Goal: Task Accomplishment & Management: Manage account settings

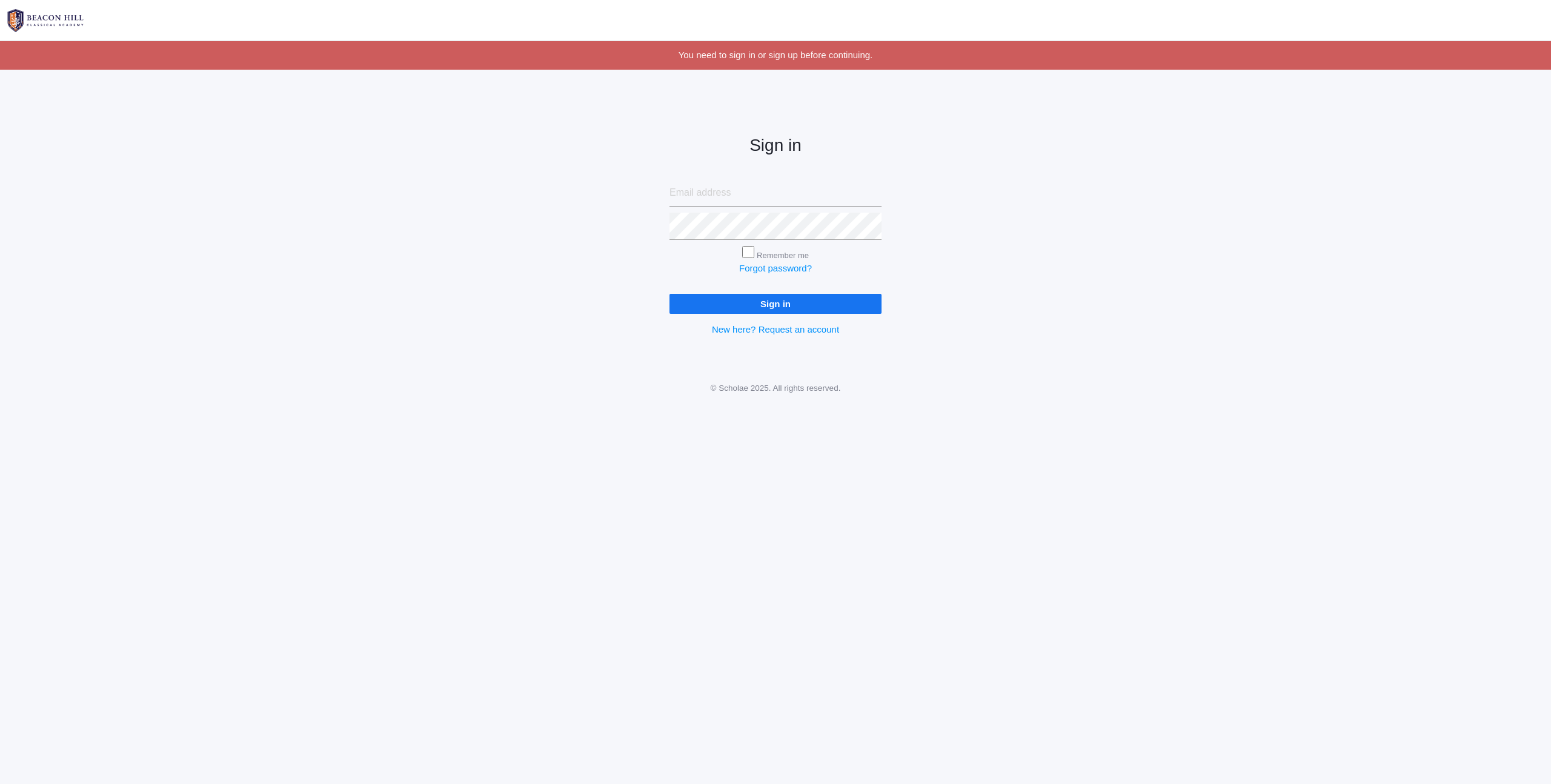
type input "[PERSON_NAME][EMAIL_ADDRESS][PERSON_NAME][DOMAIN_NAME]"
drag, startPoint x: 928, startPoint y: 279, endPoint x: 790, endPoint y: 282, distance: 138.0
click at [928, 280] on div "Sign in chris.brahmer@gmail.com Remember me Forgot password? Sign in New here? …" at bounding box center [776, 225] width 1551 height 282
click at [752, 254] on input "Remember me" at bounding box center [749, 252] width 12 height 12
checkbox input "true"
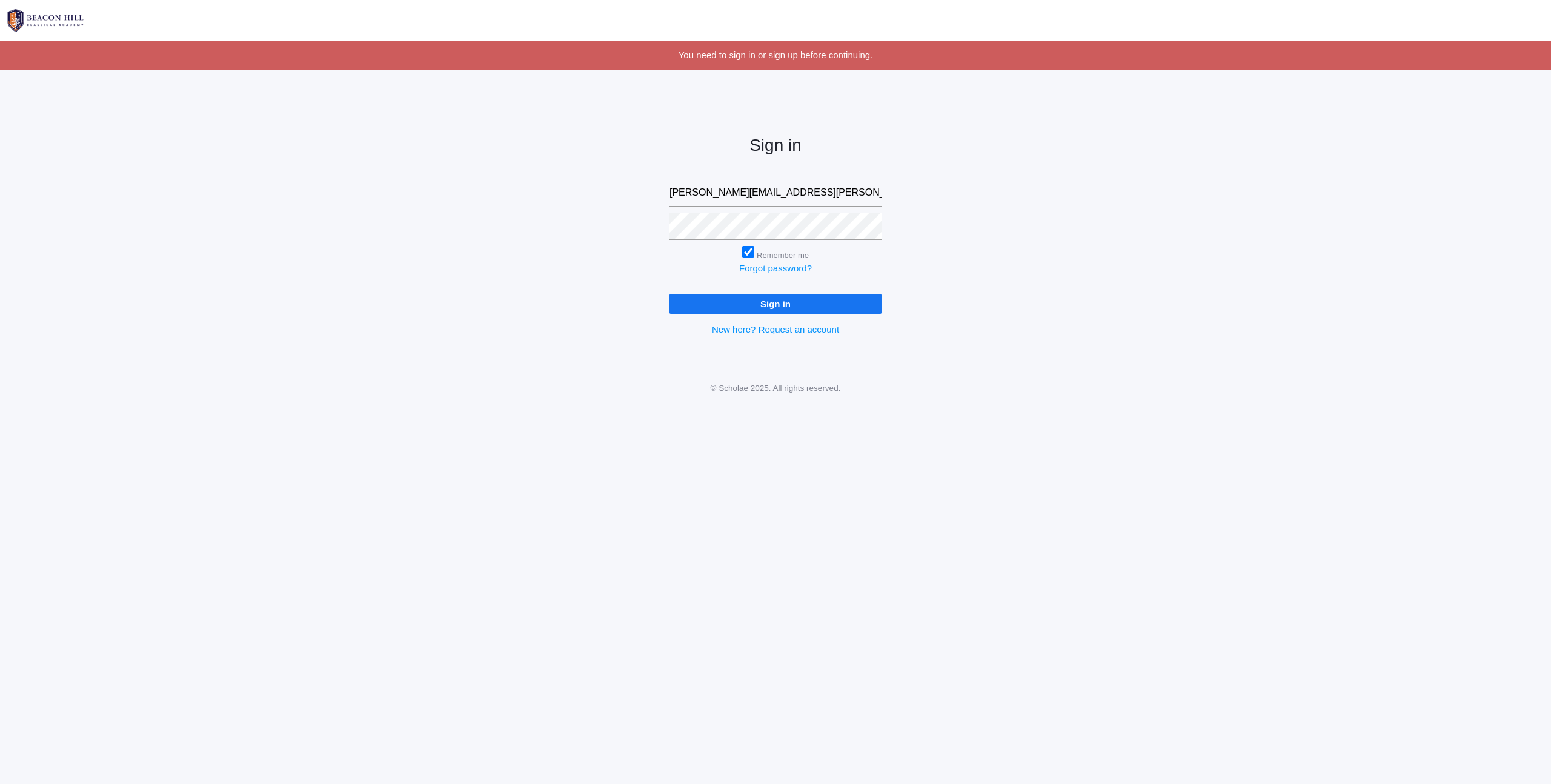
click at [780, 302] on input "Sign in" at bounding box center [776, 304] width 212 height 20
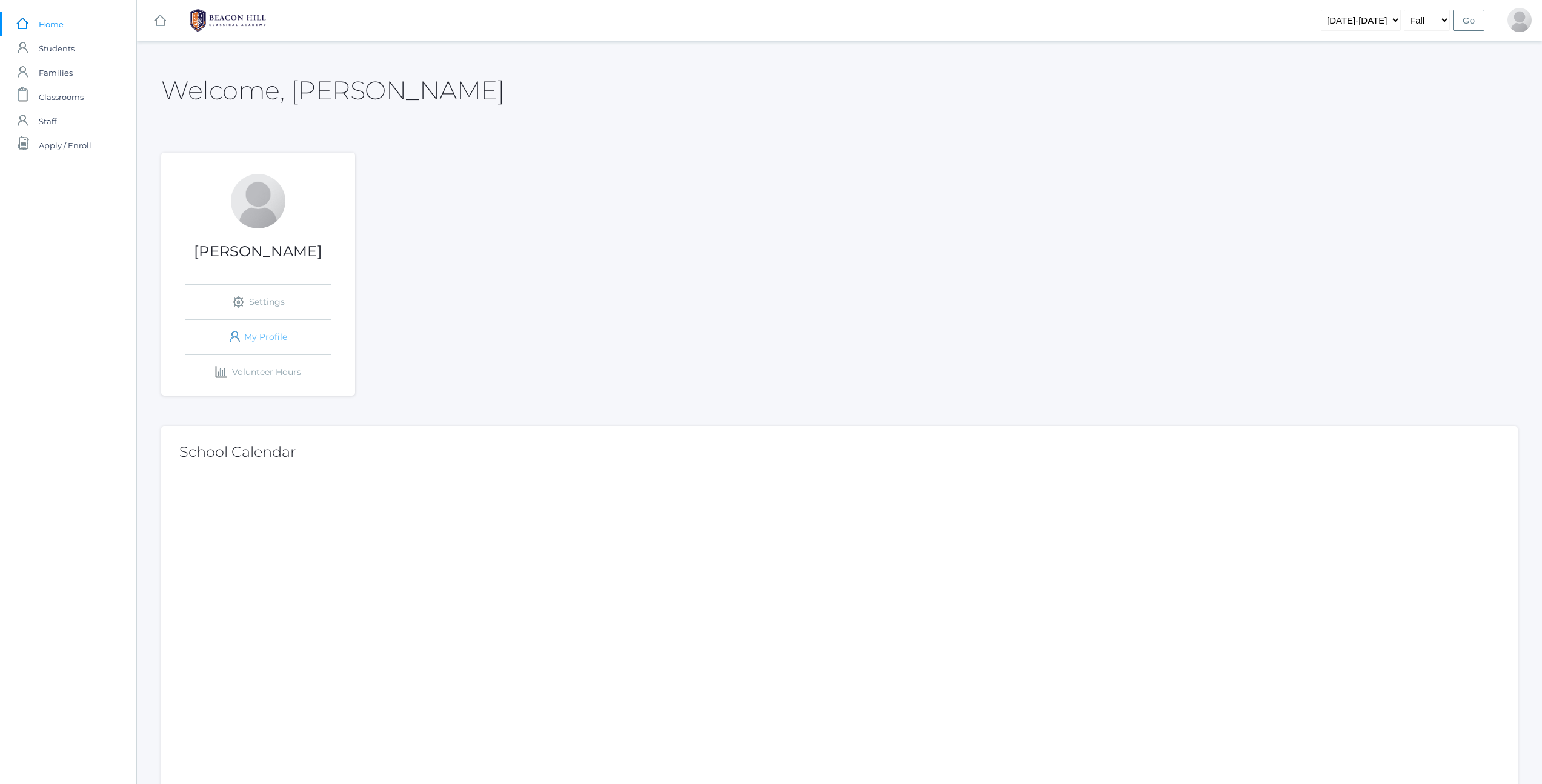
click at [260, 331] on link "icons/user/plain Created with Sketch. My Profile" at bounding box center [258, 337] width 145 height 34
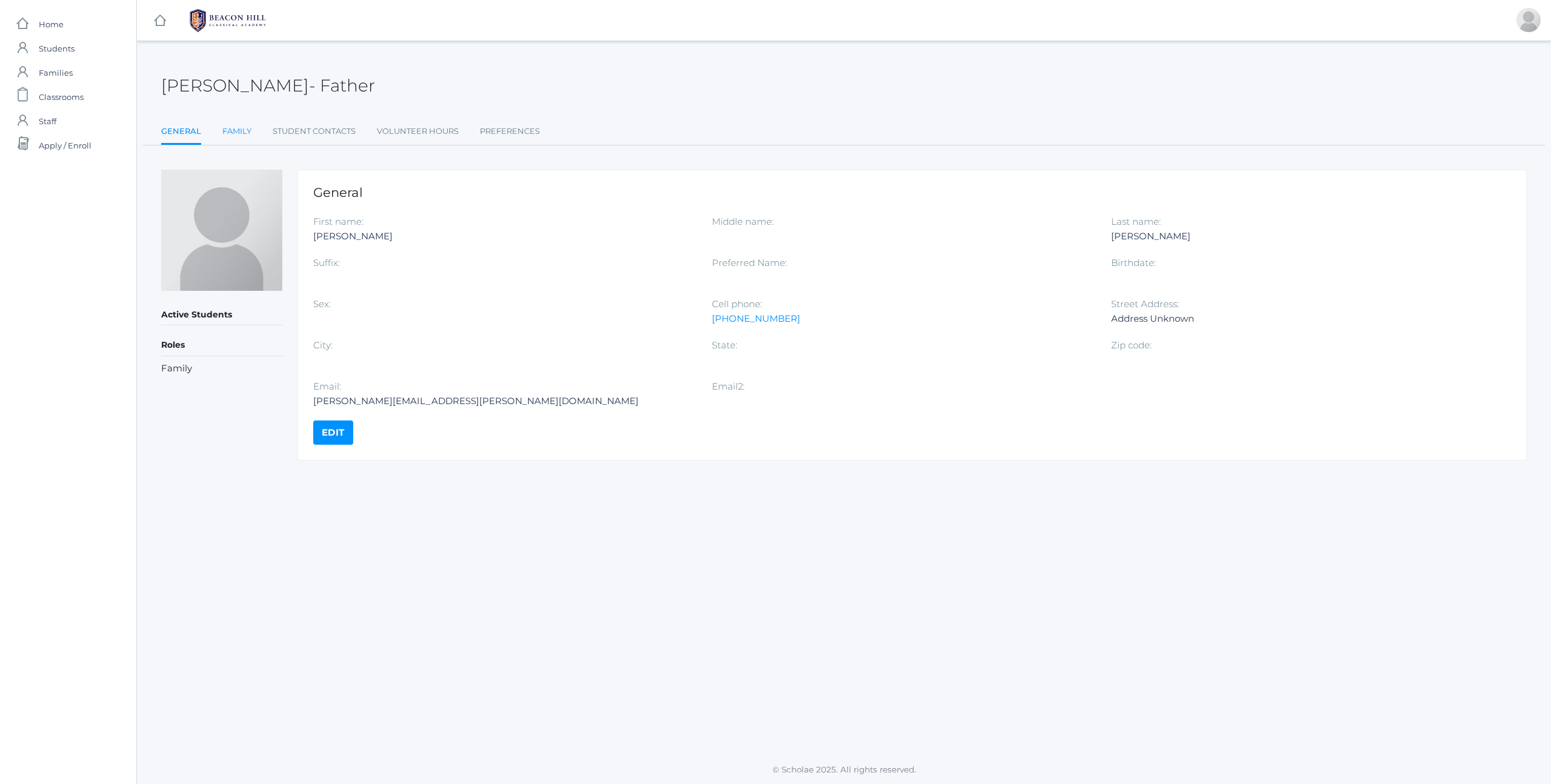
click at [226, 135] on link "Family" at bounding box center [236, 132] width 29 height 24
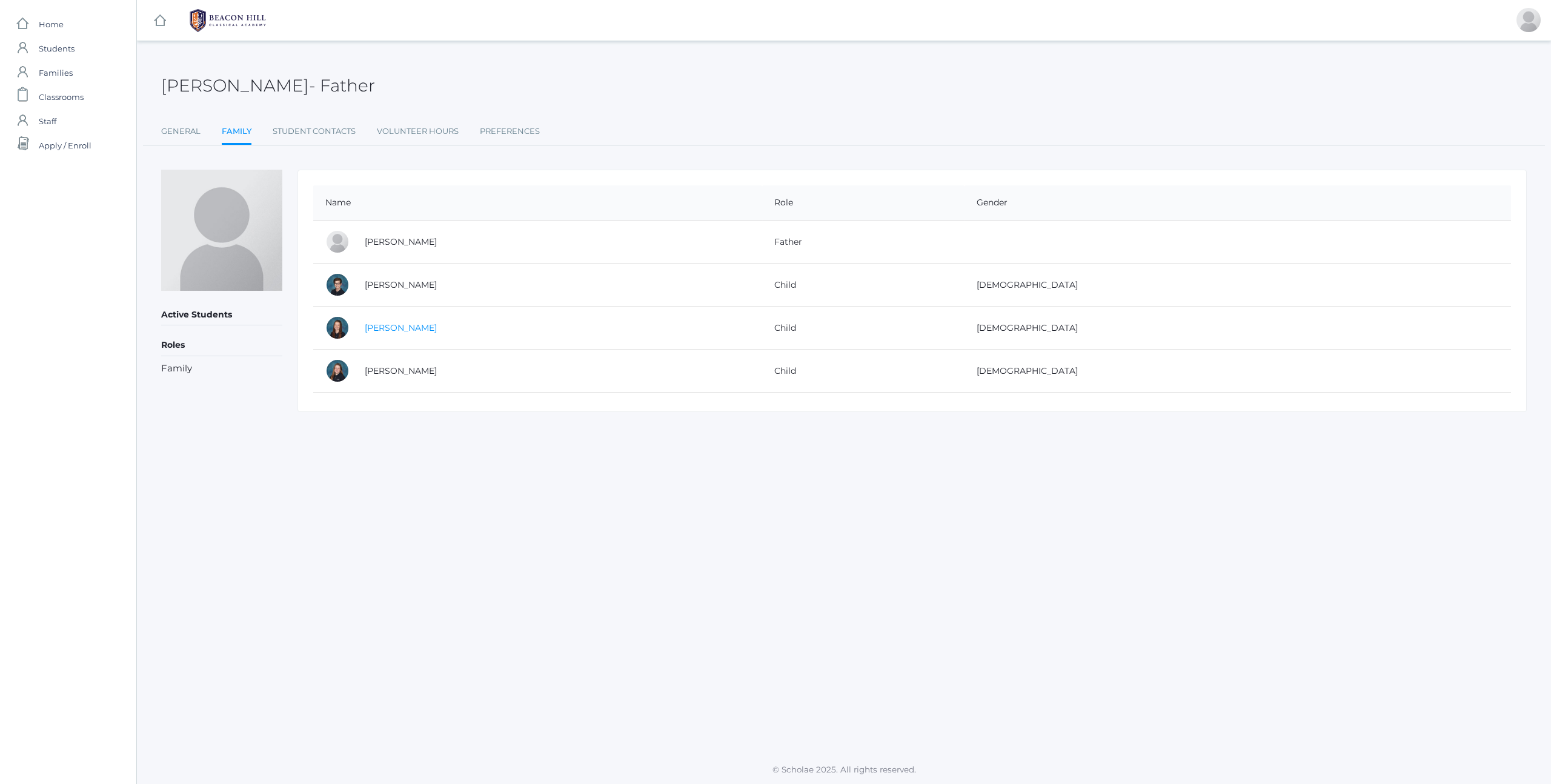
click at [393, 326] on link "Caylen Brahmer" at bounding box center [401, 328] width 72 height 11
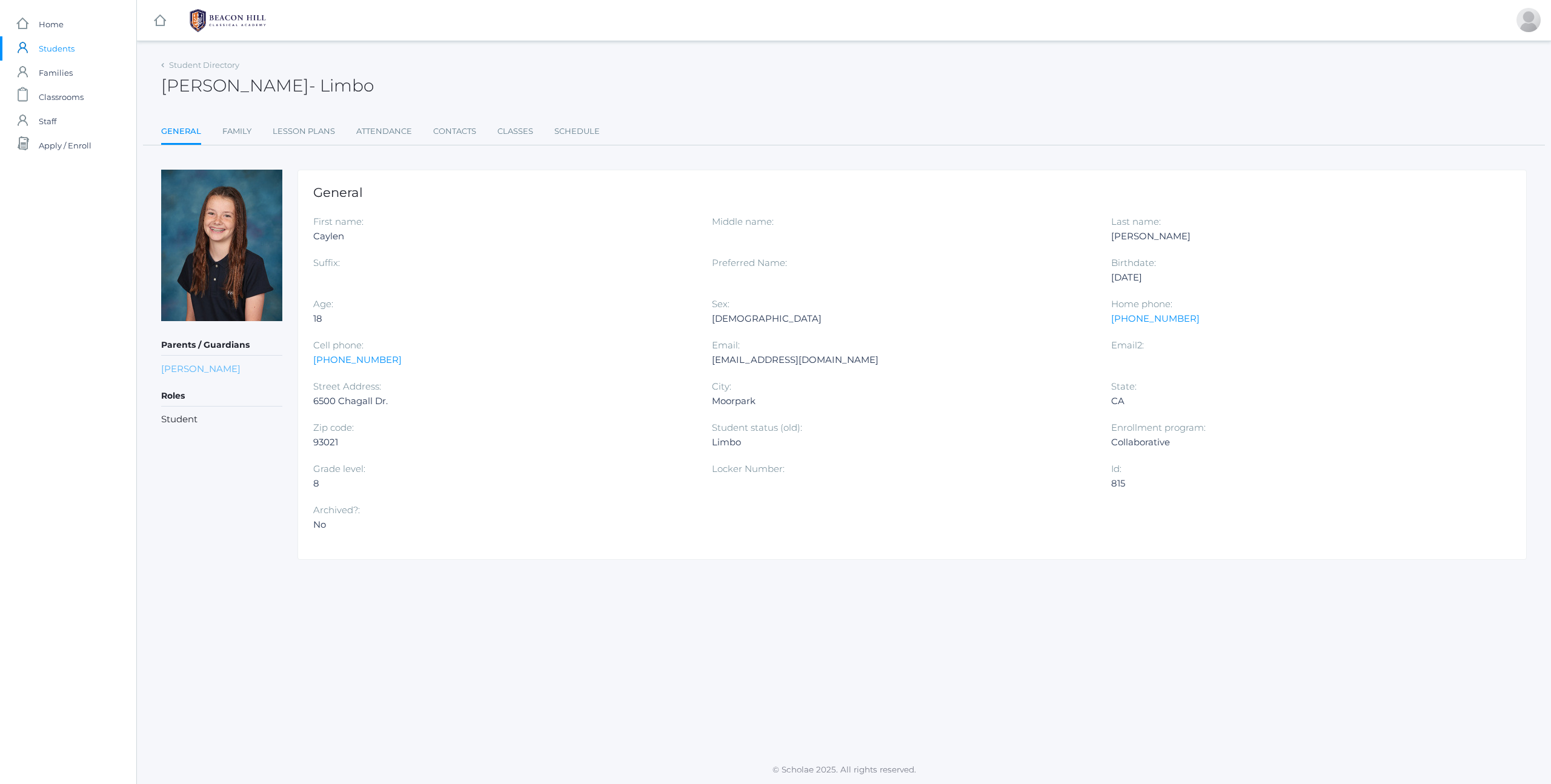
click at [205, 370] on link "Cherisa Brahmer" at bounding box center [201, 368] width 80 height 12
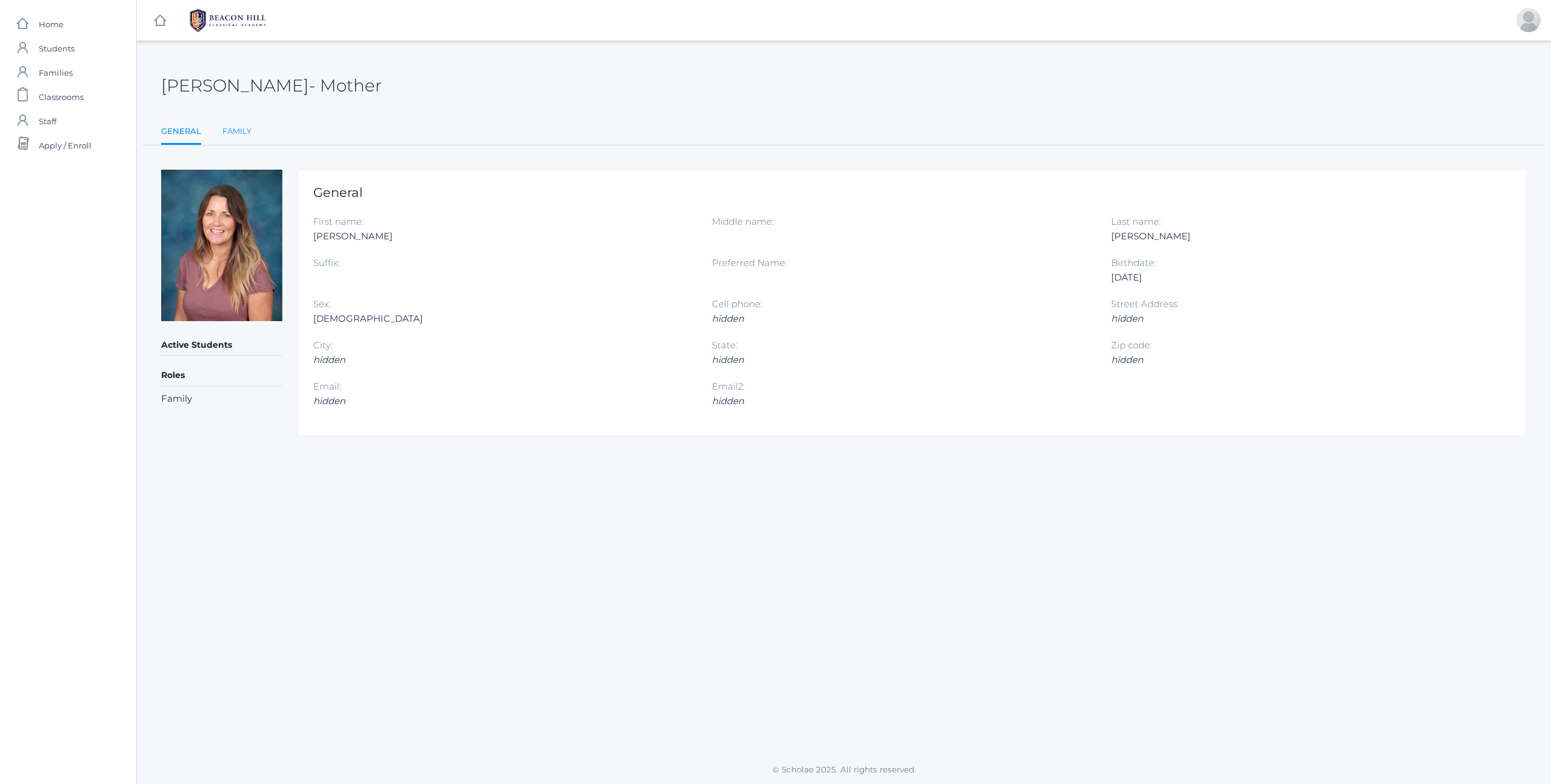
click at [230, 134] on link "Family" at bounding box center [236, 132] width 29 height 24
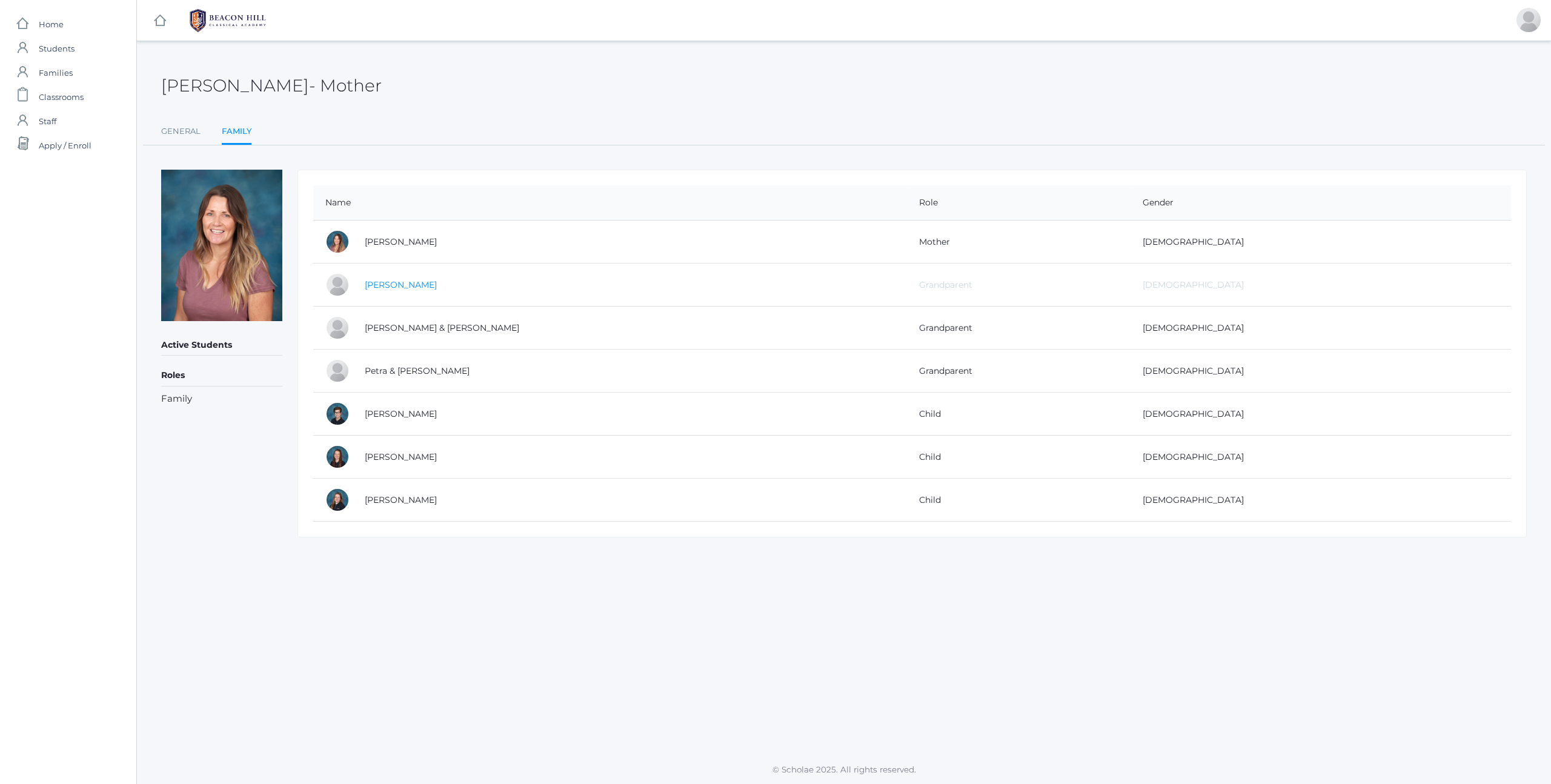
click at [398, 287] on link "Petra Lowe" at bounding box center [401, 285] width 72 height 11
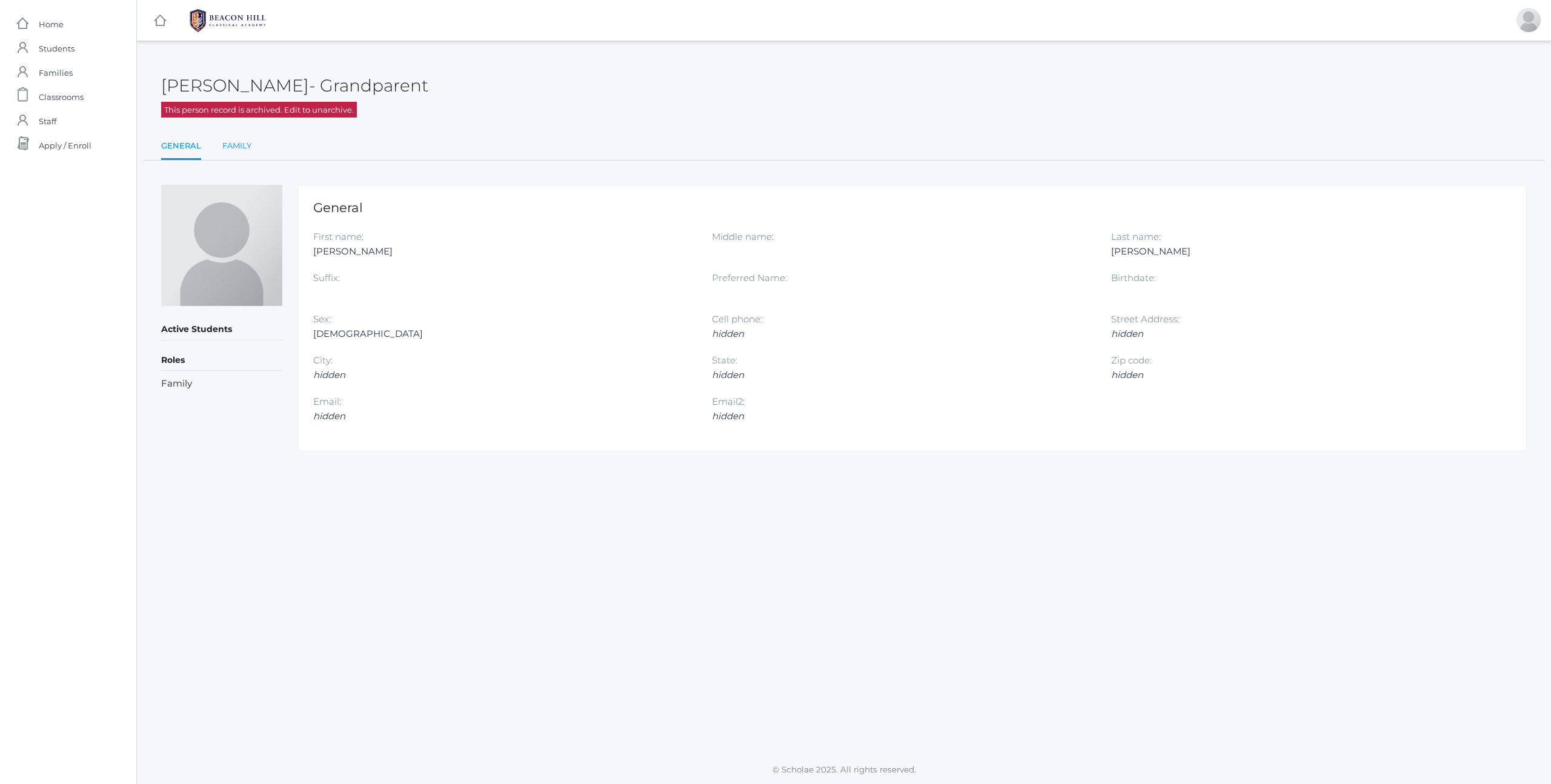
click at [230, 142] on link "Family" at bounding box center [236, 146] width 29 height 24
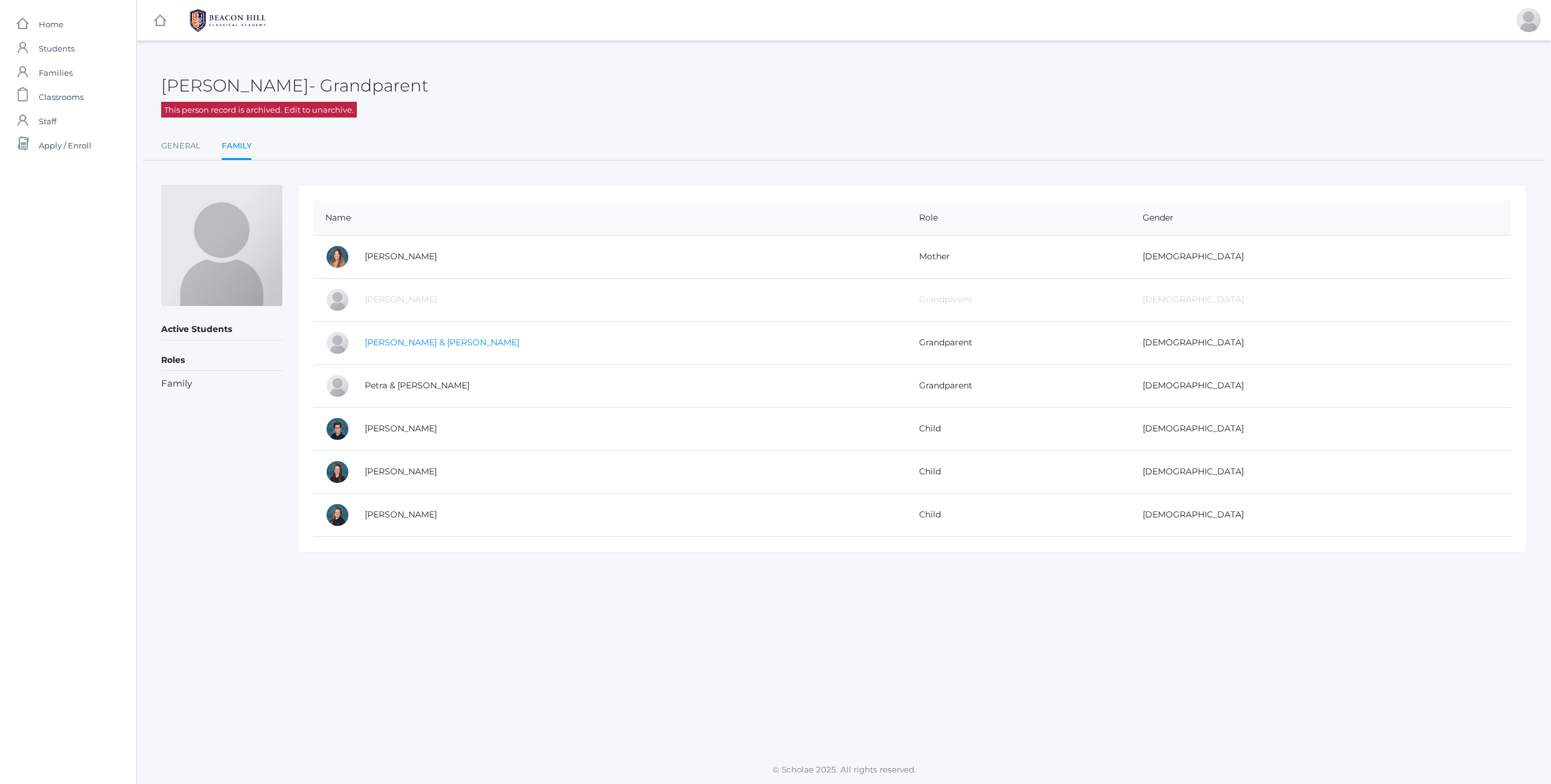
click at [426, 341] on link "Cammie & Brent Hardy" at bounding box center [442, 342] width 154 height 11
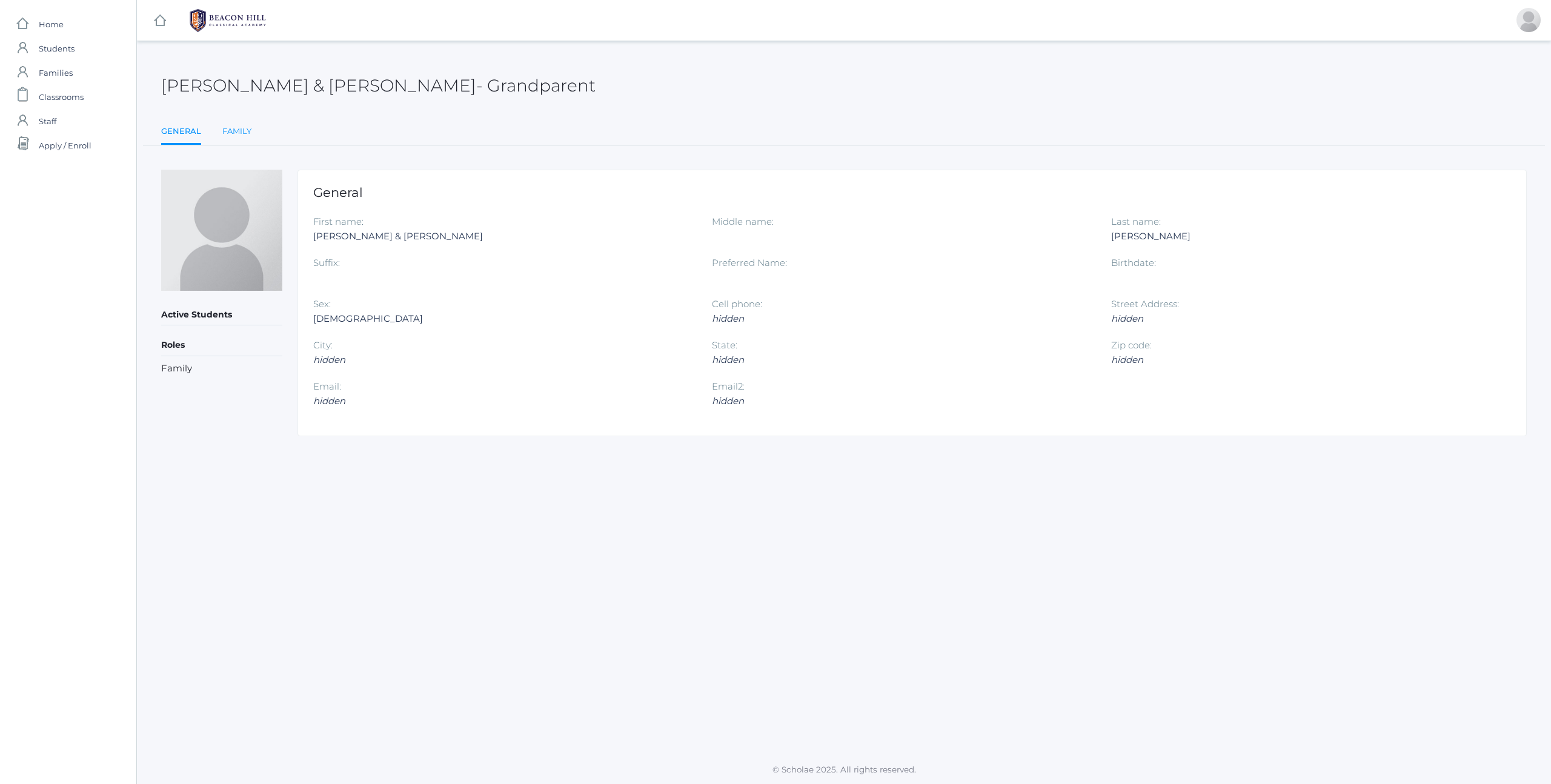
click at [244, 135] on link "Family" at bounding box center [236, 132] width 29 height 24
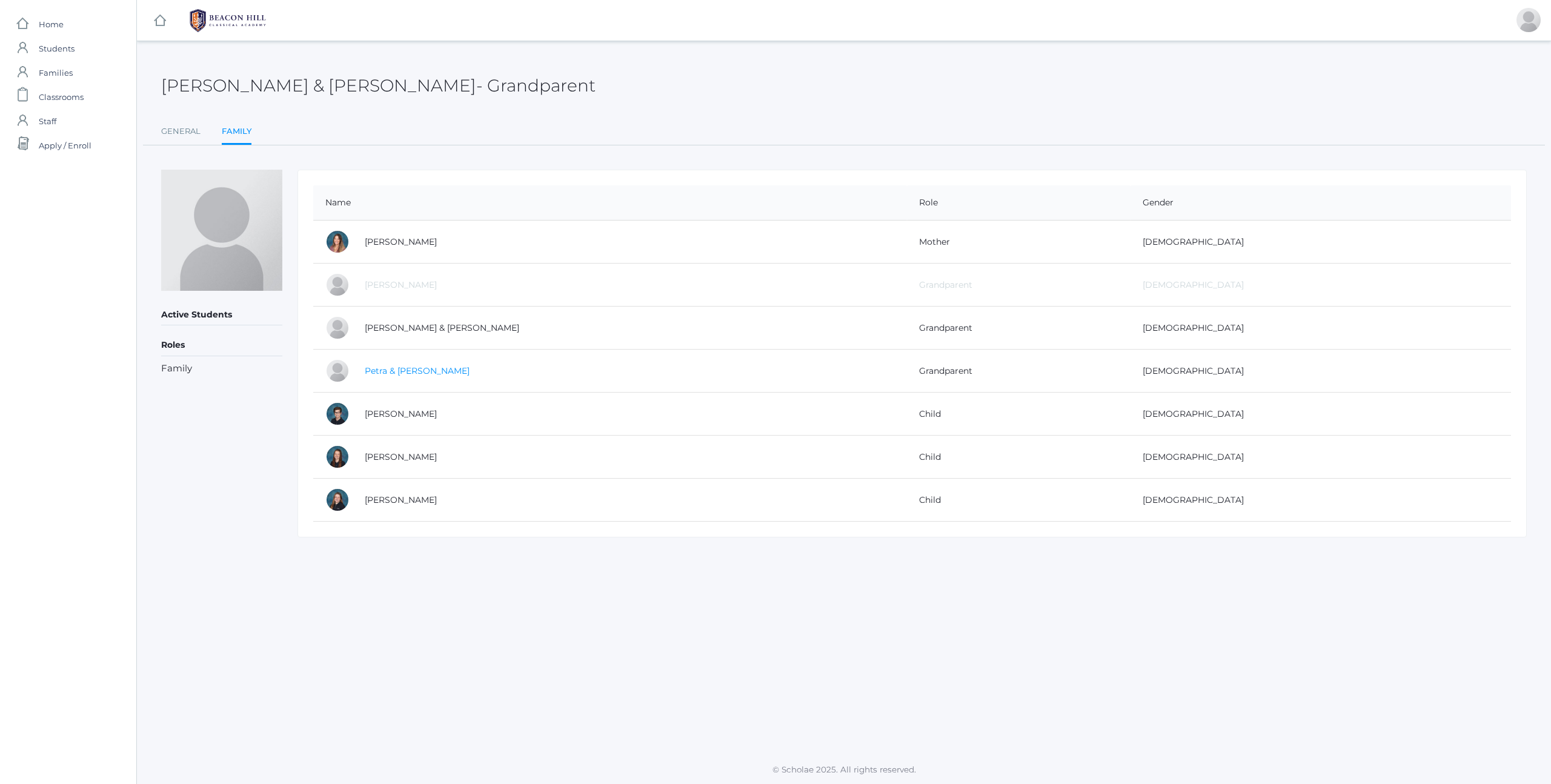
click at [399, 372] on link "Petra & [PERSON_NAME]" at bounding box center [417, 371] width 105 height 11
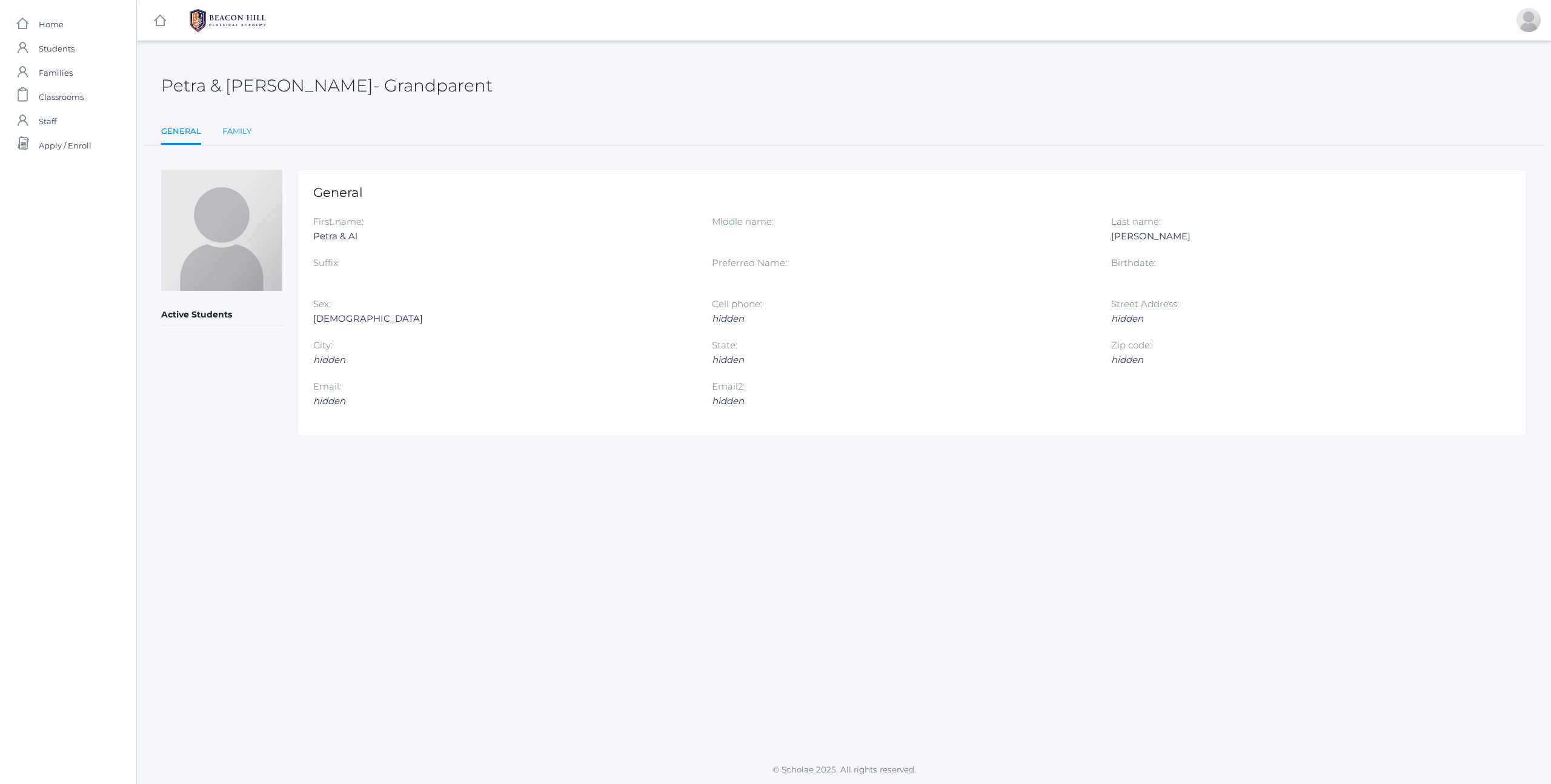
click at [245, 128] on link "Family" at bounding box center [236, 132] width 29 height 24
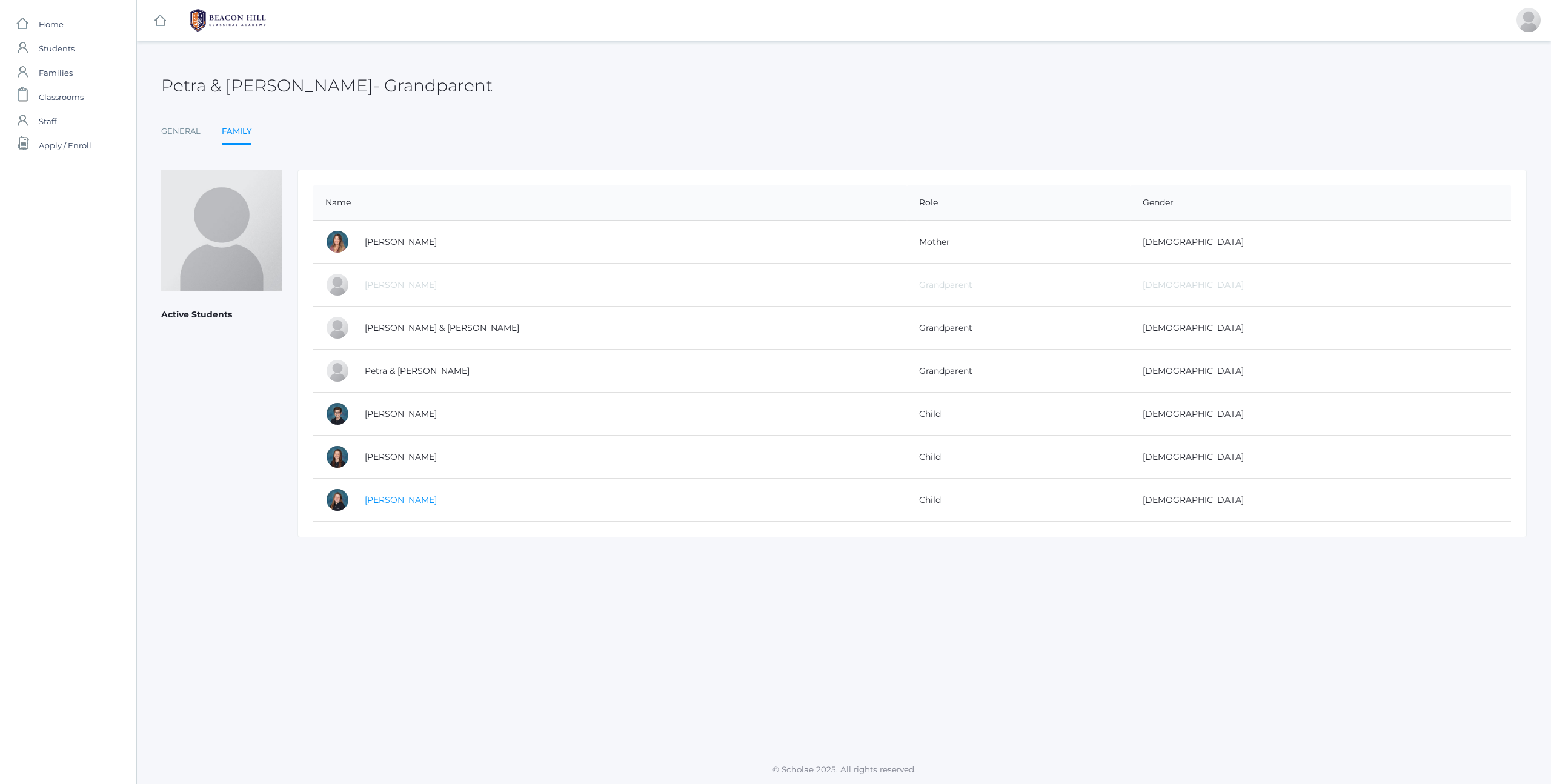
click at [392, 501] on link "[PERSON_NAME]" at bounding box center [401, 500] width 72 height 11
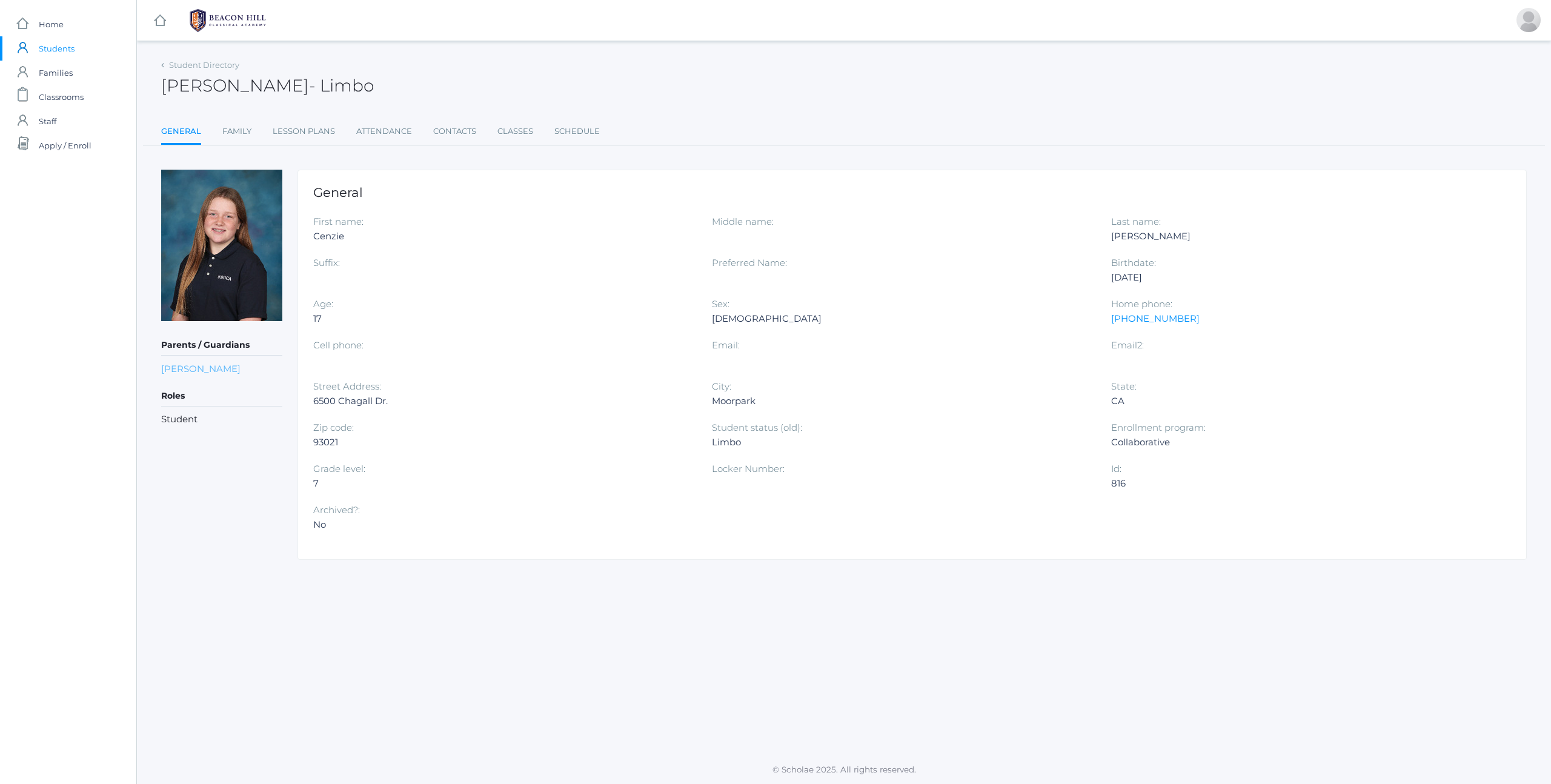
click at [185, 369] on link "[PERSON_NAME]" at bounding box center [201, 368] width 80 height 12
click at [296, 131] on link "Lesson Plans" at bounding box center [304, 132] width 62 height 24
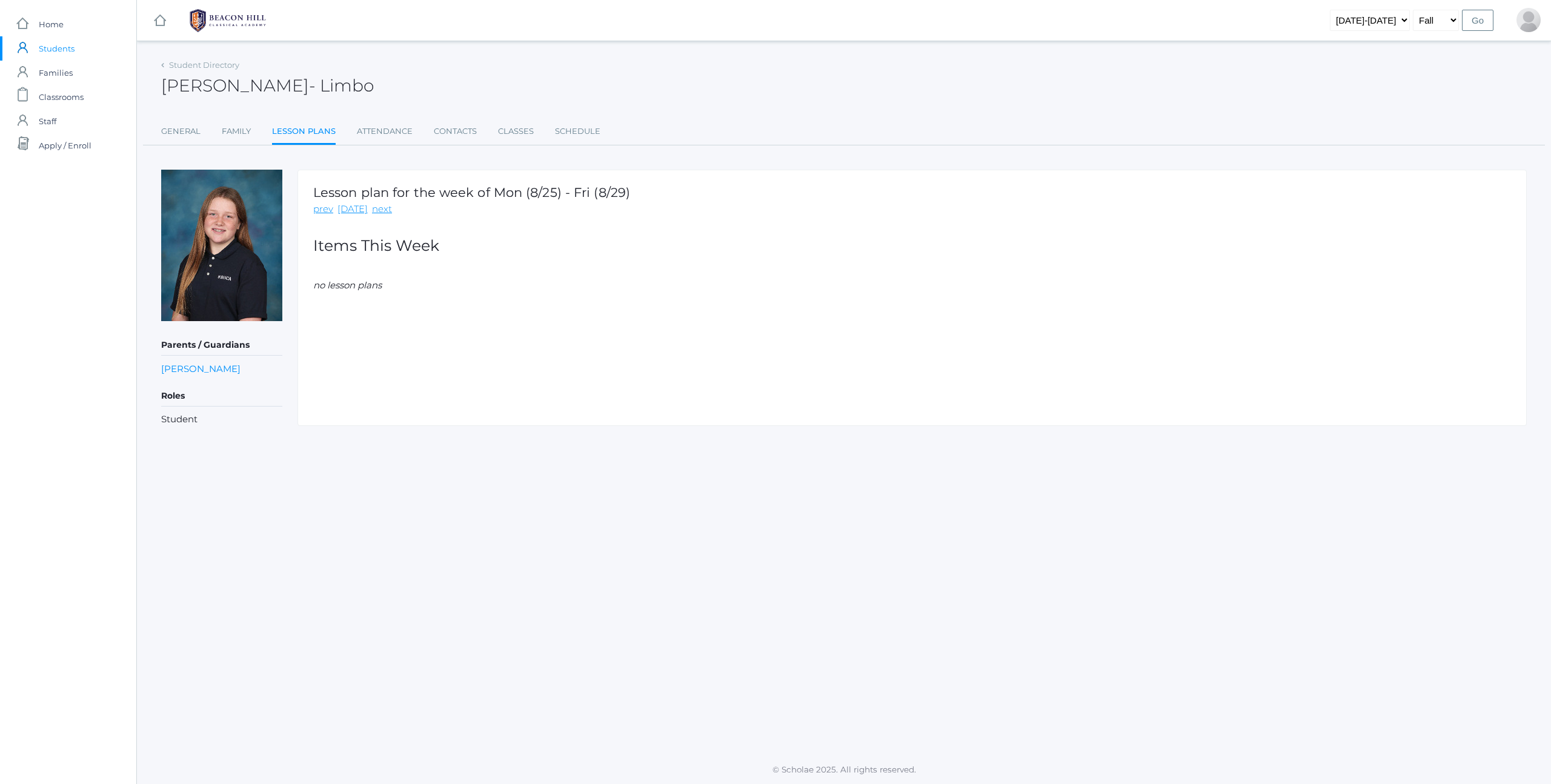
click at [398, 134] on link "Attendance" at bounding box center [385, 132] width 56 height 24
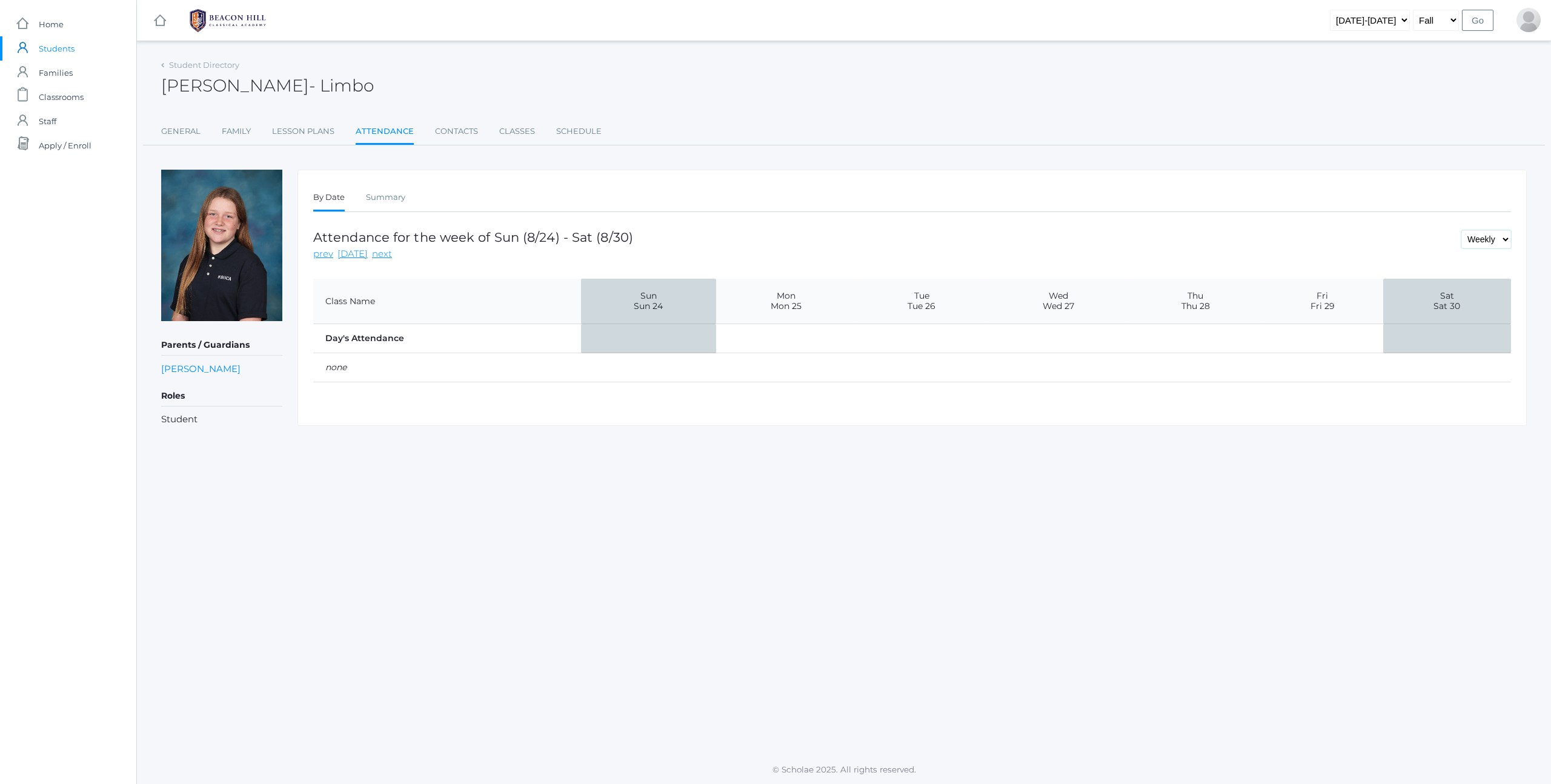
click at [1484, 239] on select "Daily Weekly Monthly" at bounding box center [1485, 239] width 50 height 18
click at [464, 127] on link "Contacts" at bounding box center [456, 132] width 43 height 24
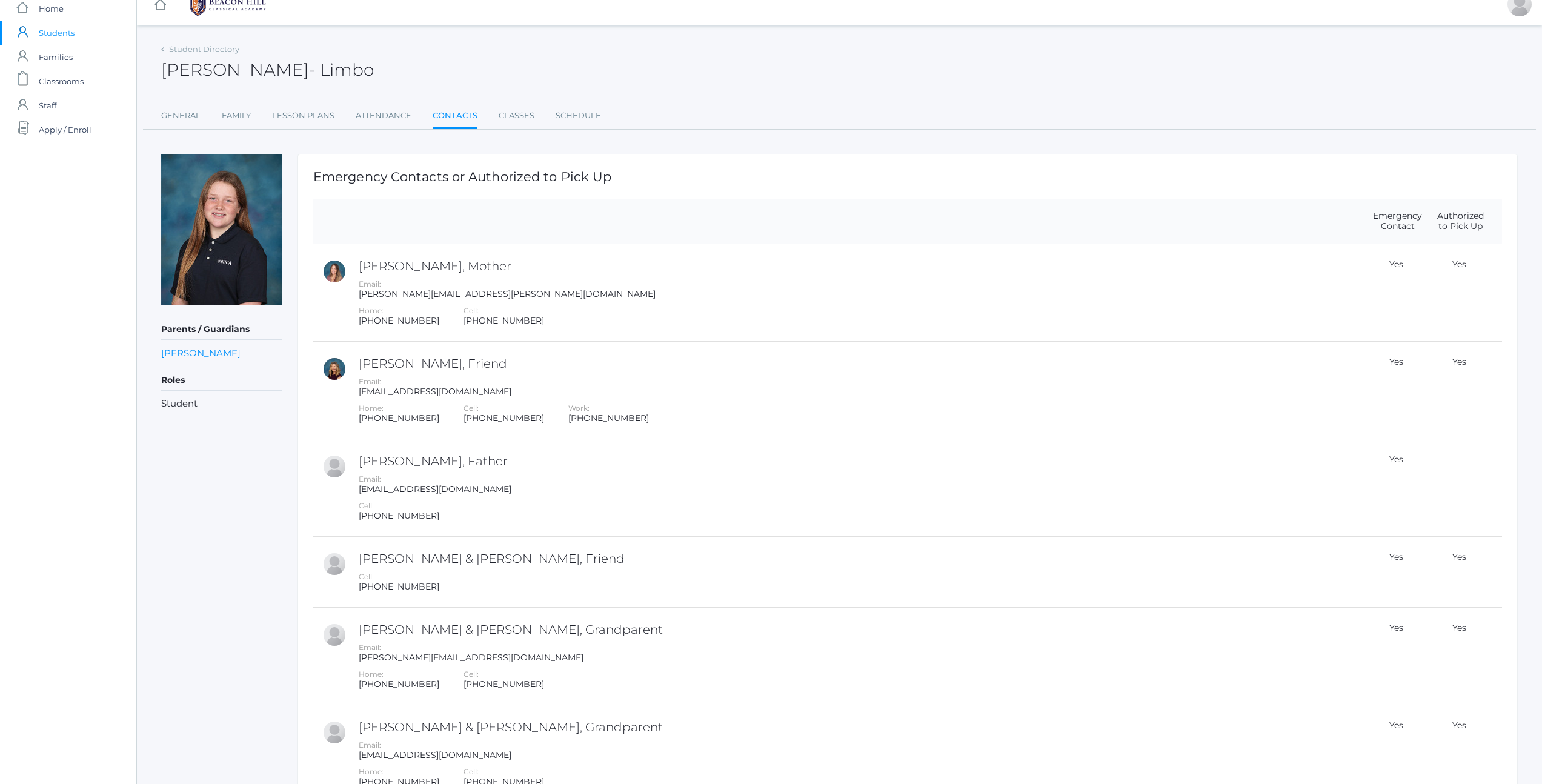
scroll to position [31, 0]
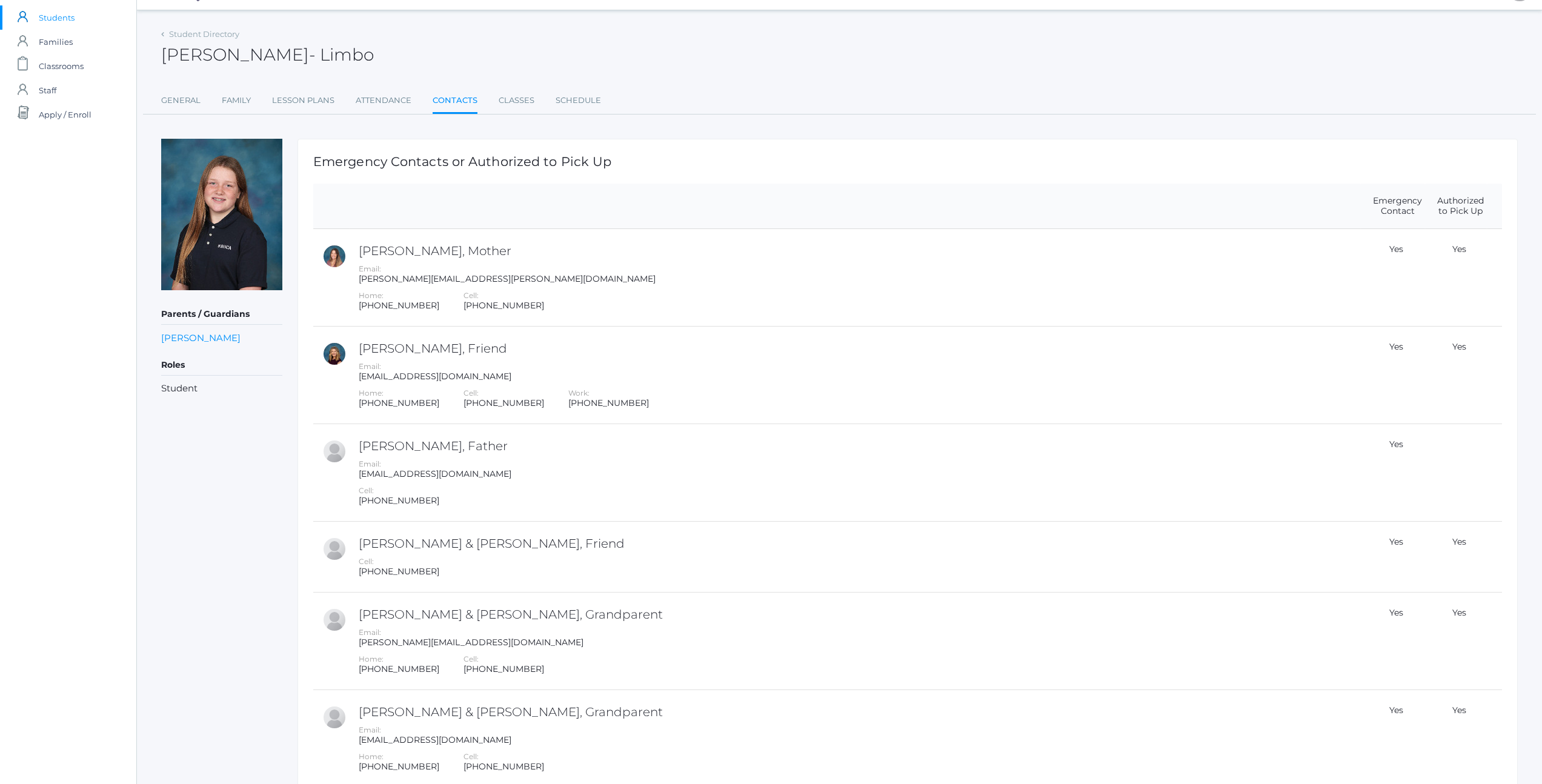
click at [1459, 448] on td at bounding box center [1456, 472] width 62 height 97
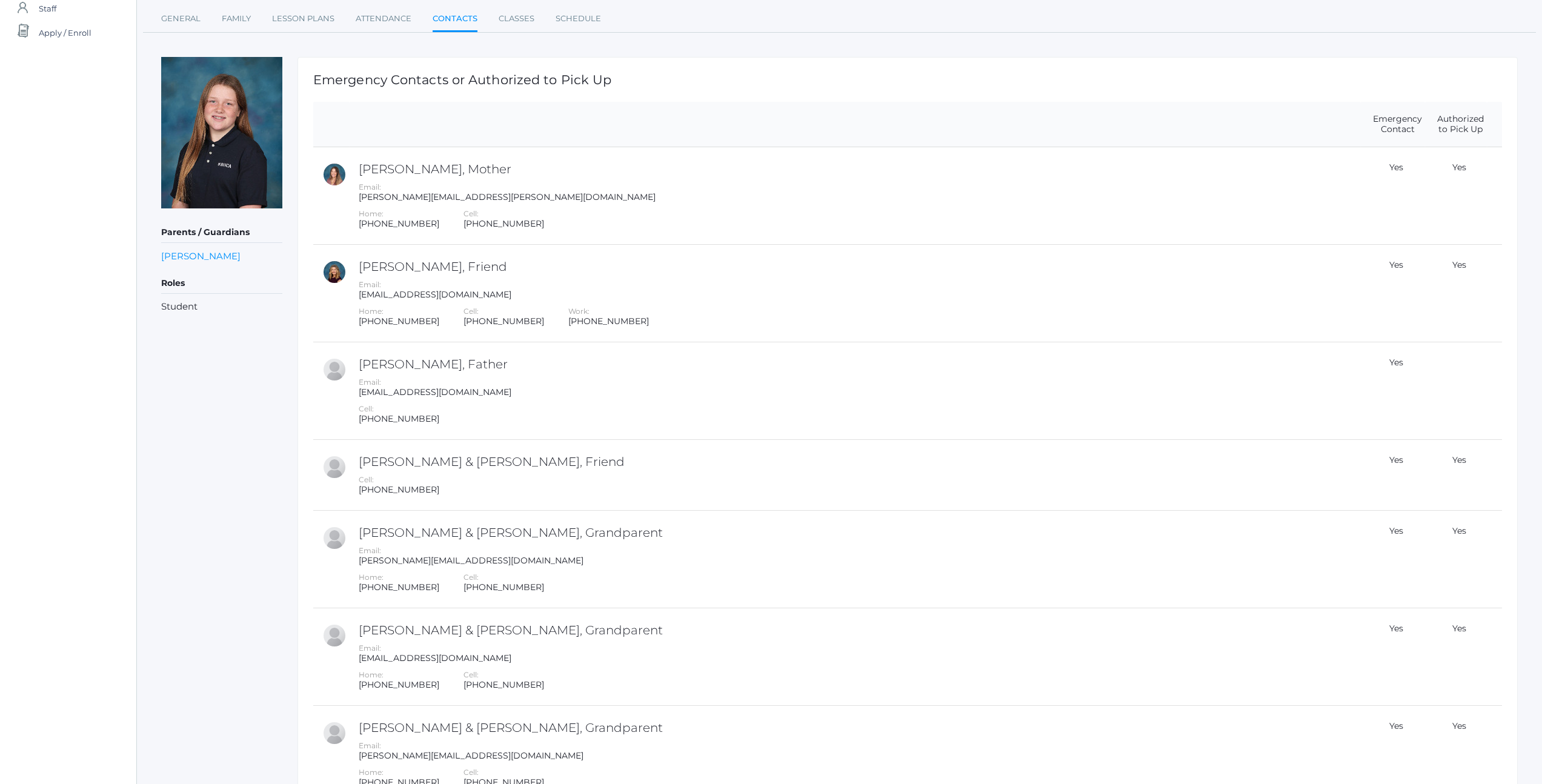
scroll to position [0, 0]
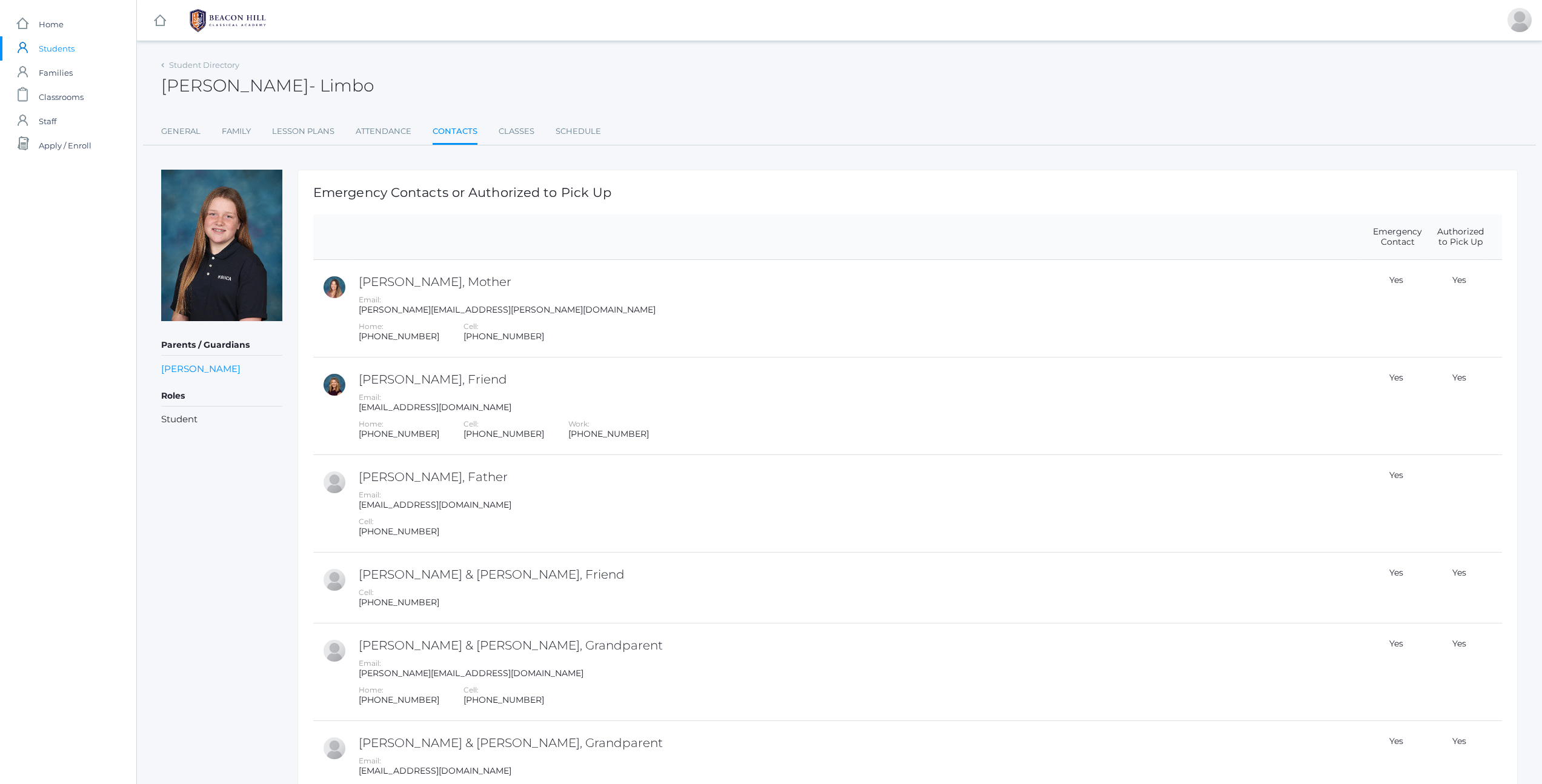
click at [58, 48] on span "Students" at bounding box center [56, 48] width 36 height 24
click at [188, 123] on link "General" at bounding box center [181, 132] width 39 height 24
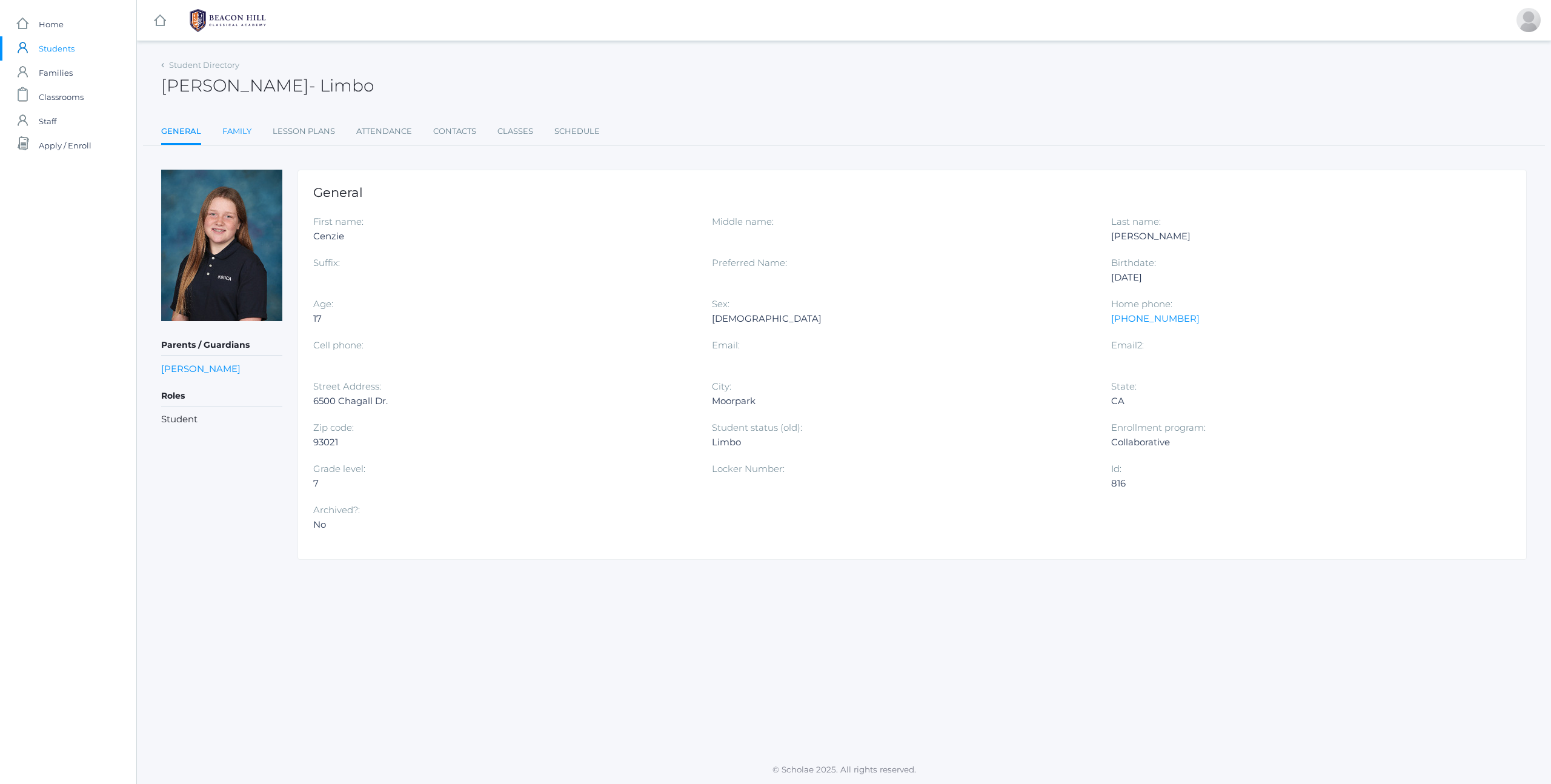
click at [241, 124] on link "Family" at bounding box center [236, 132] width 29 height 24
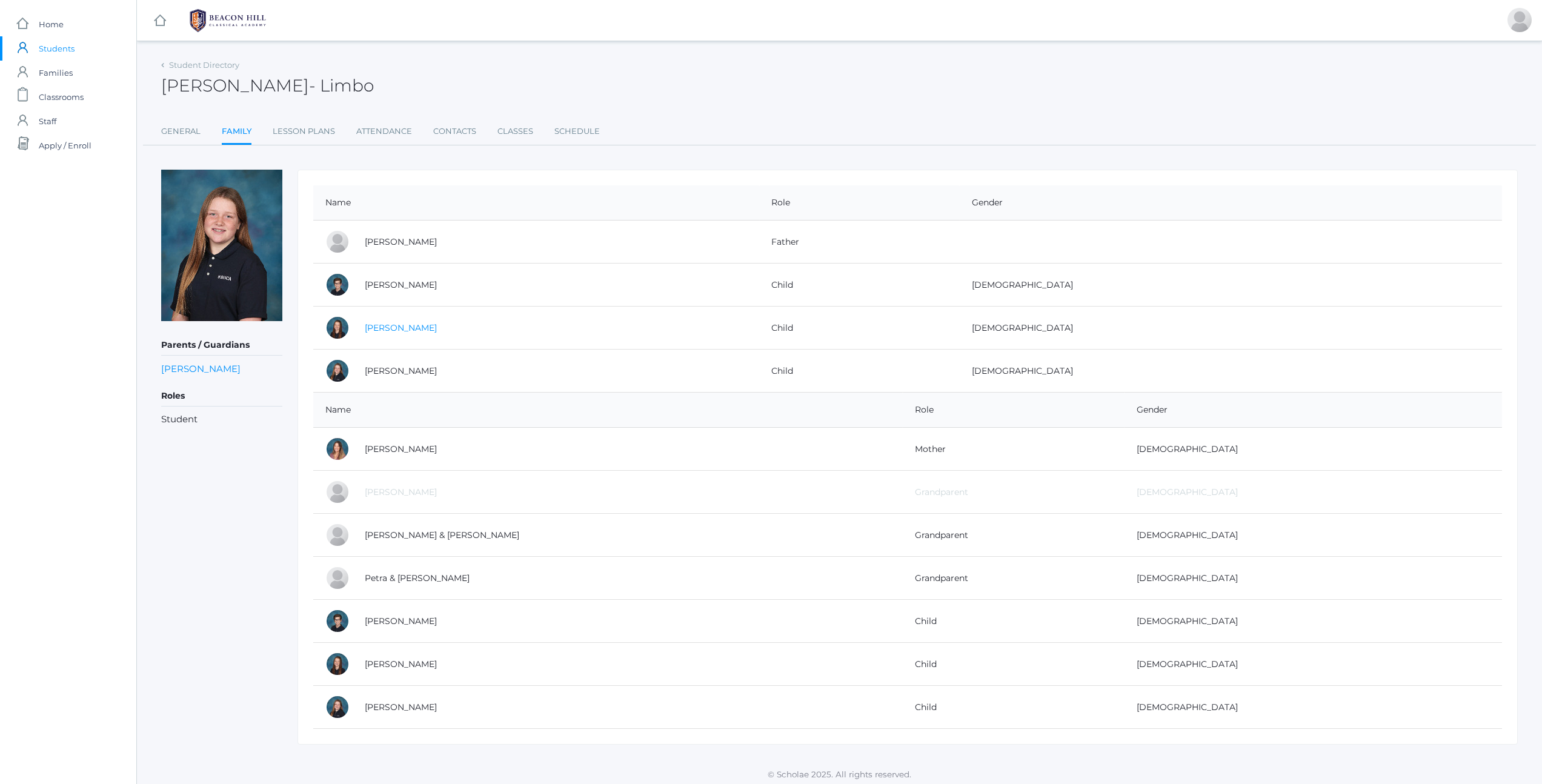
click at [390, 330] on link "[PERSON_NAME]" at bounding box center [401, 328] width 72 height 11
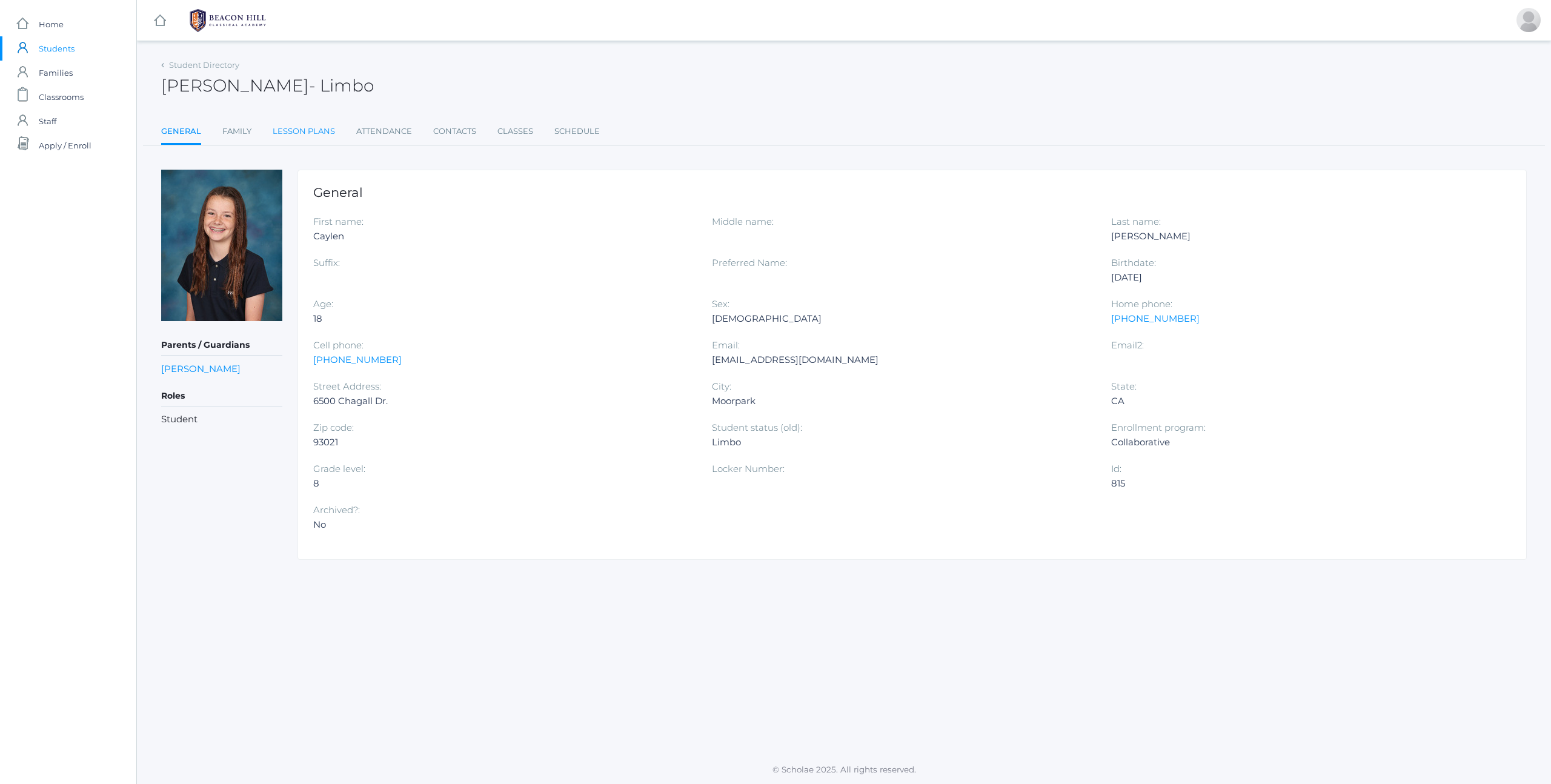
click at [310, 129] on link "Lesson Plans" at bounding box center [304, 132] width 62 height 24
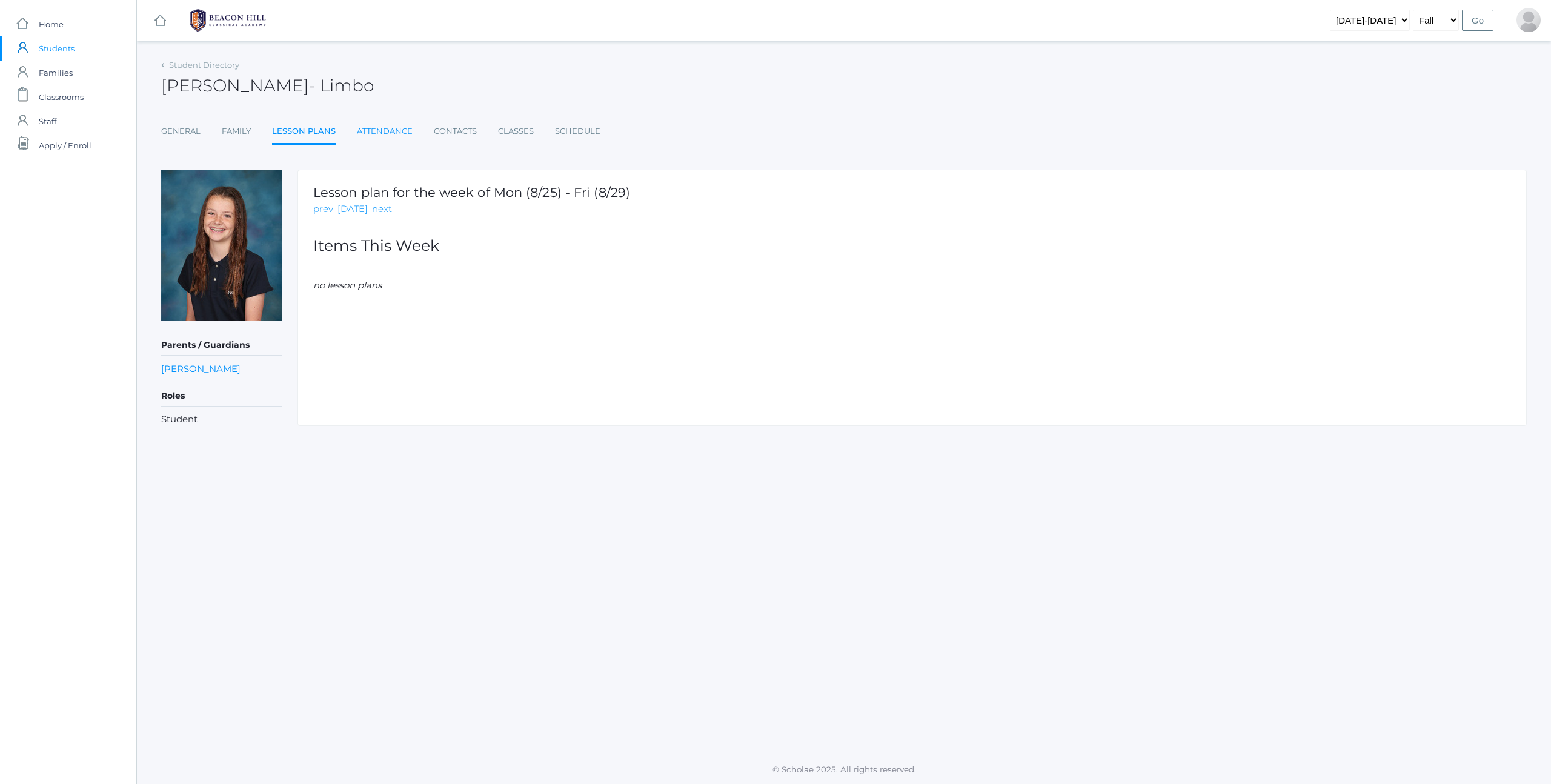
click at [367, 137] on link "Attendance" at bounding box center [385, 132] width 56 height 24
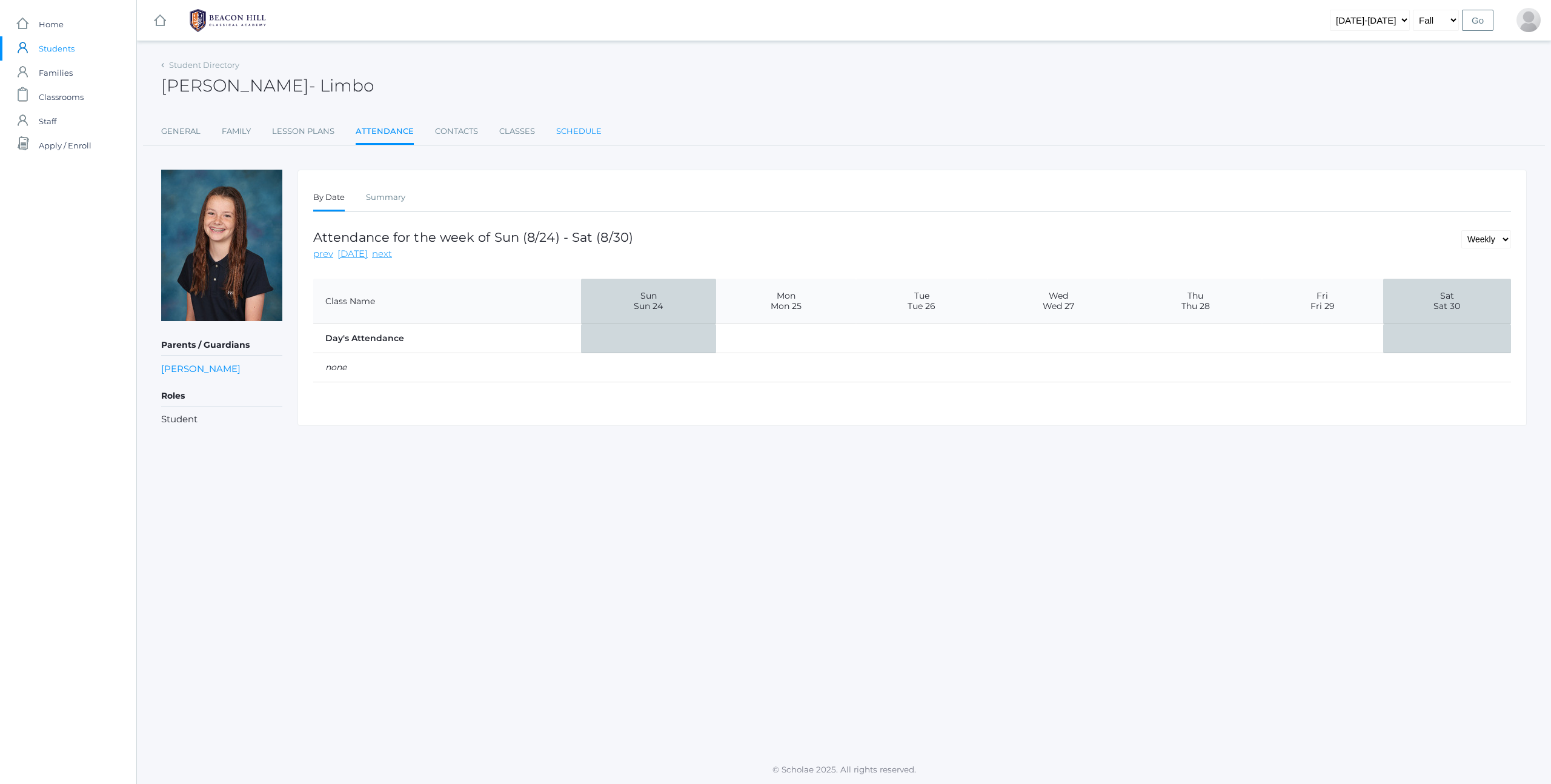
click at [582, 135] on link "Schedule" at bounding box center [579, 132] width 45 height 24
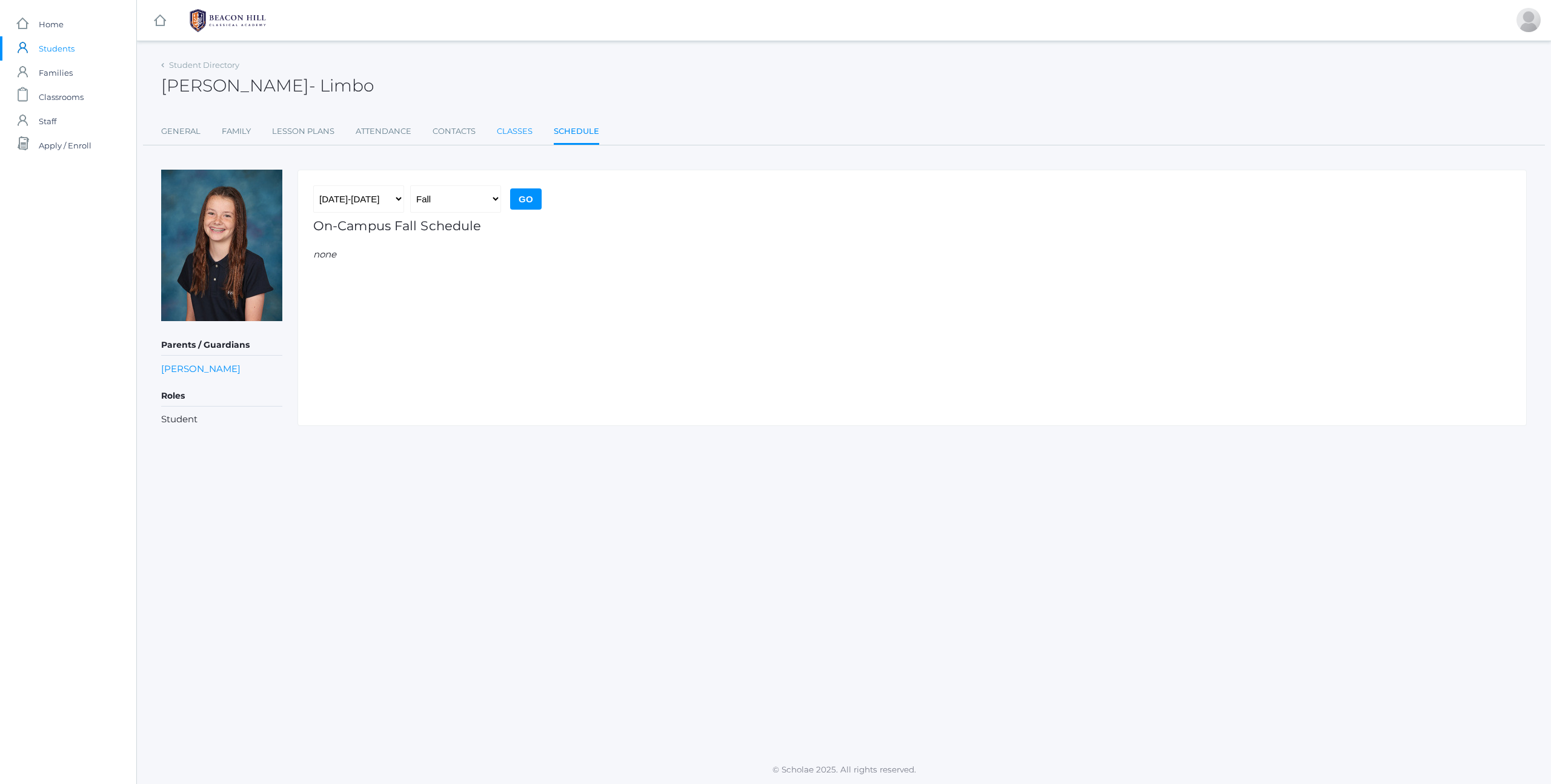
click at [497, 135] on link "Classes" at bounding box center [515, 132] width 36 height 24
click at [453, 135] on link "Contacts" at bounding box center [454, 132] width 43 height 24
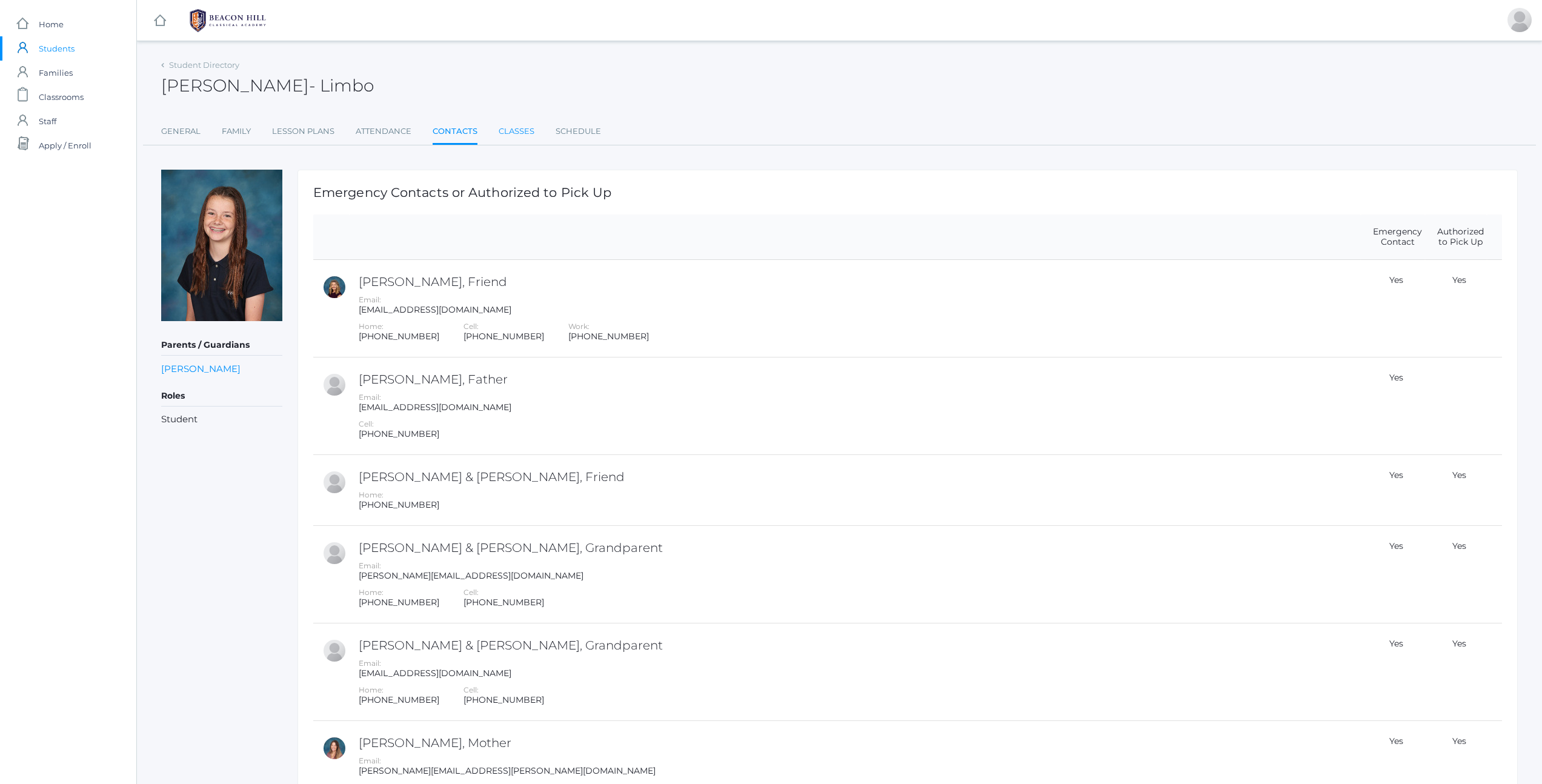
click at [511, 134] on link "Classes" at bounding box center [516, 132] width 36 height 24
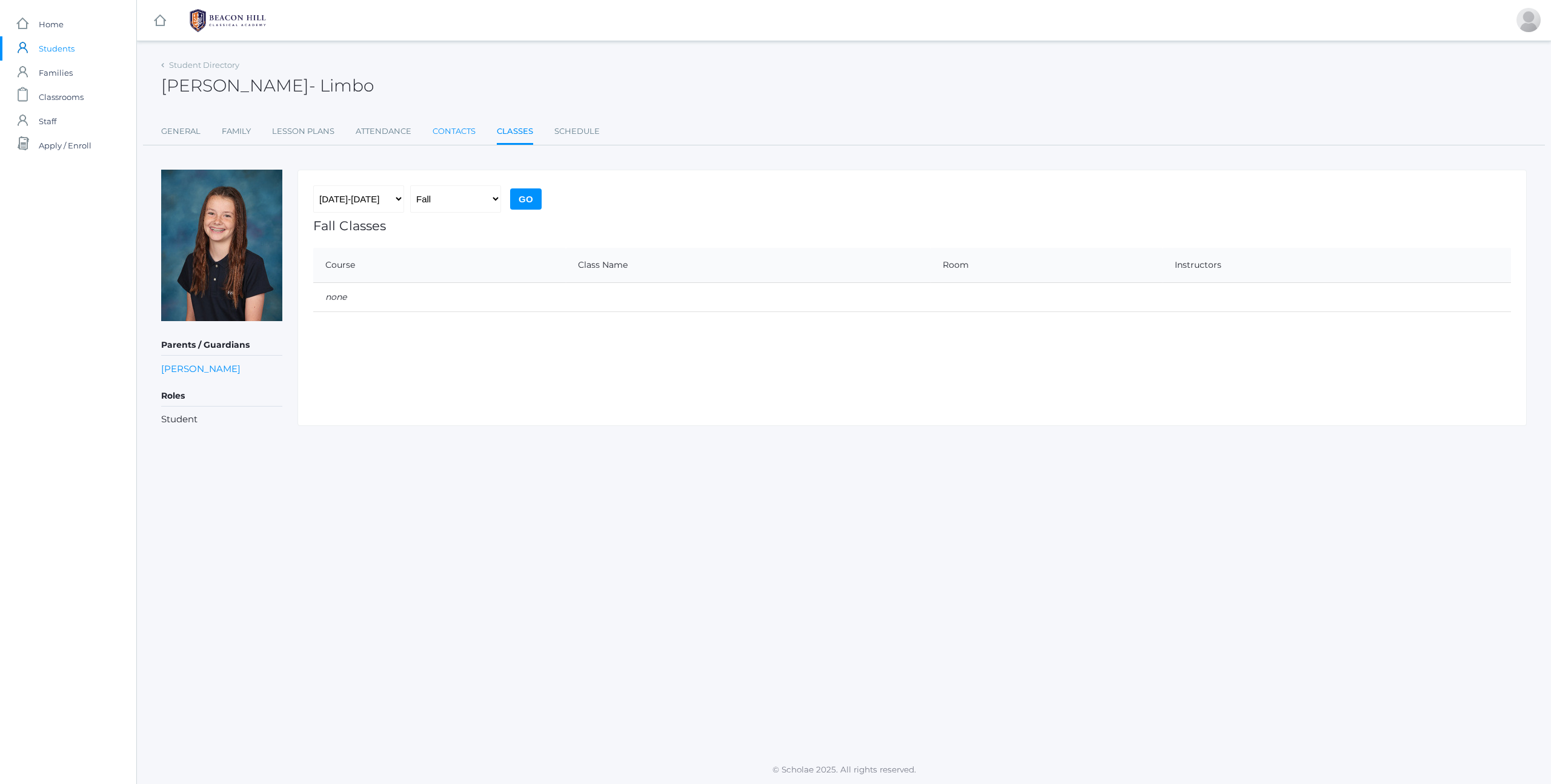
click at [447, 135] on link "Contacts" at bounding box center [454, 132] width 43 height 24
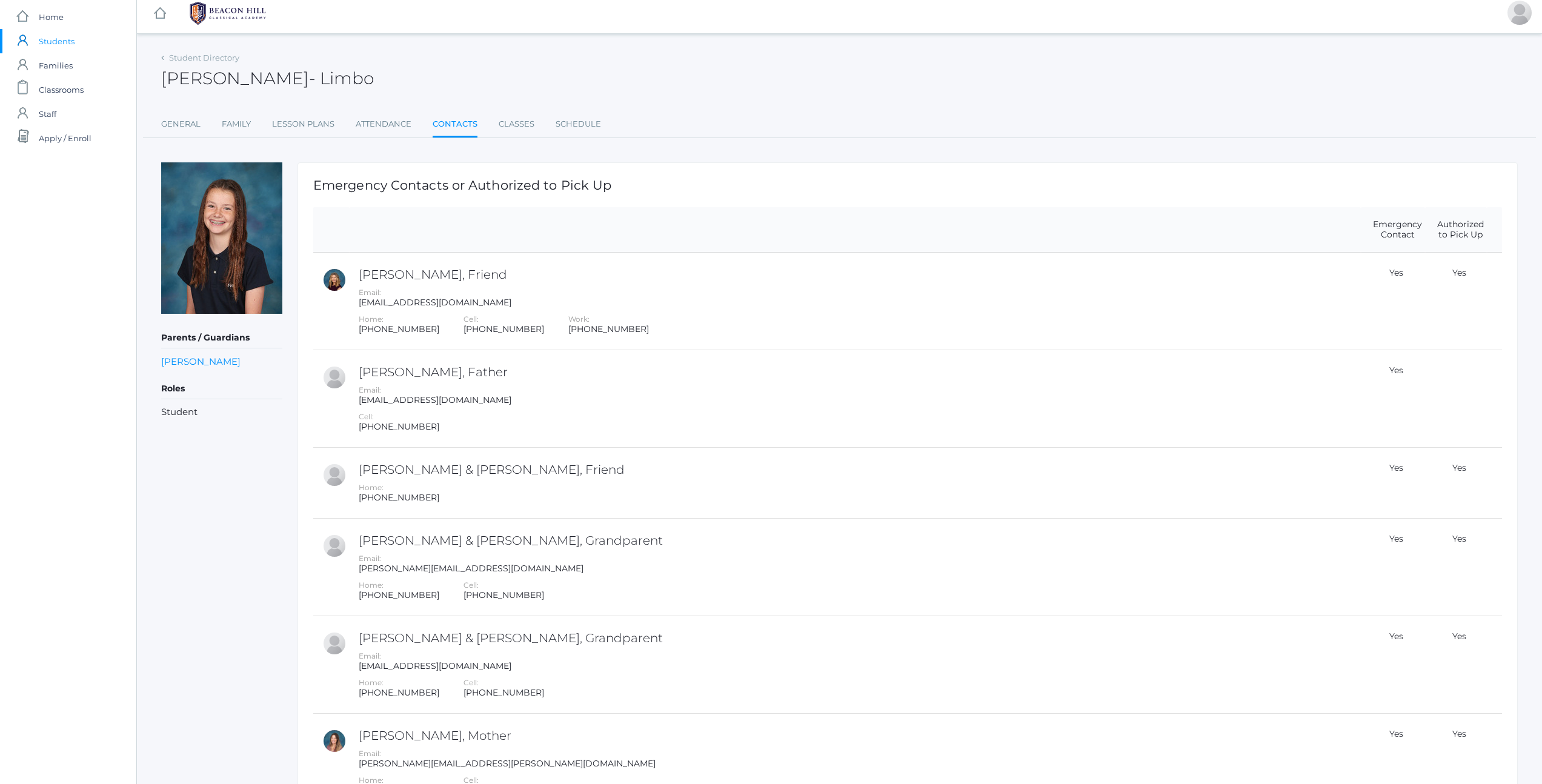
scroll to position [31, 0]
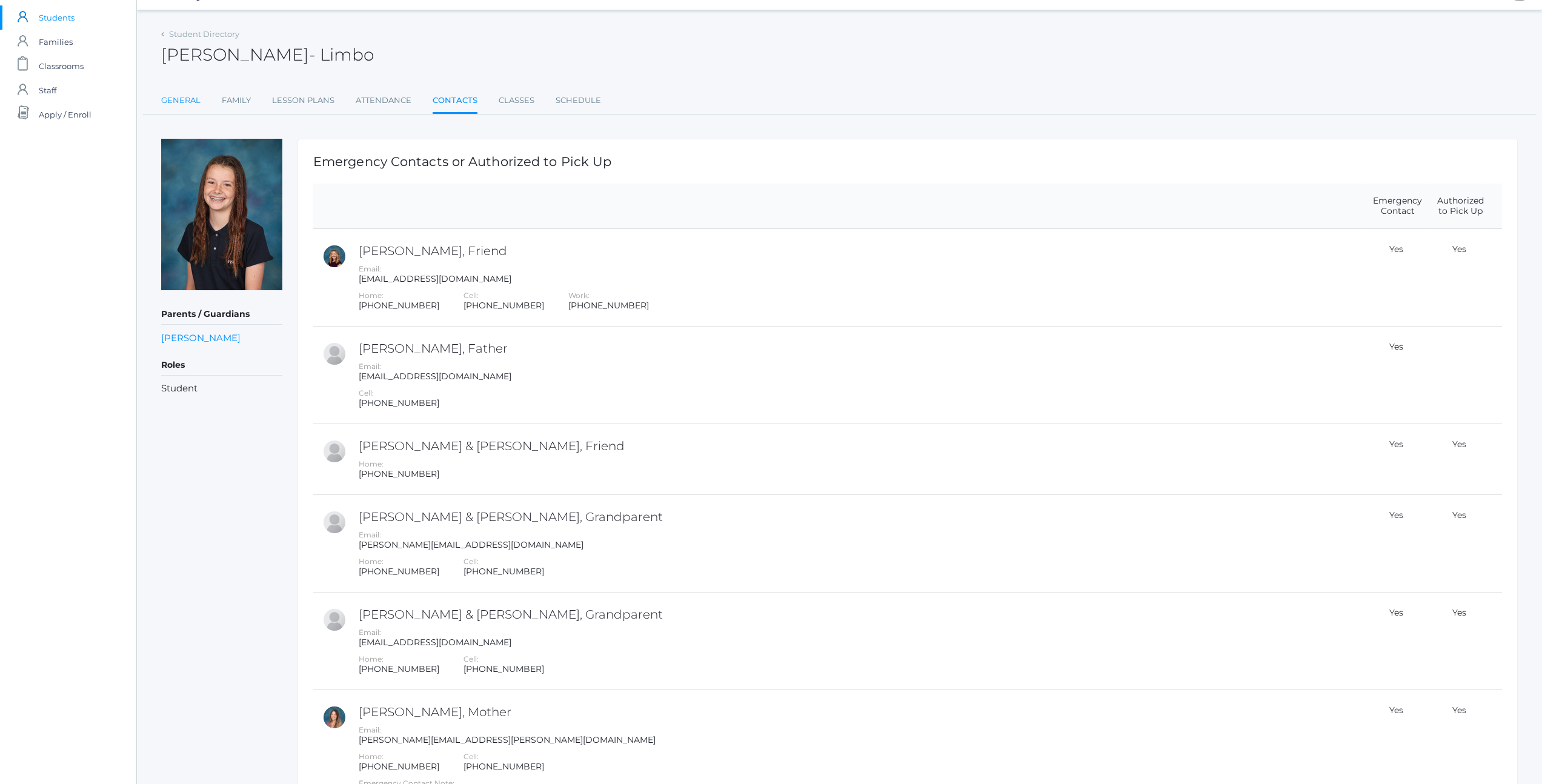
click at [175, 105] on link "General" at bounding box center [181, 100] width 39 height 24
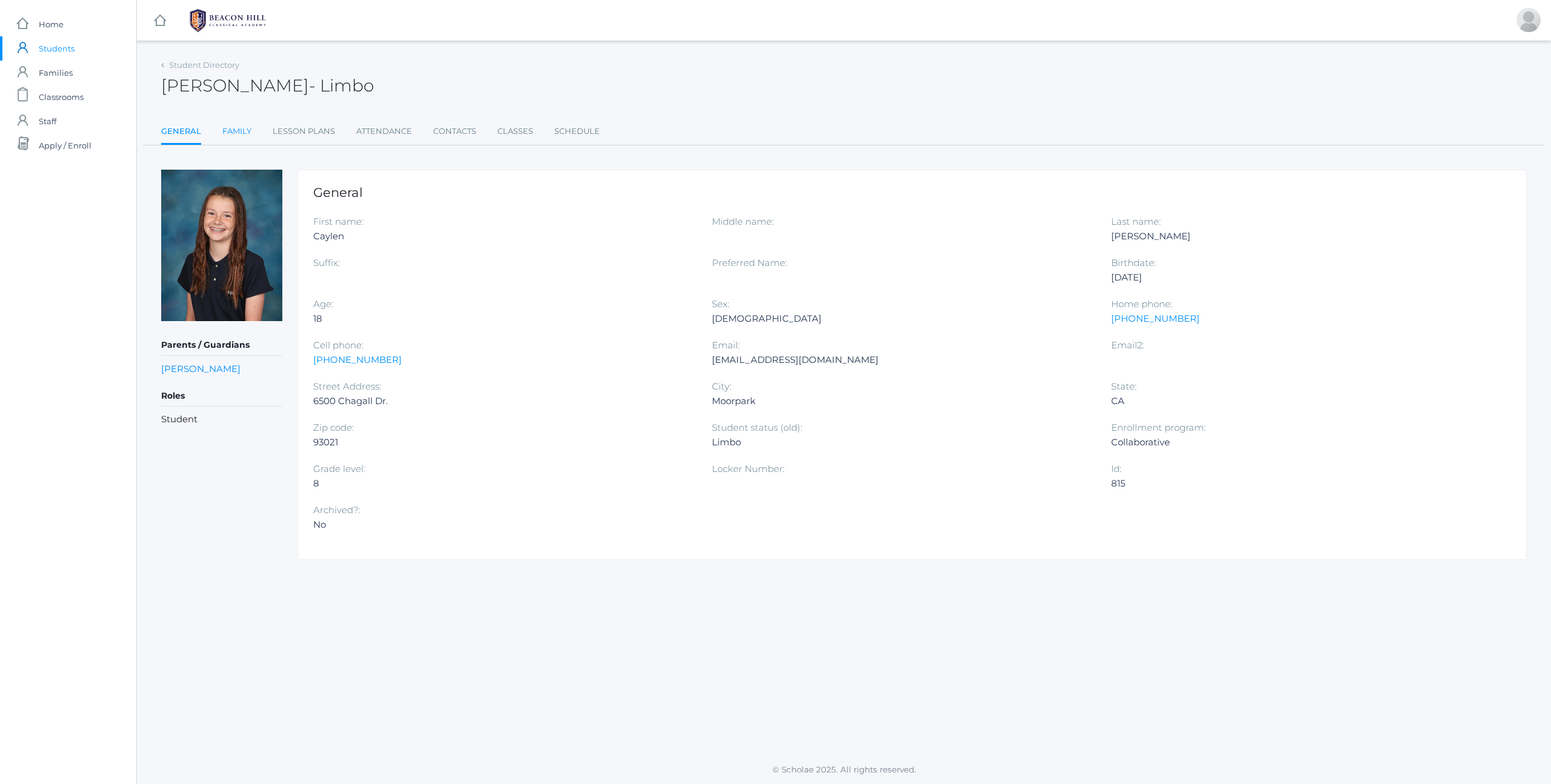
click at [233, 131] on link "Family" at bounding box center [236, 132] width 29 height 24
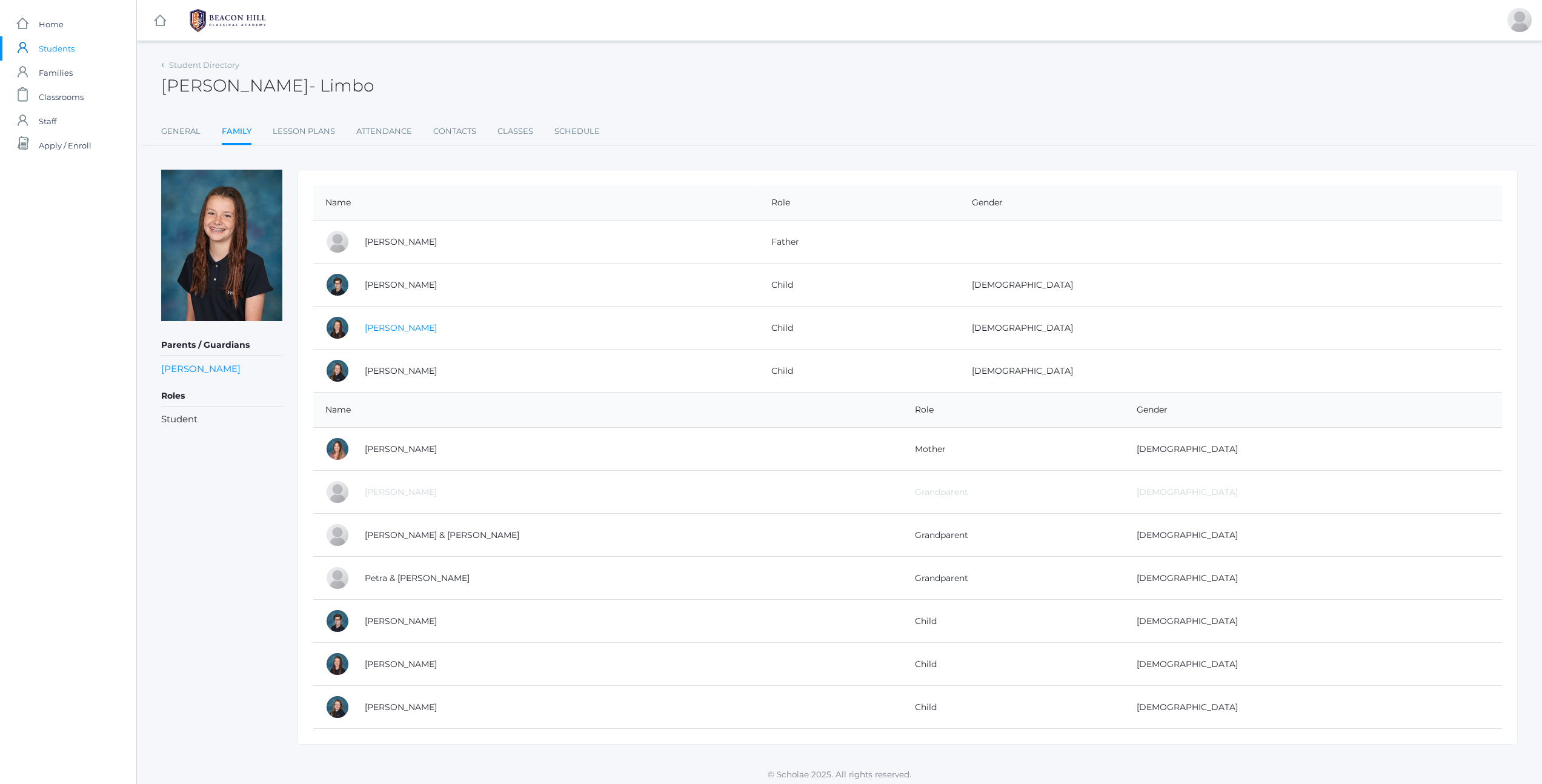
click at [390, 326] on link "[PERSON_NAME]" at bounding box center [401, 328] width 72 height 11
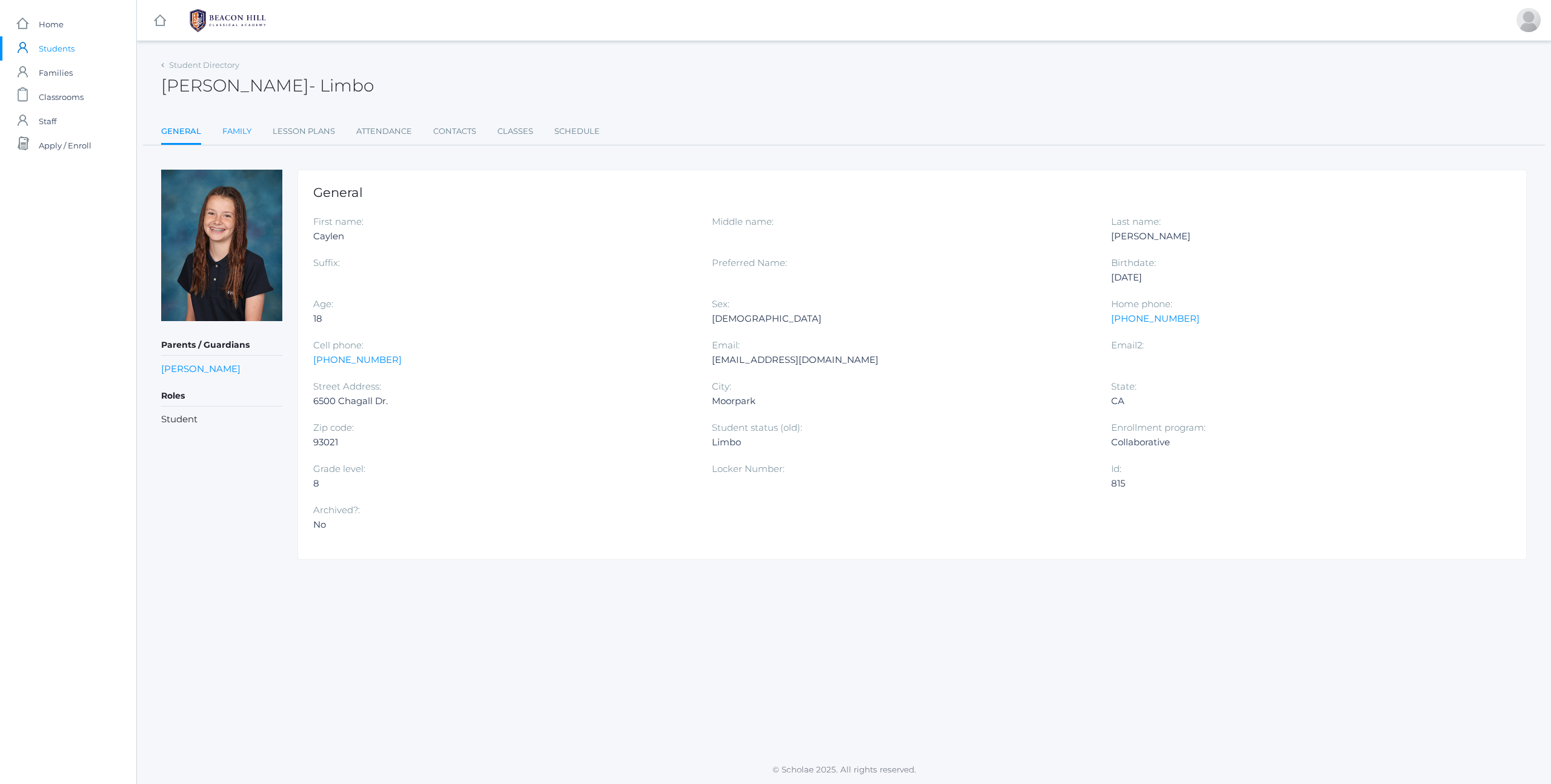
click at [232, 127] on link "Family" at bounding box center [236, 132] width 29 height 24
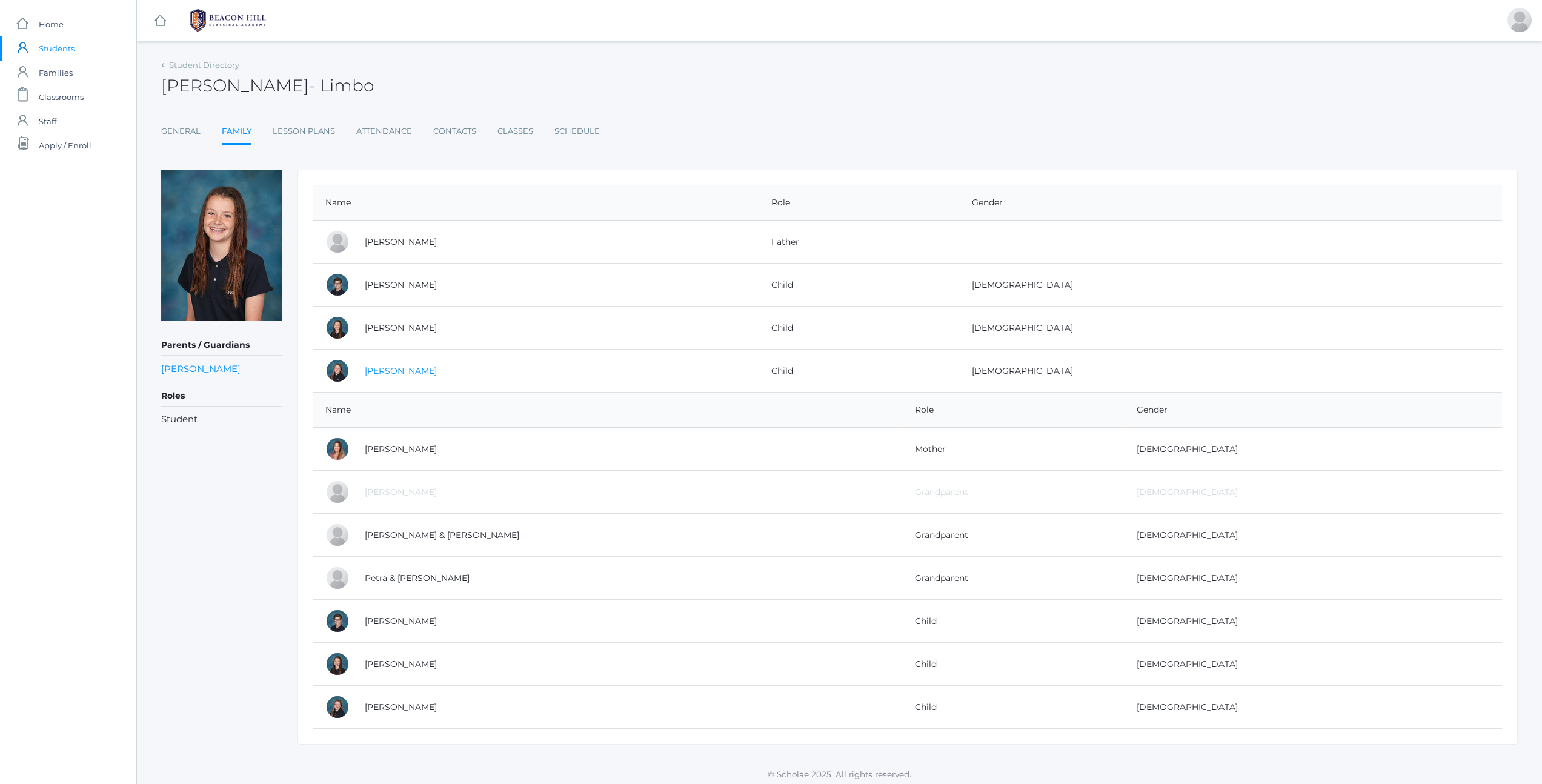
click at [395, 368] on link "[PERSON_NAME]" at bounding box center [401, 371] width 72 height 11
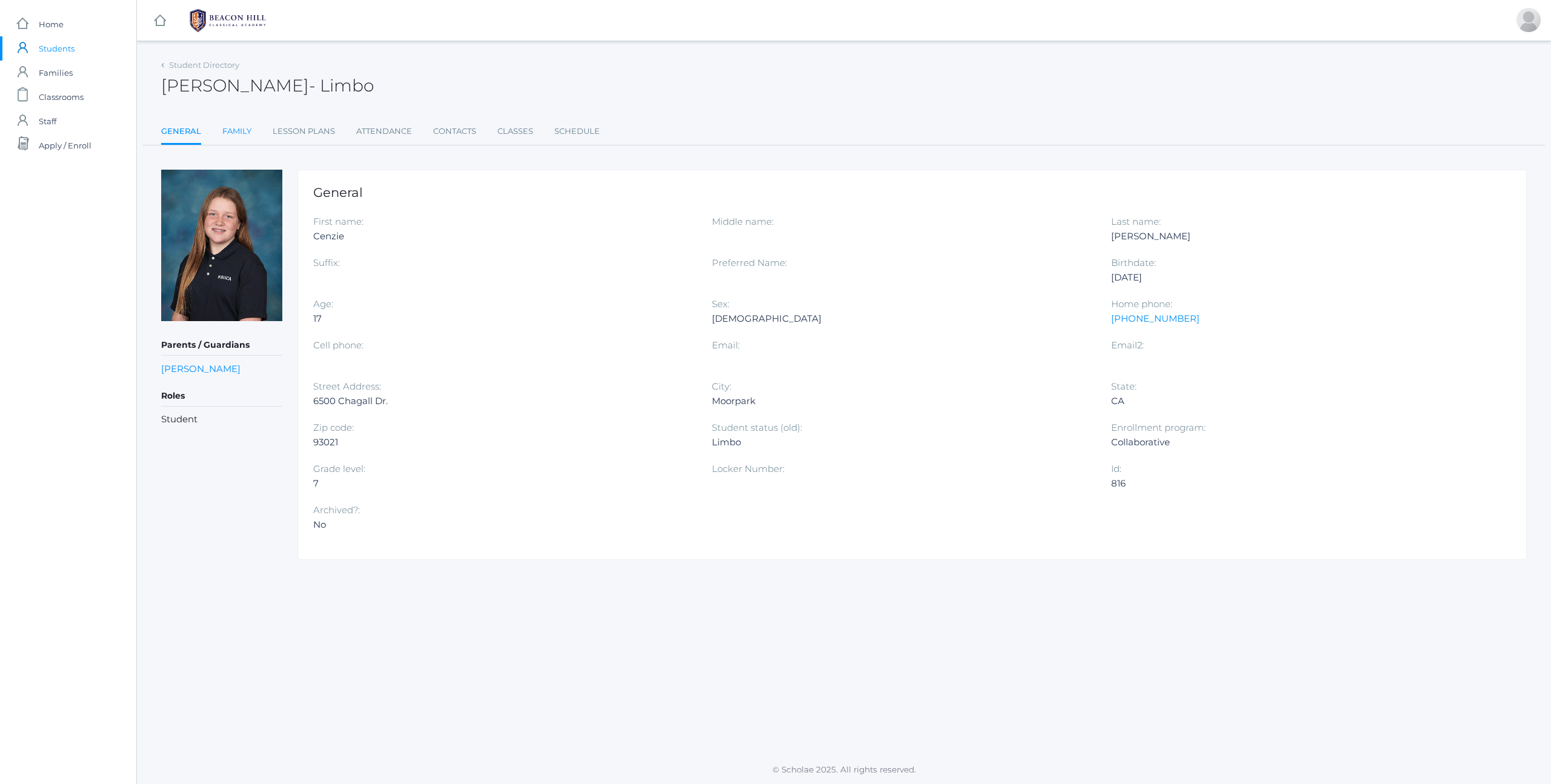
click at [235, 128] on link "Family" at bounding box center [236, 132] width 29 height 24
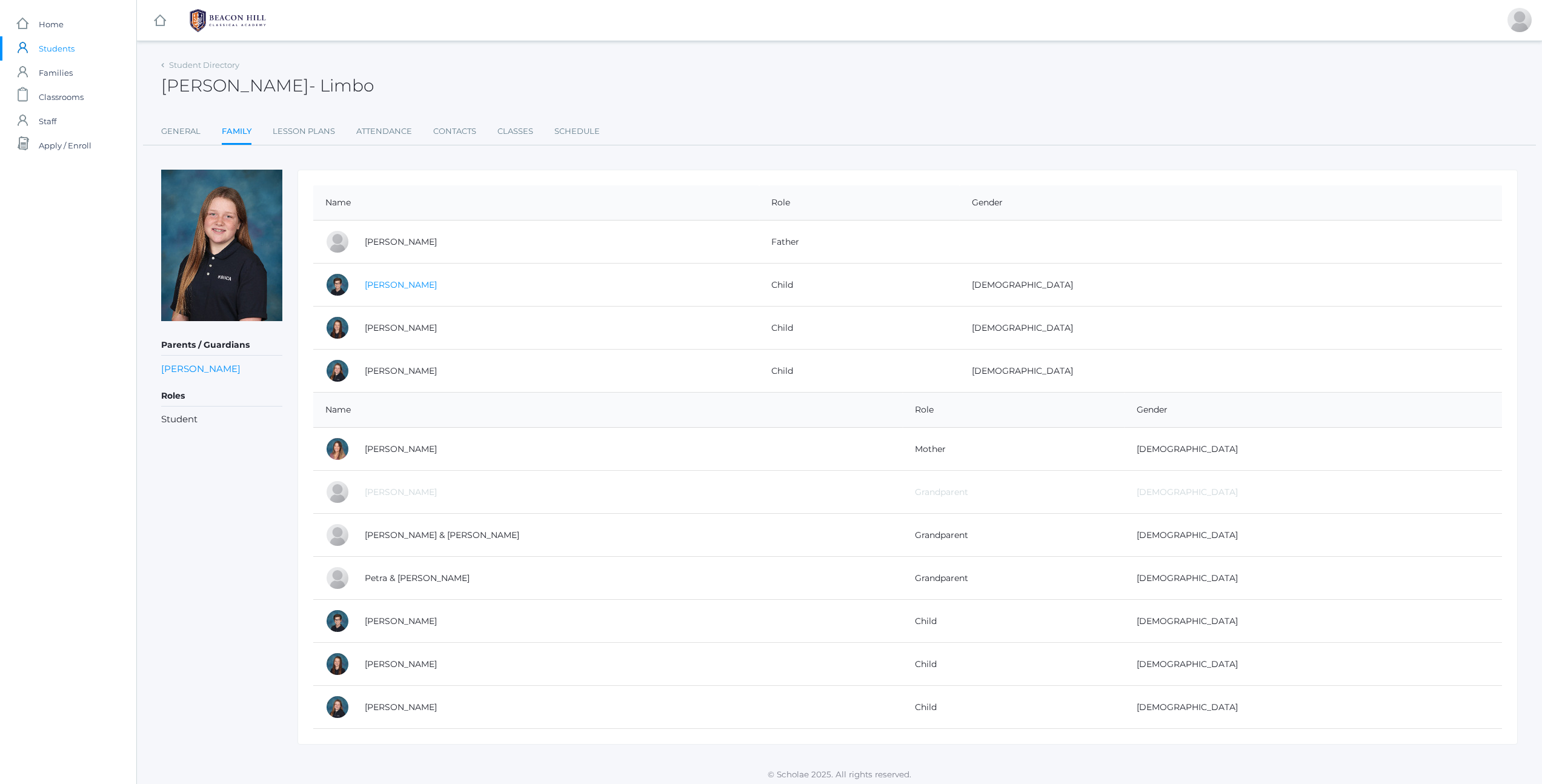
click at [407, 280] on link "[PERSON_NAME]" at bounding box center [401, 285] width 72 height 11
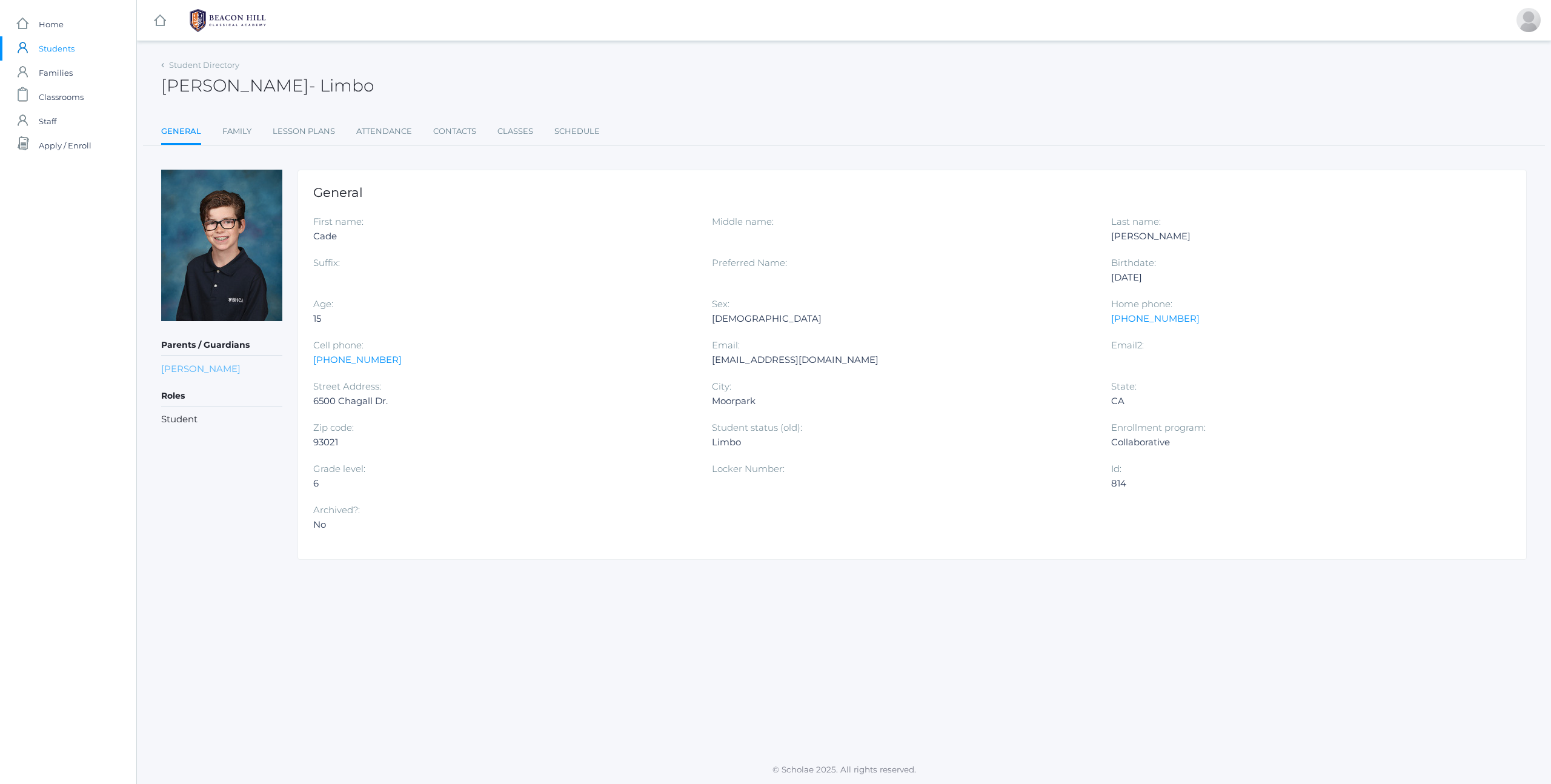
click at [221, 366] on link "[PERSON_NAME]" at bounding box center [201, 368] width 80 height 12
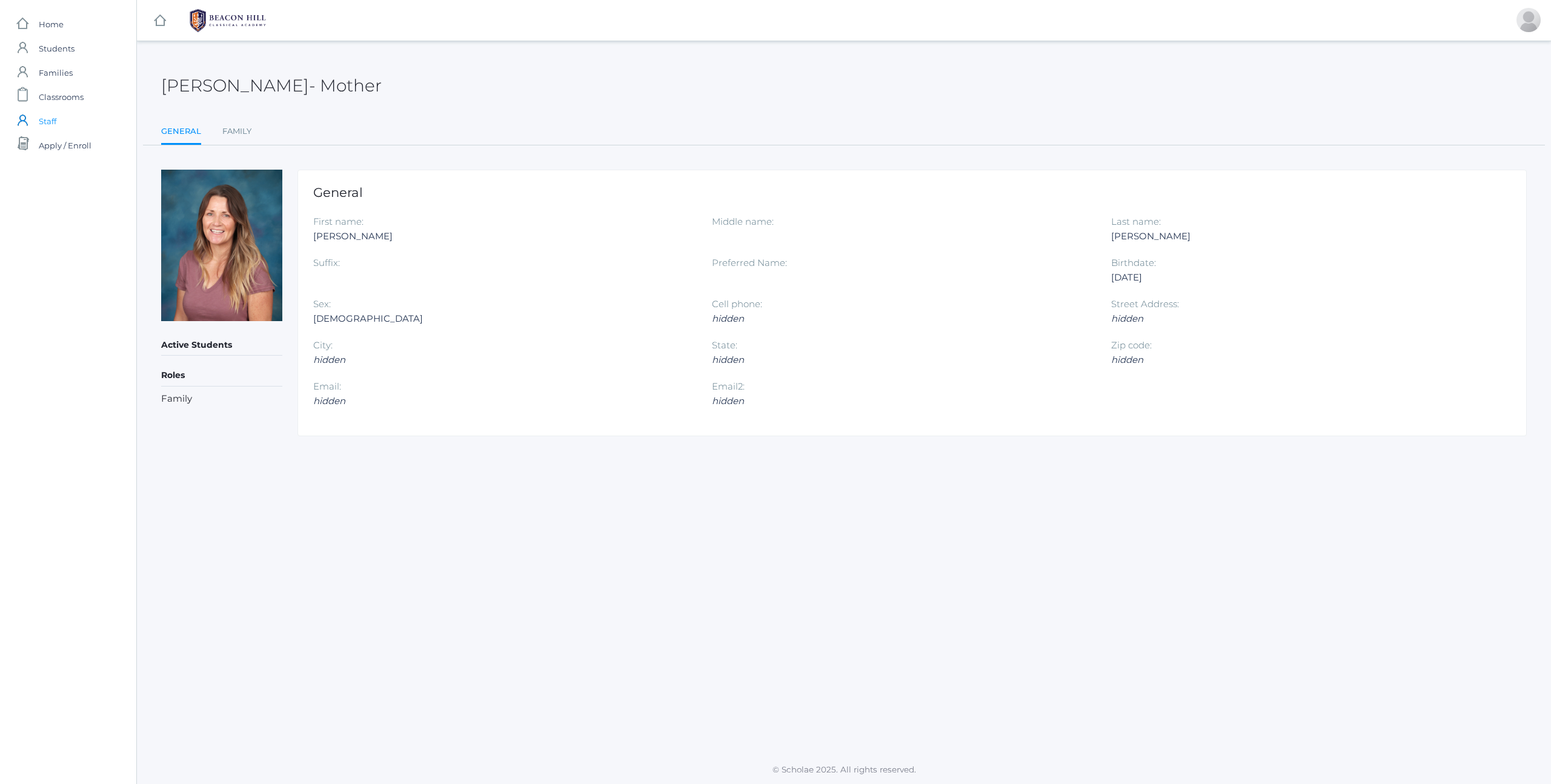
click at [44, 120] on span "Staff" at bounding box center [47, 121] width 18 height 24
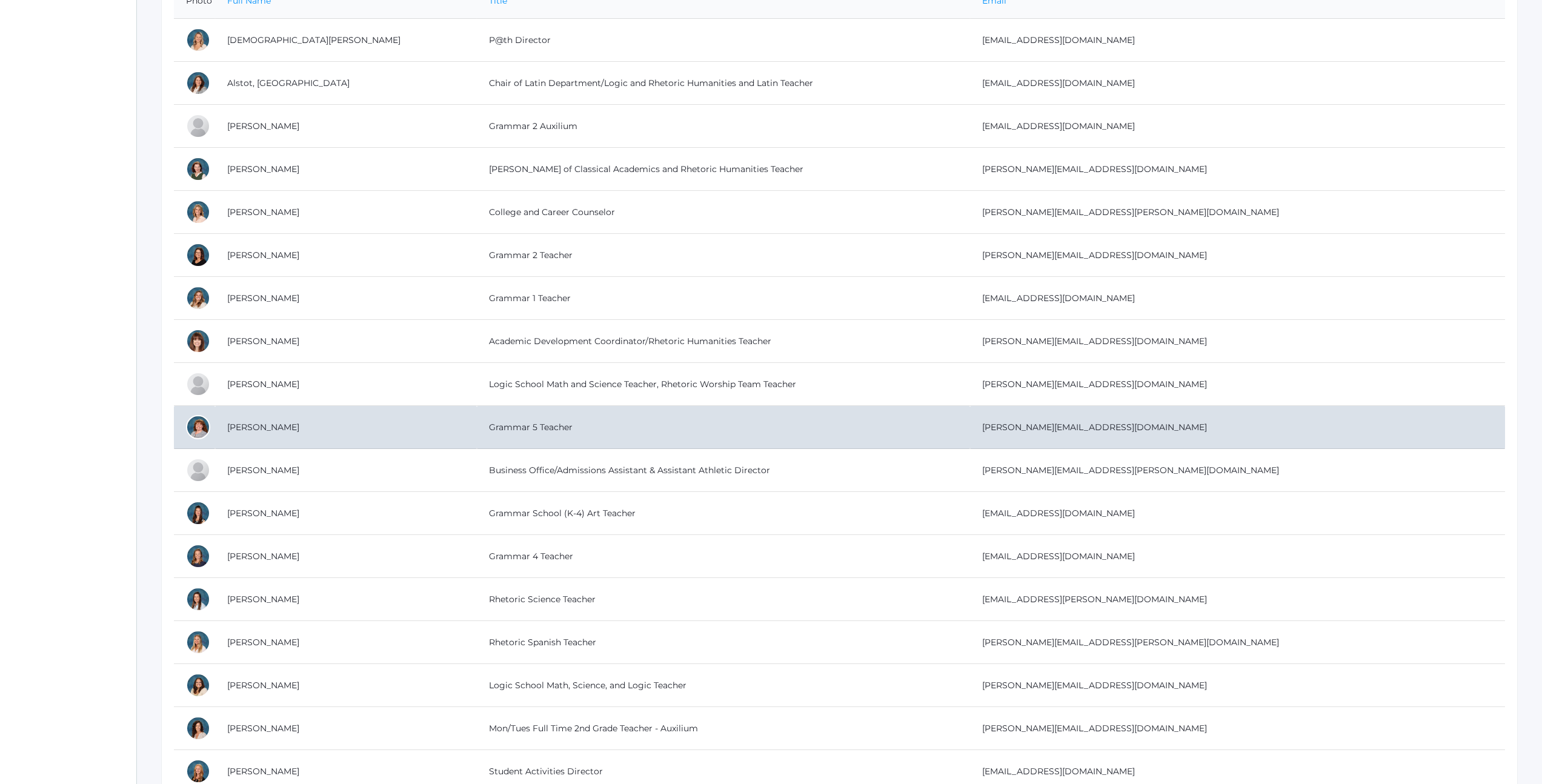
scroll to position [431, 0]
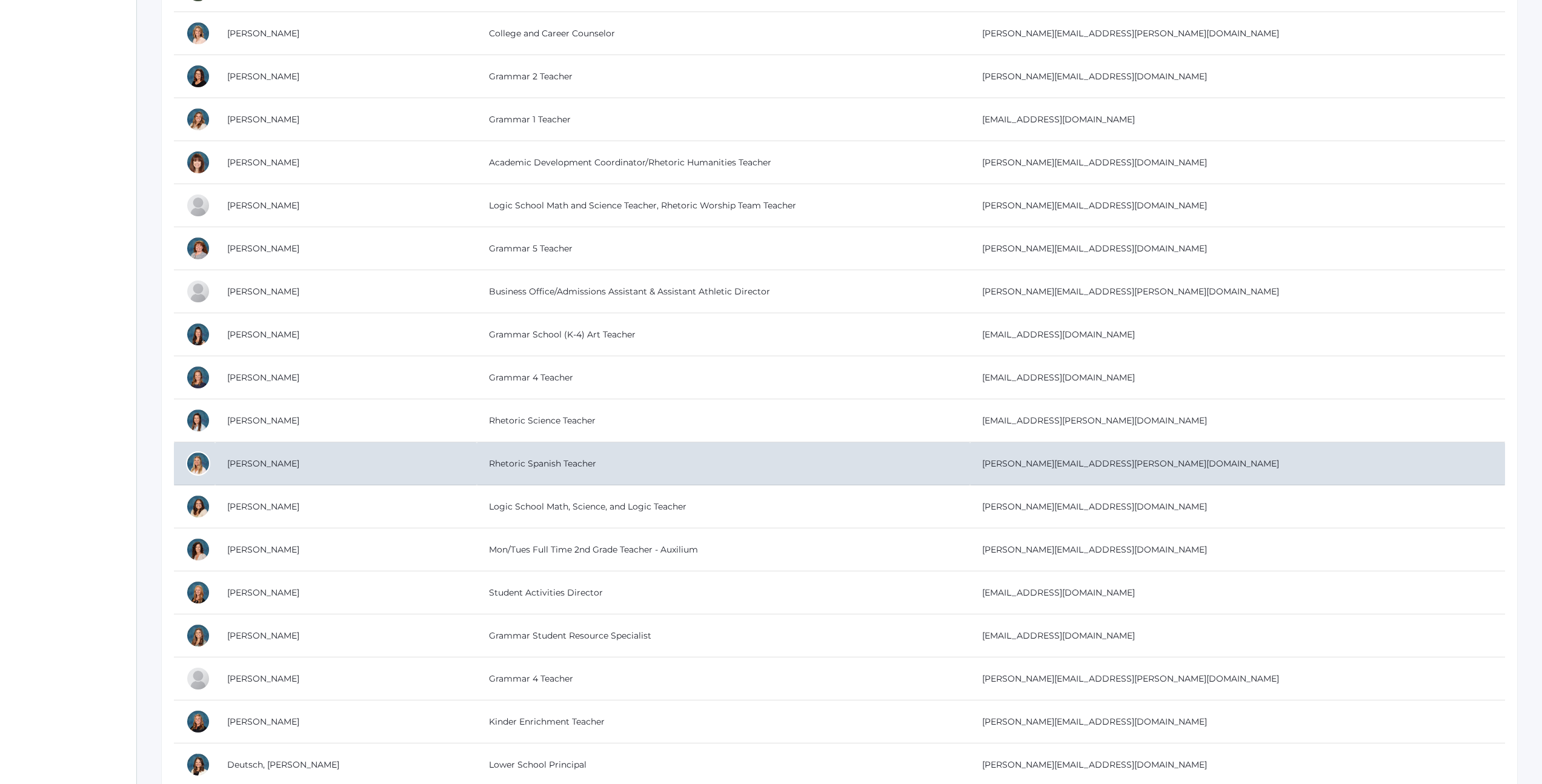
click at [248, 459] on td "Brooks, Heather" at bounding box center [346, 464] width 262 height 43
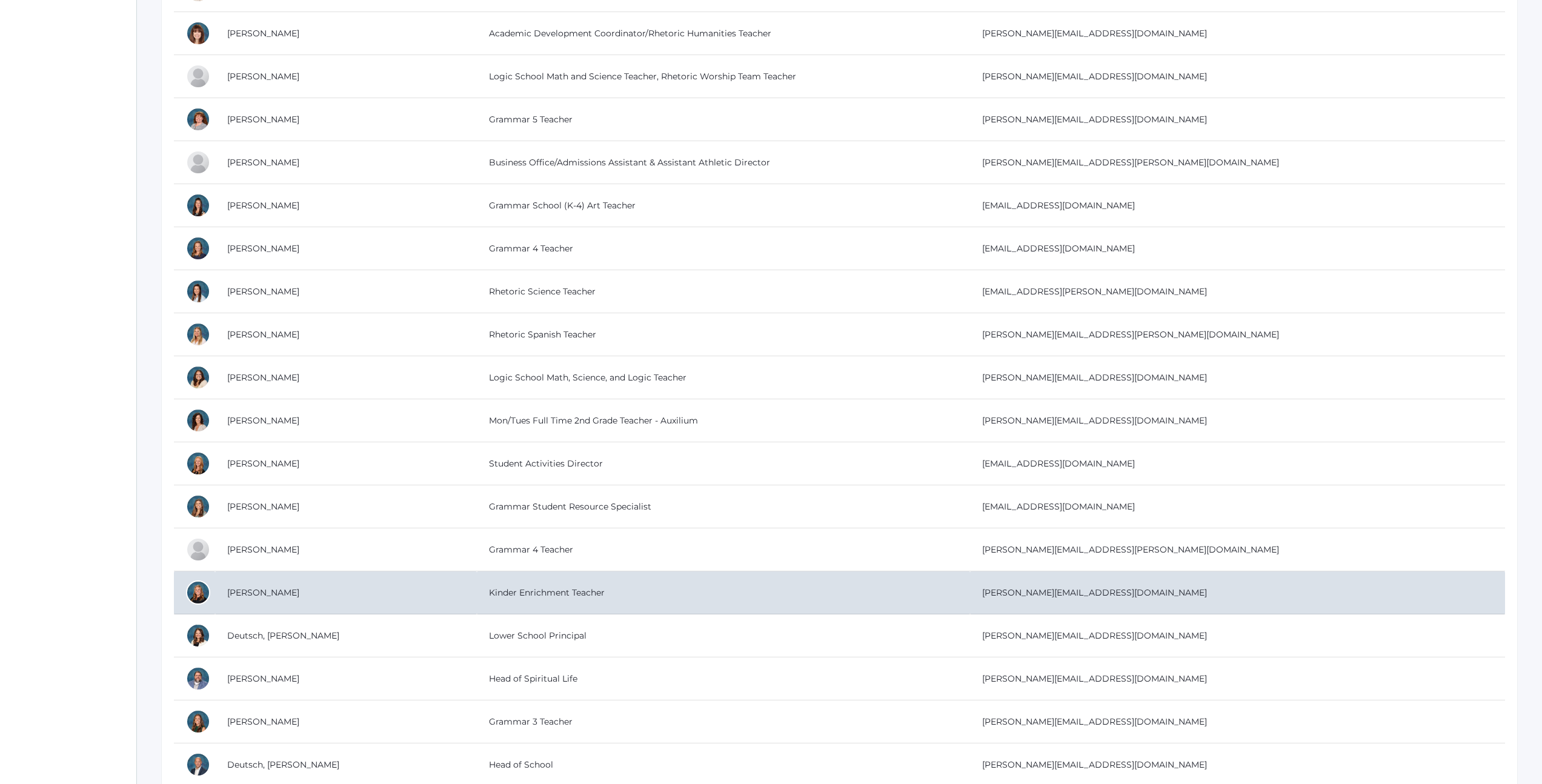
scroll to position [565, 0]
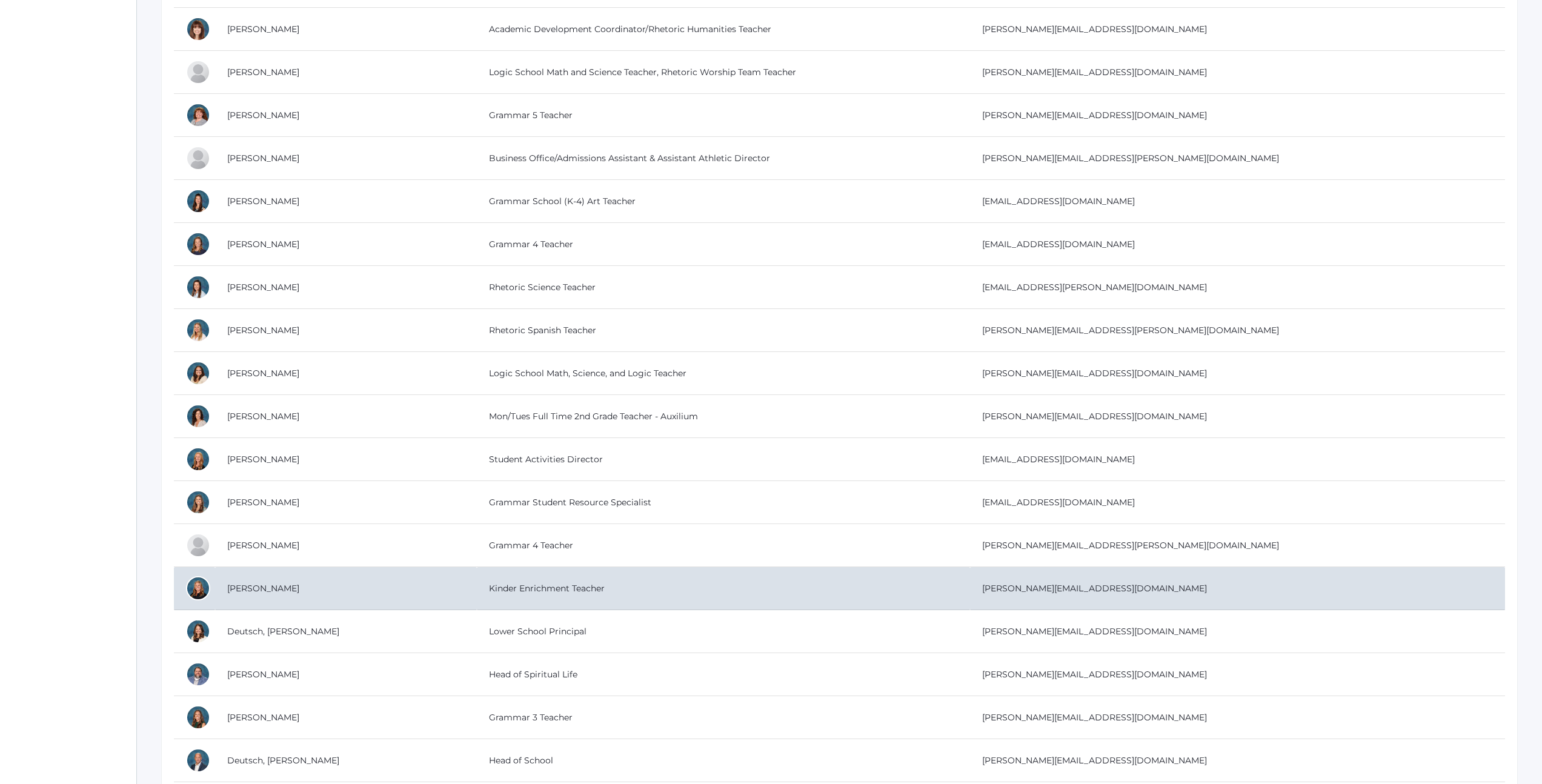
click at [271, 591] on td "Dean, Nicole" at bounding box center [346, 589] width 262 height 43
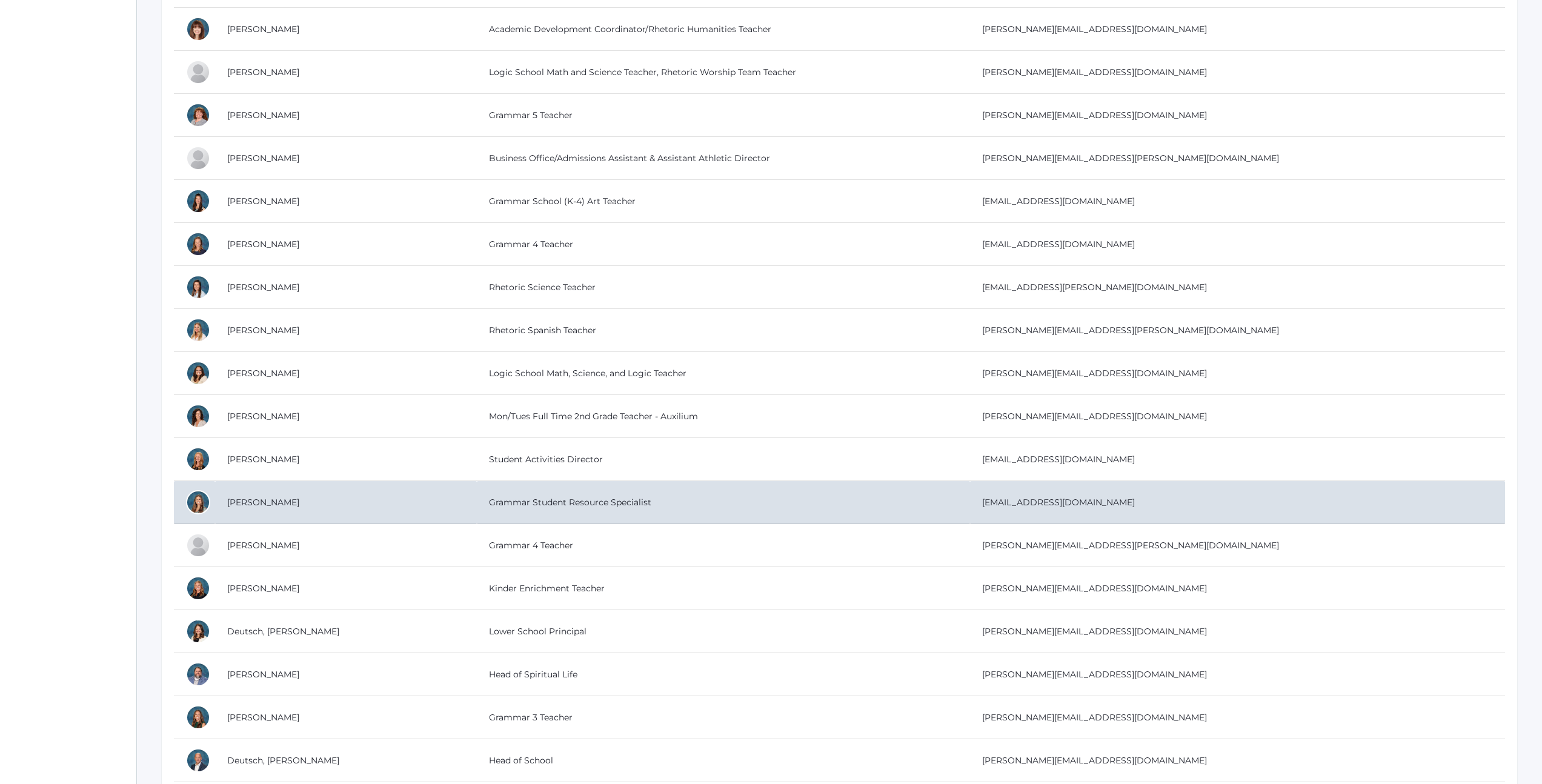
click at [289, 503] on td "Carpenter, Lindsey" at bounding box center [346, 502] width 262 height 43
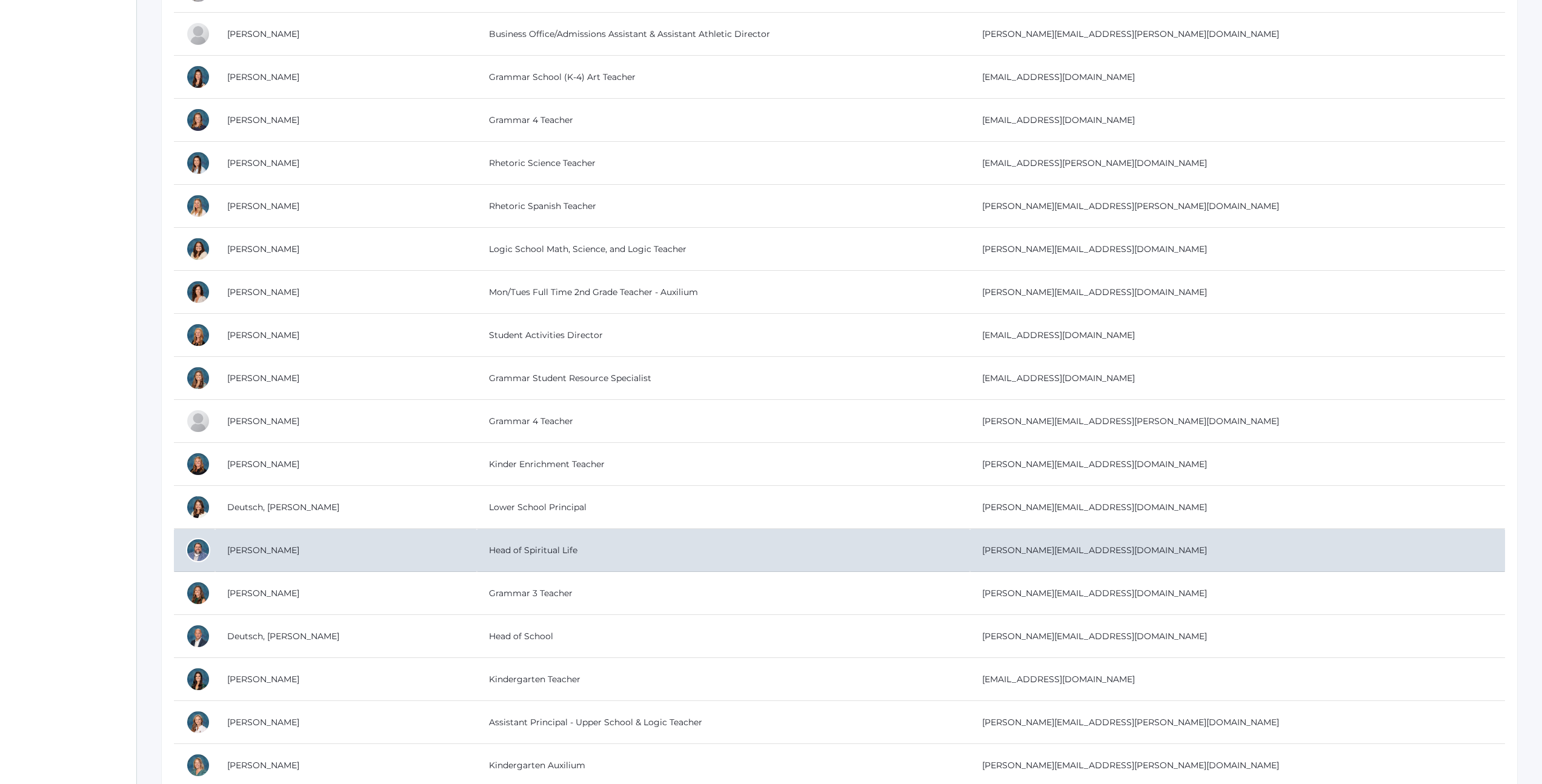
scroll to position [691, 0]
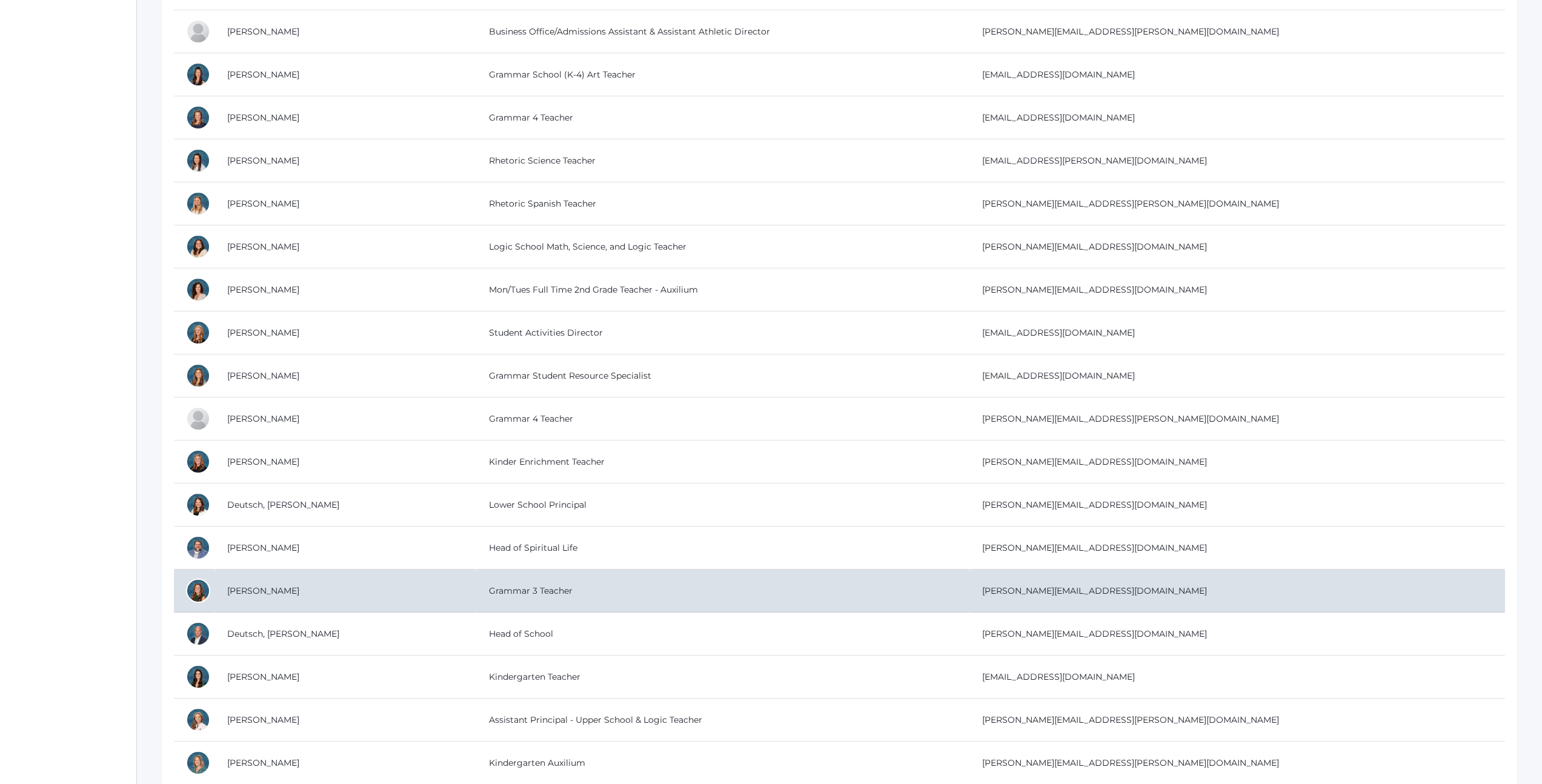
click at [285, 583] on td "Deutsch, Andrea" at bounding box center [346, 591] width 262 height 43
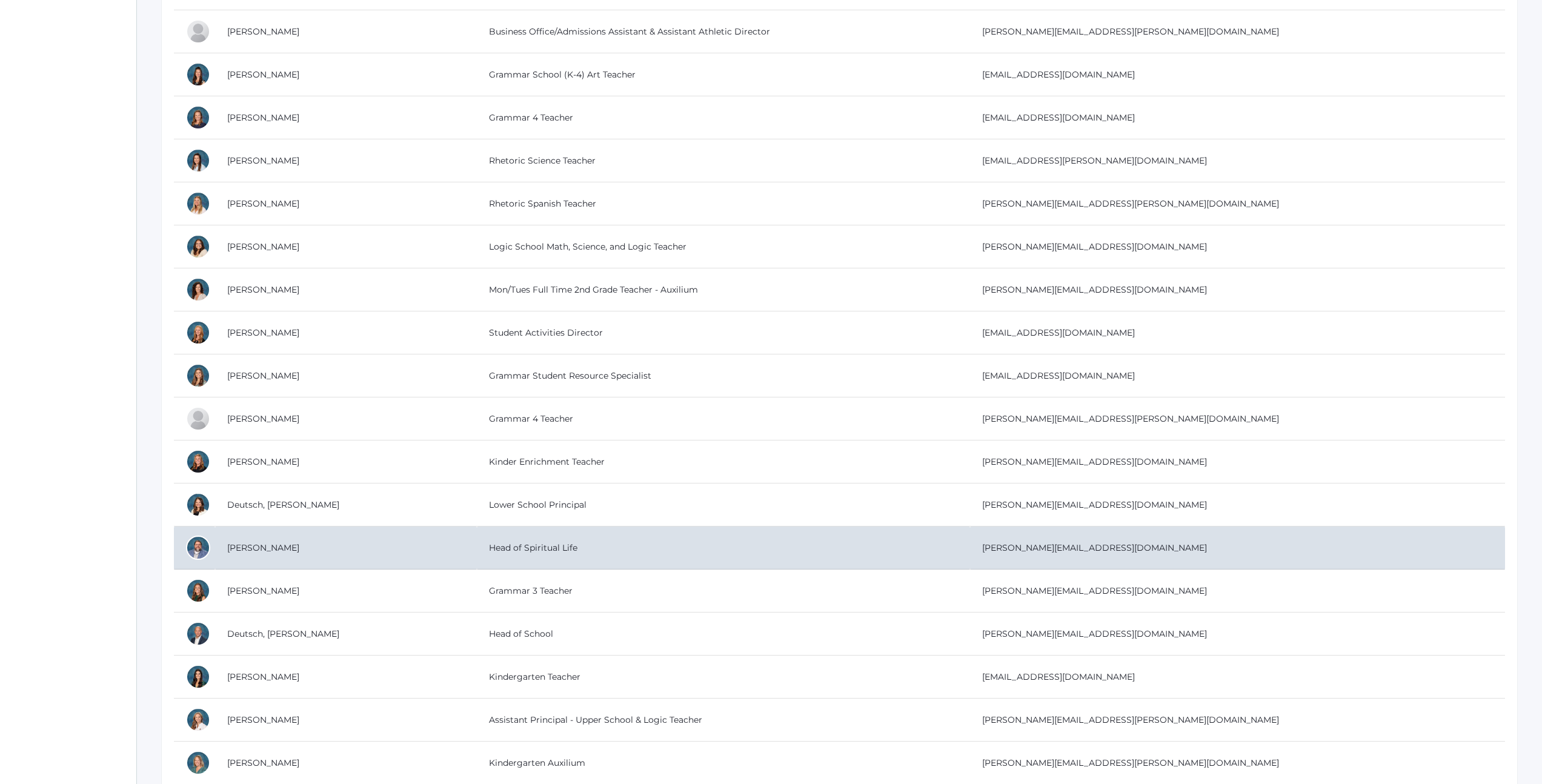
click at [287, 548] on td "Deutsch, David" at bounding box center [346, 548] width 262 height 43
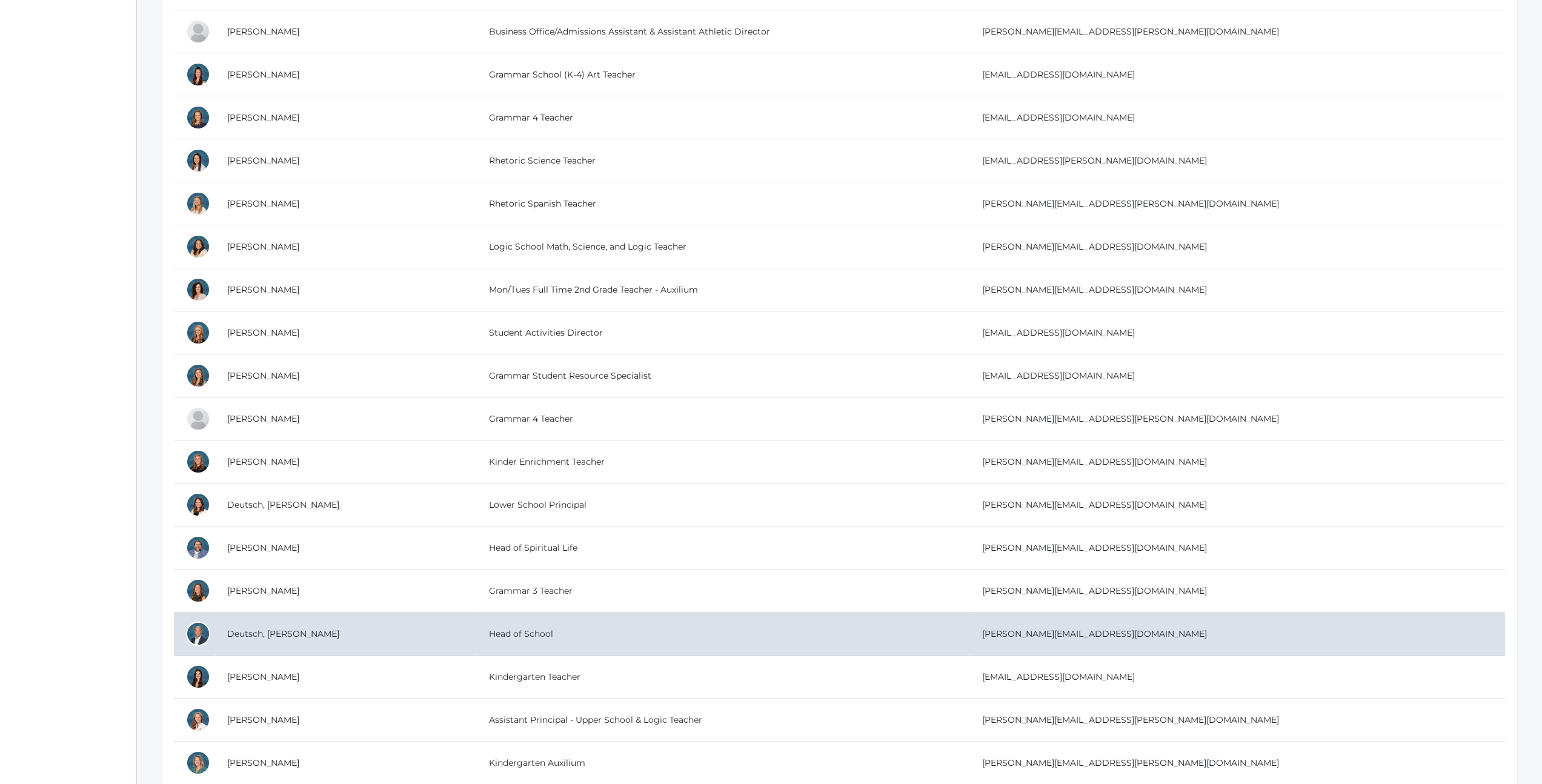
click at [257, 639] on td "Deutsch, Denny" at bounding box center [346, 634] width 262 height 43
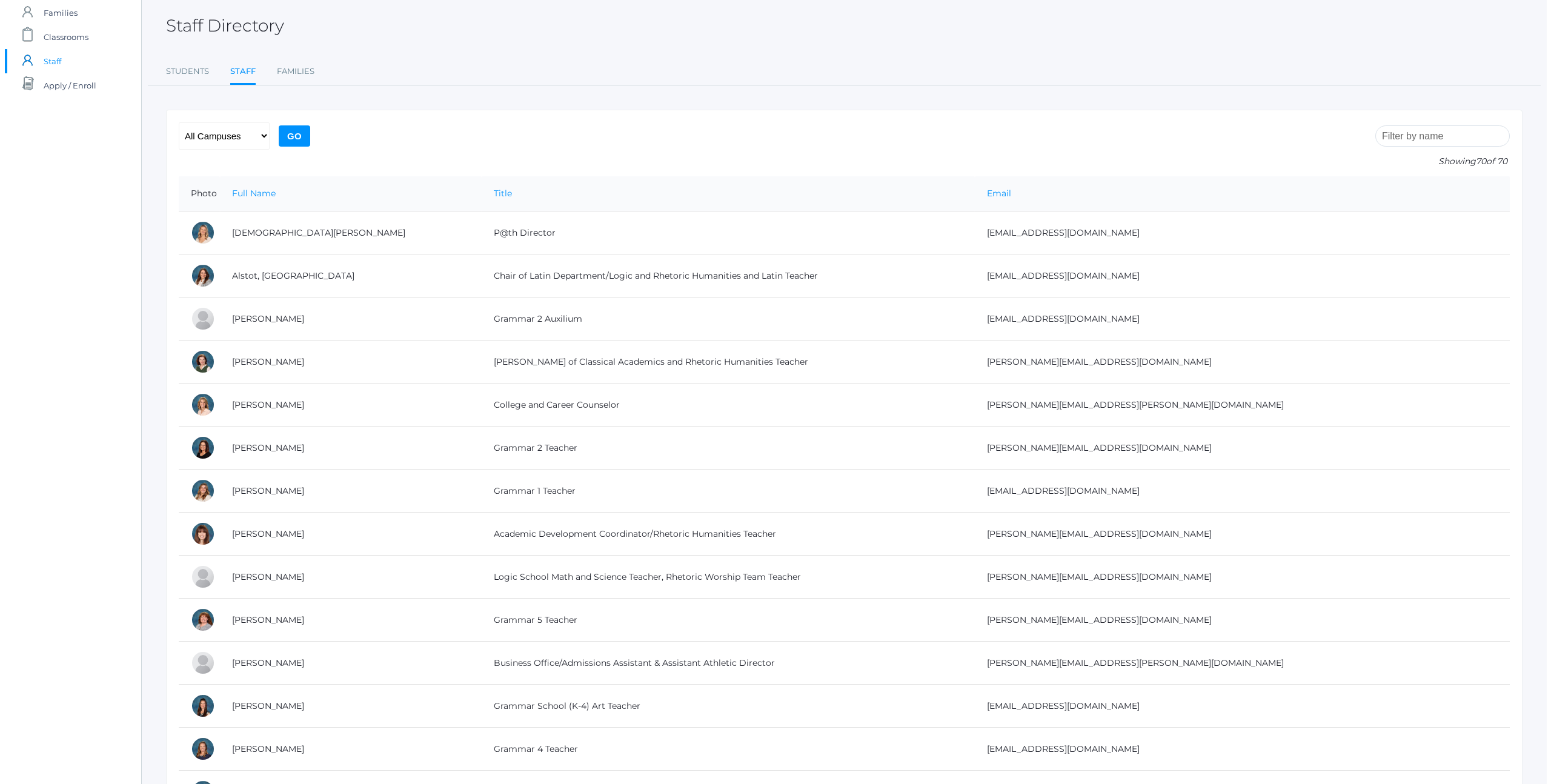
scroll to position [0, 0]
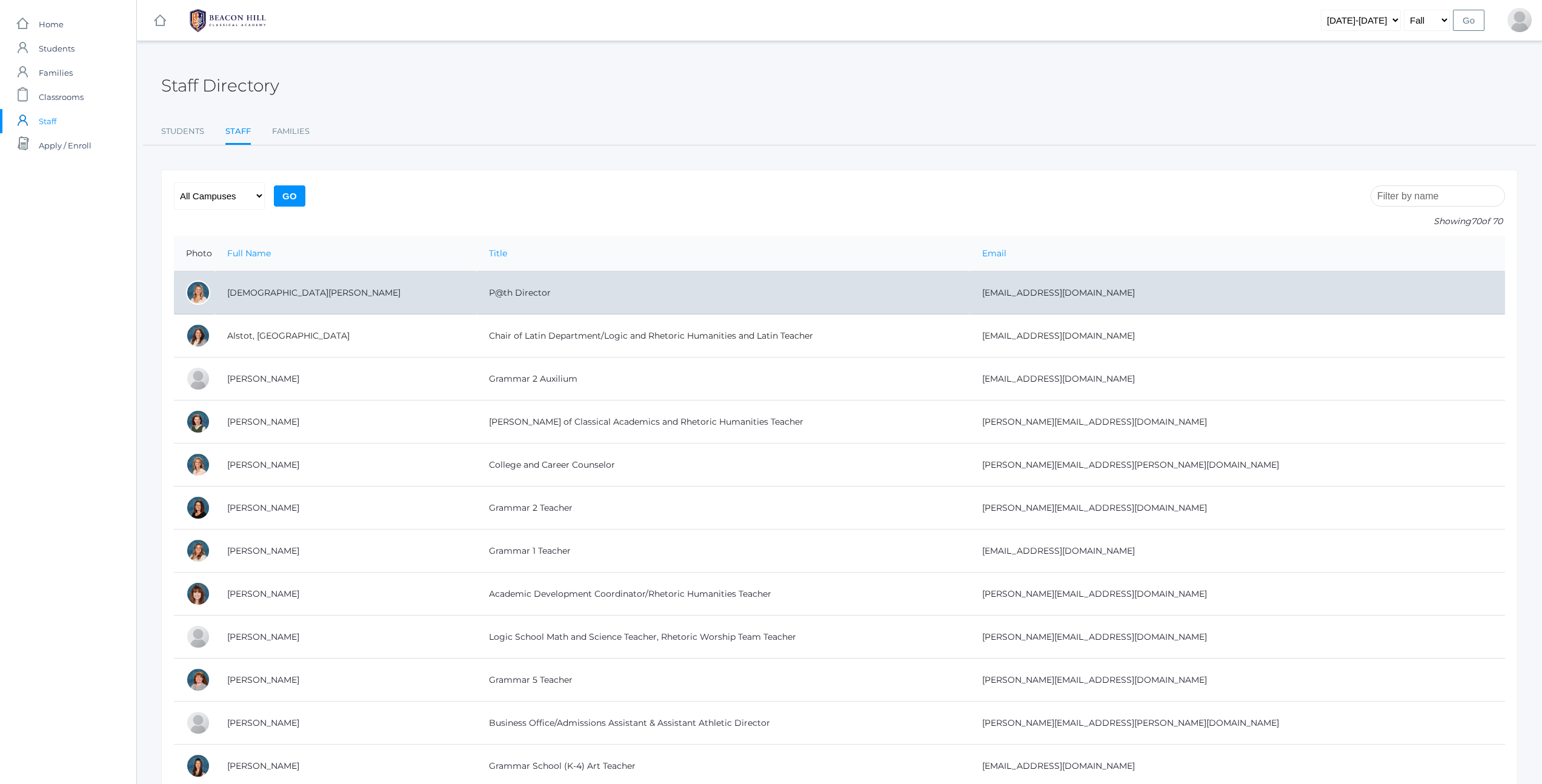
click at [280, 289] on td "Albanese, Heather" at bounding box center [346, 293] width 262 height 43
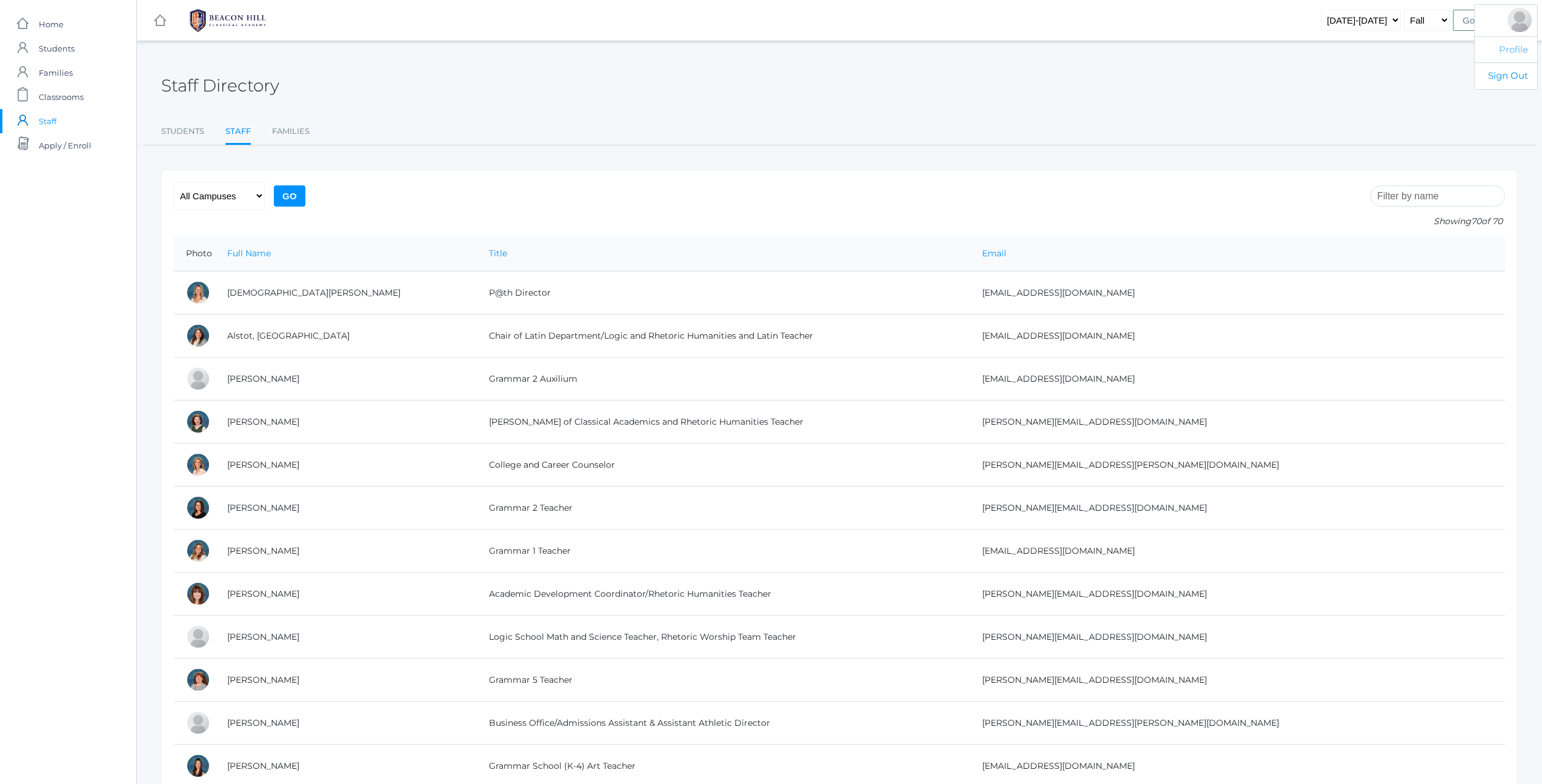
click at [1513, 51] on link "Profile" at bounding box center [1506, 50] width 62 height 27
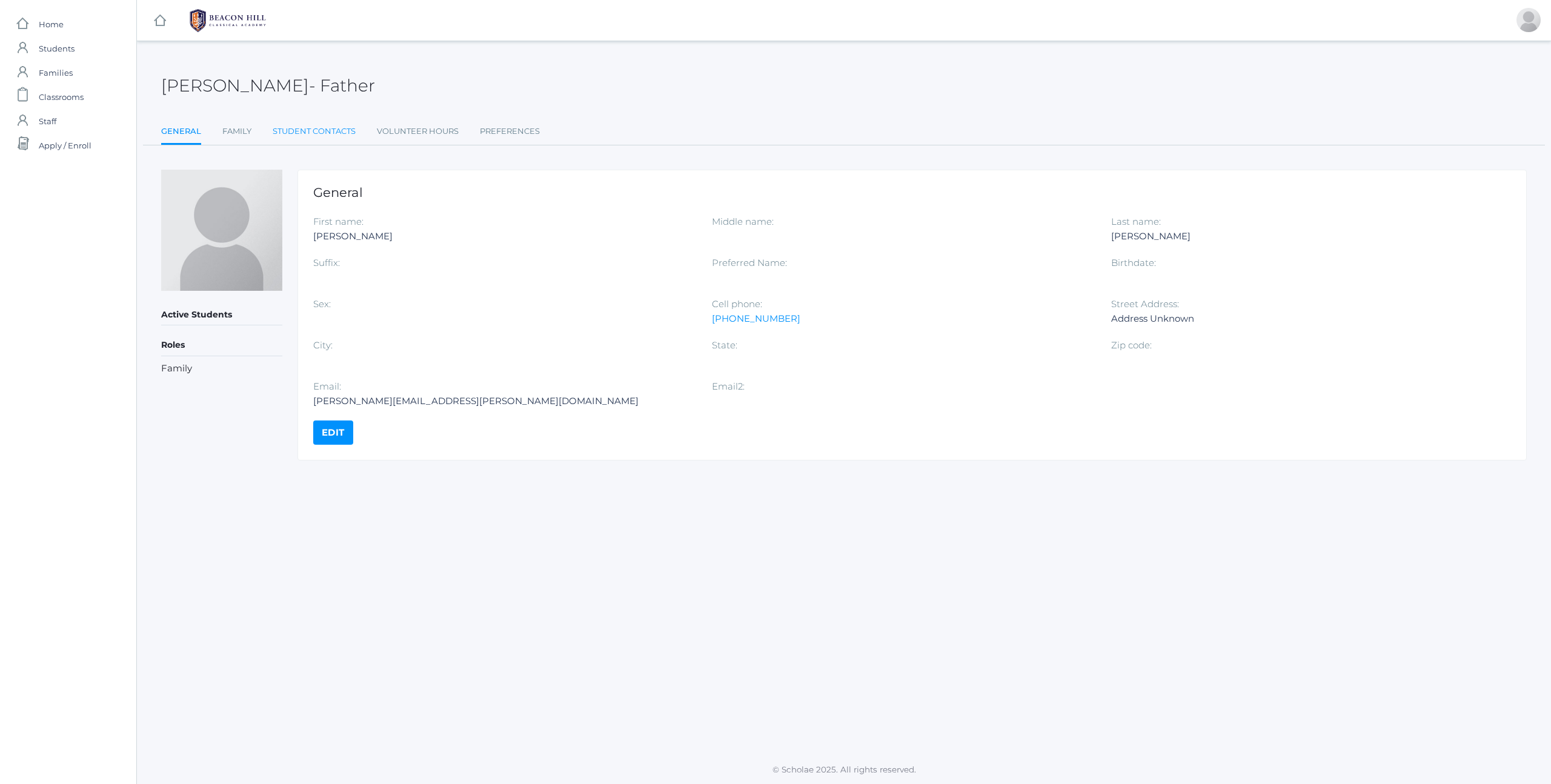
click at [301, 135] on link "Student Contacts" at bounding box center [314, 132] width 83 height 24
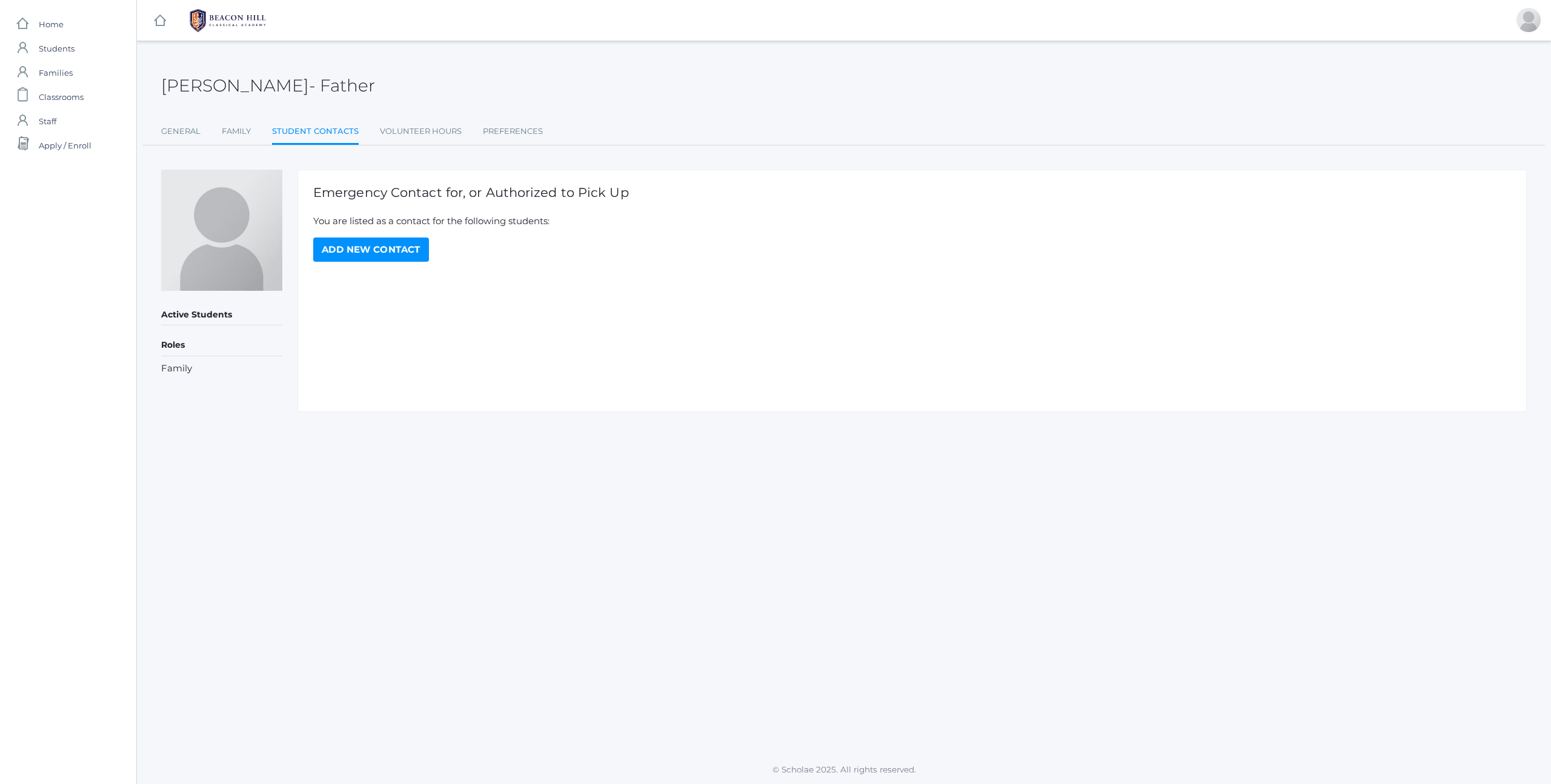
click at [391, 246] on link "Add New Contact" at bounding box center [371, 250] width 116 height 24
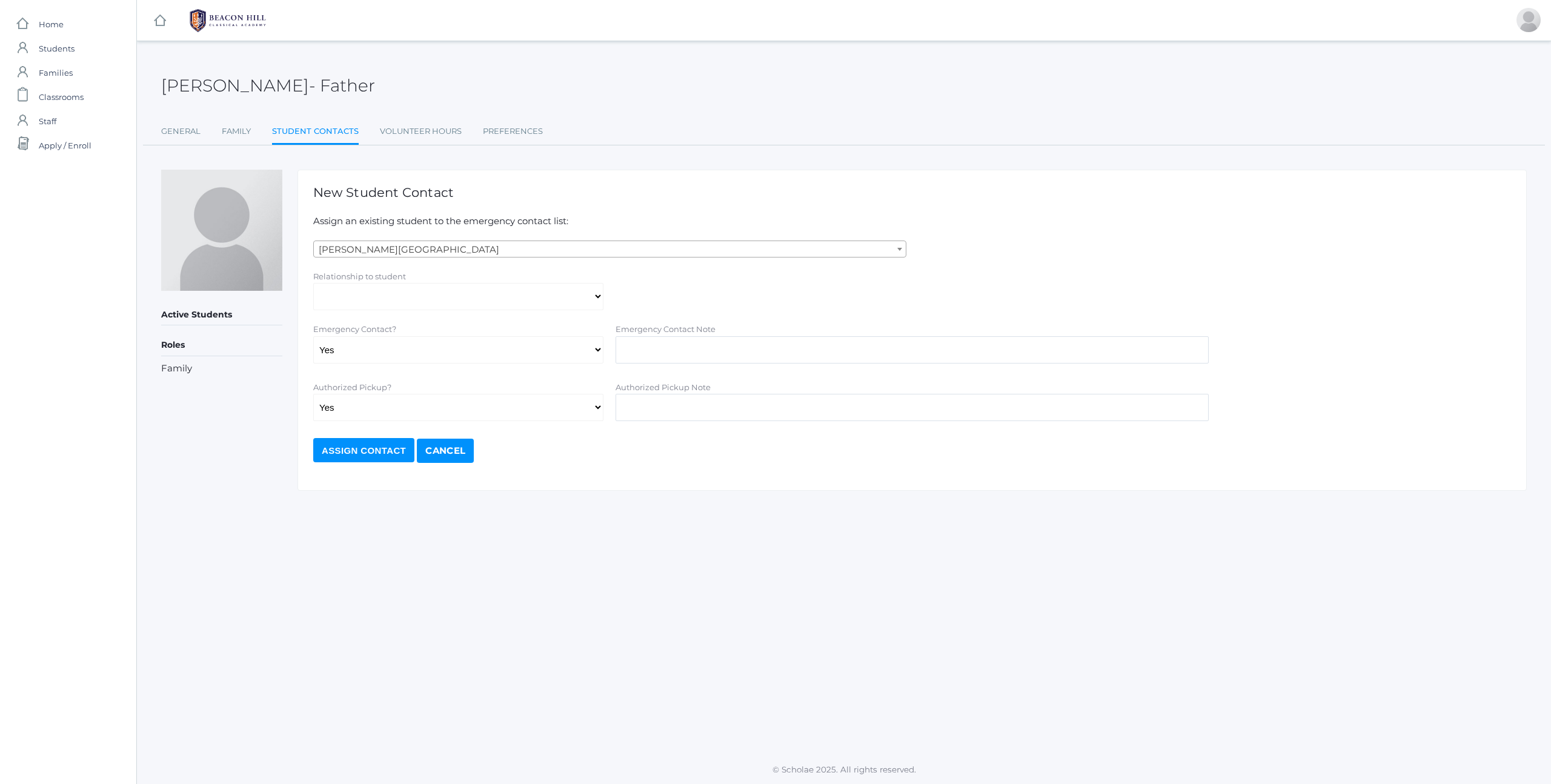
click at [447, 248] on span "[PERSON_NAME][GEOGRAPHIC_DATA]" at bounding box center [609, 250] width 592 height 17
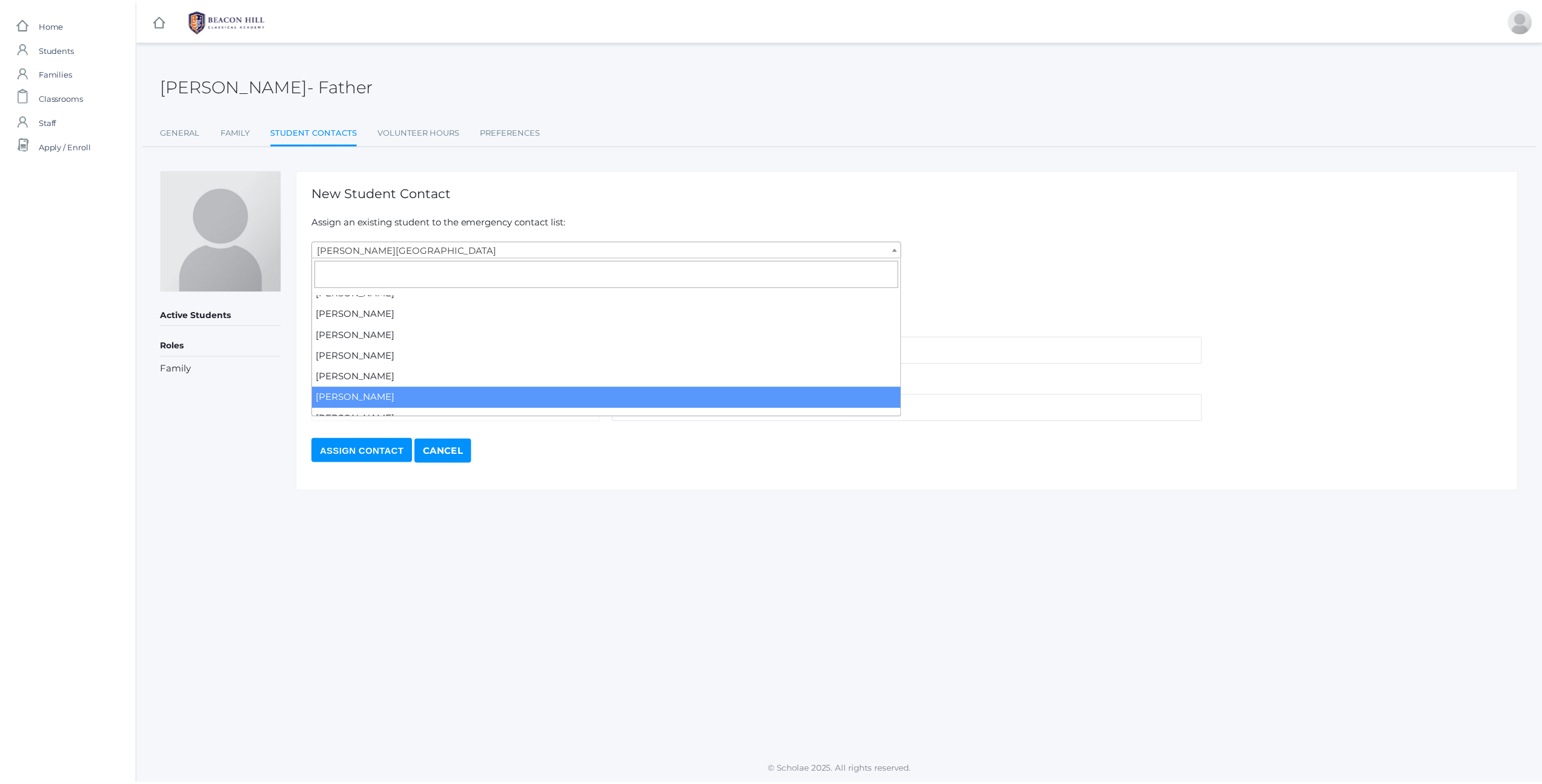
scroll to position [1943, 0]
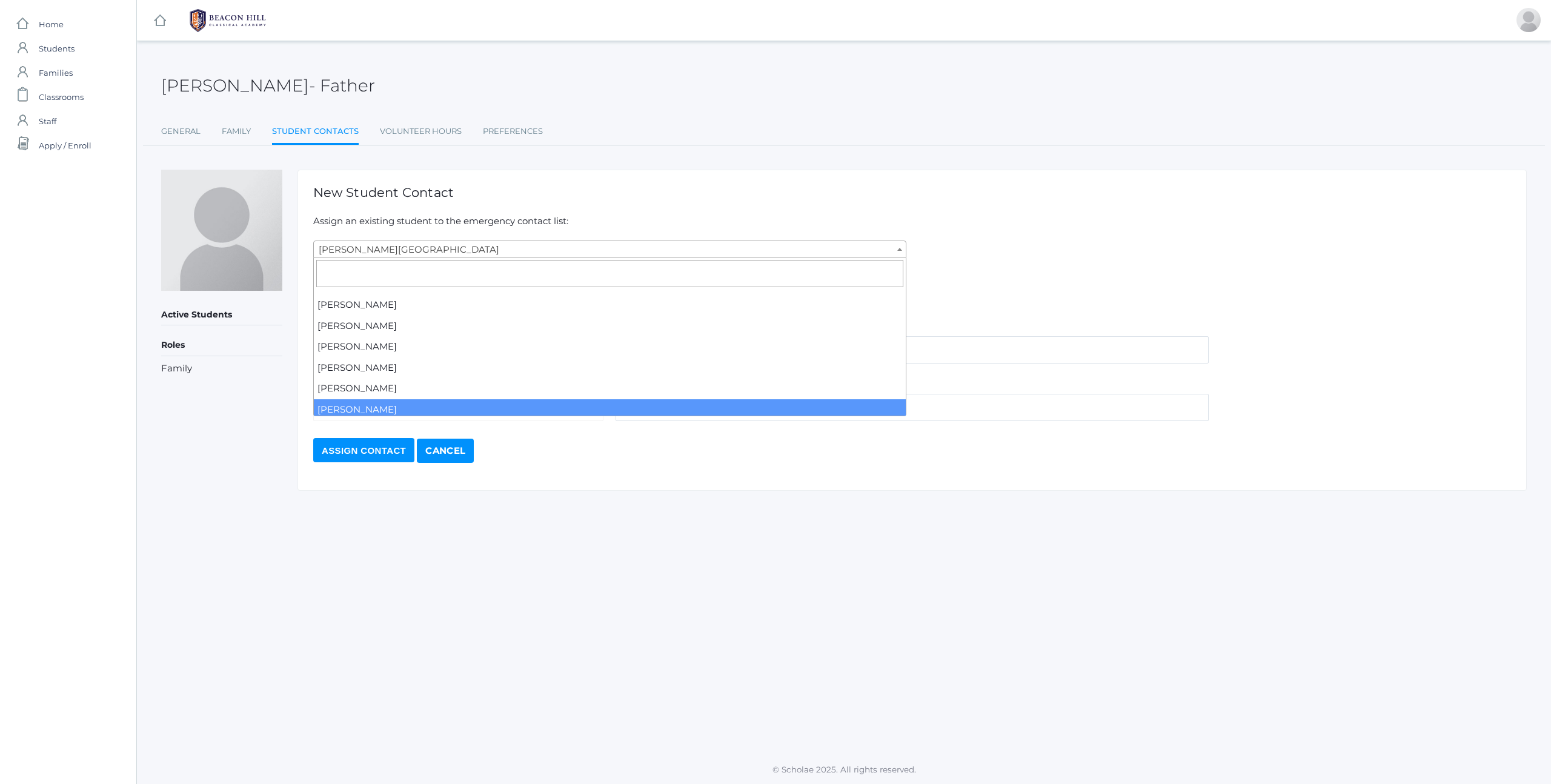
click at [464, 458] on link "Cancel" at bounding box center [445, 451] width 57 height 24
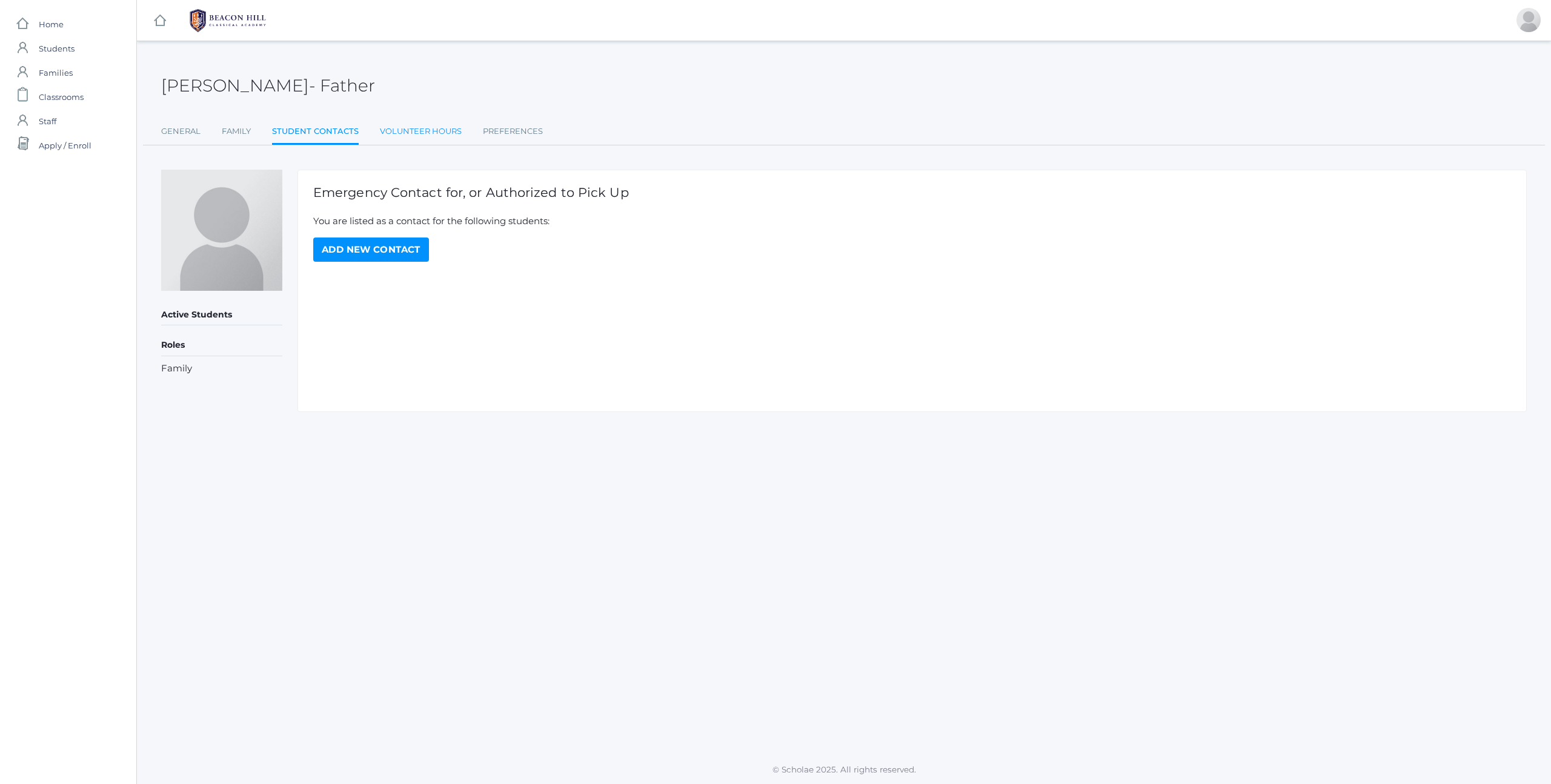
click at [424, 137] on link "Volunteer Hours" at bounding box center [421, 132] width 82 height 24
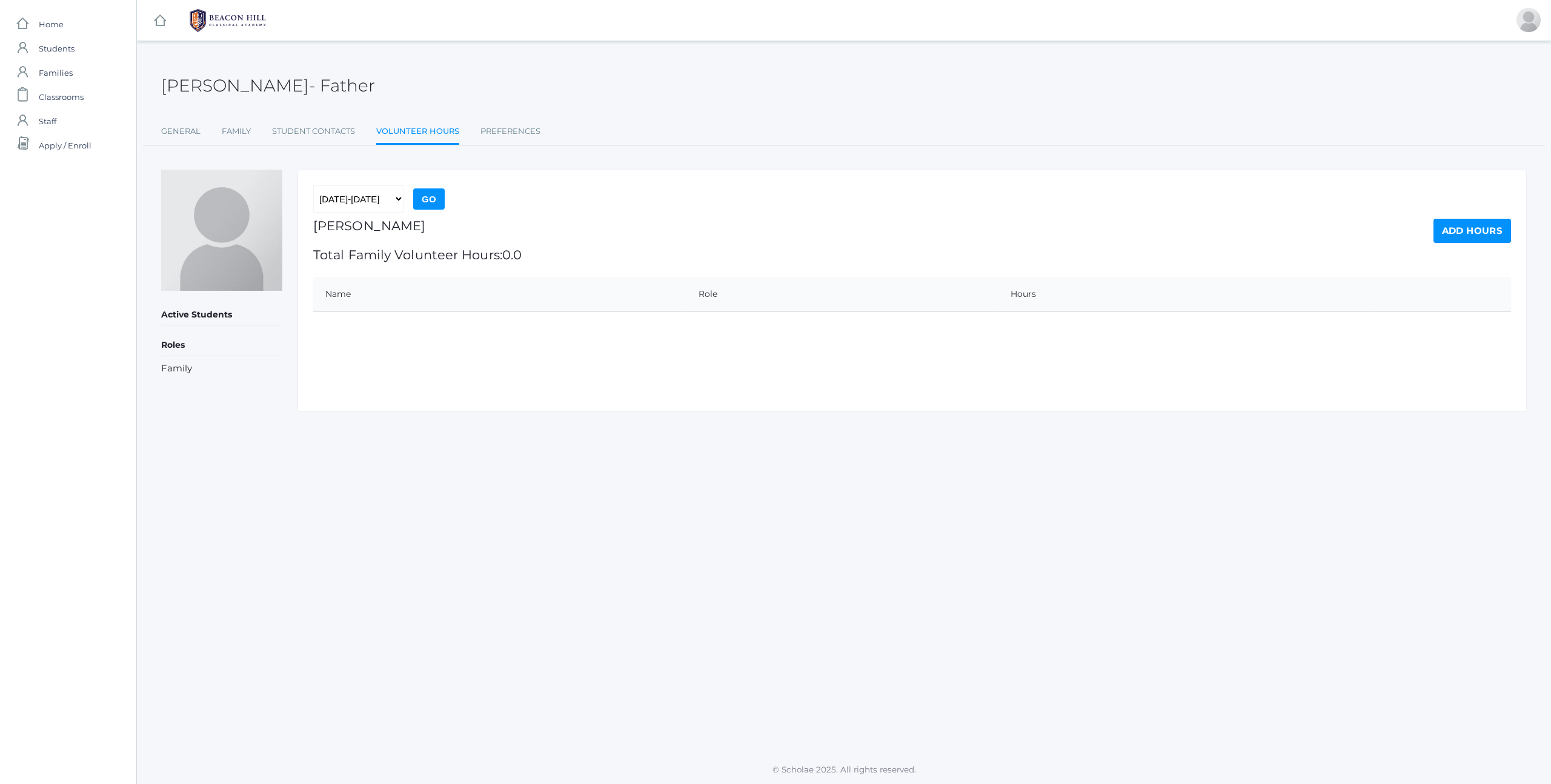
click at [497, 132] on link "Preferences" at bounding box center [510, 132] width 60 height 24
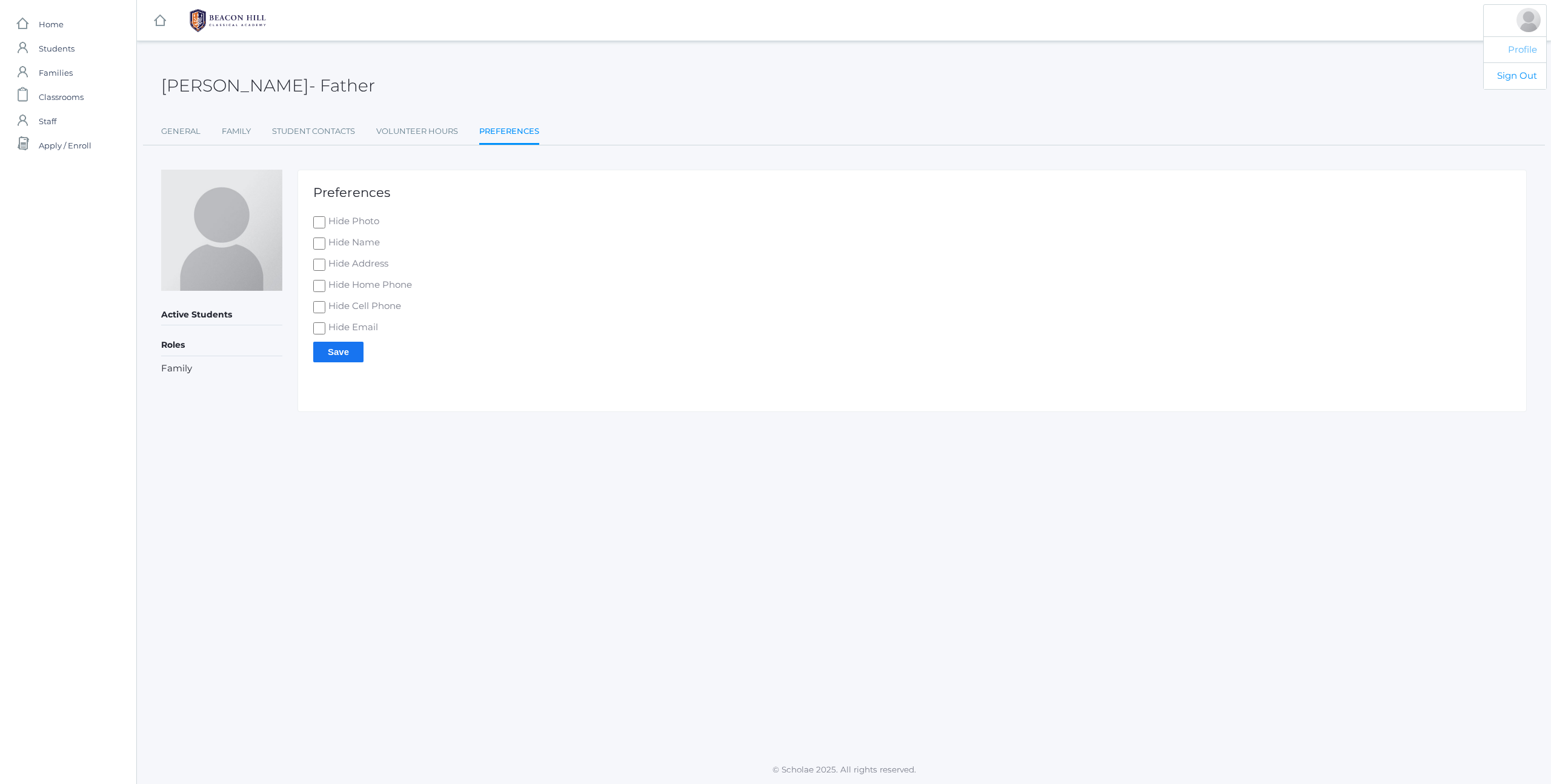
click at [1519, 56] on link "Profile" at bounding box center [1515, 50] width 62 height 27
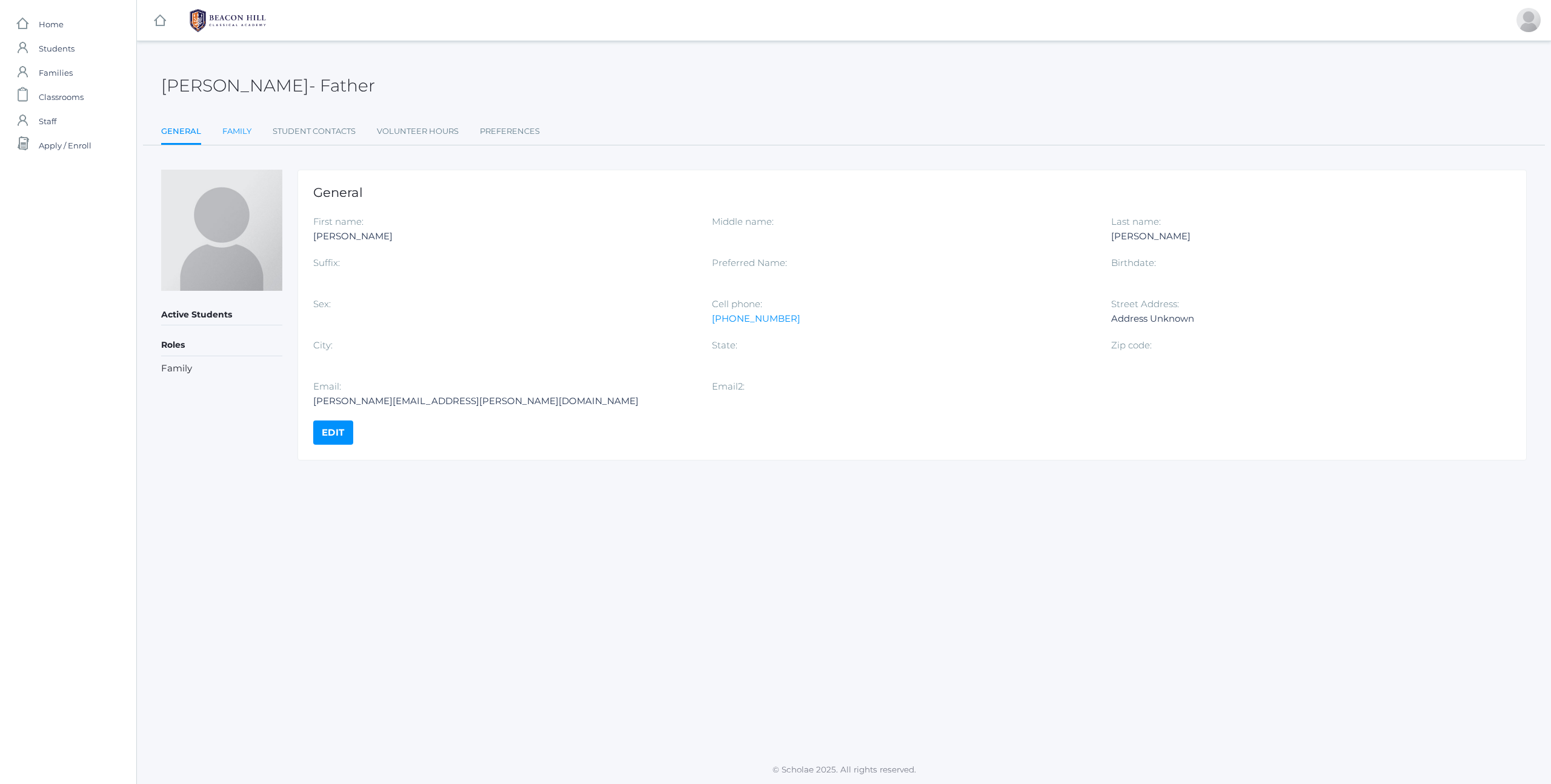
click at [232, 135] on link "Family" at bounding box center [236, 132] width 29 height 24
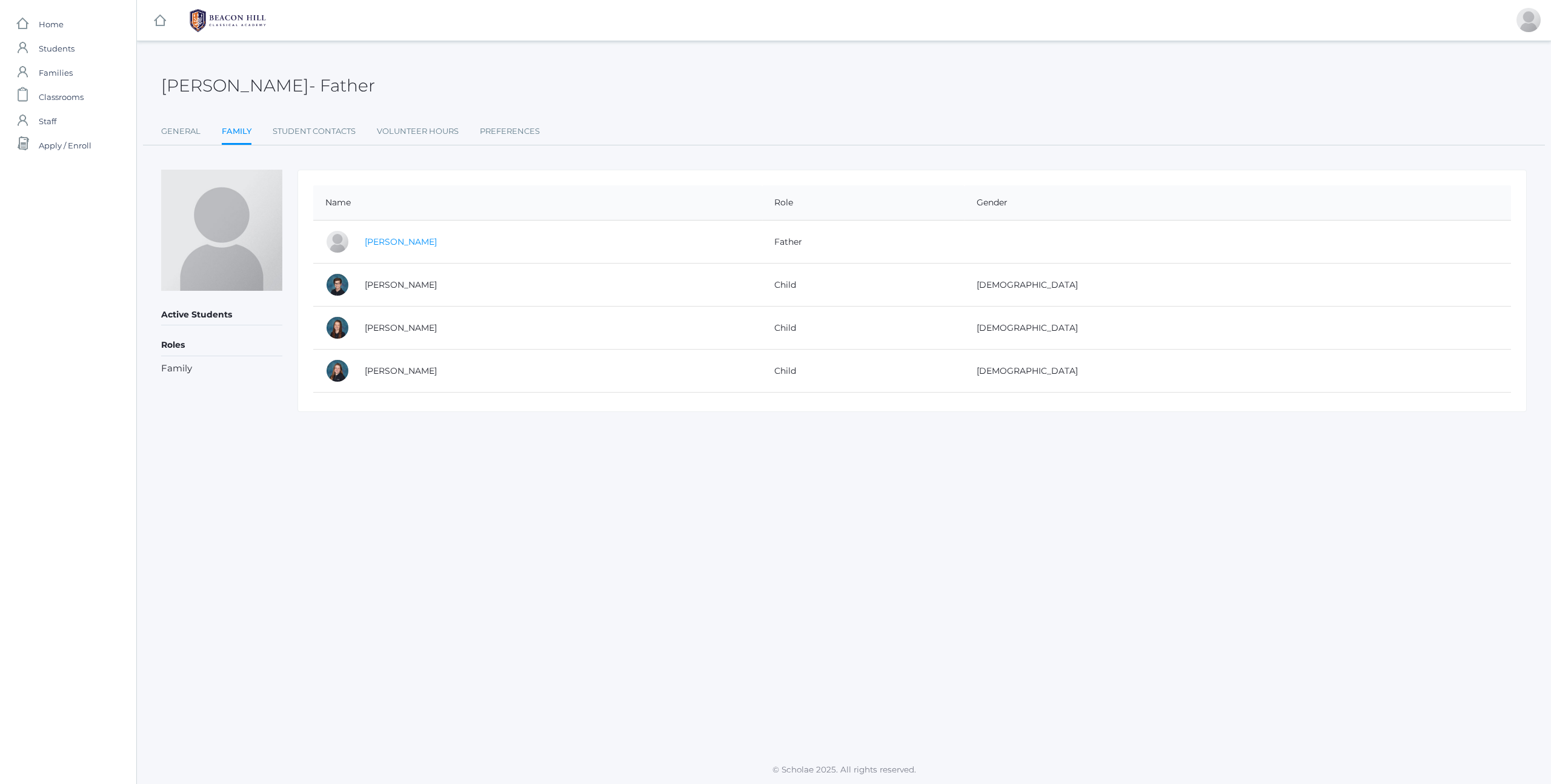
click at [393, 246] on link "[PERSON_NAME]" at bounding box center [401, 242] width 72 height 11
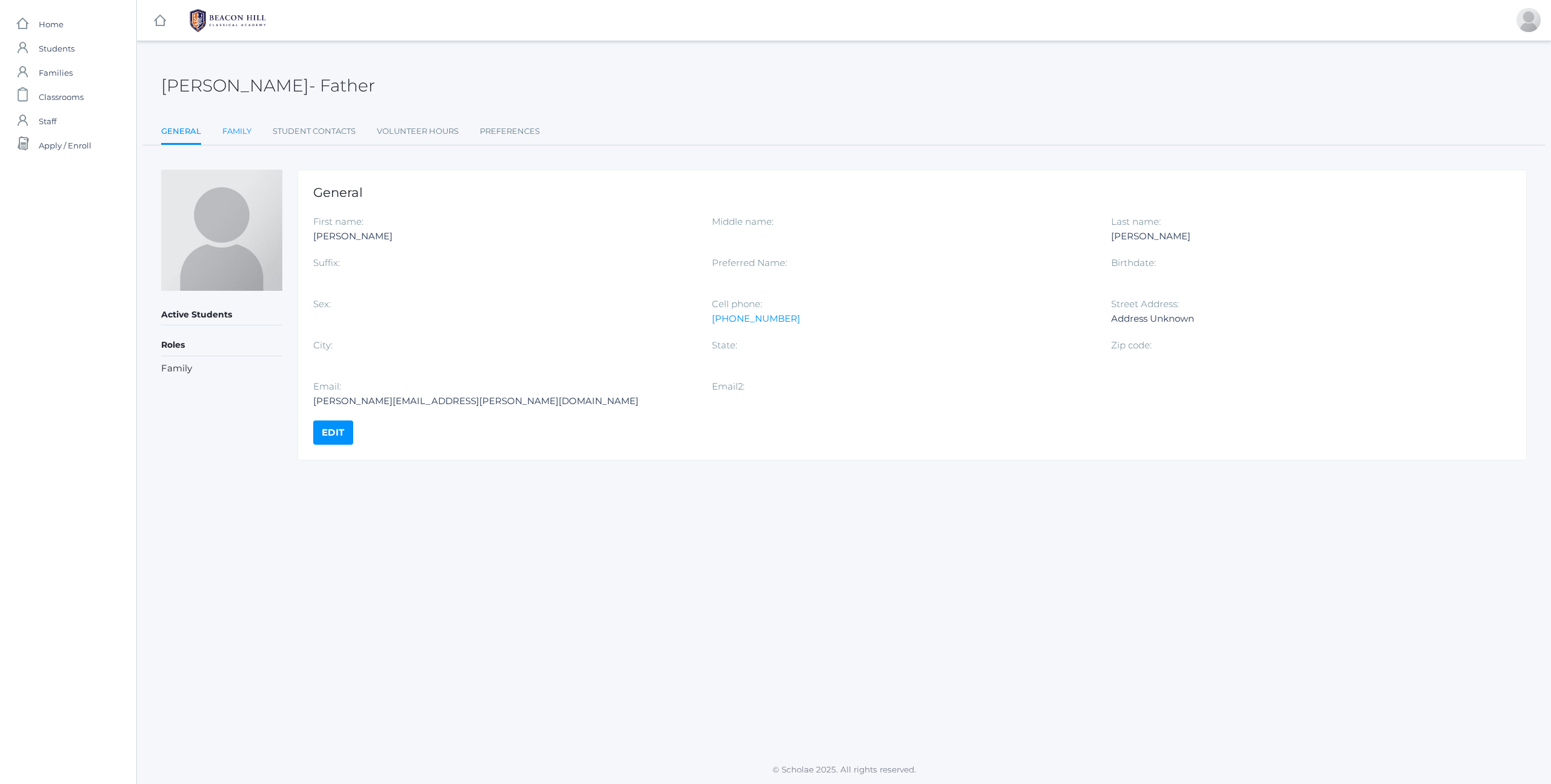
click at [236, 137] on link "Family" at bounding box center [236, 132] width 29 height 24
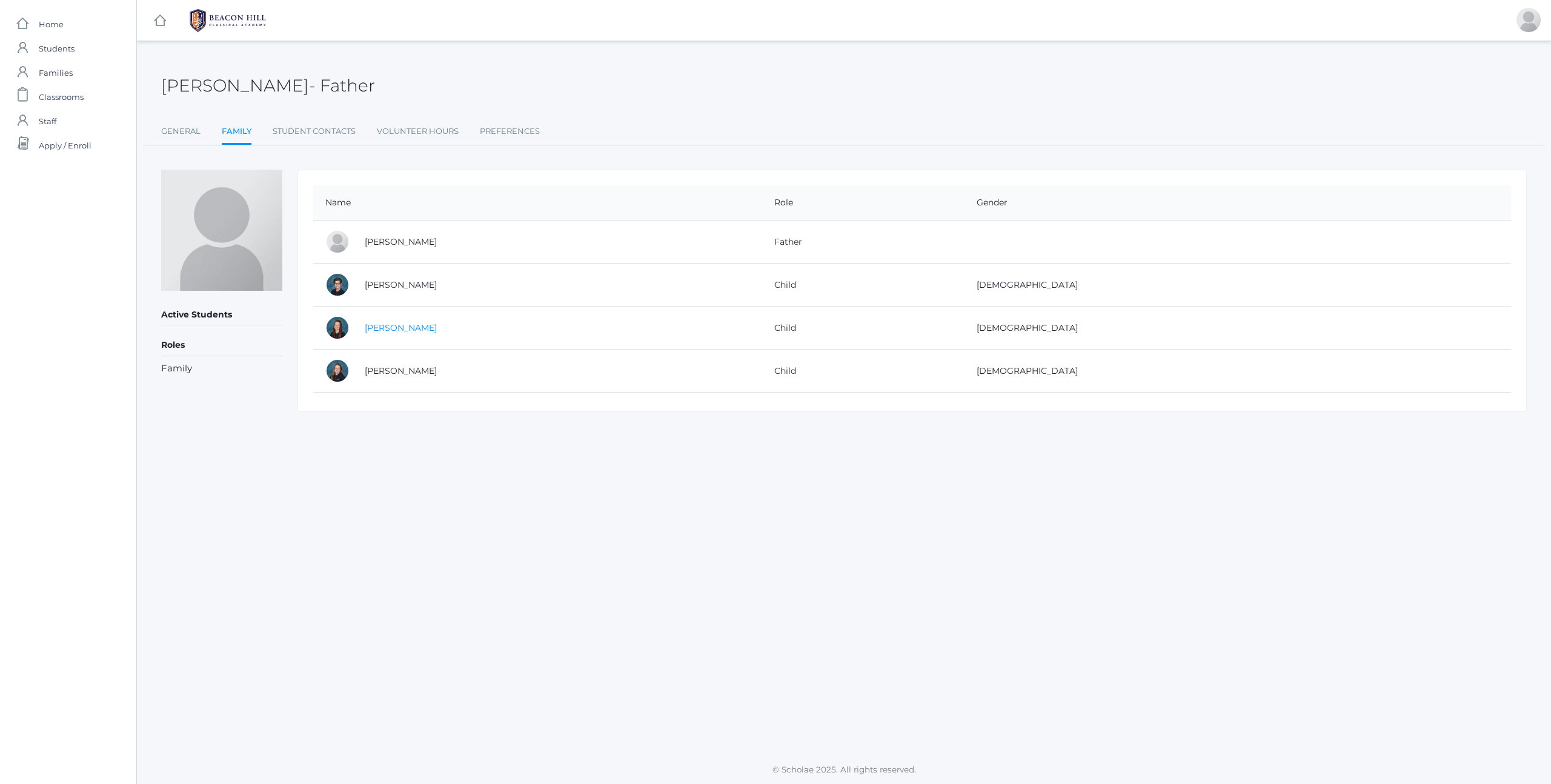
click at [399, 329] on link "[PERSON_NAME]" at bounding box center [401, 328] width 72 height 11
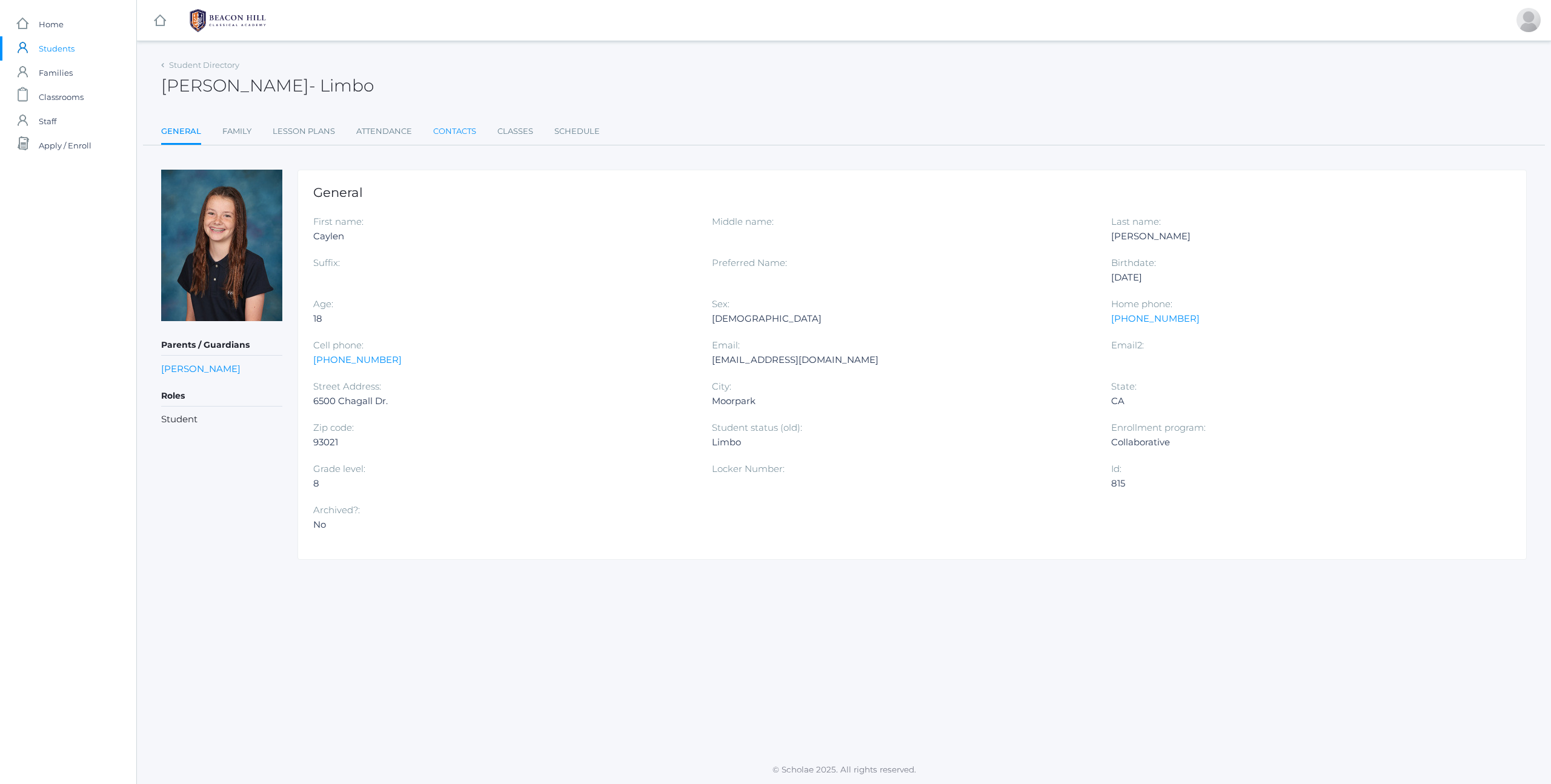
click at [466, 131] on link "Contacts" at bounding box center [455, 132] width 43 height 24
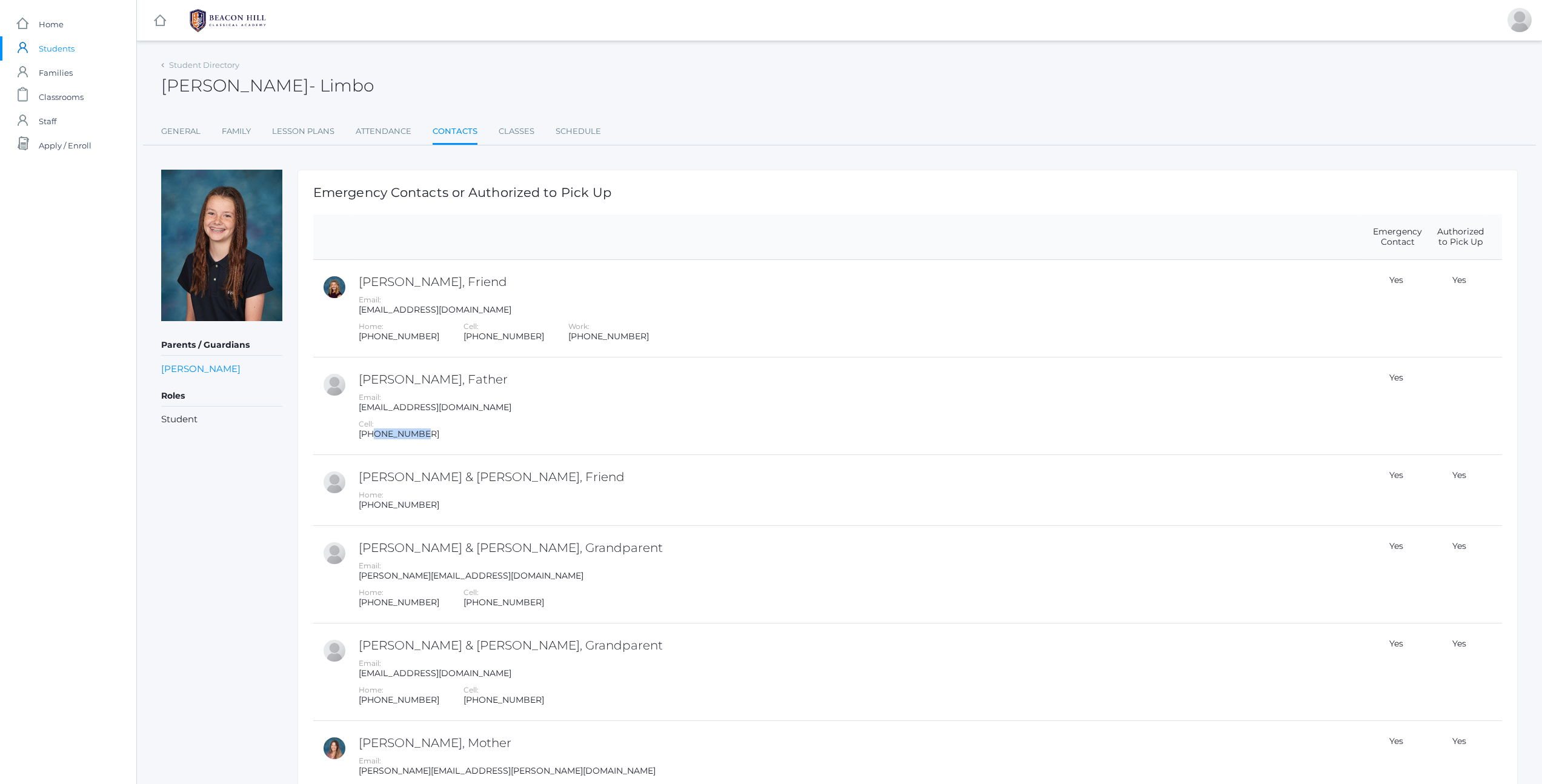
drag, startPoint x: 420, startPoint y: 432, endPoint x: 469, endPoint y: 432, distance: 49.0
click at [469, 432] on div "Cell: [PHONE_NUMBER]" at bounding box center [858, 429] width 999 height 21
click at [450, 412] on div "[EMAIL_ADDRESS][DOMAIN_NAME]" at bounding box center [858, 407] width 999 height 10
click at [203, 21] on img at bounding box center [228, 20] width 91 height 30
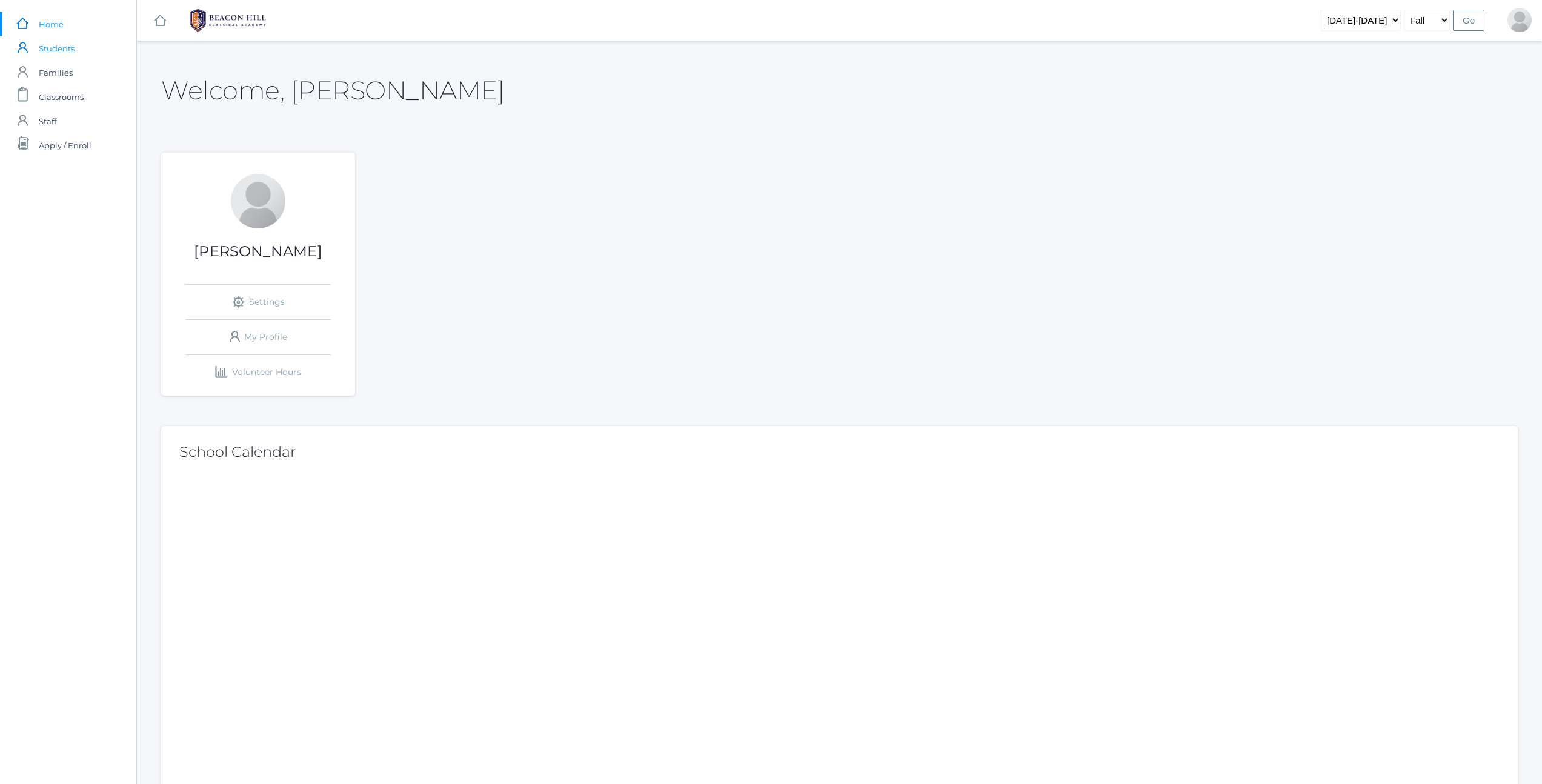
click at [53, 55] on span "Students" at bounding box center [56, 48] width 36 height 24
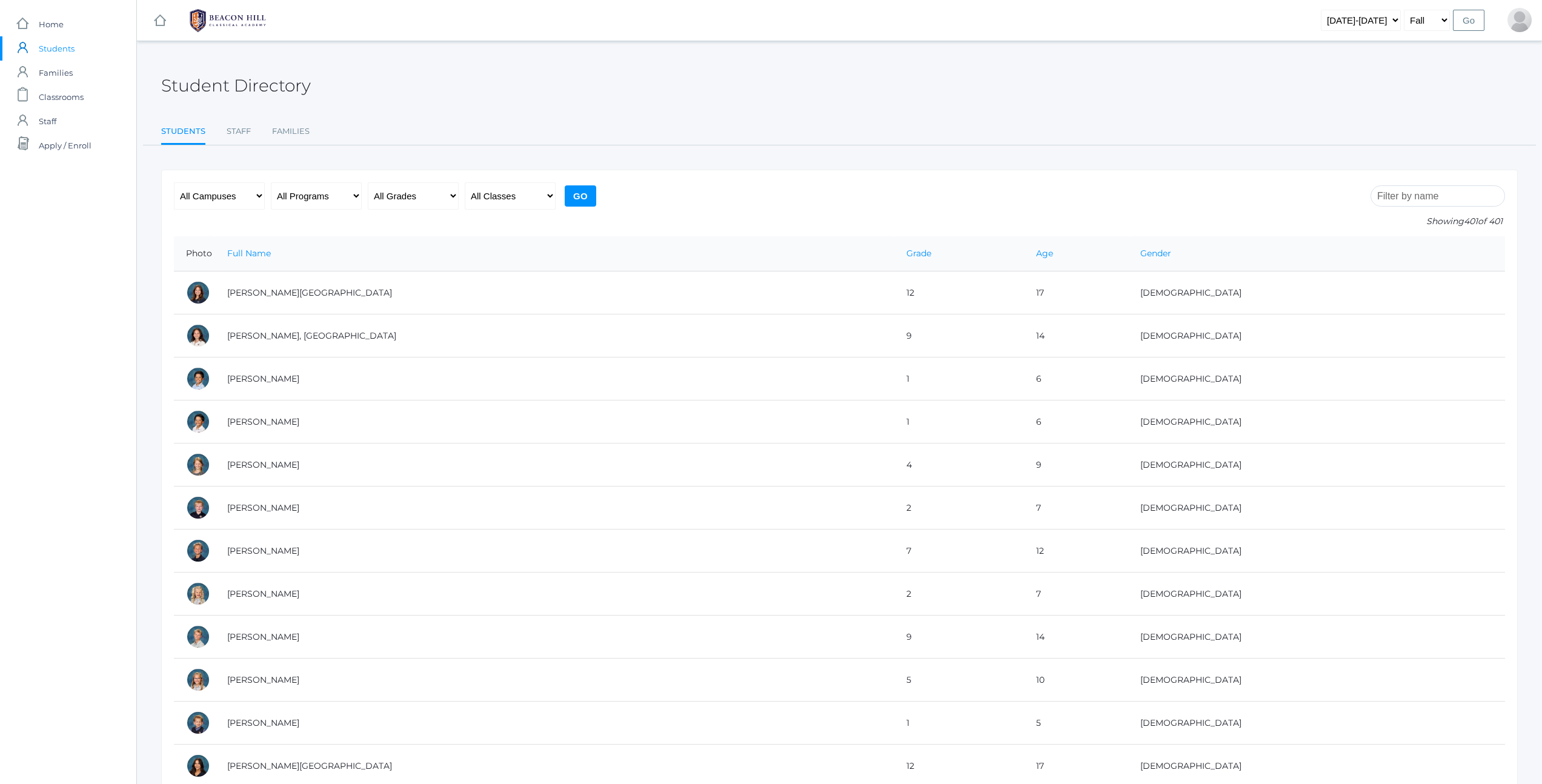
click at [1423, 200] on input "search" at bounding box center [1438, 196] width 135 height 21
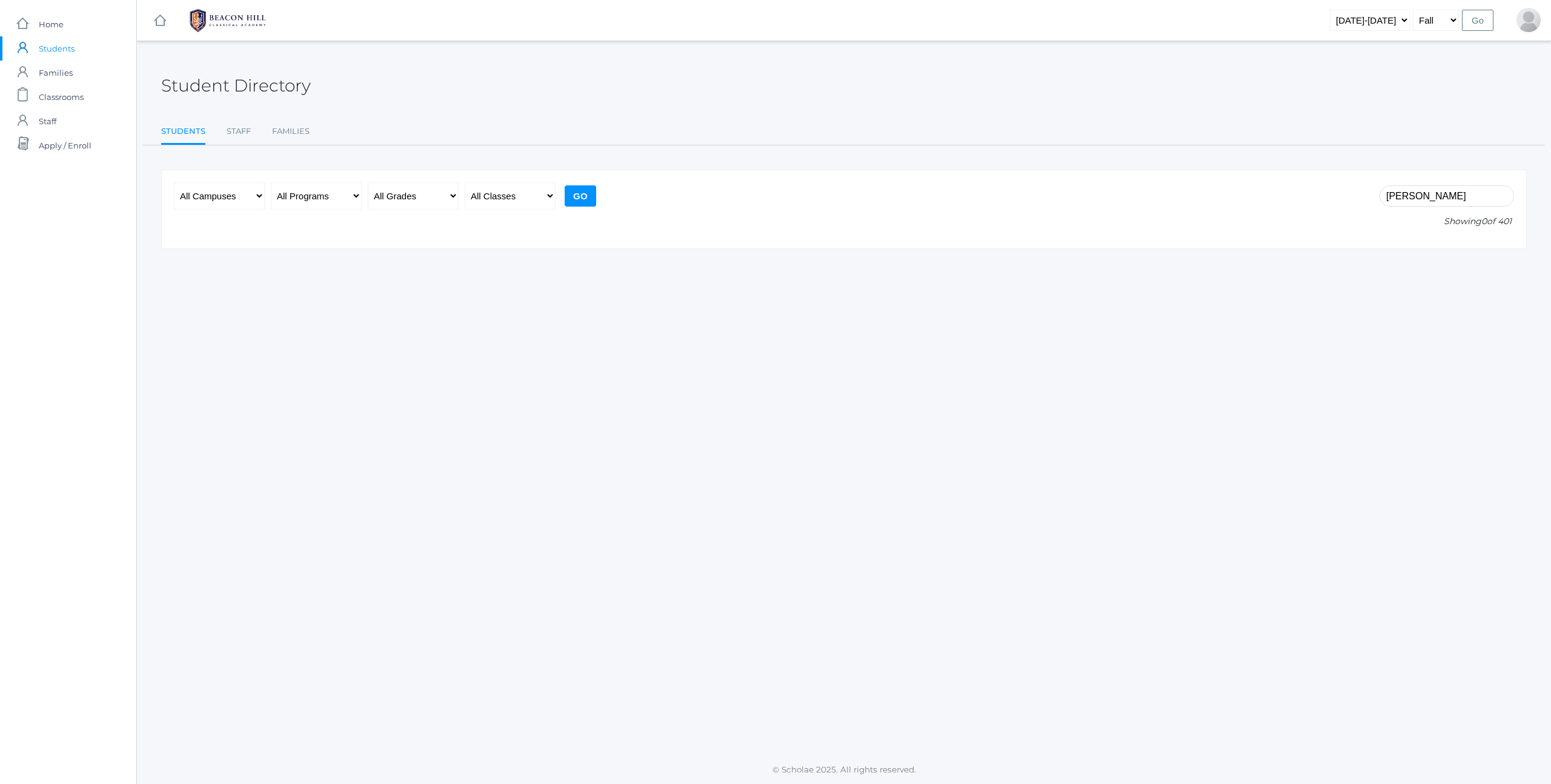
type input "brahmer"
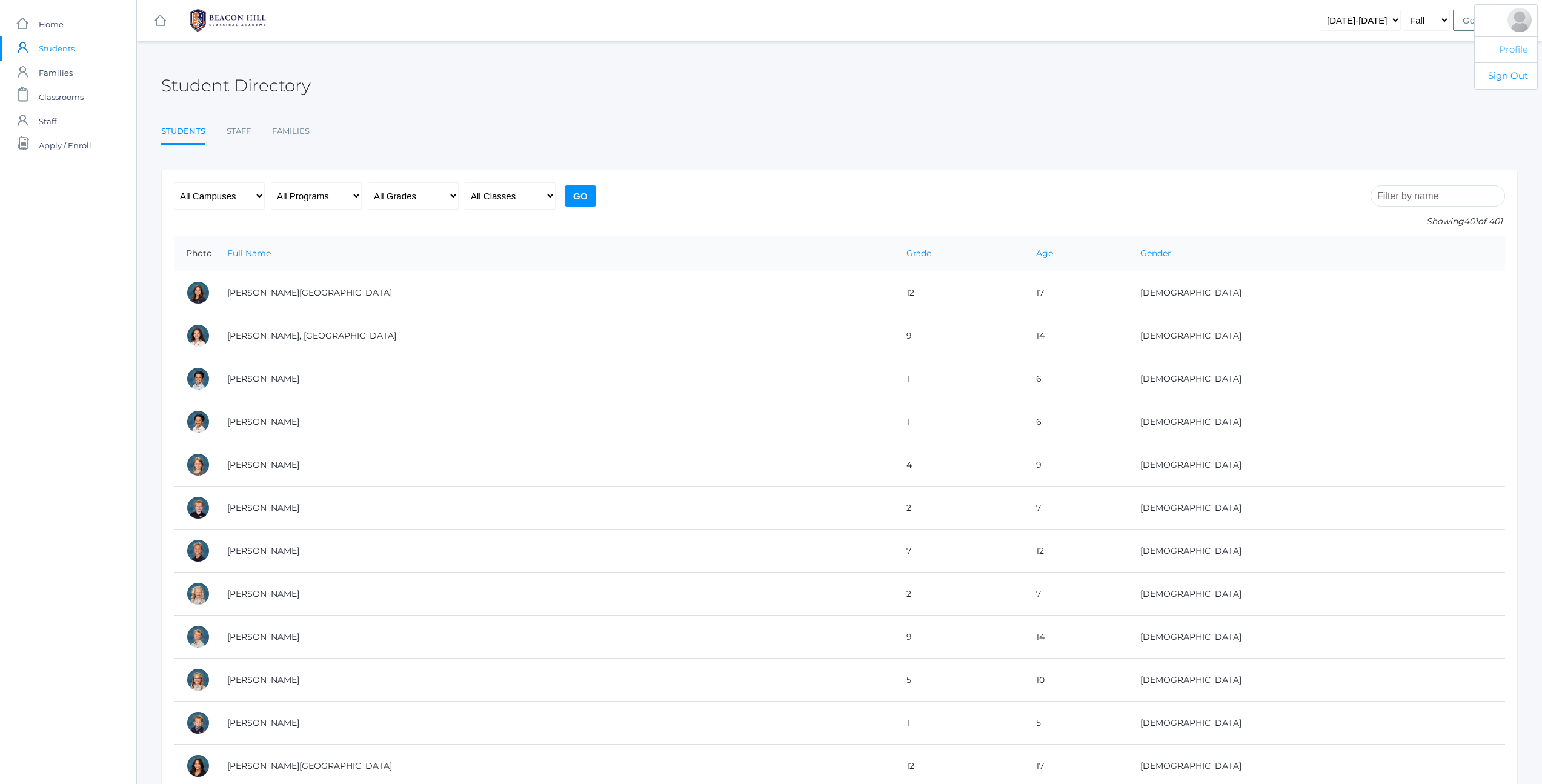
click at [1509, 48] on link "Profile" at bounding box center [1506, 50] width 62 height 27
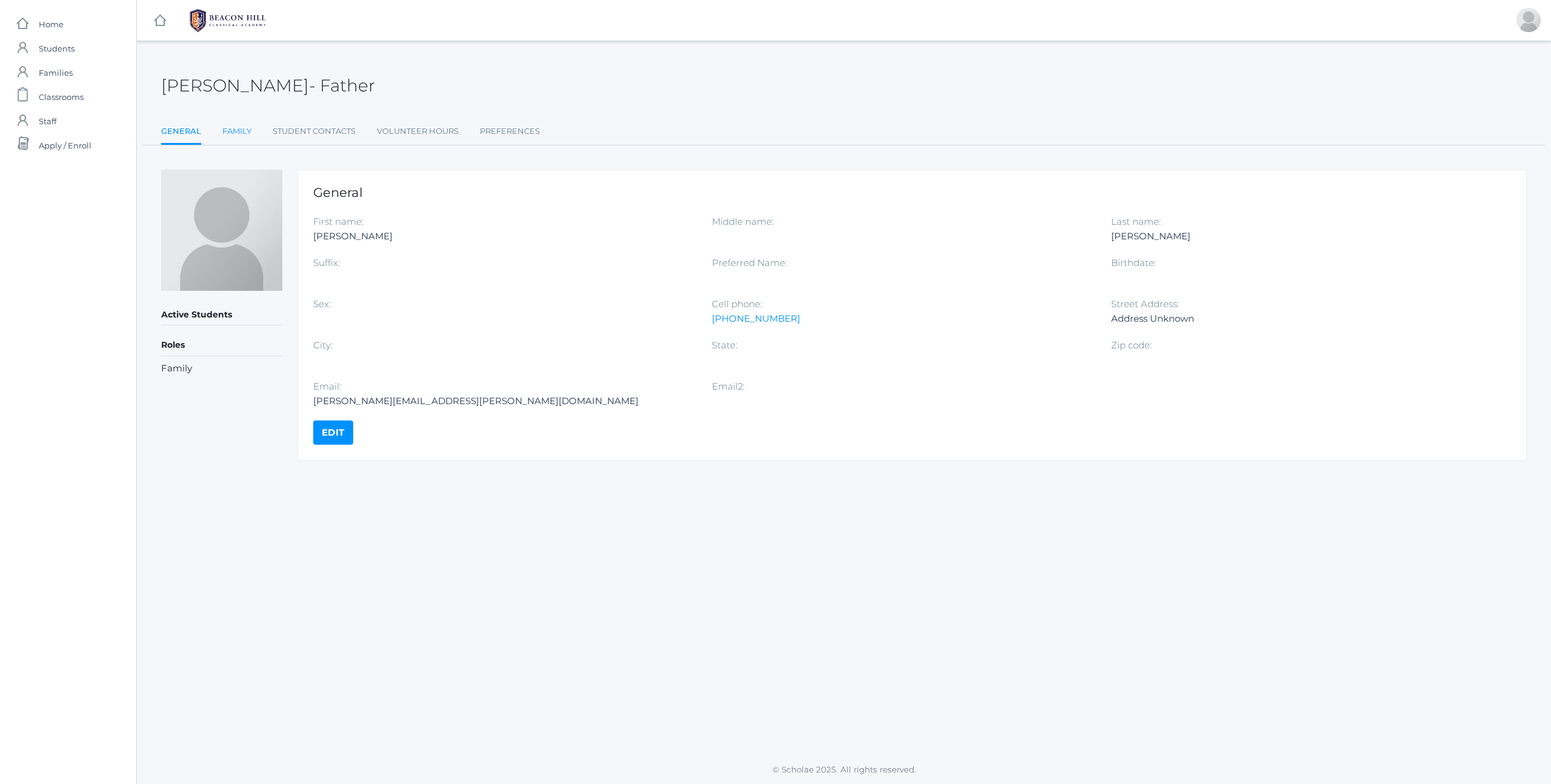
click at [241, 134] on link "Family" at bounding box center [236, 132] width 29 height 24
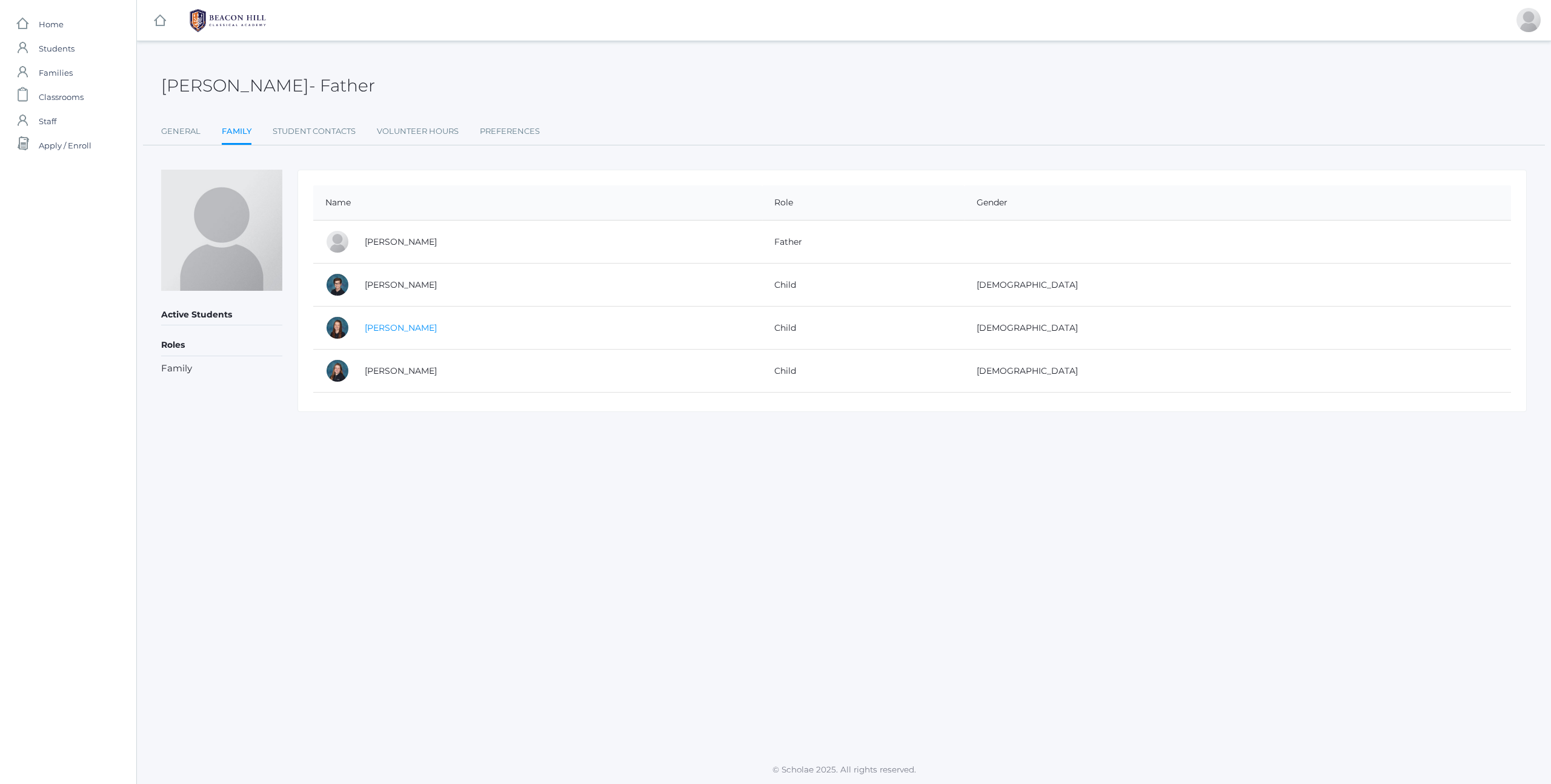
click at [407, 325] on link "[PERSON_NAME]" at bounding box center [401, 328] width 72 height 11
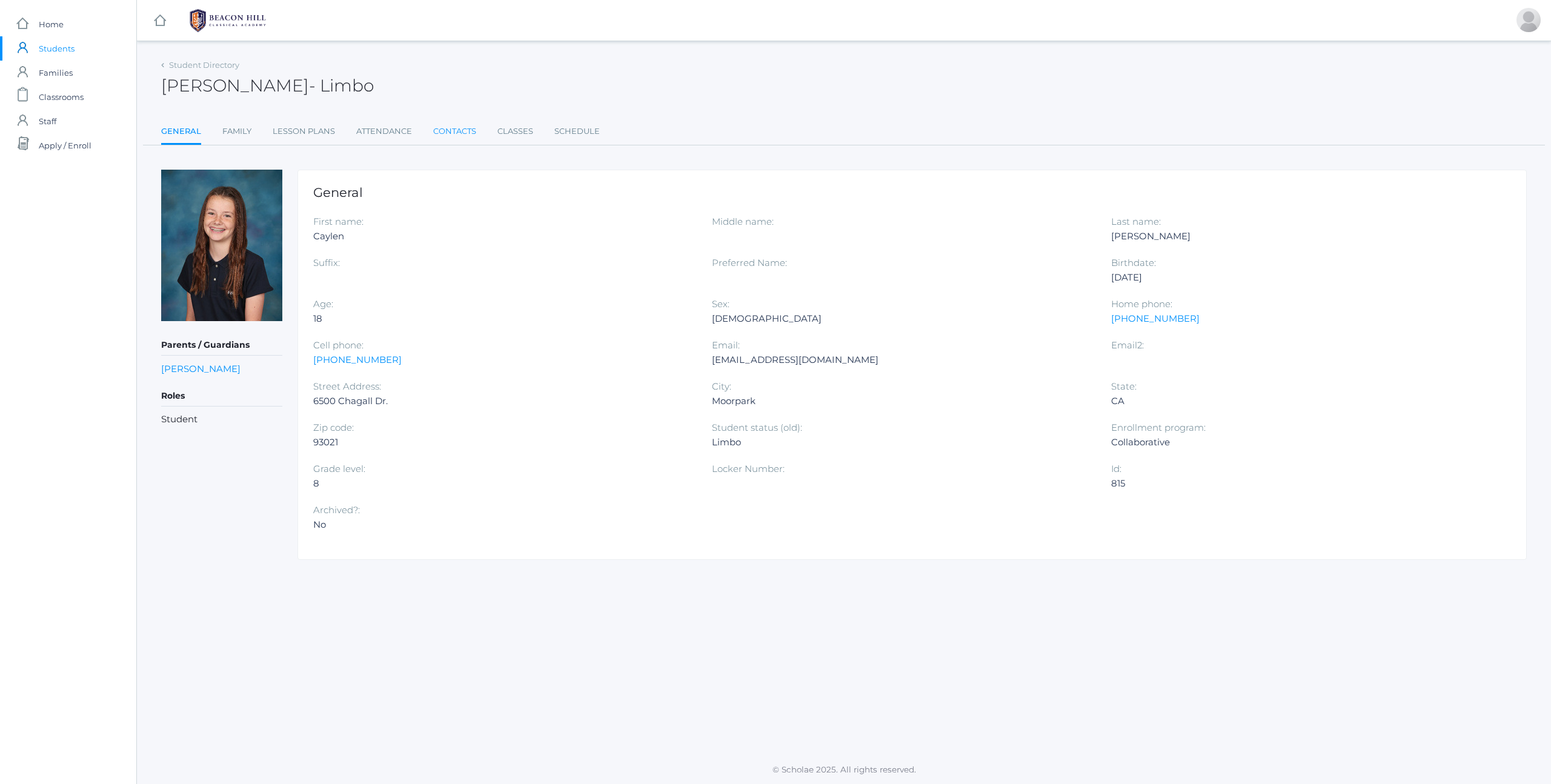
click at [447, 129] on link "Contacts" at bounding box center [455, 132] width 43 height 24
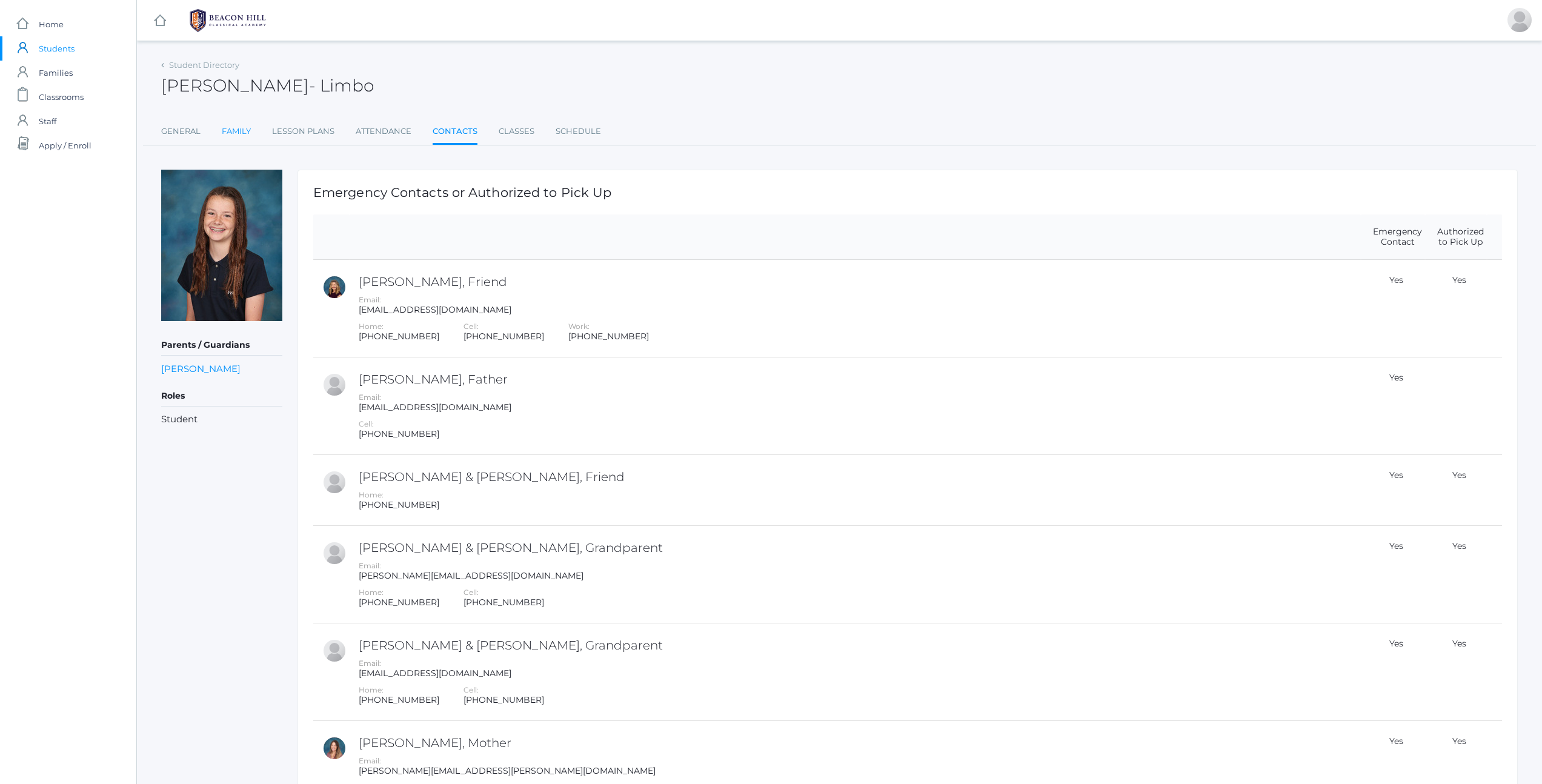
click at [229, 130] on link "Family" at bounding box center [236, 132] width 29 height 24
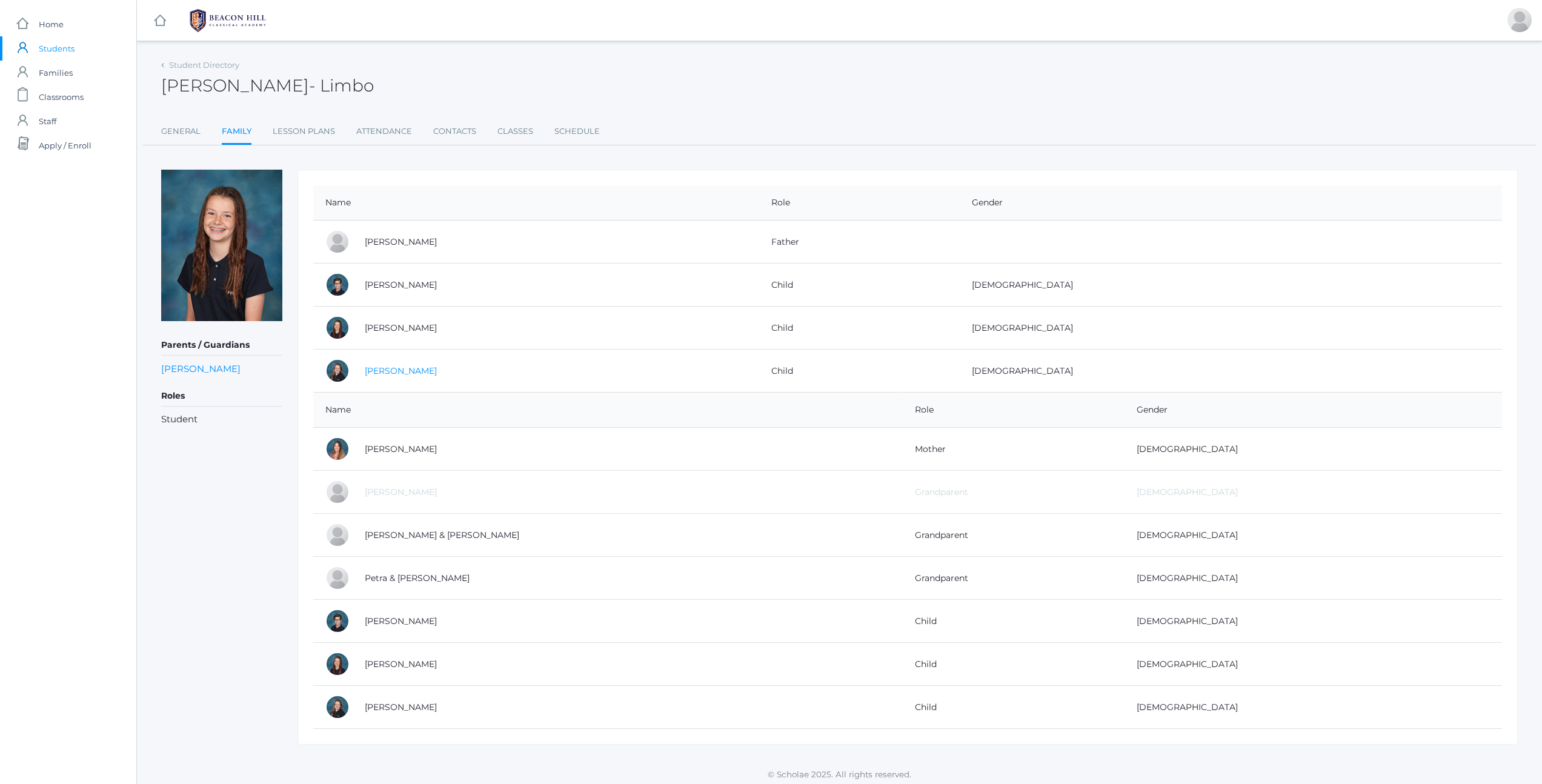
click at [404, 368] on link "[PERSON_NAME]" at bounding box center [401, 371] width 72 height 11
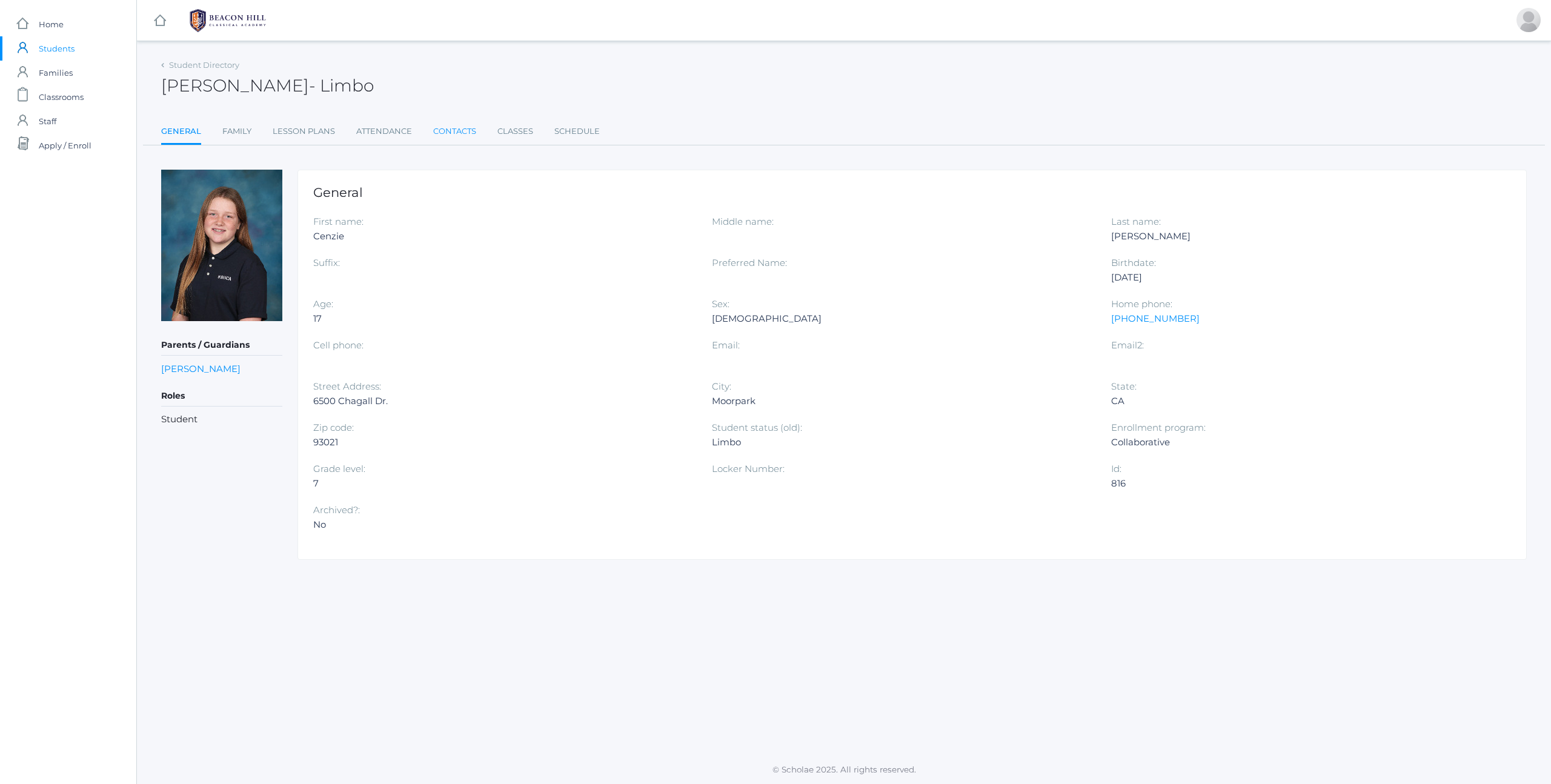
click at [450, 135] on link "Contacts" at bounding box center [455, 132] width 43 height 24
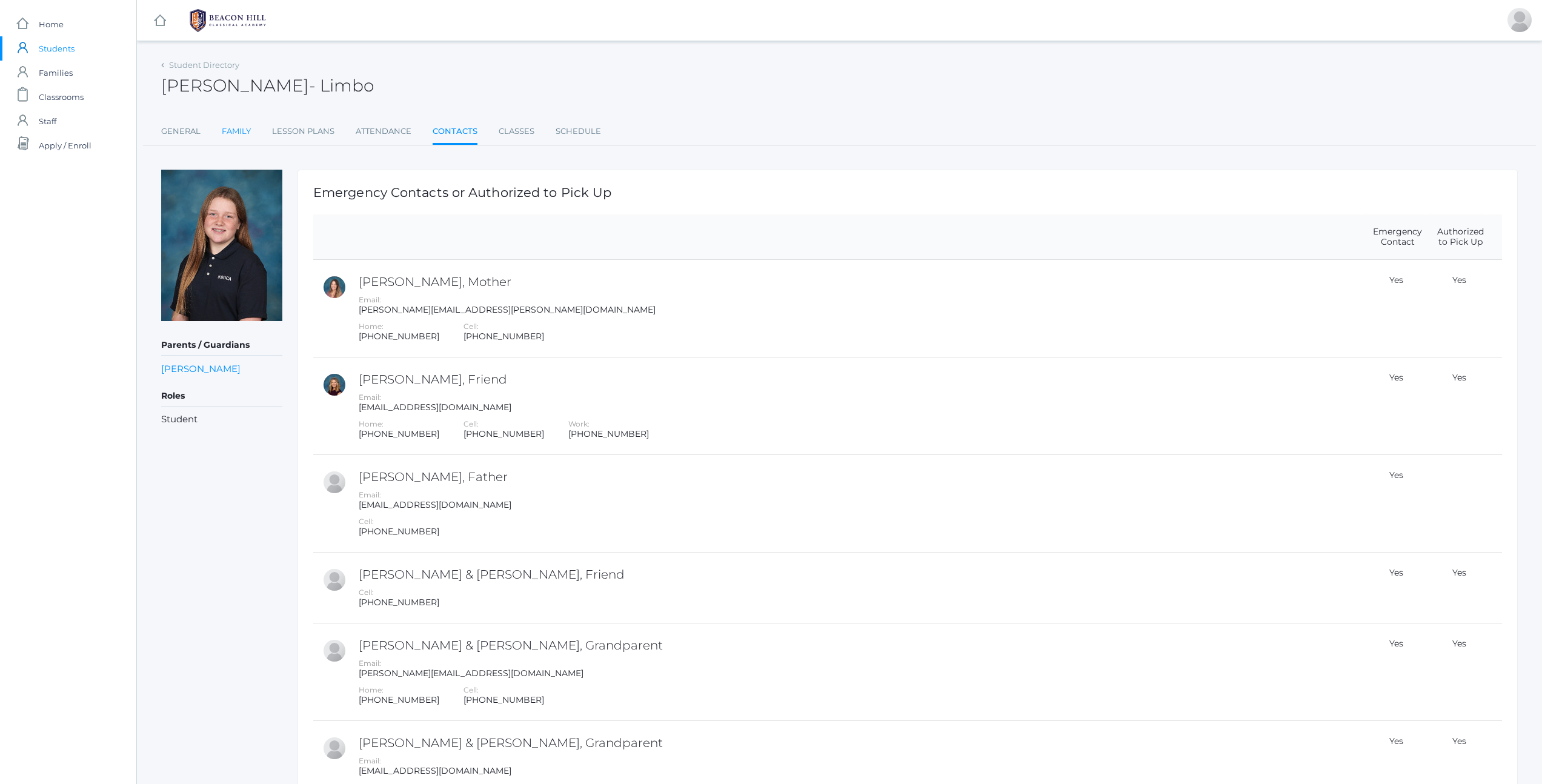
click at [245, 130] on link "Family" at bounding box center [236, 132] width 29 height 24
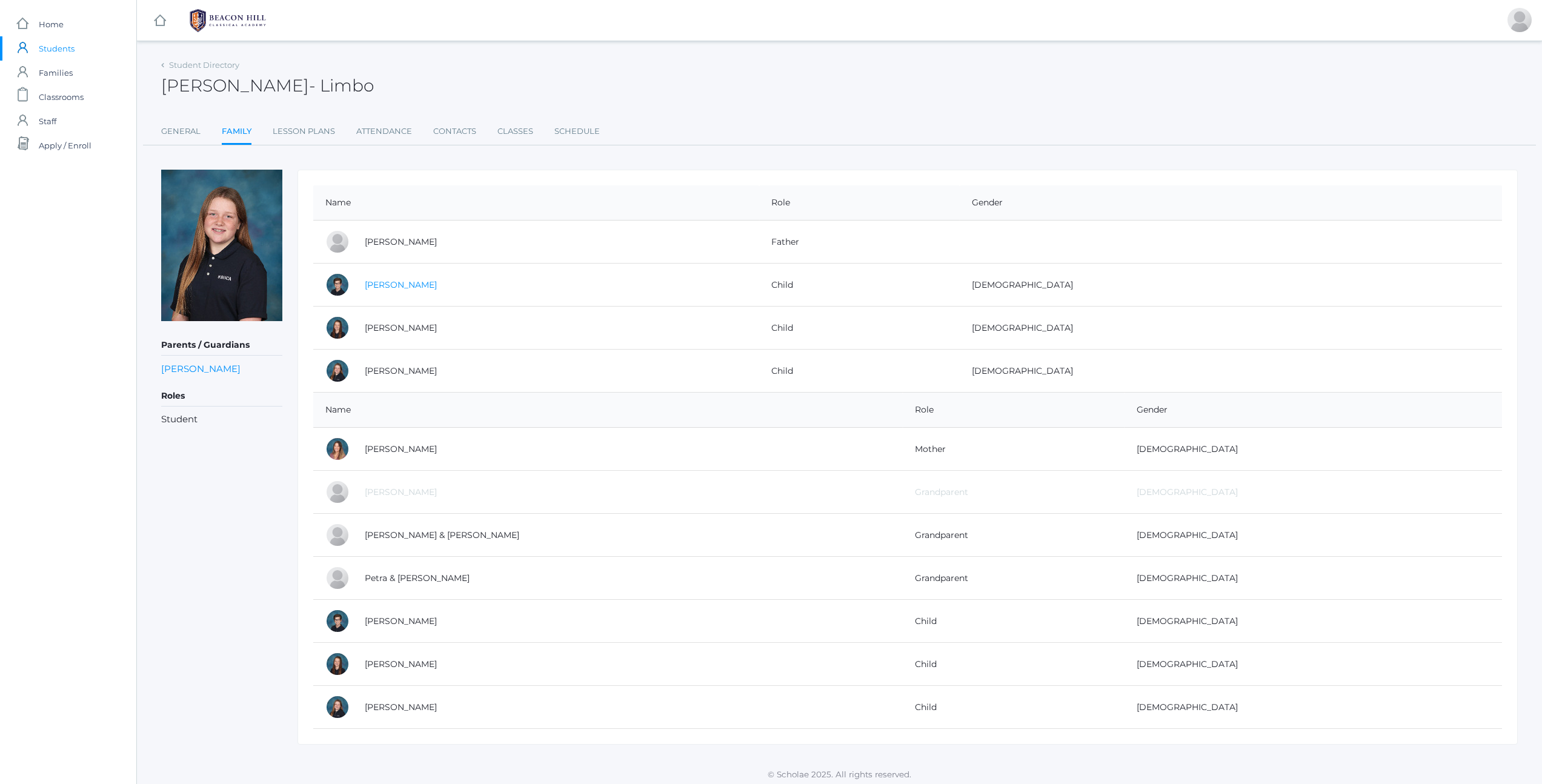
click at [403, 285] on link "[PERSON_NAME]" at bounding box center [401, 285] width 72 height 11
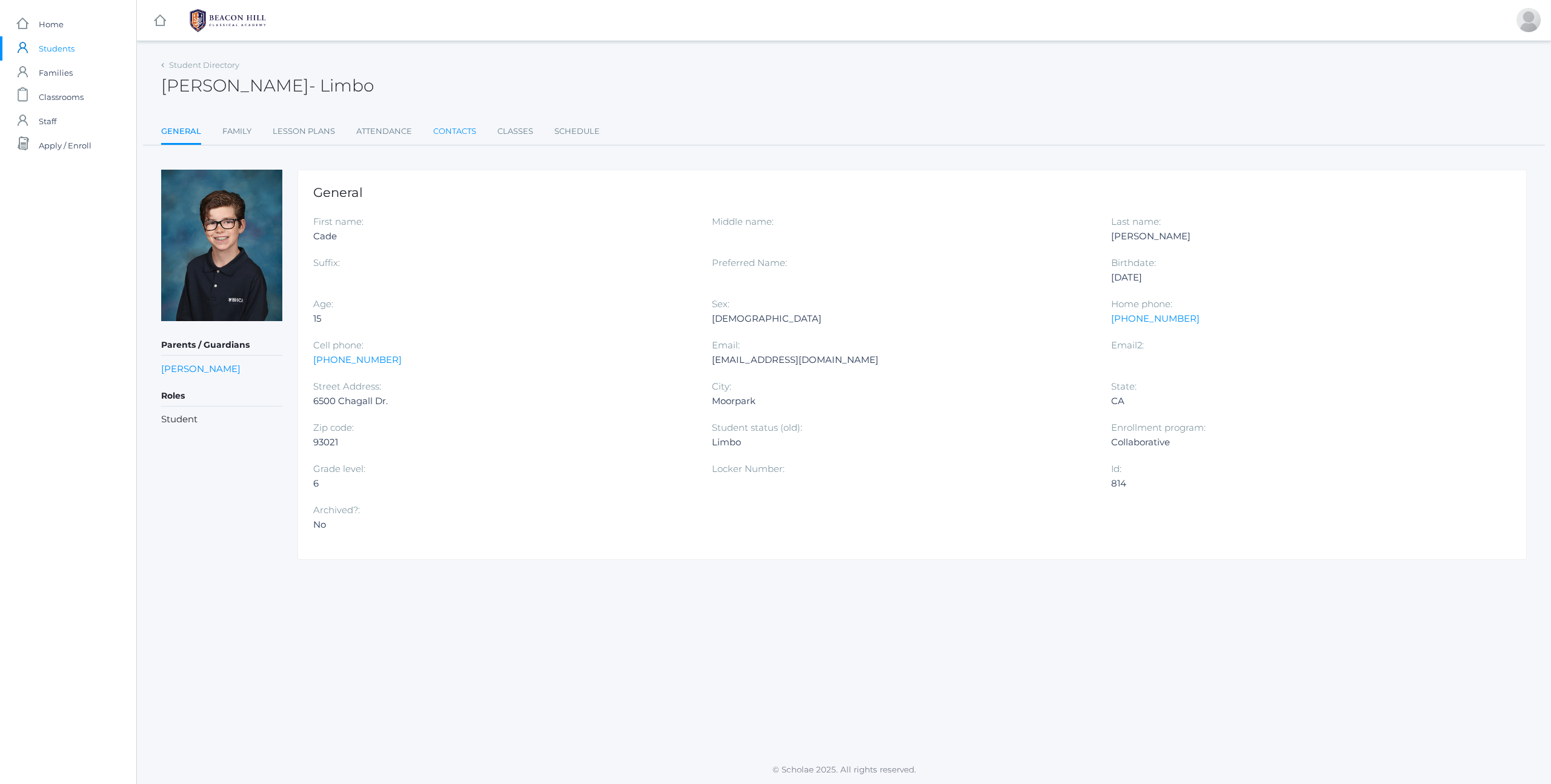
click at [451, 128] on link "Contacts" at bounding box center [455, 132] width 43 height 24
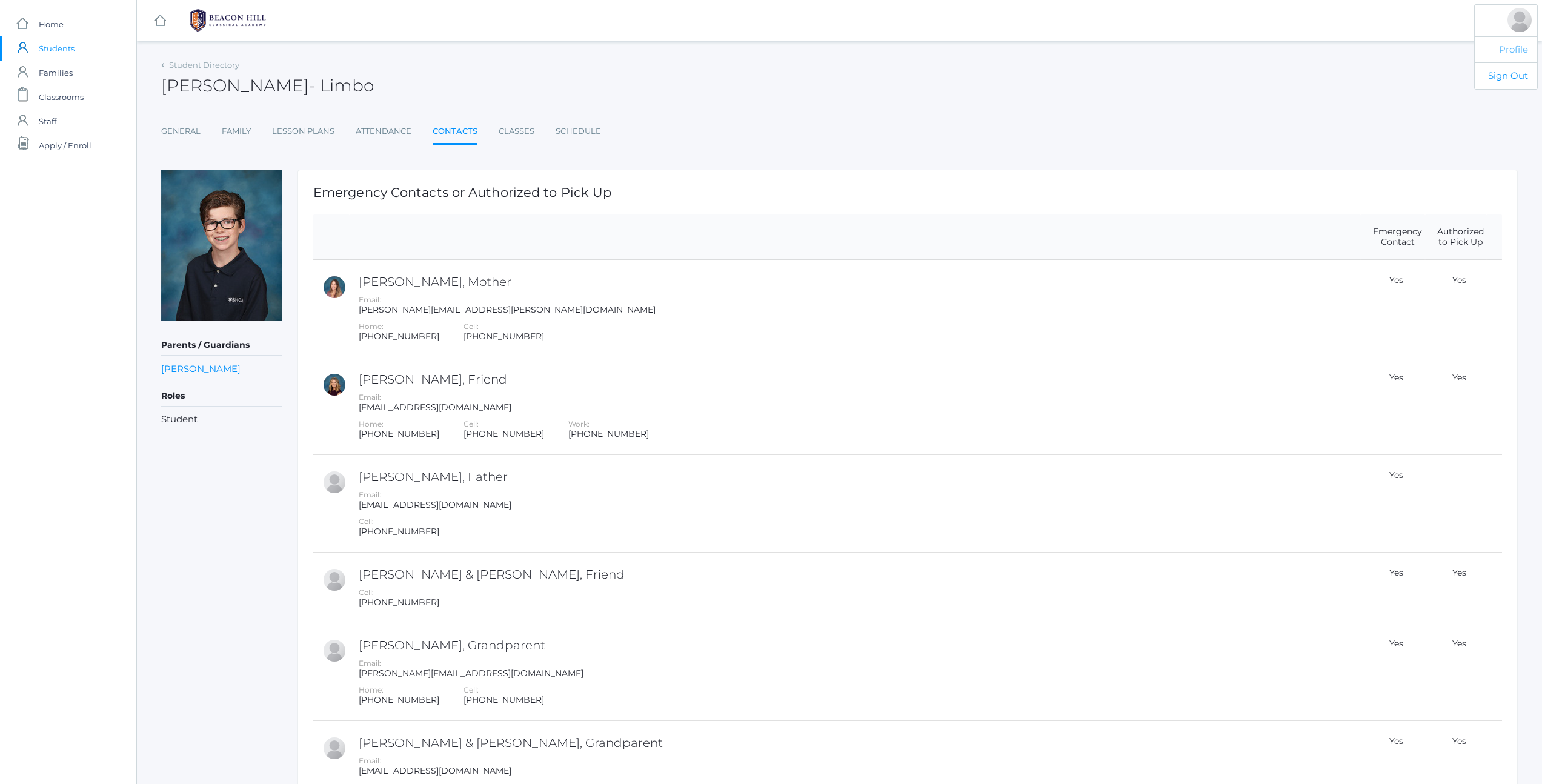
click at [1510, 47] on link "Profile" at bounding box center [1506, 50] width 62 height 27
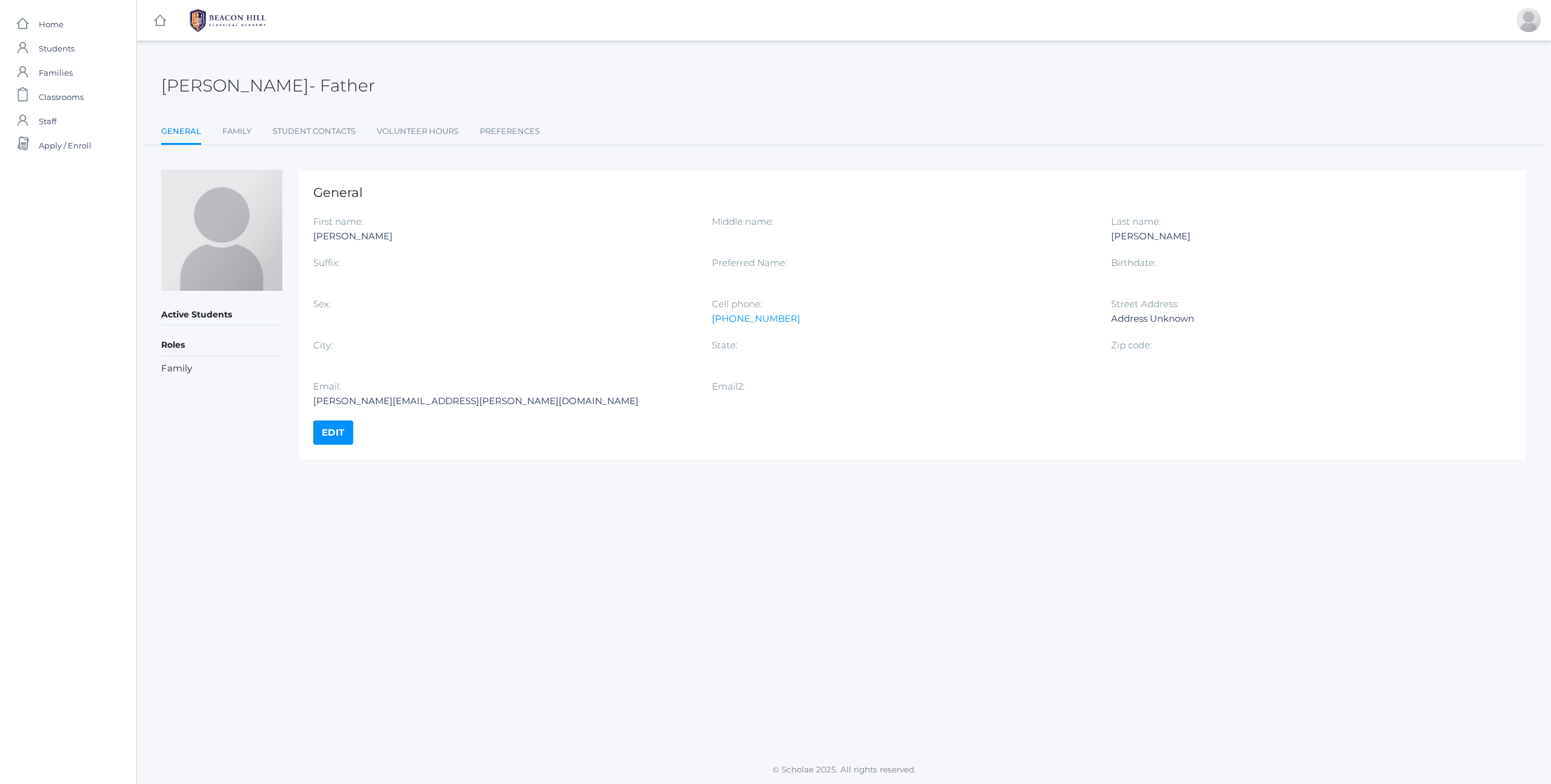
click at [335, 435] on link "Edit" at bounding box center [333, 432] width 40 height 24
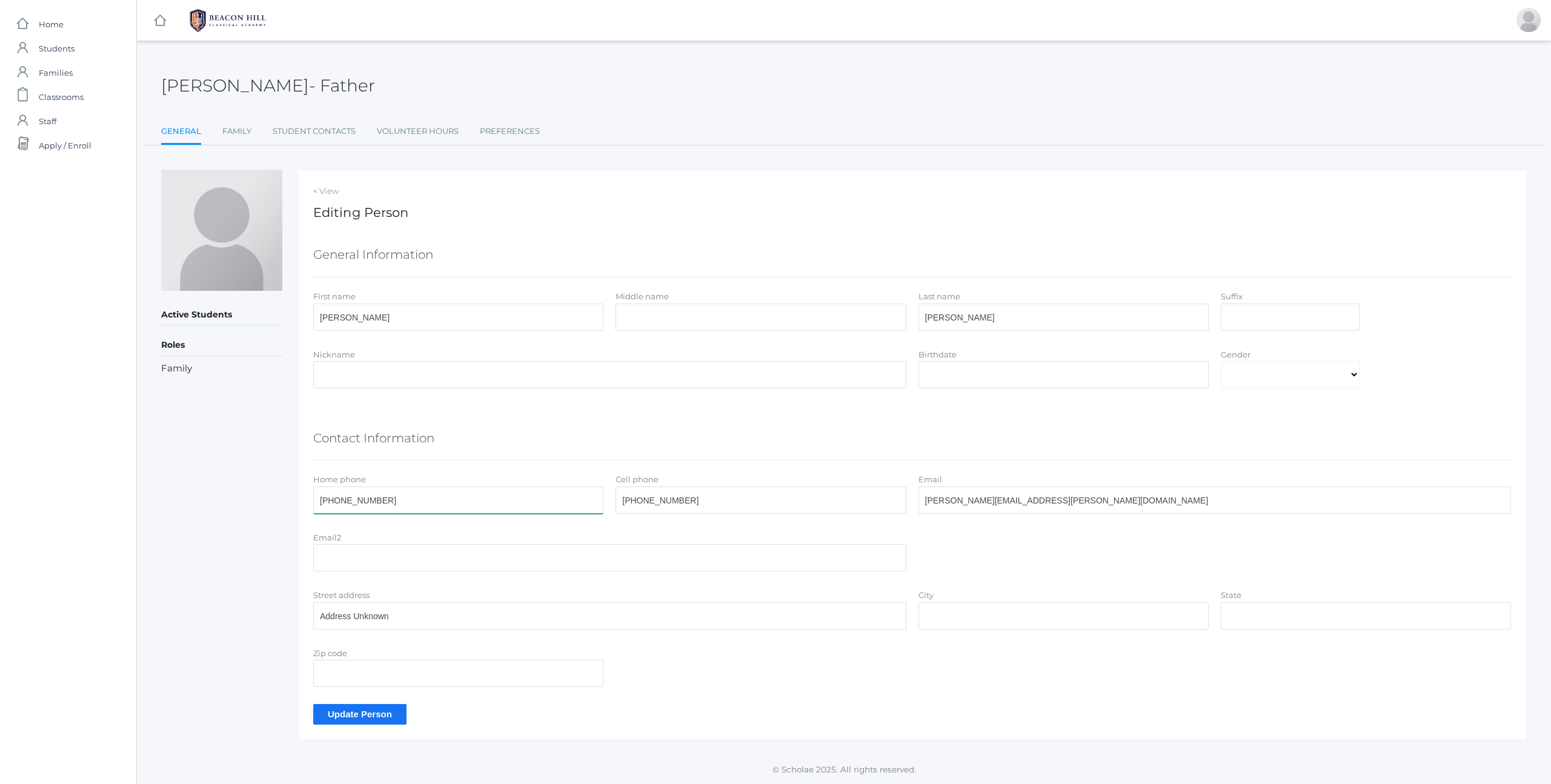
click at [417, 506] on input "805-358-9924" at bounding box center [458, 500] width 290 height 28
drag, startPoint x: 434, startPoint y: 502, endPoint x: 236, endPoint y: 502, distance: 198.0
click at [236, 502] on div "Active Students Roles Family < View Editing Person General Information First na…" at bounding box center [843, 454] width 1365 height 570
type input "[PHONE_NUMBER]"
paste input "18-470-5535"
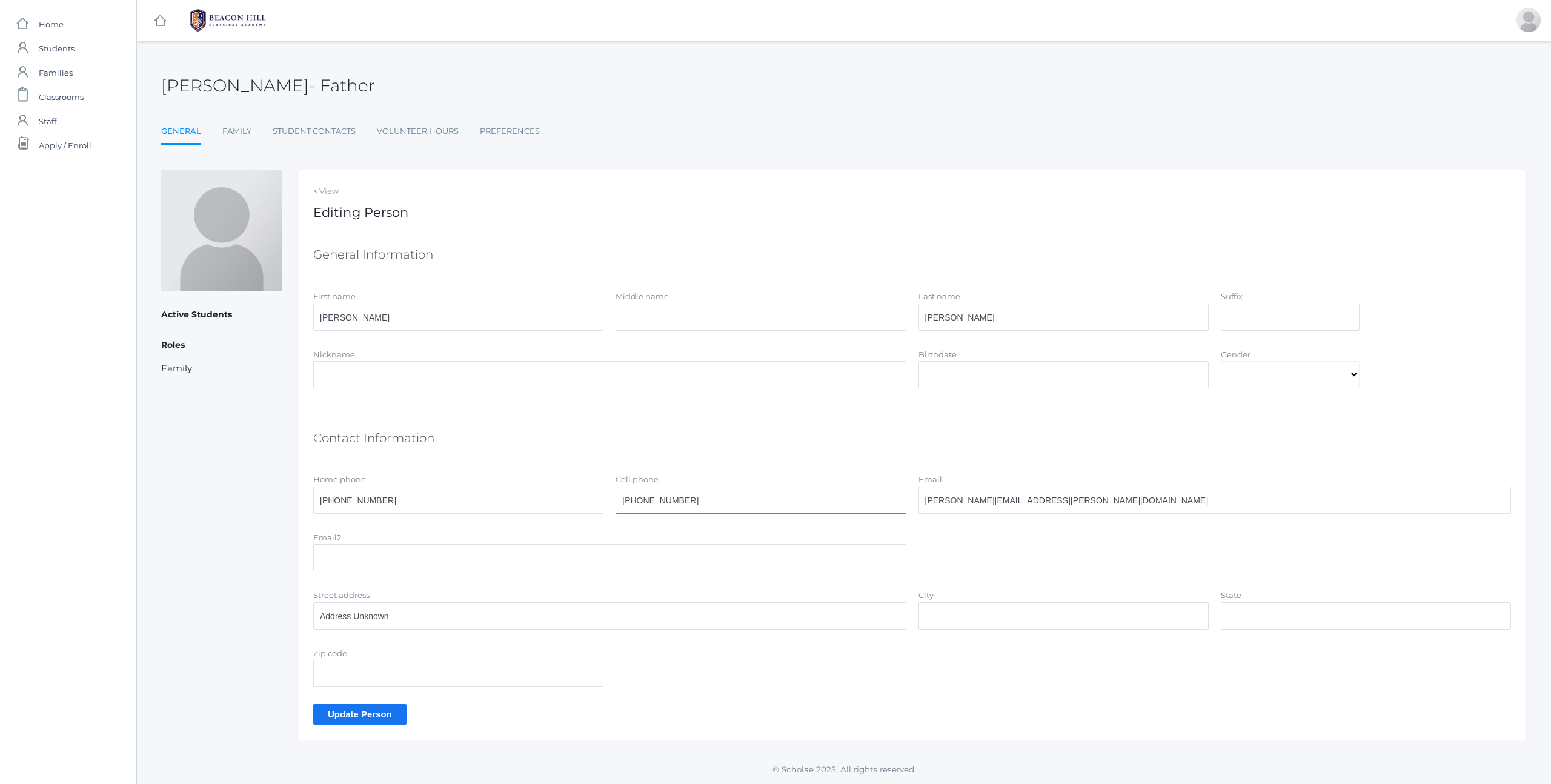
type input "[PHONE_NUMBER]"
click at [800, 432] on div "Contact Information" at bounding box center [911, 439] width 1198 height 43
click at [375, 712] on input "Update Person" at bounding box center [360, 714] width 93 height 20
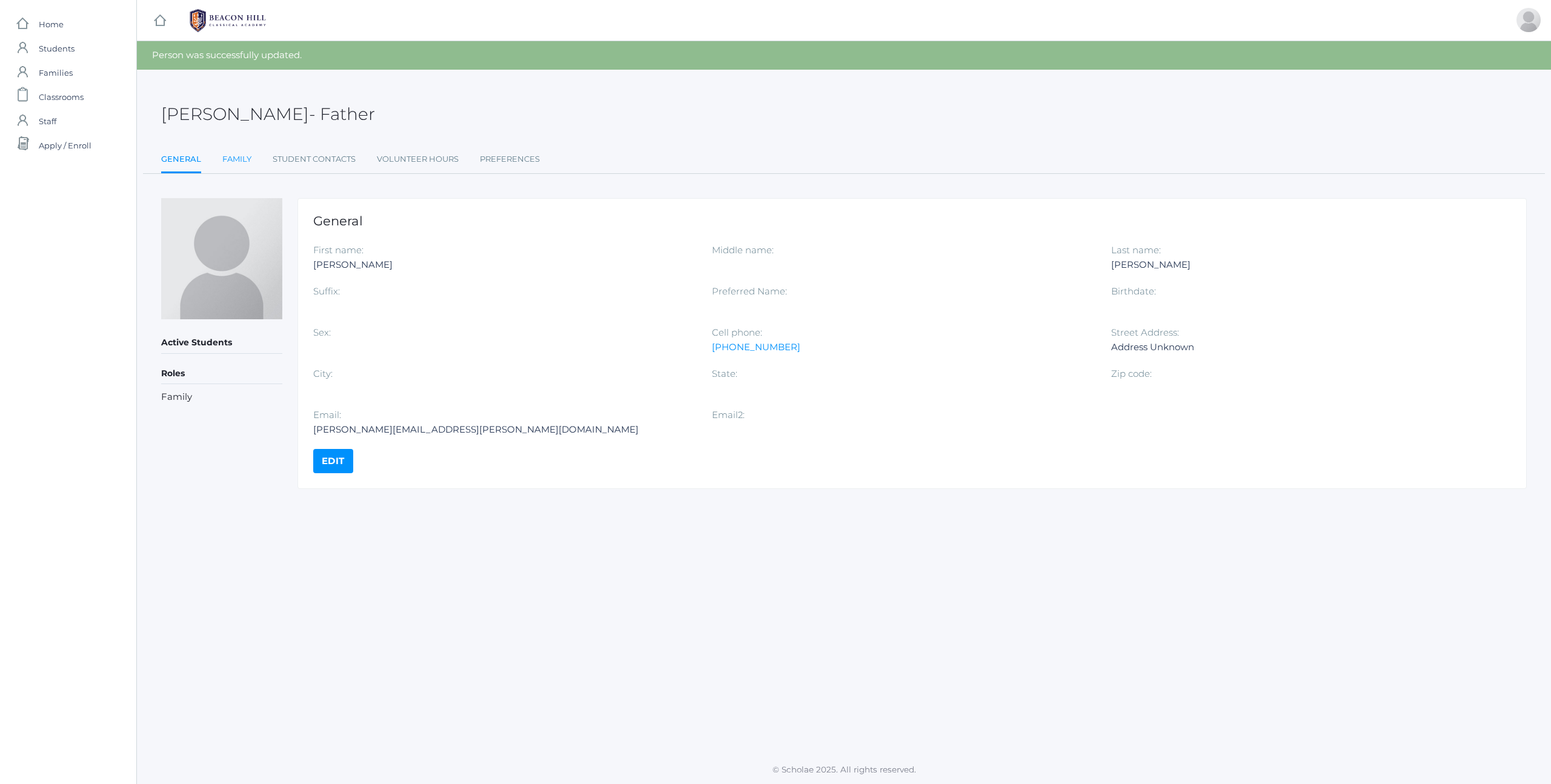
click at [235, 159] on link "Family" at bounding box center [236, 159] width 29 height 24
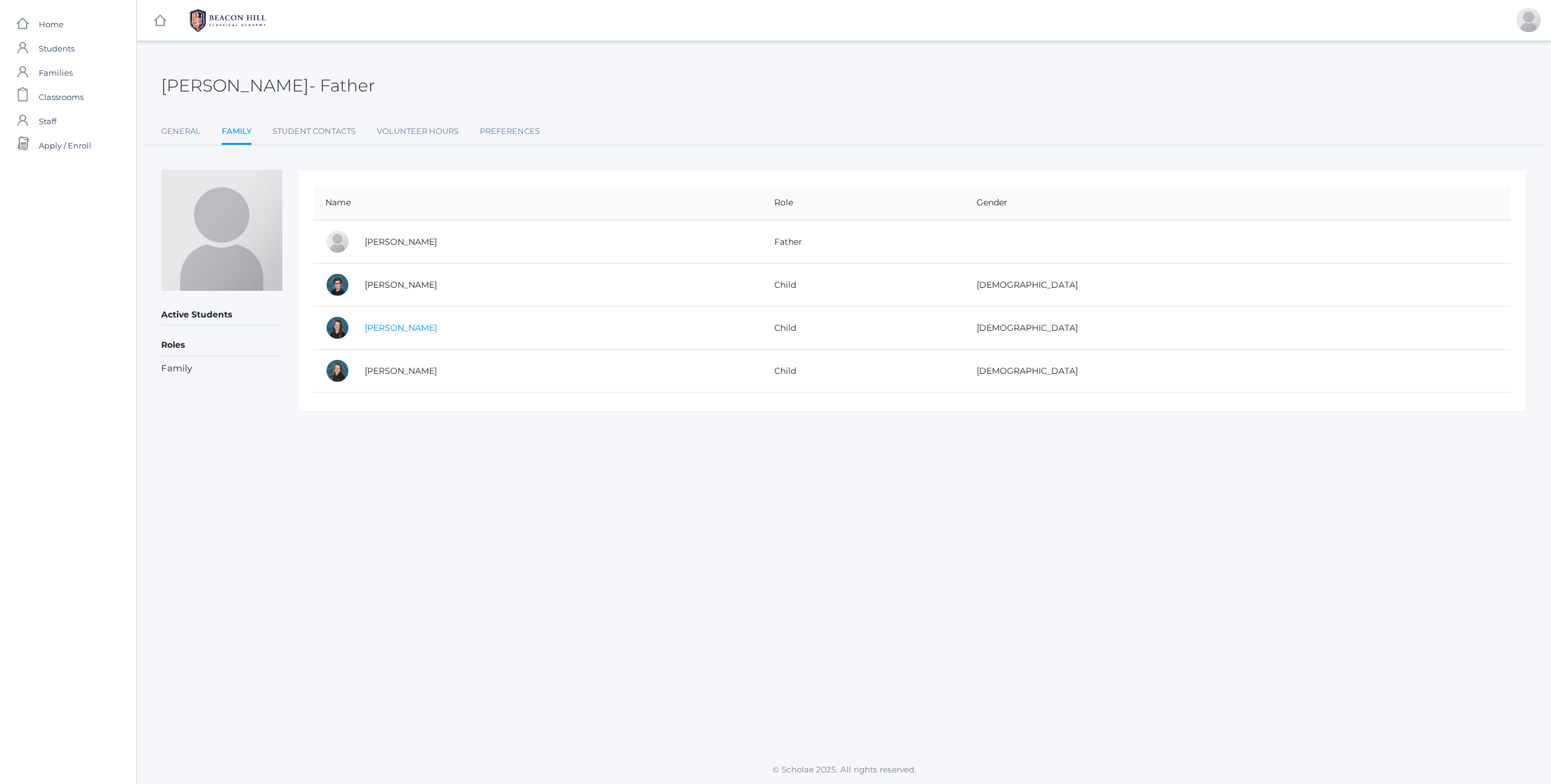
click at [394, 330] on link "[PERSON_NAME]" at bounding box center [401, 328] width 72 height 11
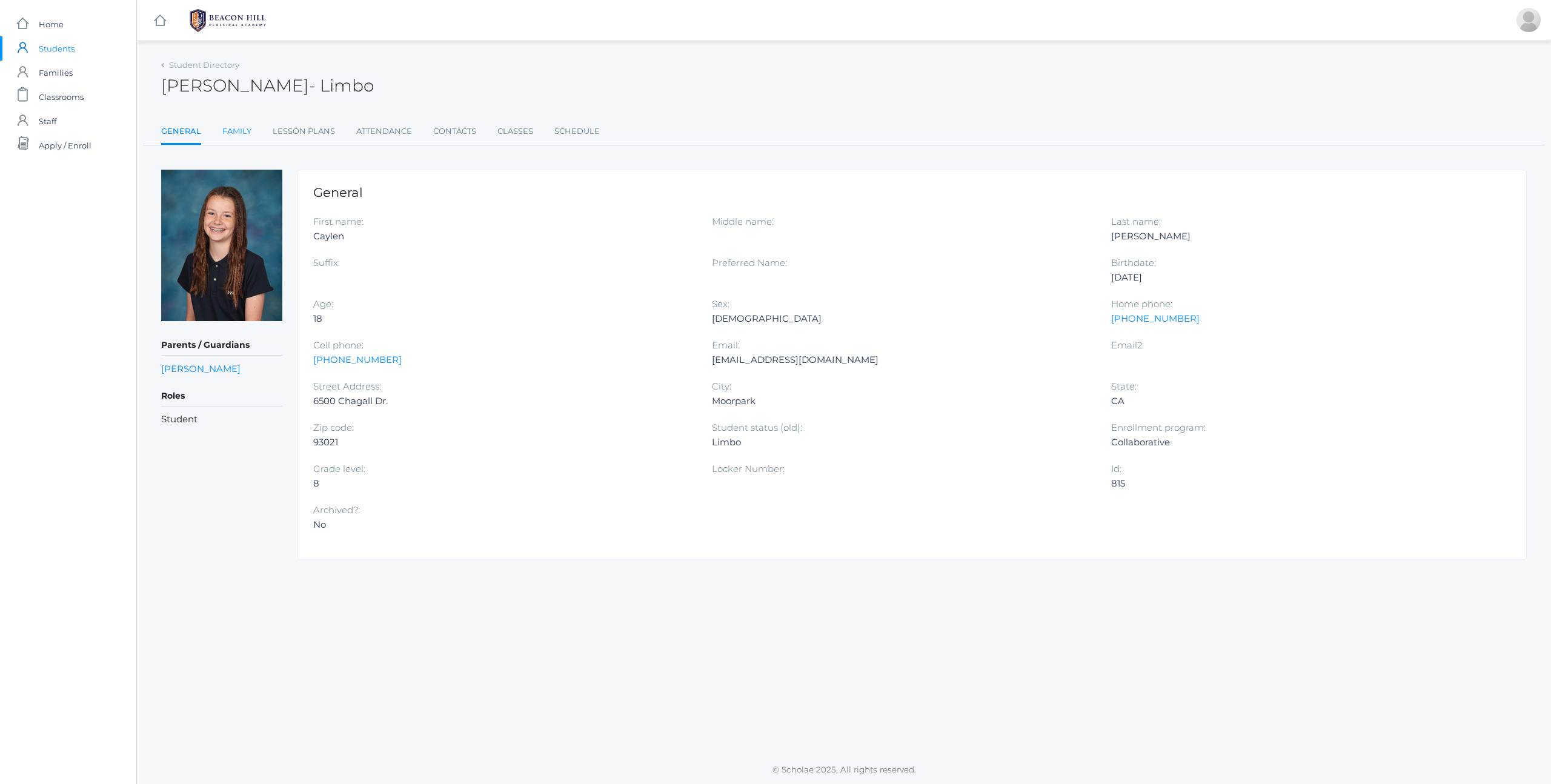
click at [244, 132] on link "Family" at bounding box center [236, 132] width 29 height 24
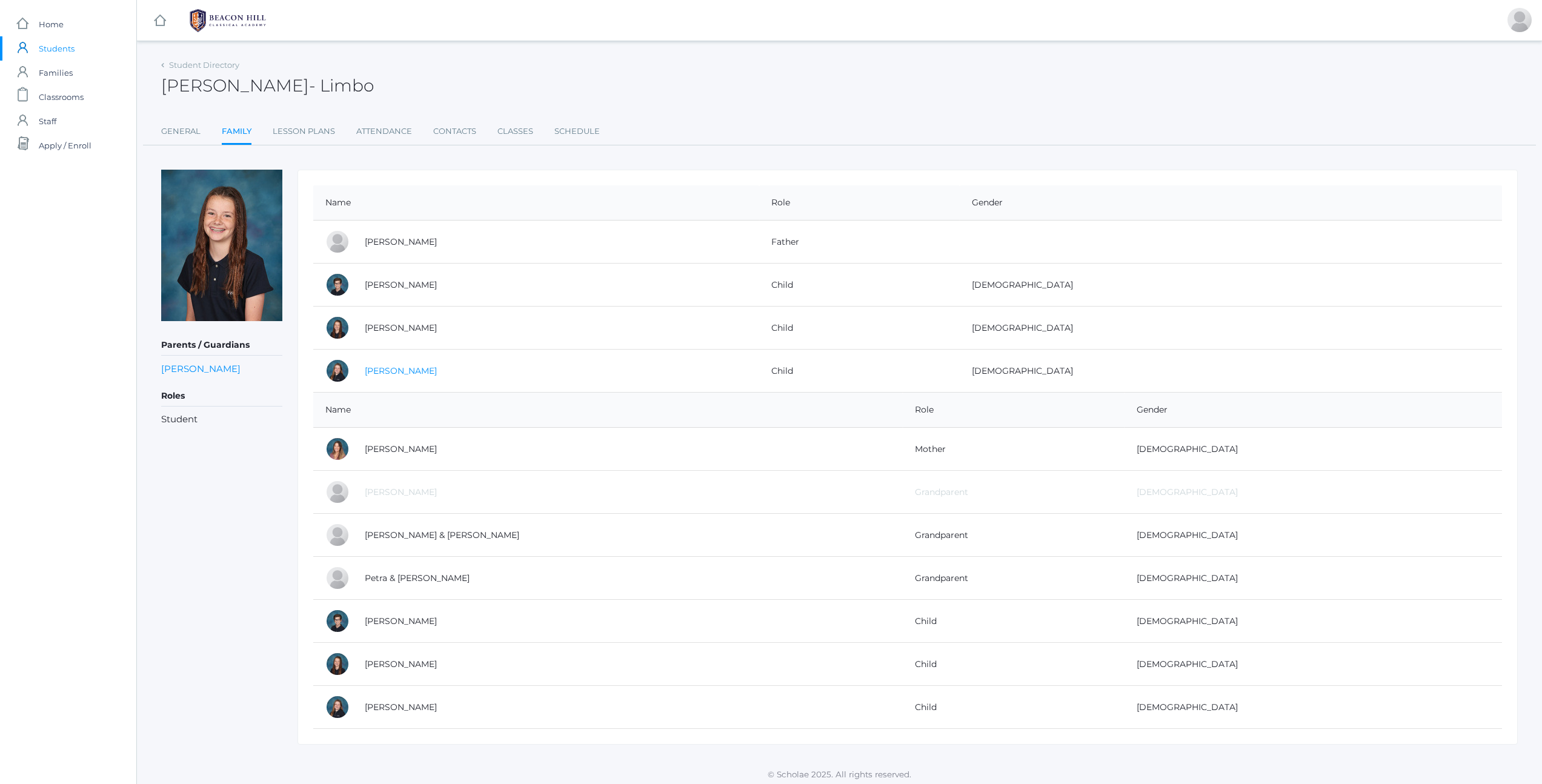
click at [396, 371] on link "[PERSON_NAME]" at bounding box center [401, 371] width 72 height 11
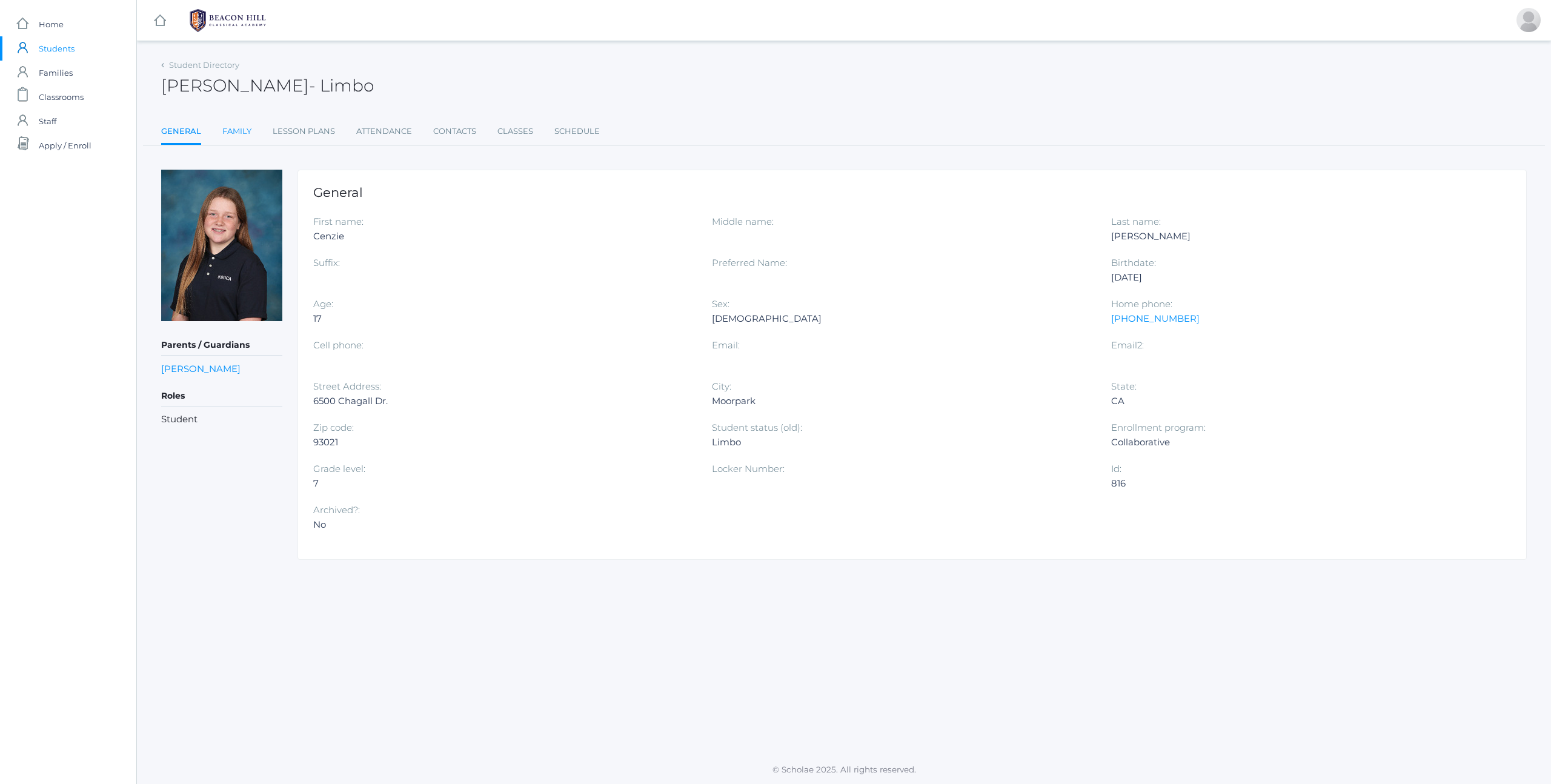
click at [241, 134] on link "Family" at bounding box center [236, 132] width 29 height 24
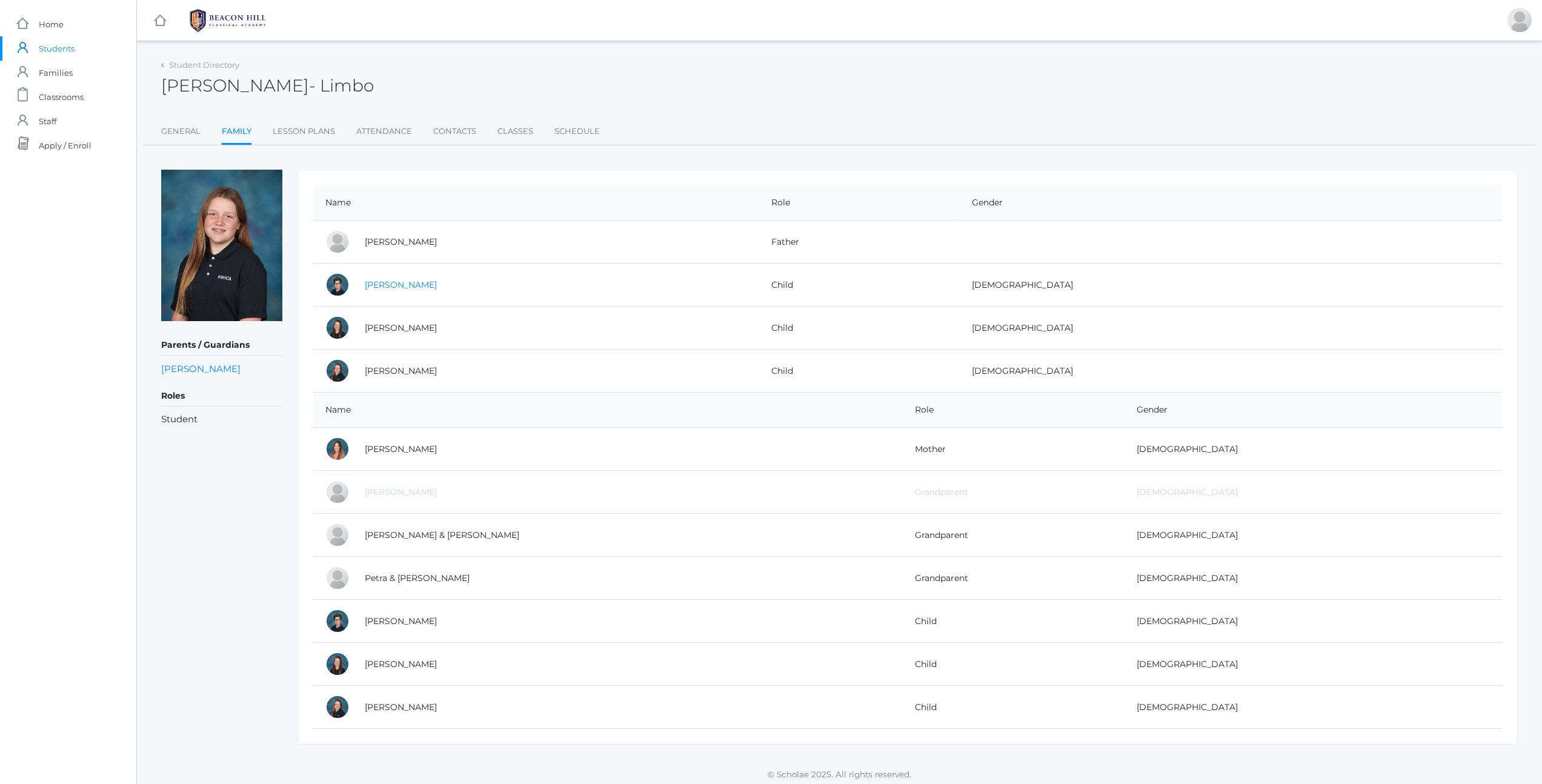
click at [381, 285] on link "[PERSON_NAME]" at bounding box center [401, 285] width 72 height 11
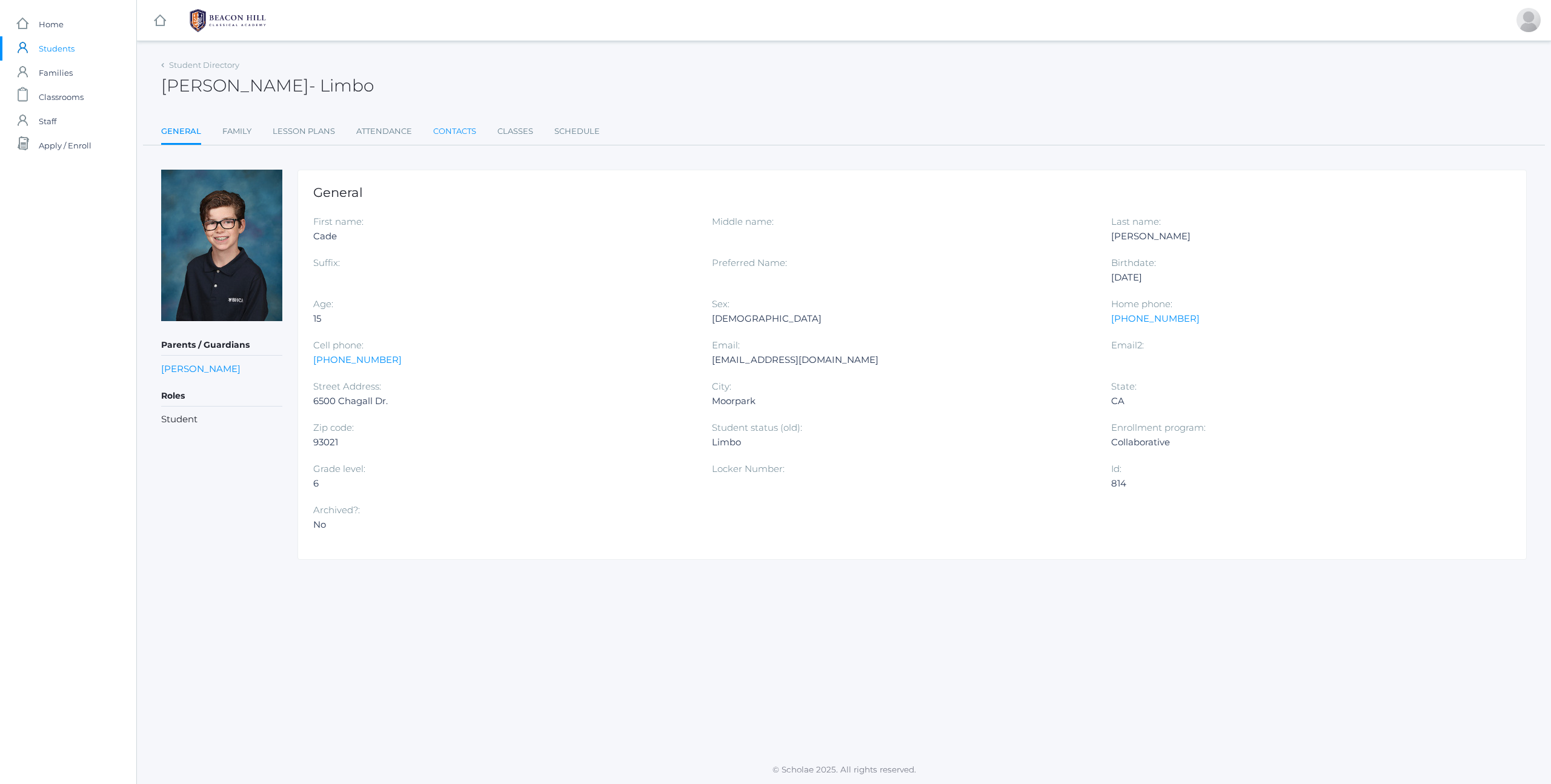
click at [451, 135] on link "Contacts" at bounding box center [455, 132] width 43 height 24
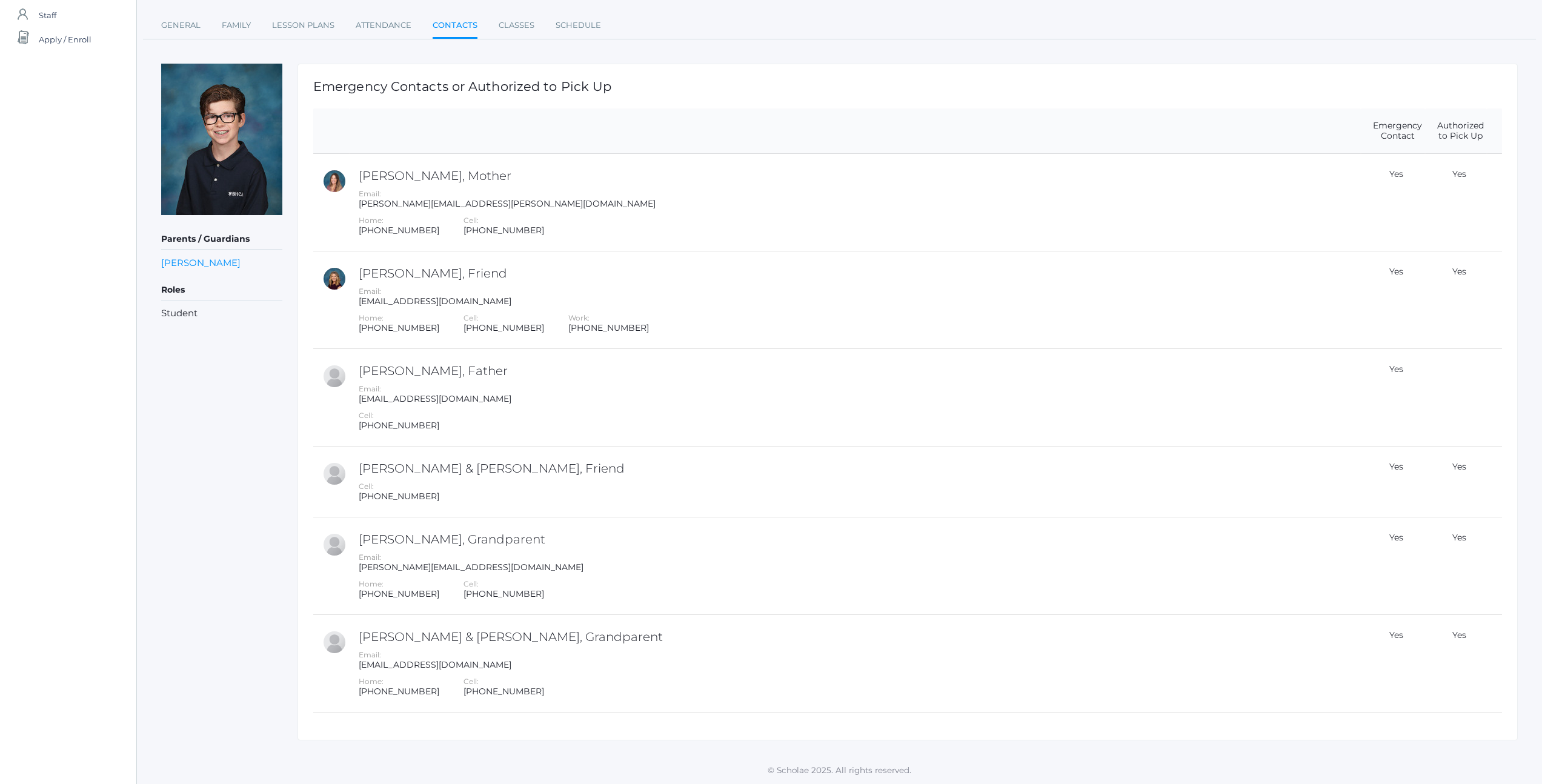
scroll to position [107, 0]
click at [402, 369] on h2 "[PERSON_NAME], Father" at bounding box center [858, 370] width 999 height 13
drag, startPoint x: 365, startPoint y: 370, endPoint x: 549, endPoint y: 372, distance: 184.0
click at [549, 372] on h2 "[PERSON_NAME], Father" at bounding box center [858, 370] width 999 height 13
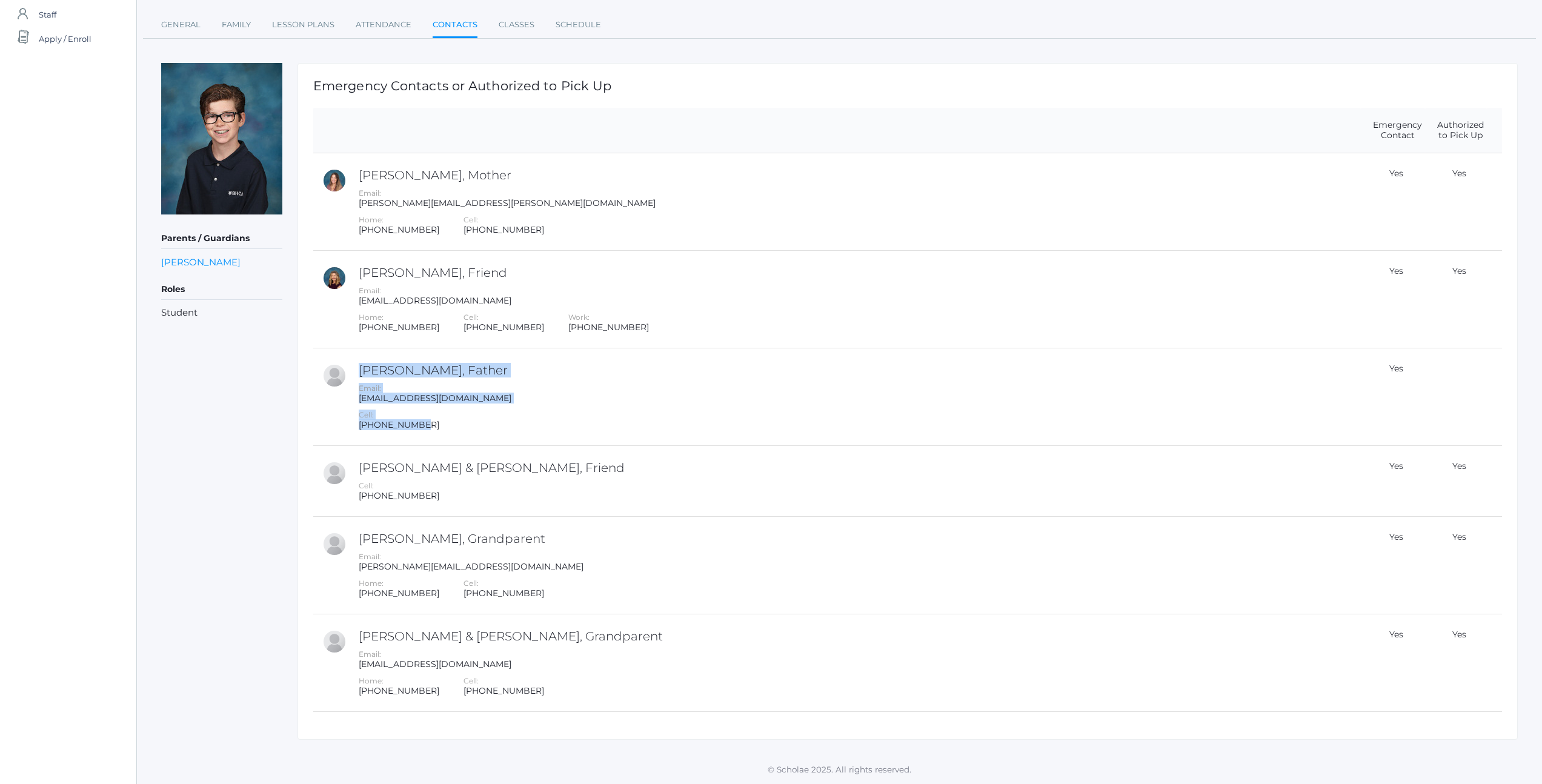
drag, startPoint x: 358, startPoint y: 369, endPoint x: 595, endPoint y: 430, distance: 244.7
click at [595, 430] on td "[PERSON_NAME], Father Email: [EMAIL_ADDRESS][DOMAIN_NAME] Cell: [PHONE_NUMBER]" at bounding box center [855, 397] width 1011 height 97
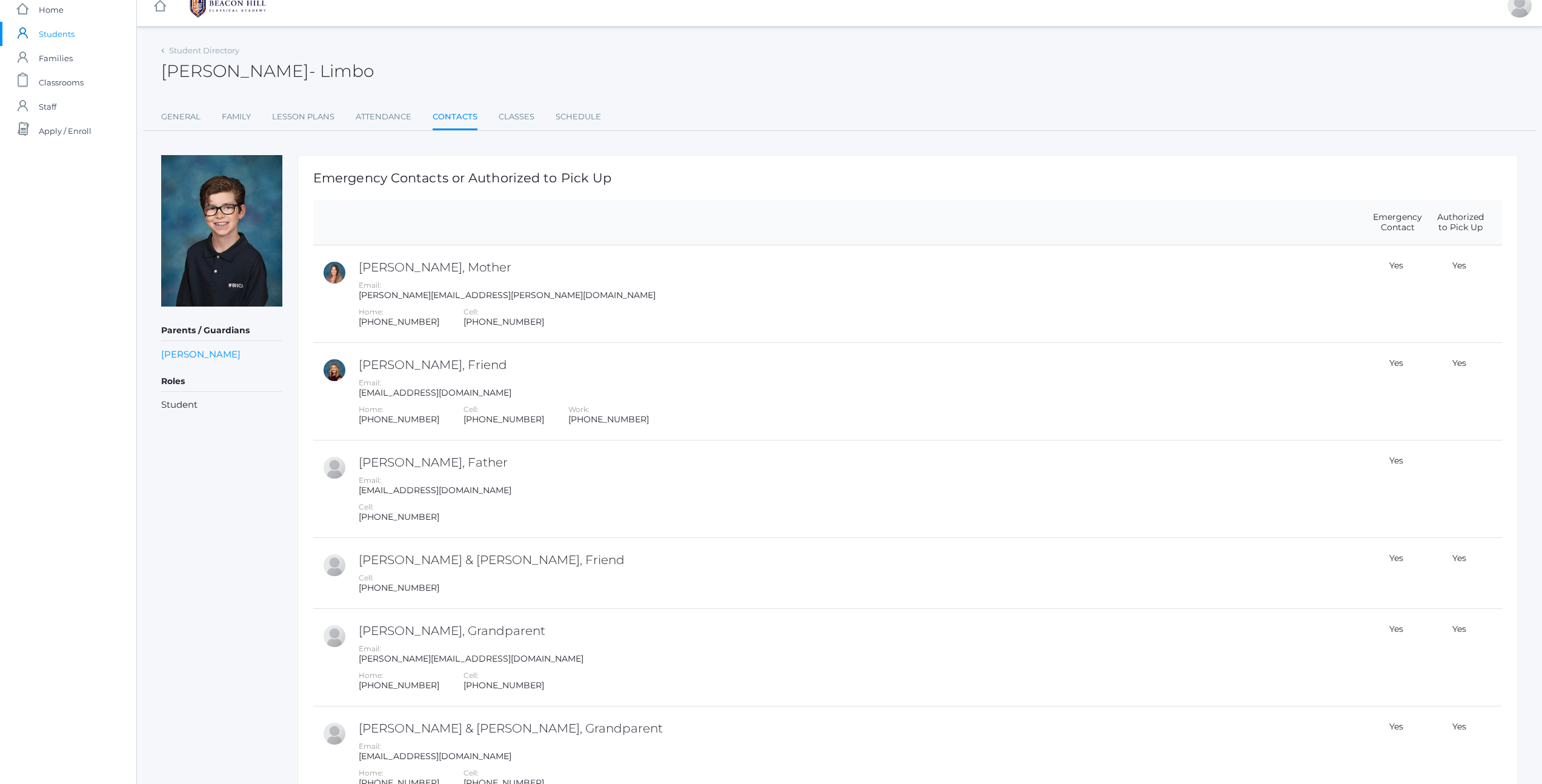
scroll to position [0, 0]
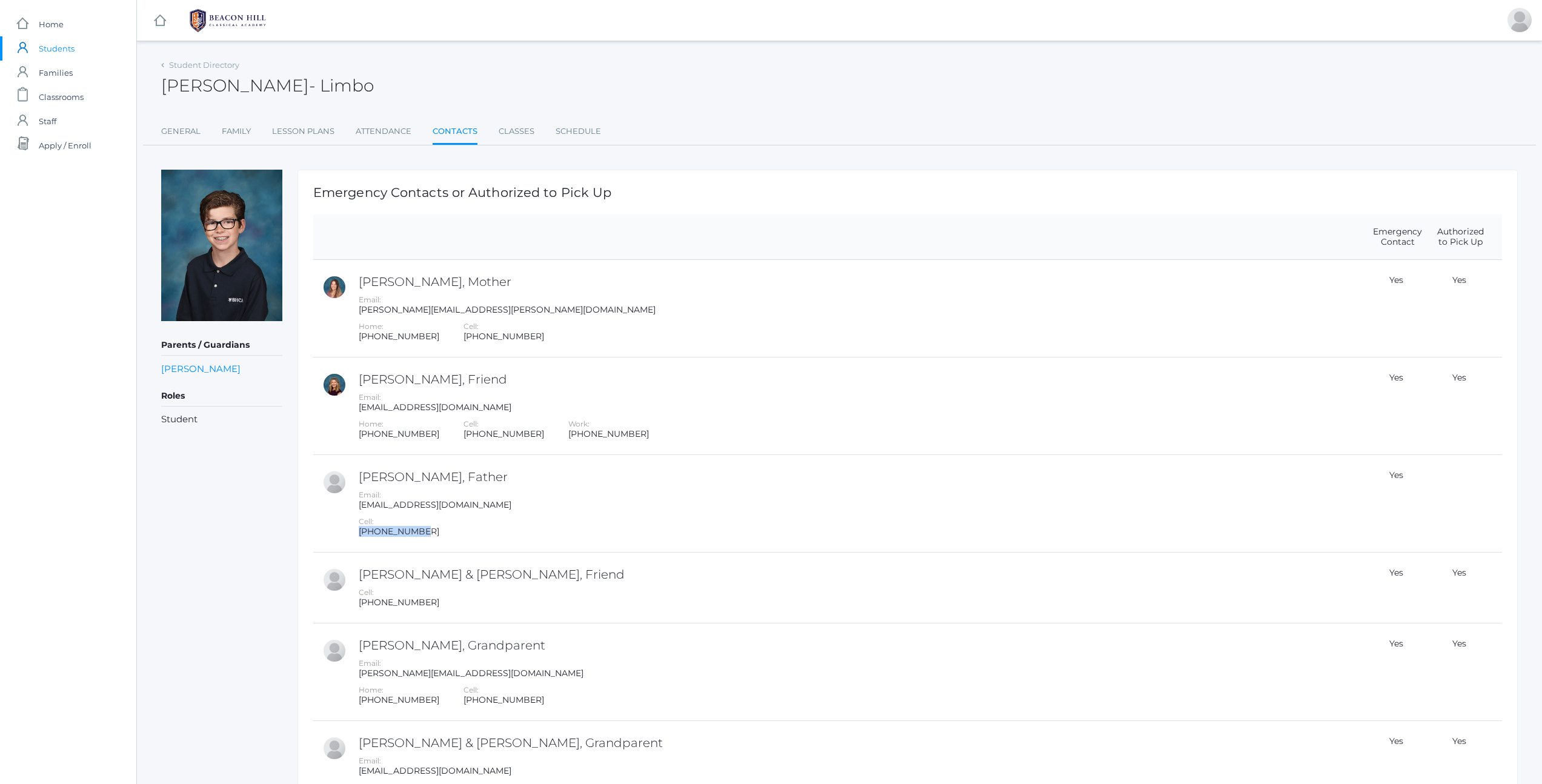
drag, startPoint x: 359, startPoint y: 532, endPoint x: 501, endPoint y: 541, distance: 142.3
click at [501, 541] on td "[PERSON_NAME], Father Email: [EMAIL_ADDRESS][DOMAIN_NAME] Cell: [PHONE_NUMBER]" at bounding box center [855, 503] width 1011 height 97
drag, startPoint x: 360, startPoint y: 534, endPoint x: 477, endPoint y: 534, distance: 117.0
click at [477, 534] on div "Cell: [PHONE_NUMBER]" at bounding box center [858, 527] width 999 height 21
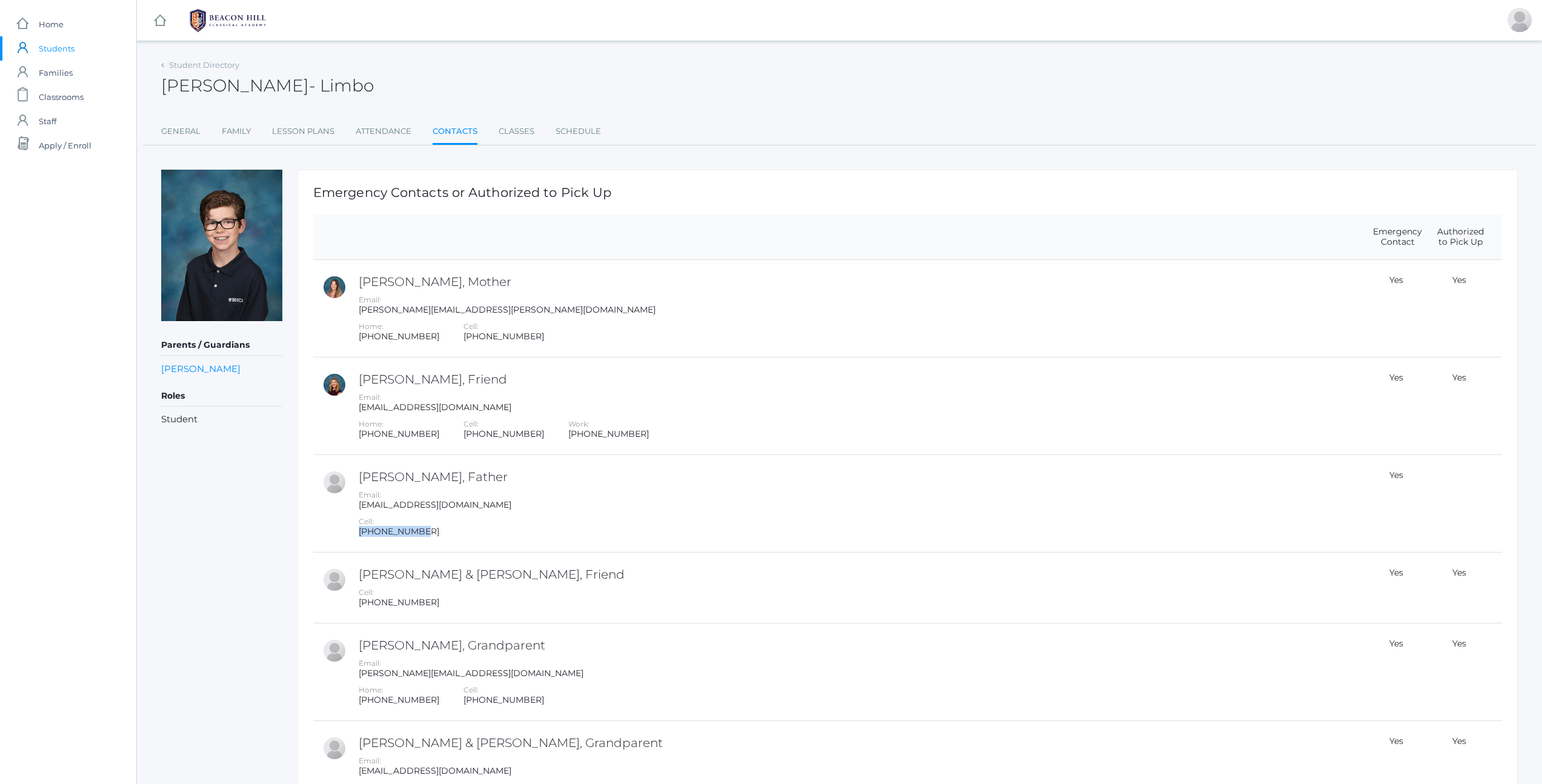
click at [477, 534] on div "Cell: [PHONE_NUMBER]" at bounding box center [858, 527] width 999 height 21
click at [532, 503] on div "[EMAIL_ADDRESS][DOMAIN_NAME]" at bounding box center [858, 505] width 999 height 10
click at [526, 503] on div "[EMAIL_ADDRESS][DOMAIN_NAME]" at bounding box center [858, 505] width 999 height 10
click at [1519, 19] on div at bounding box center [1520, 20] width 25 height 24
click at [1508, 50] on link "Profile" at bounding box center [1506, 50] width 62 height 27
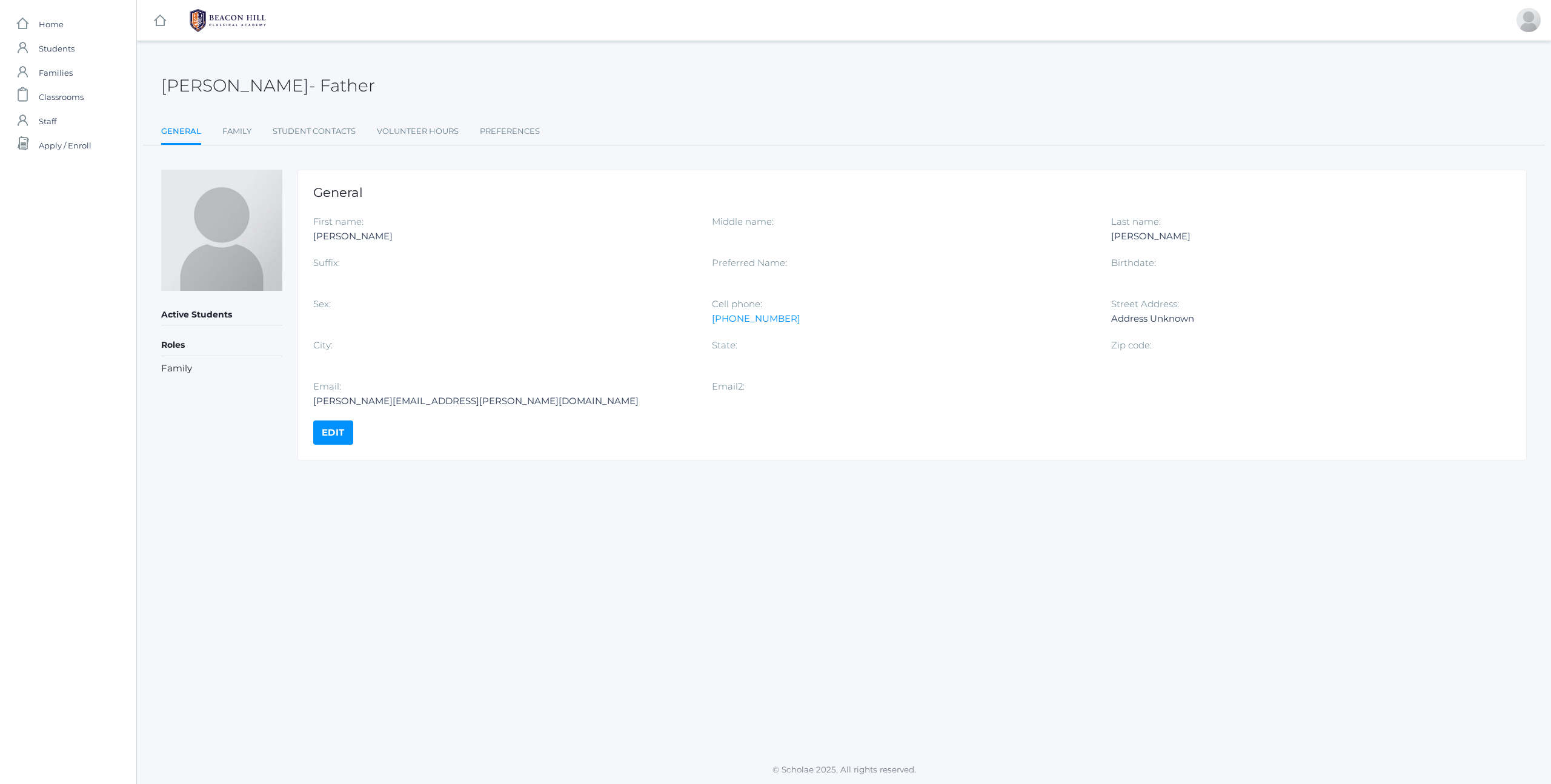
click at [336, 434] on link "Edit" at bounding box center [333, 432] width 40 height 24
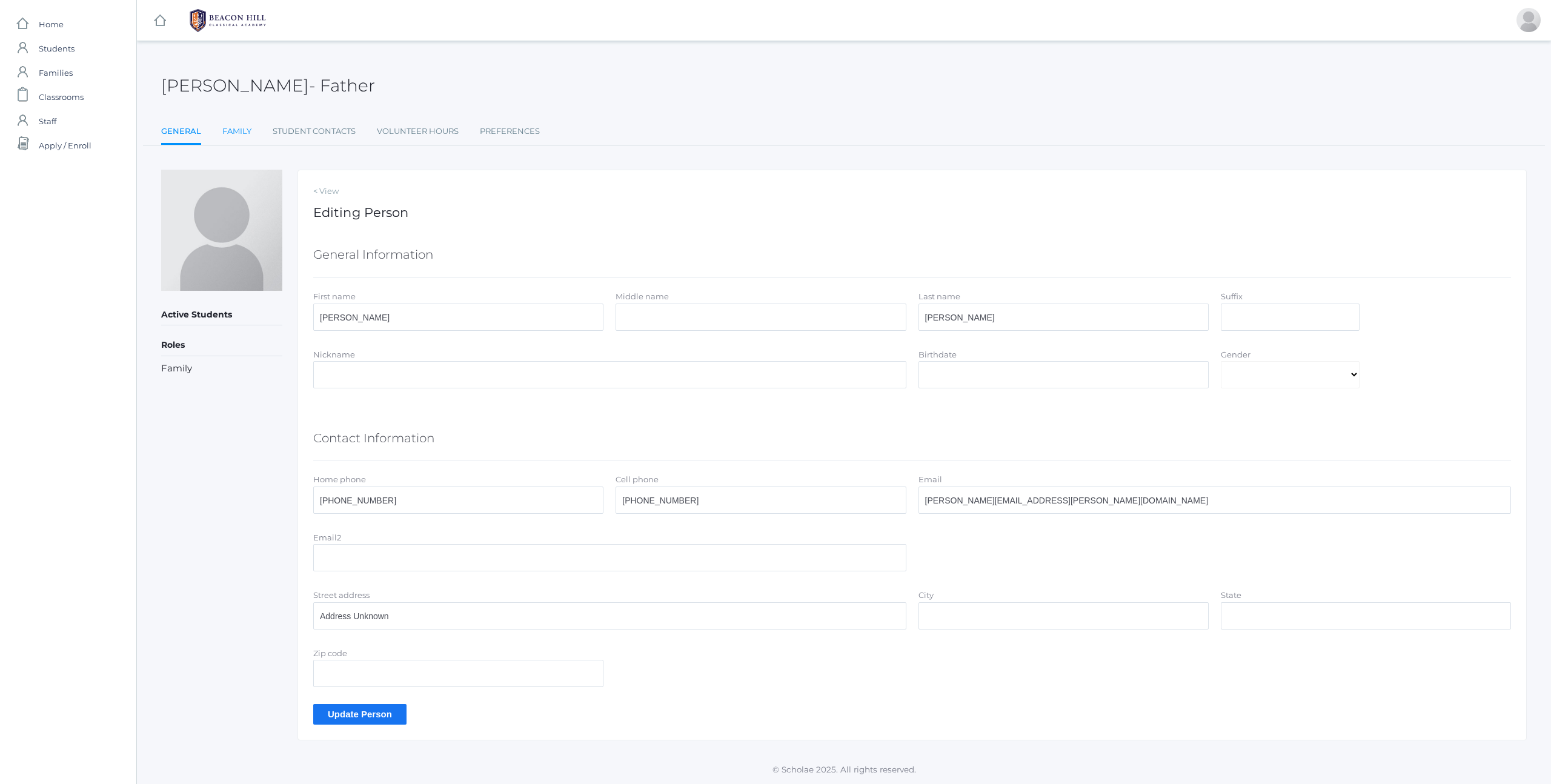
click at [230, 130] on link "Family" at bounding box center [236, 132] width 29 height 24
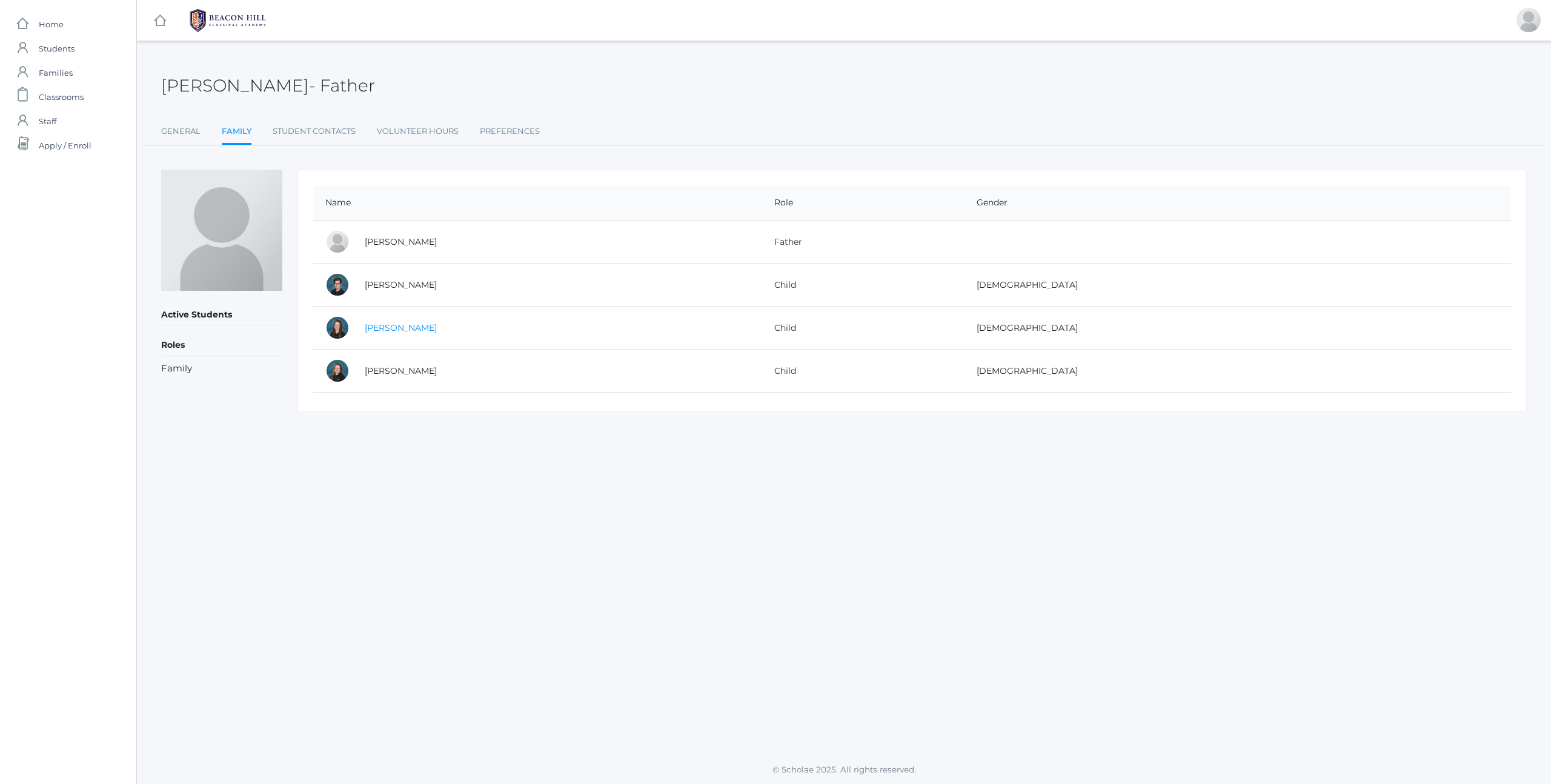
click at [400, 328] on link "[PERSON_NAME]" at bounding box center [401, 328] width 72 height 11
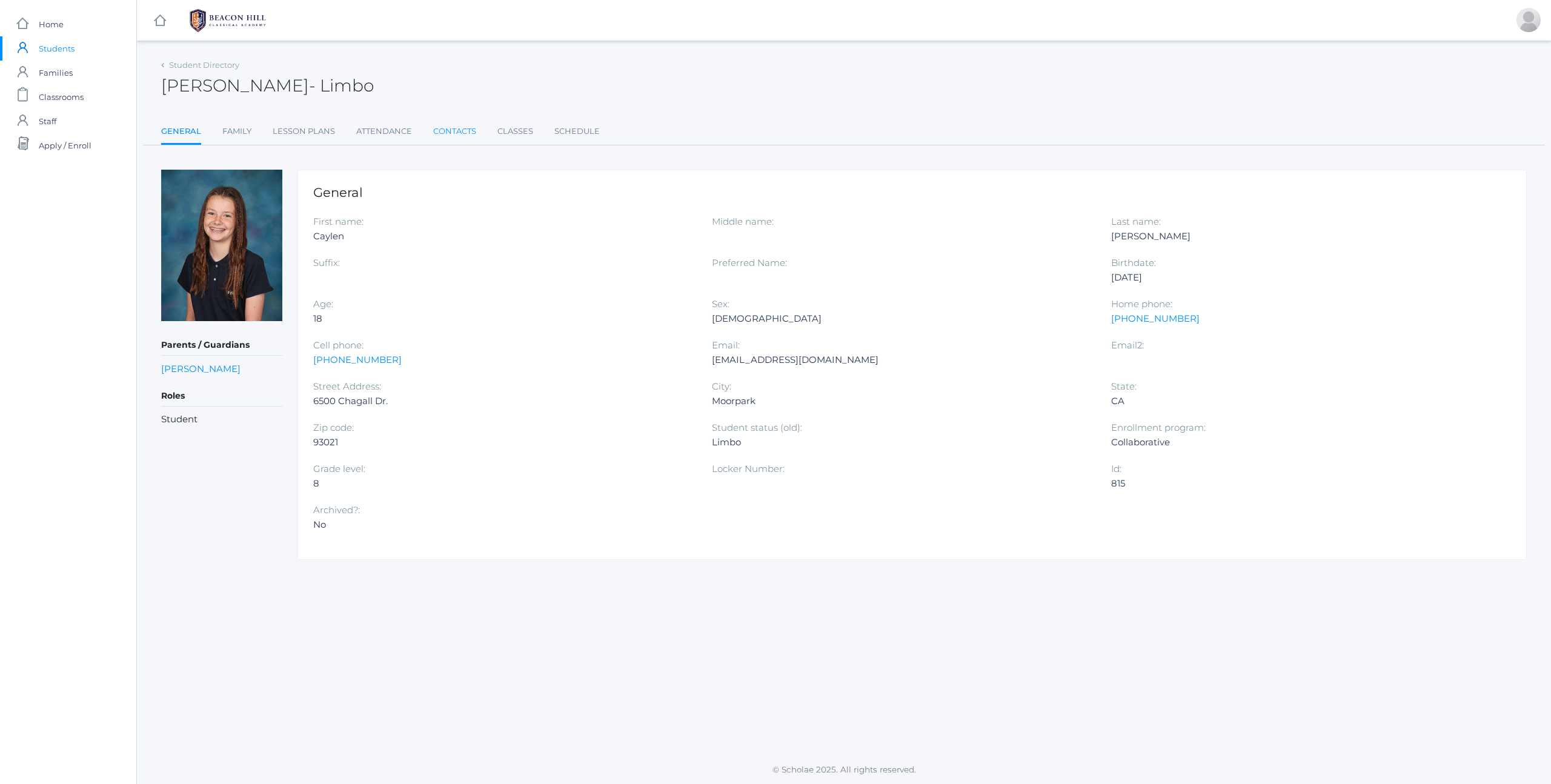
click at [450, 132] on link "Contacts" at bounding box center [455, 132] width 43 height 24
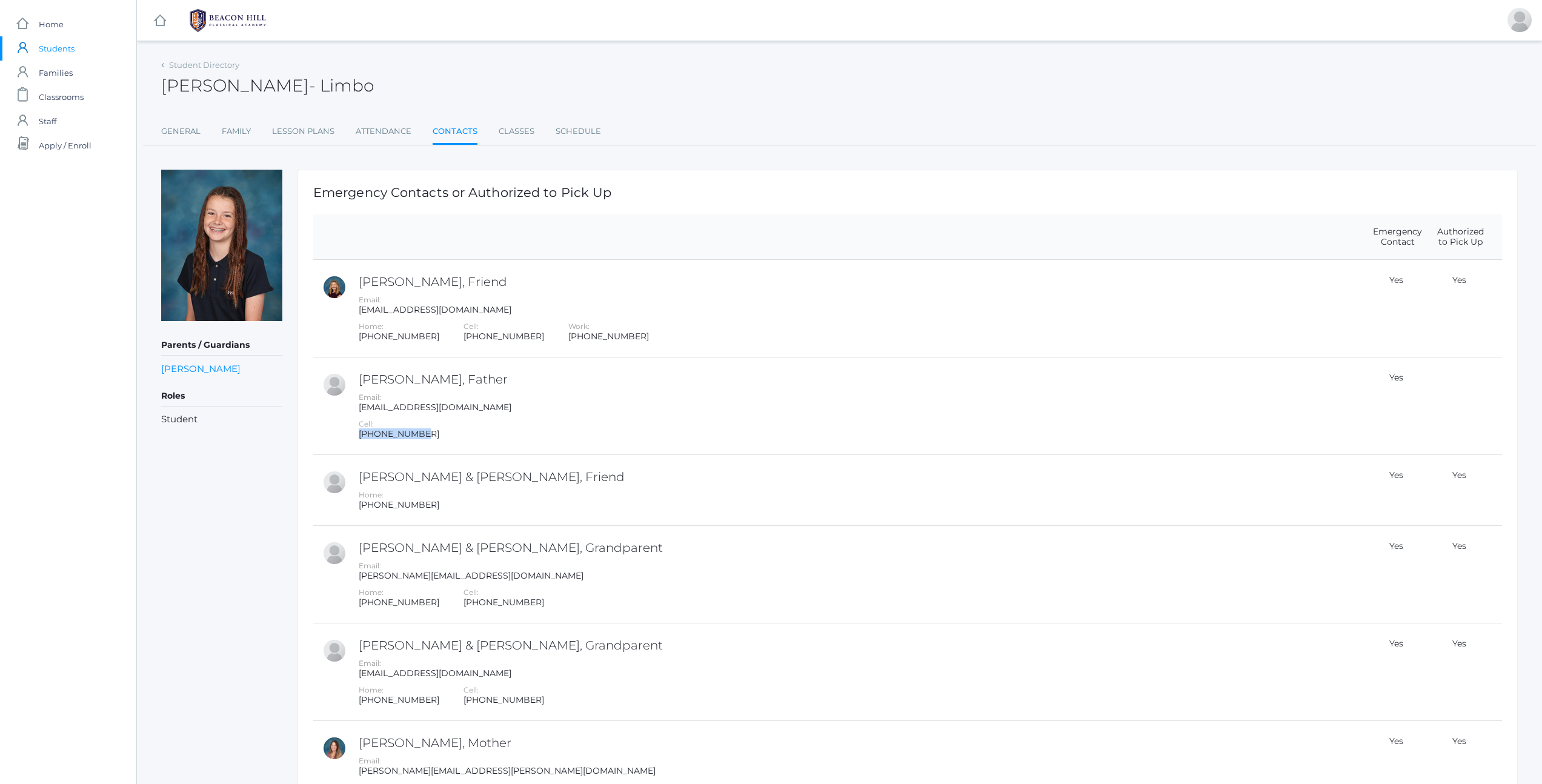
drag, startPoint x: 358, startPoint y: 434, endPoint x: 461, endPoint y: 440, distance: 103.2
click at [461, 440] on td "[PERSON_NAME], Father Email: [EMAIL_ADDRESS][DOMAIN_NAME] Cell: [PHONE_NUMBER]" at bounding box center [855, 406] width 1011 height 97
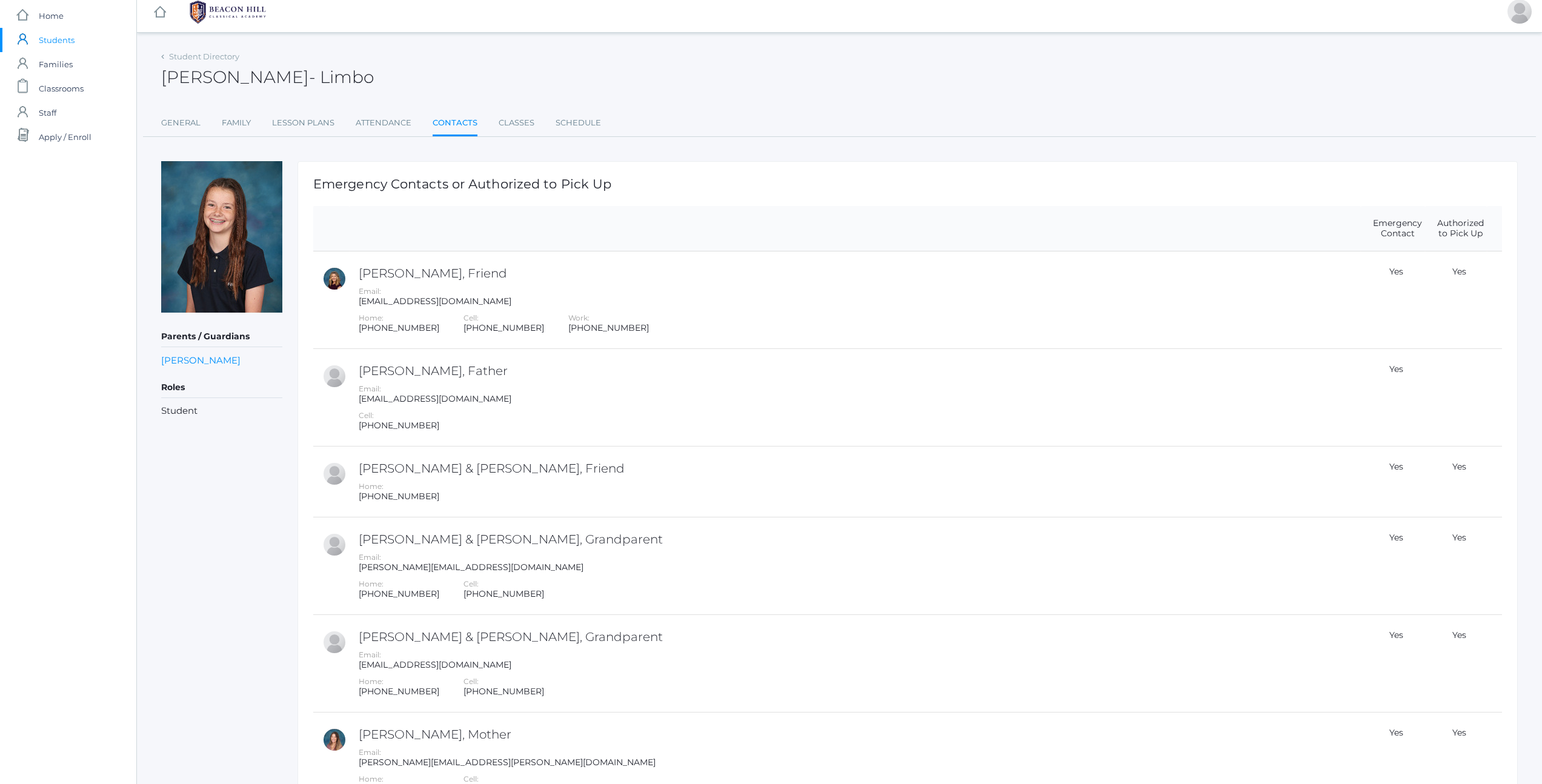
scroll to position [20, 0]
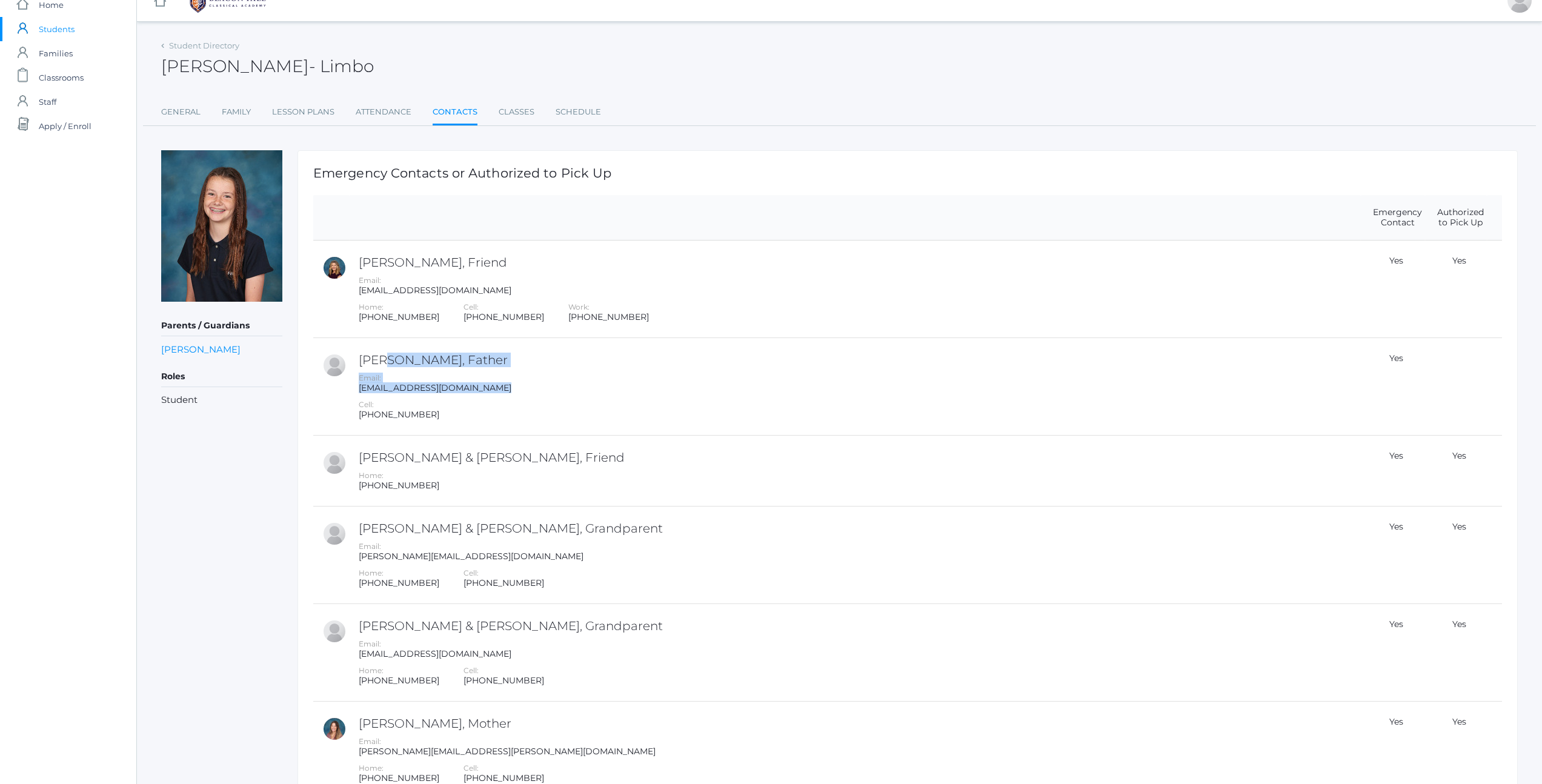
drag, startPoint x: 480, startPoint y: 374, endPoint x: 565, endPoint y: 397, distance: 88.1
click at [565, 397] on td "[PERSON_NAME], Father Email: [EMAIL_ADDRESS][DOMAIN_NAME] Cell: [PHONE_NUMBER]" at bounding box center [855, 386] width 1011 height 97
drag, startPoint x: 361, startPoint y: 416, endPoint x: 444, endPoint y: 407, distance: 83.5
click at [444, 407] on div "Cell: [PHONE_NUMBER]" at bounding box center [858, 410] width 999 height 21
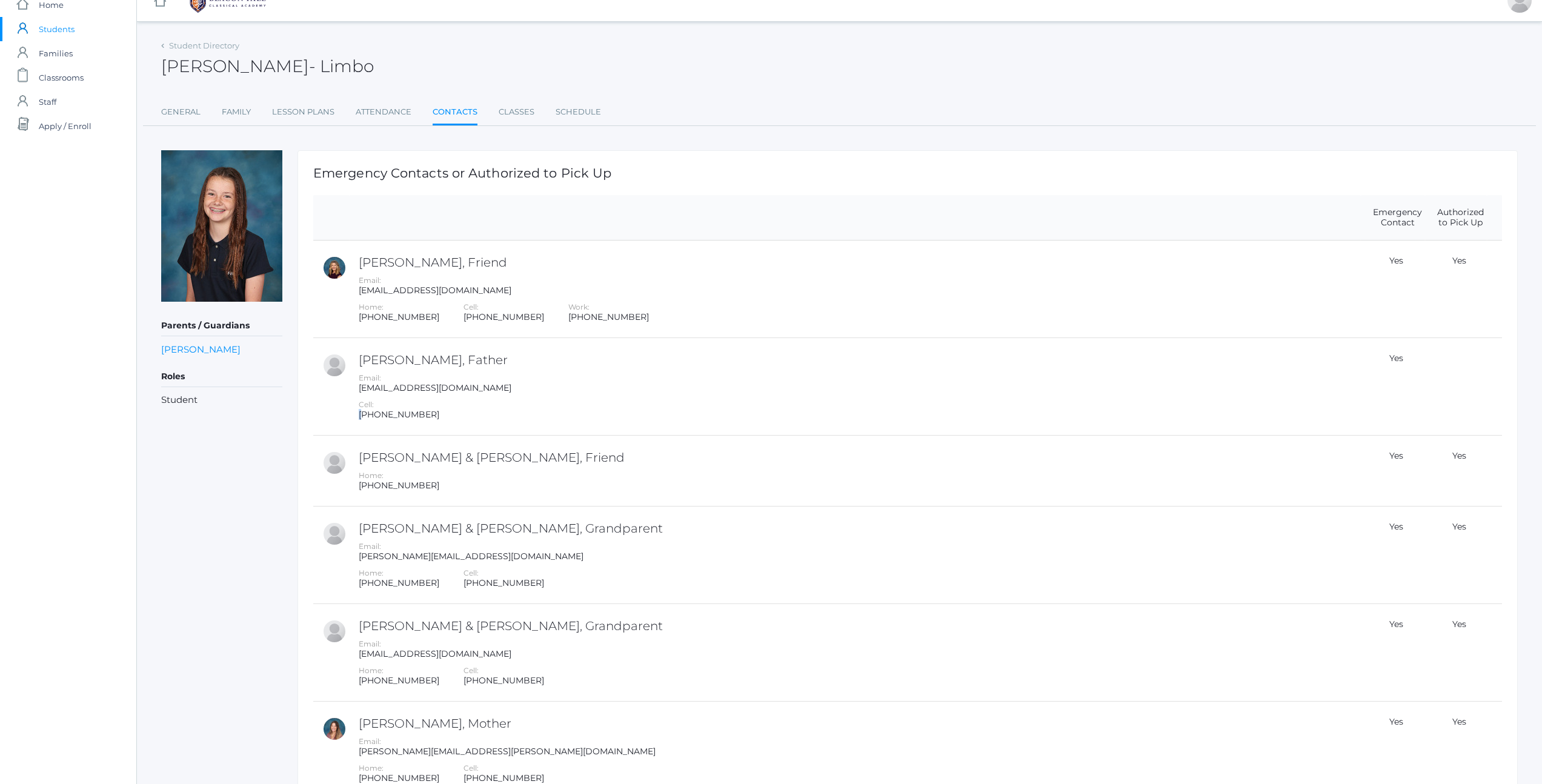
click at [444, 407] on div "Cell: [PHONE_NUMBER]" at bounding box center [858, 410] width 999 height 21
click at [442, 411] on div "Cell: [PHONE_NUMBER]" at bounding box center [858, 410] width 999 height 21
drag, startPoint x: 459, startPoint y: 422, endPoint x: 487, endPoint y: 422, distance: 28.0
click at [487, 422] on td "[PERSON_NAME], Father Email: [EMAIL_ADDRESS][DOMAIN_NAME] Cell: [PHONE_NUMBER]" at bounding box center [855, 386] width 1011 height 97
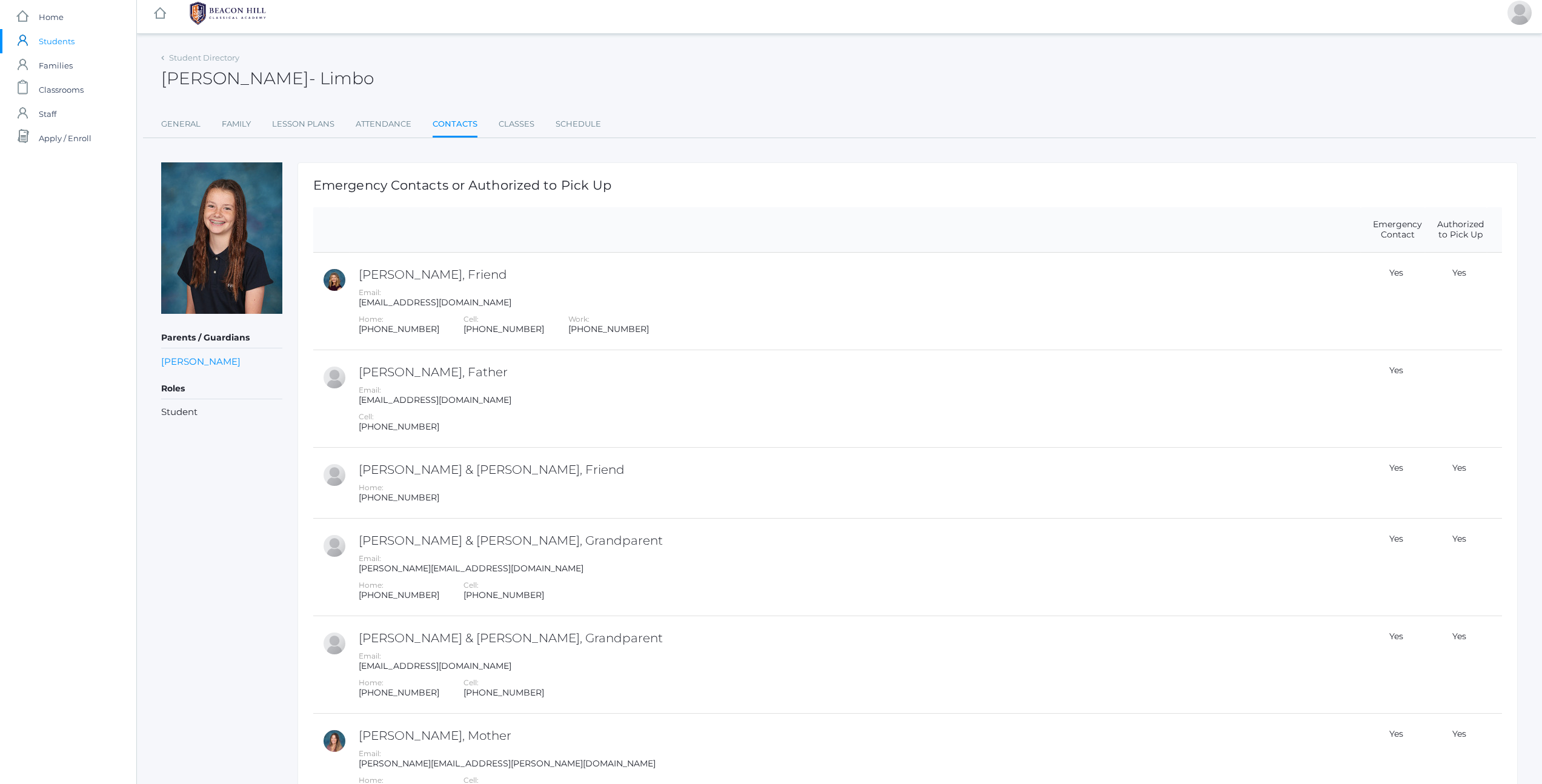
scroll to position [0, 0]
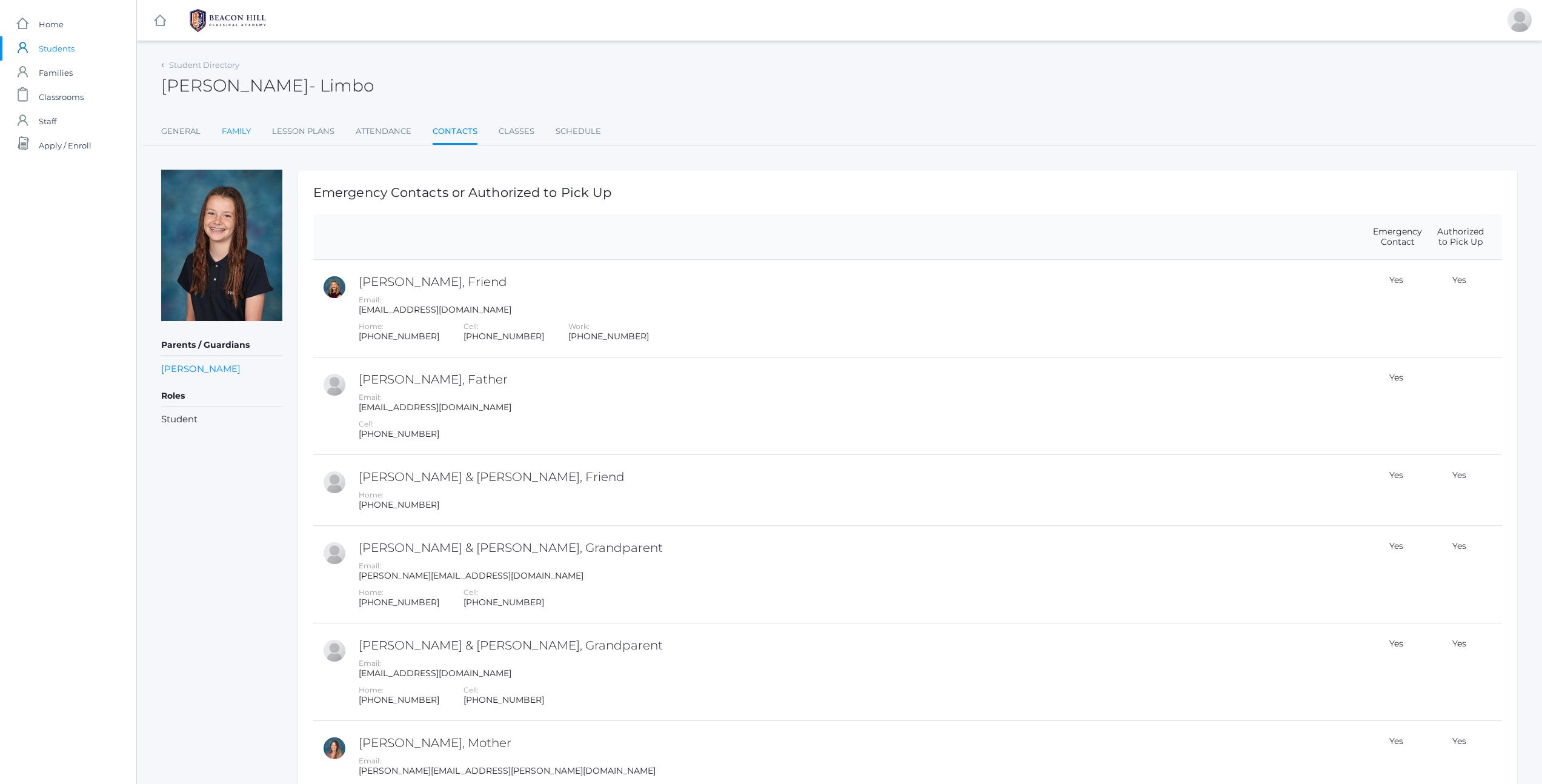
click at [240, 132] on link "Family" at bounding box center [236, 132] width 29 height 24
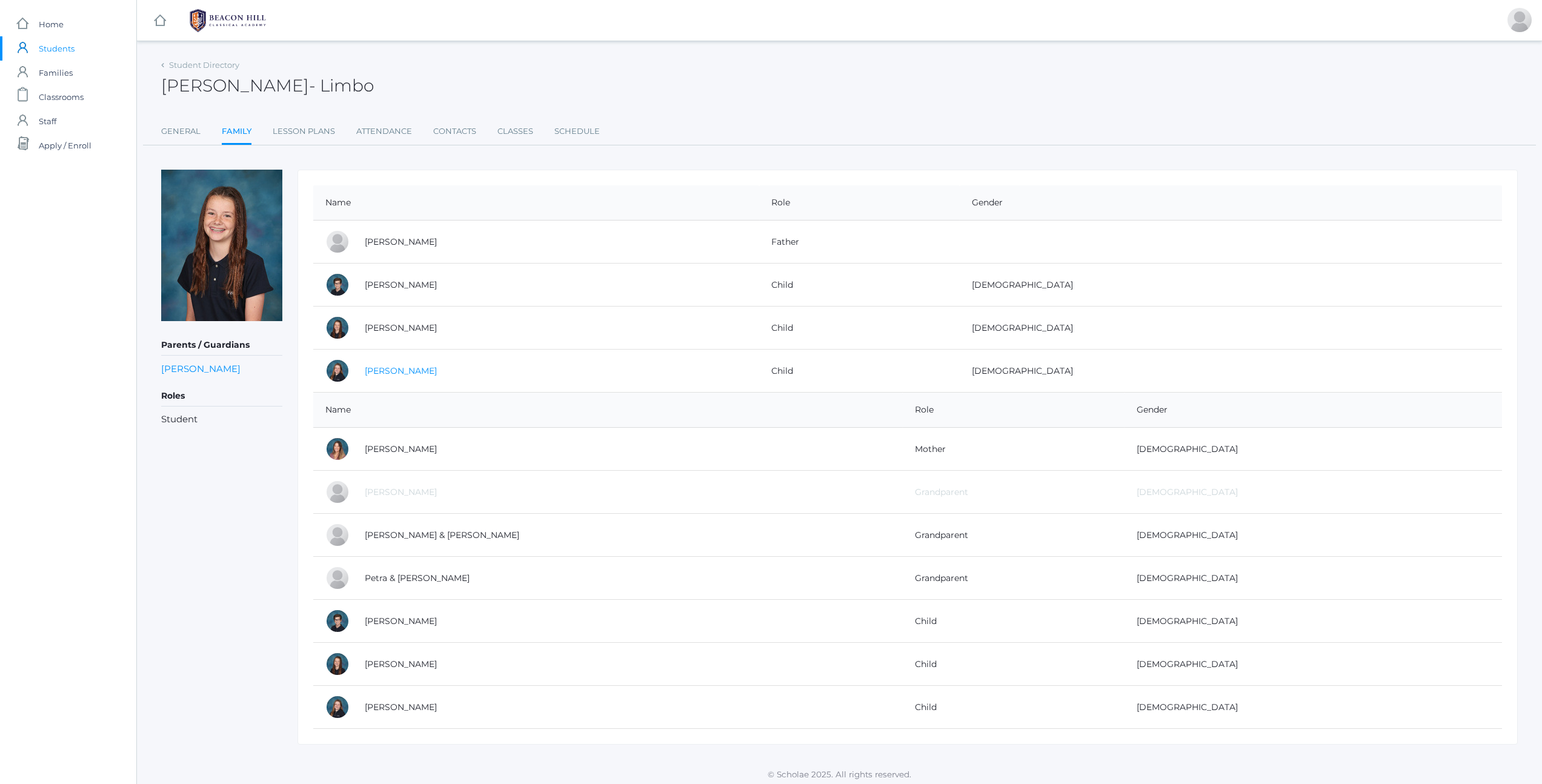
click at [390, 368] on link "[PERSON_NAME]" at bounding box center [401, 371] width 72 height 11
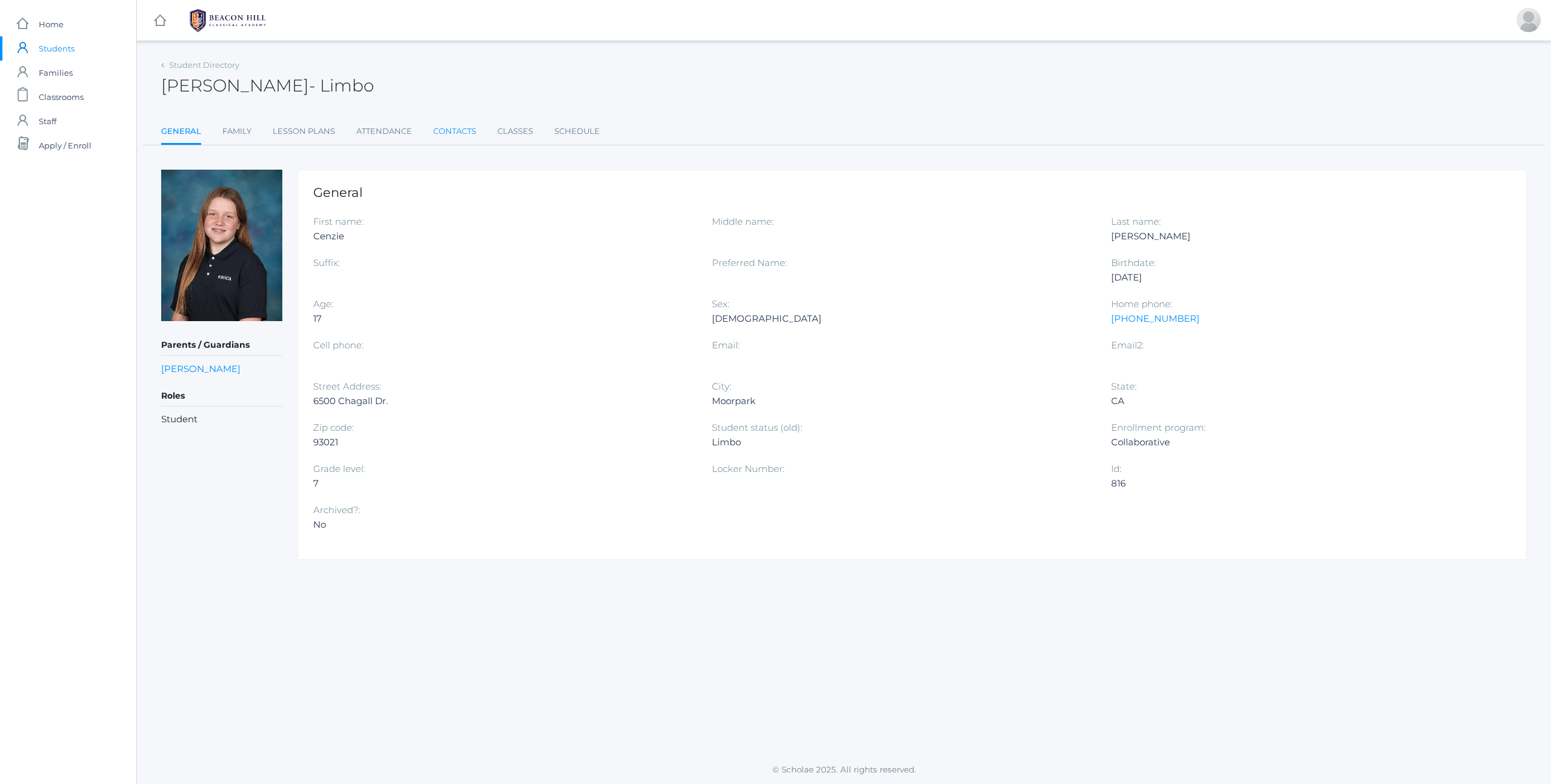
click at [457, 132] on link "Contacts" at bounding box center [455, 132] width 43 height 24
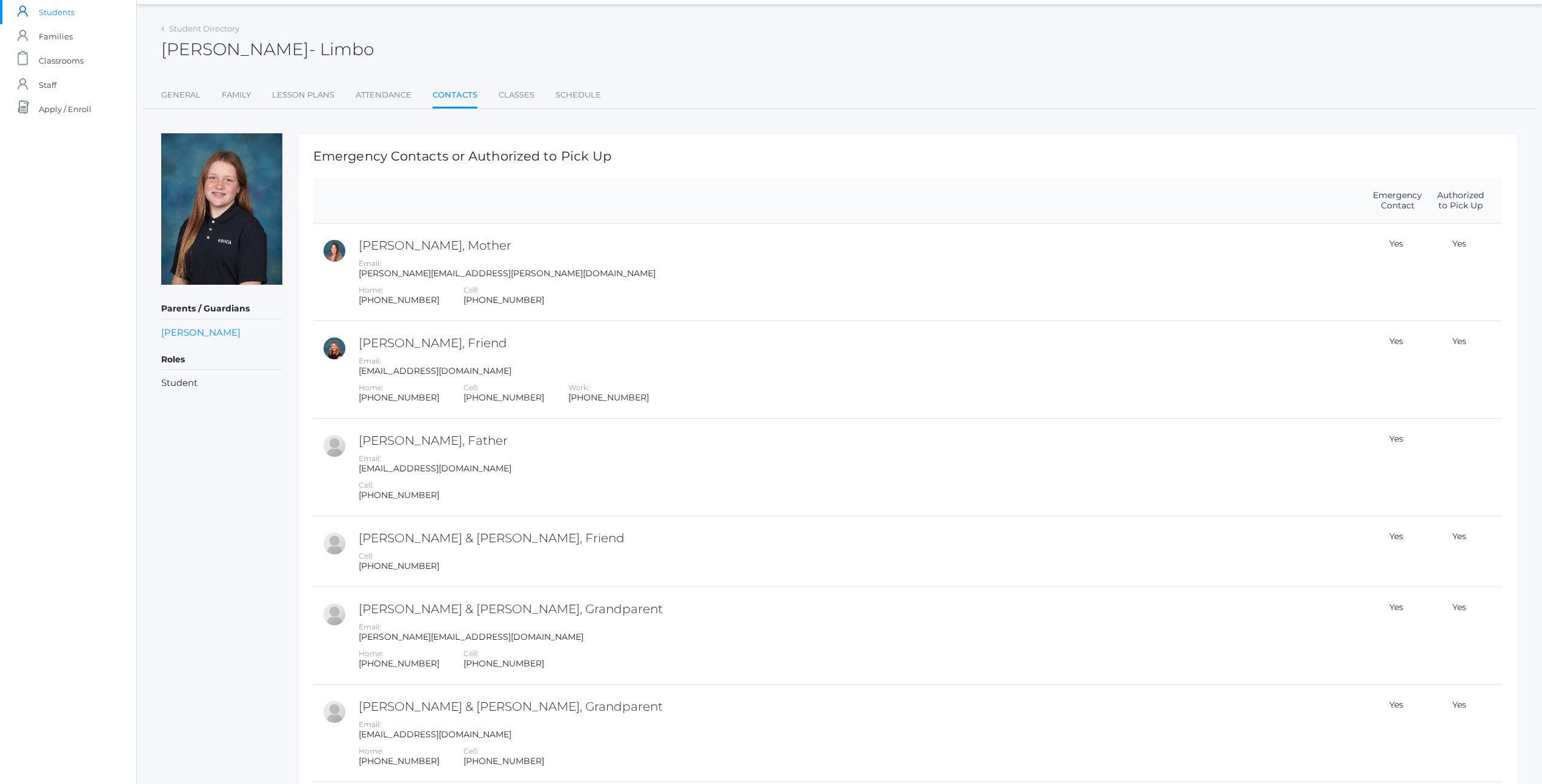
scroll to position [50, 0]
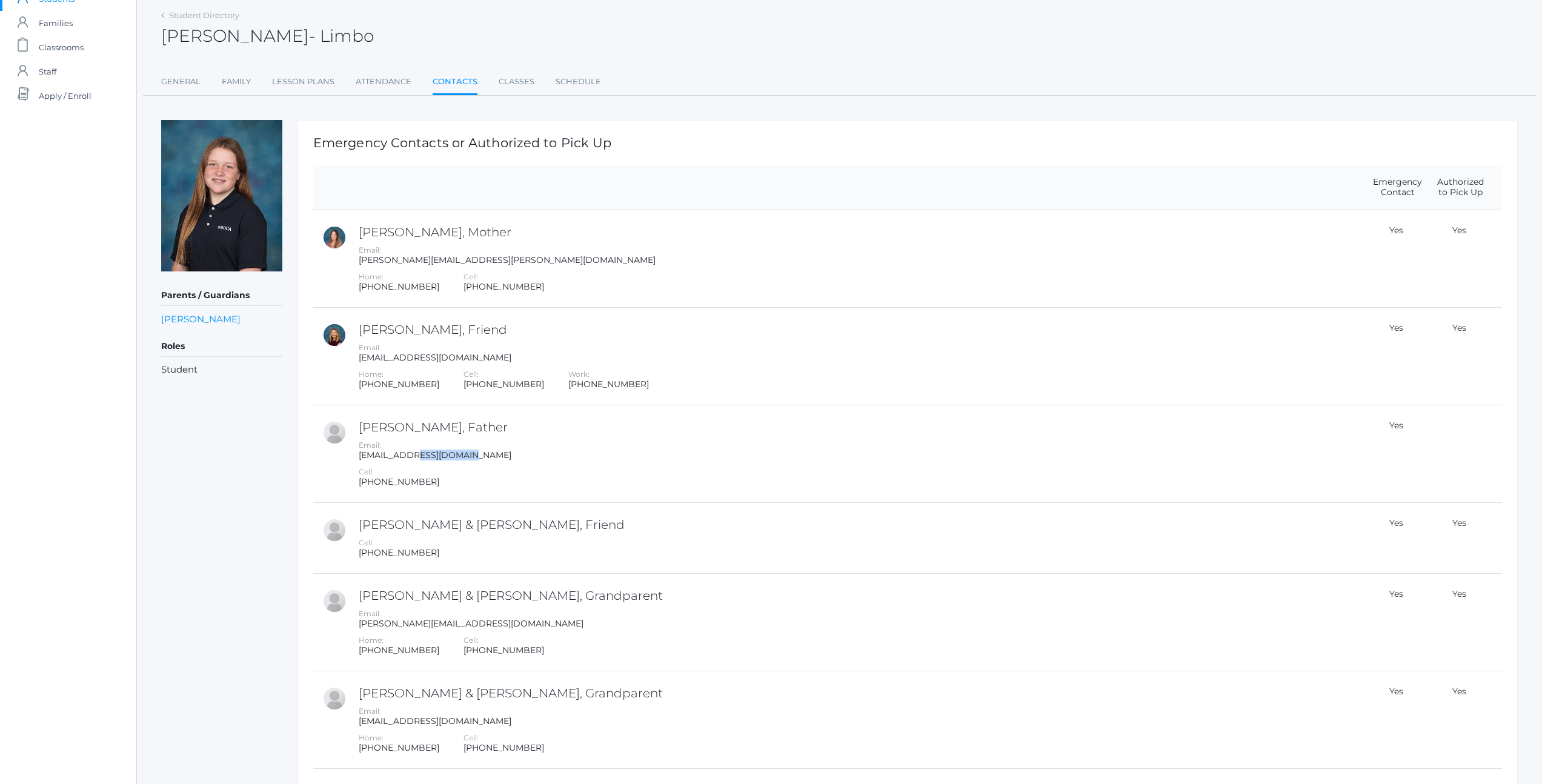
drag, startPoint x: 416, startPoint y: 454, endPoint x: 512, endPoint y: 457, distance: 96.0
click at [512, 457] on div "[EMAIL_ADDRESS][DOMAIN_NAME]" at bounding box center [858, 455] width 999 height 10
click at [507, 457] on div "[EMAIL_ADDRESS][DOMAIN_NAME]" at bounding box center [858, 455] width 999 height 10
drag, startPoint x: 407, startPoint y: 459, endPoint x: 497, endPoint y: 459, distance: 90.0
click at [497, 459] on div "[EMAIL_ADDRESS][DOMAIN_NAME]" at bounding box center [858, 455] width 999 height 10
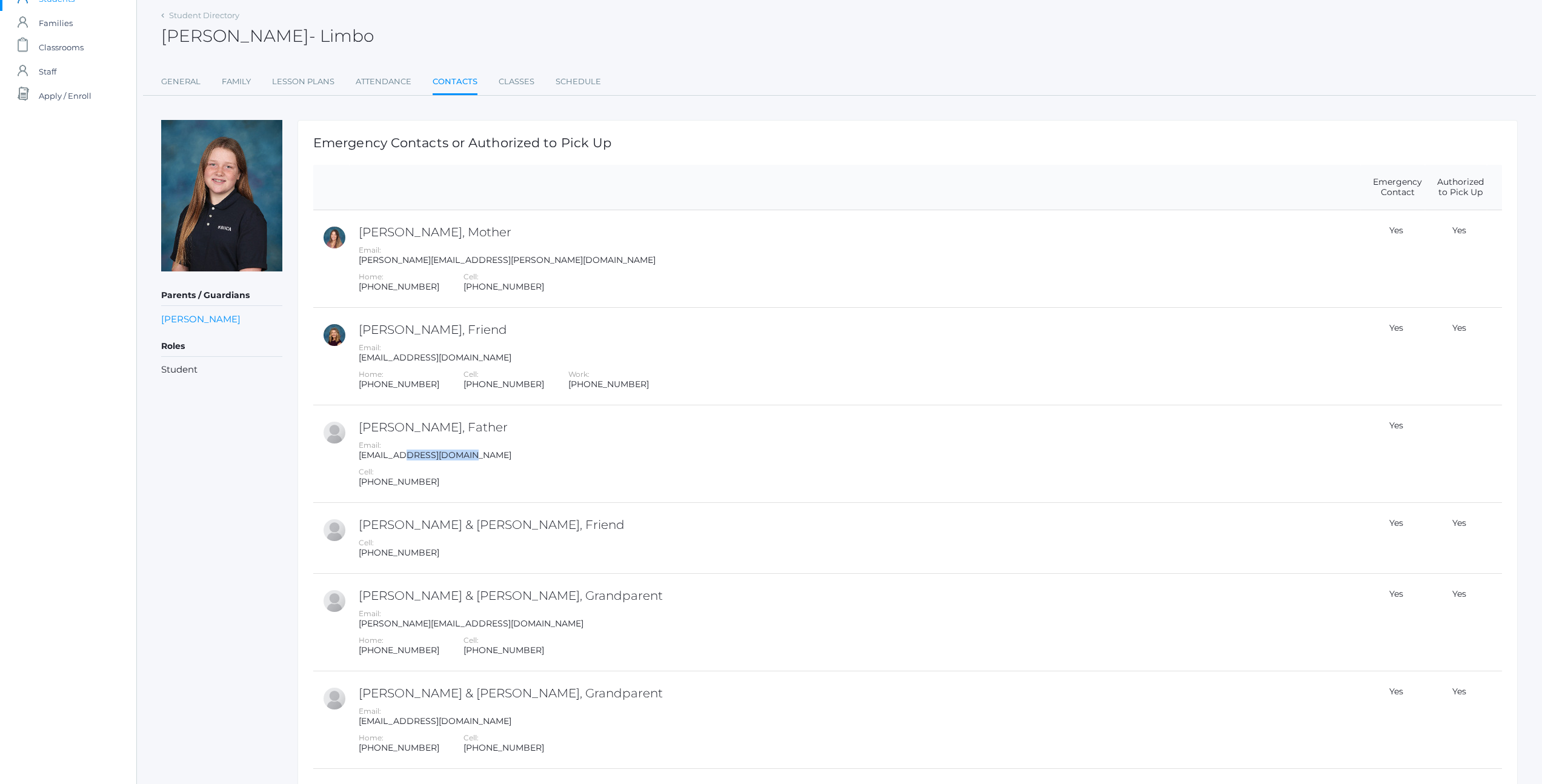
click at [497, 459] on div "[EMAIL_ADDRESS][DOMAIN_NAME]" at bounding box center [858, 455] width 999 height 10
drag, startPoint x: 408, startPoint y: 456, endPoint x: 493, endPoint y: 455, distance: 85.0
click at [493, 455] on div "[EMAIL_ADDRESS][DOMAIN_NAME]" at bounding box center [858, 455] width 999 height 10
drag, startPoint x: 374, startPoint y: 458, endPoint x: 505, endPoint y: 459, distance: 131.0
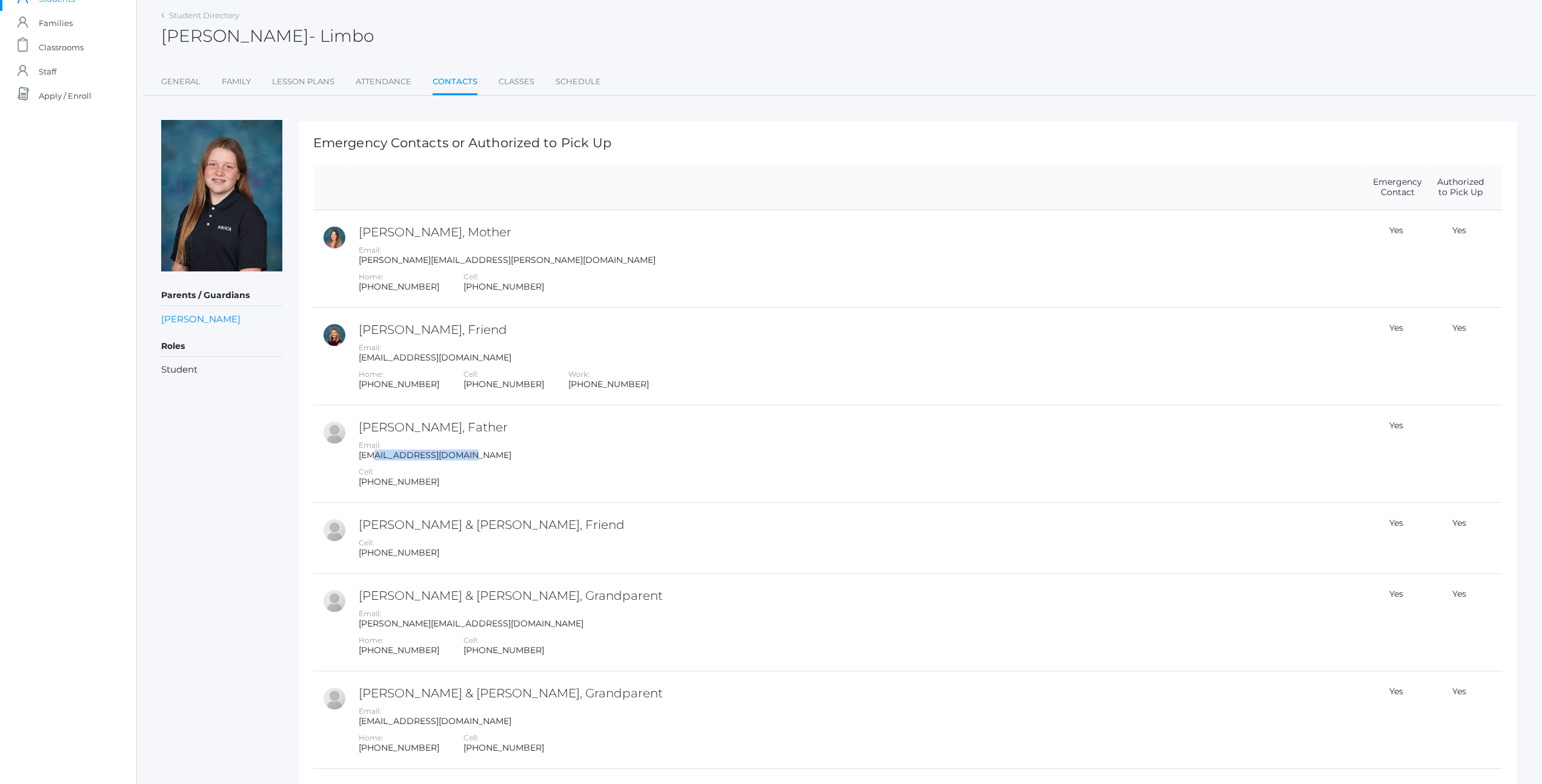
click at [505, 459] on div "[EMAIL_ADDRESS][DOMAIN_NAME]" at bounding box center [858, 455] width 999 height 10
drag, startPoint x: 407, startPoint y: 453, endPoint x: 478, endPoint y: 453, distance: 71.0
click at [478, 453] on div "[EMAIL_ADDRESS][DOMAIN_NAME]" at bounding box center [858, 455] width 999 height 10
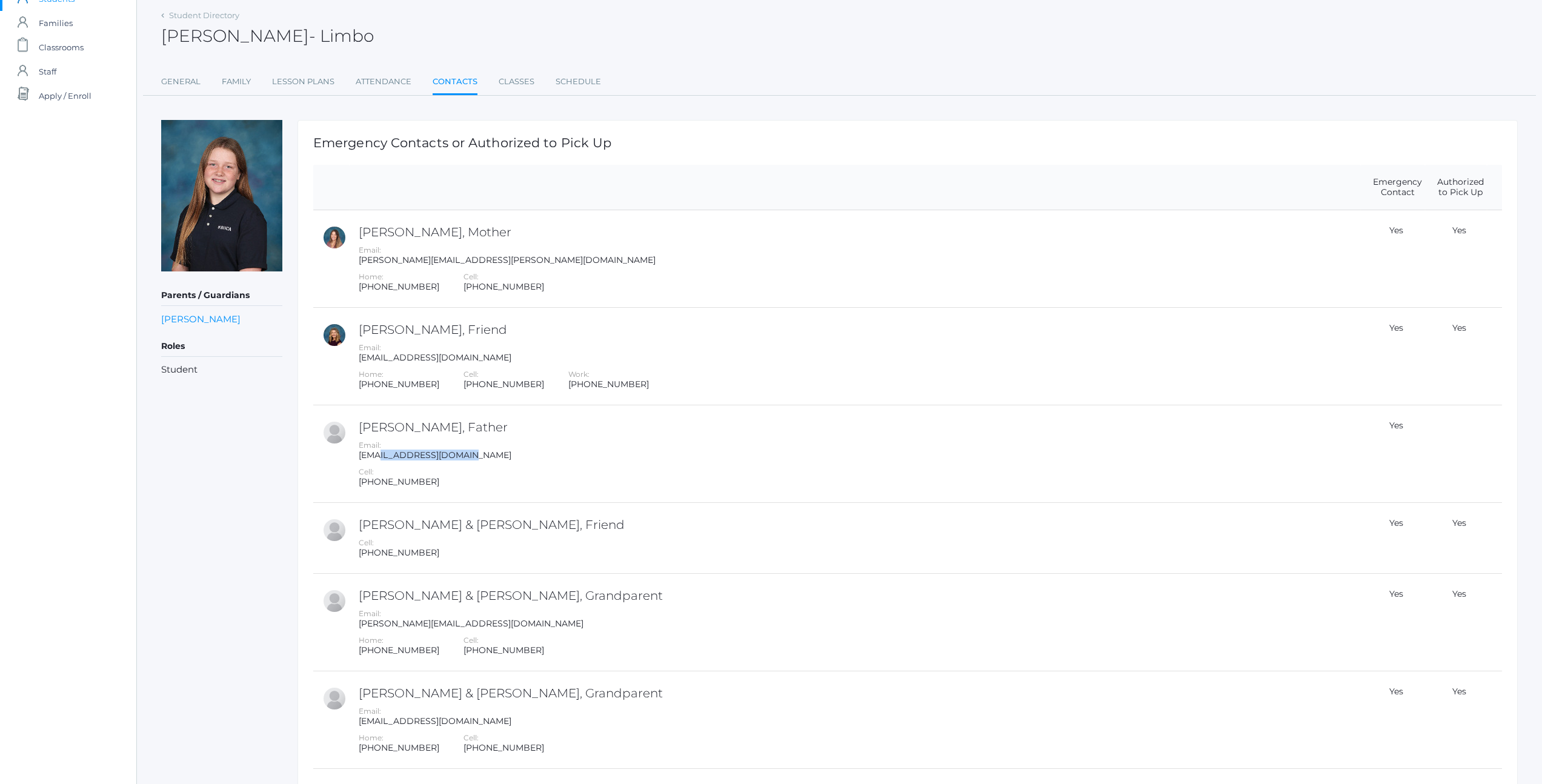
drag, startPoint x: 379, startPoint y: 456, endPoint x: 502, endPoint y: 459, distance: 123.0
click at [502, 459] on div "[EMAIL_ADDRESS][DOMAIN_NAME]" at bounding box center [858, 455] width 999 height 10
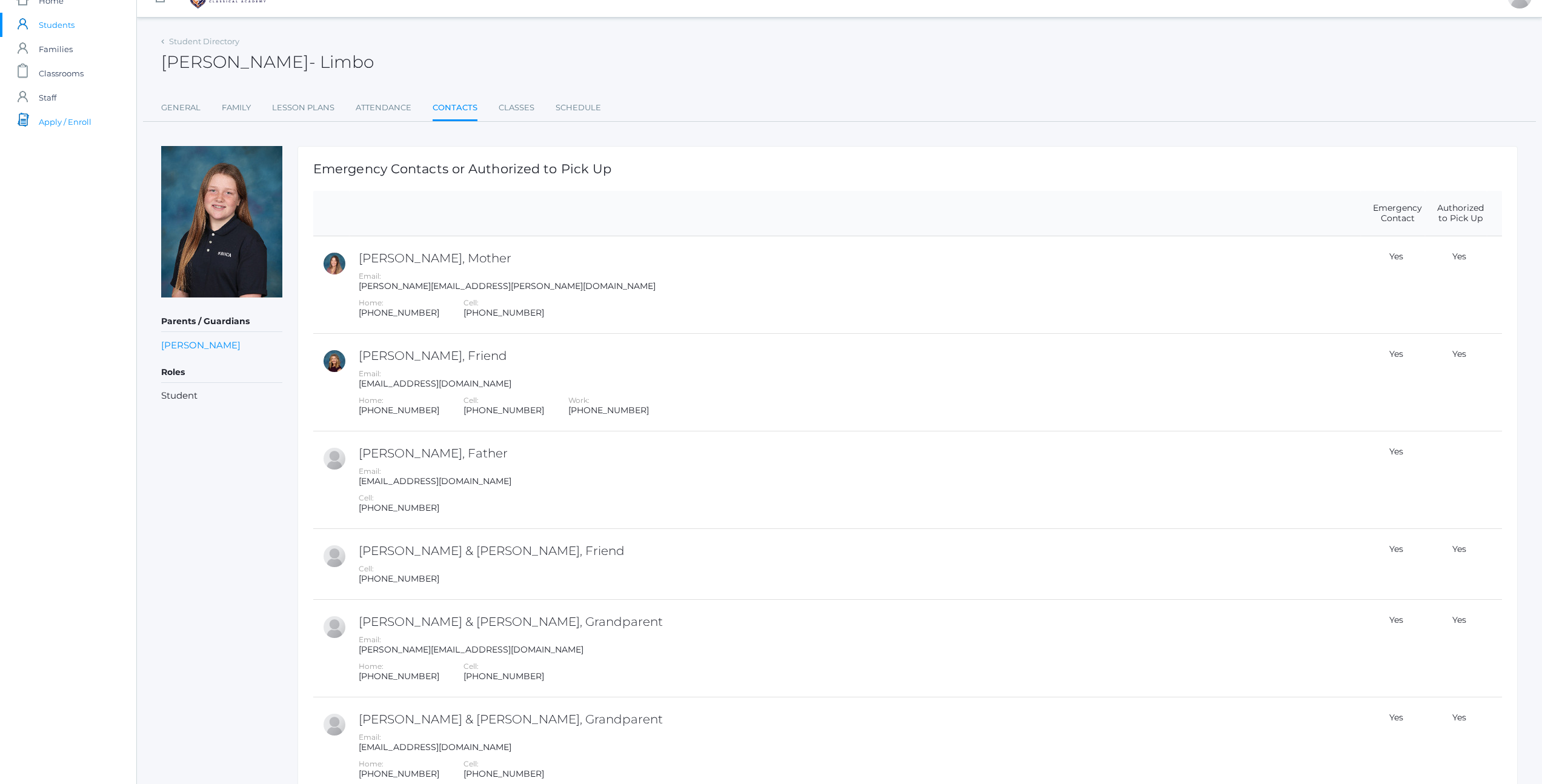
scroll to position [0, 0]
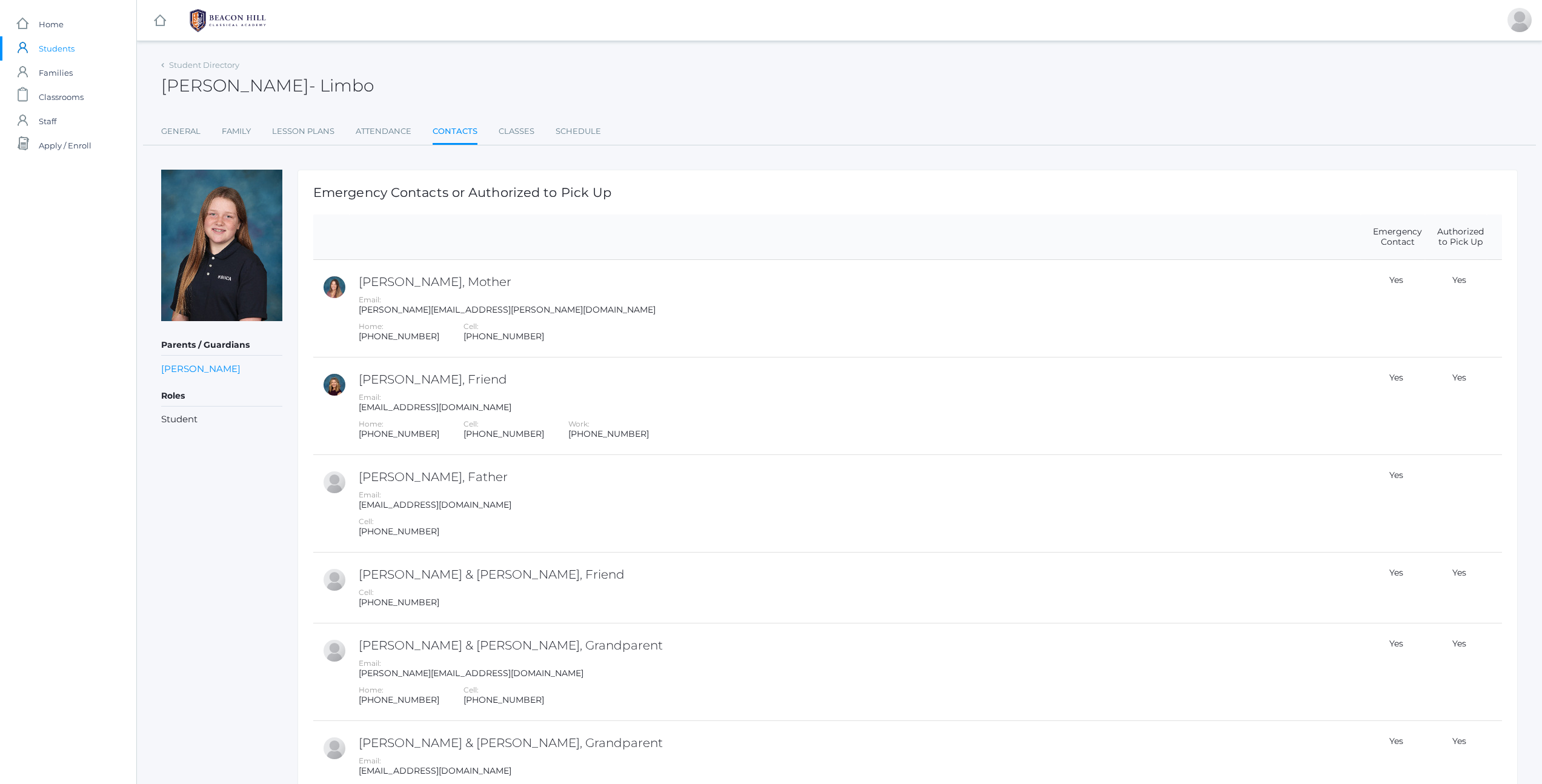
click at [52, 47] on span "Students" at bounding box center [56, 48] width 36 height 24
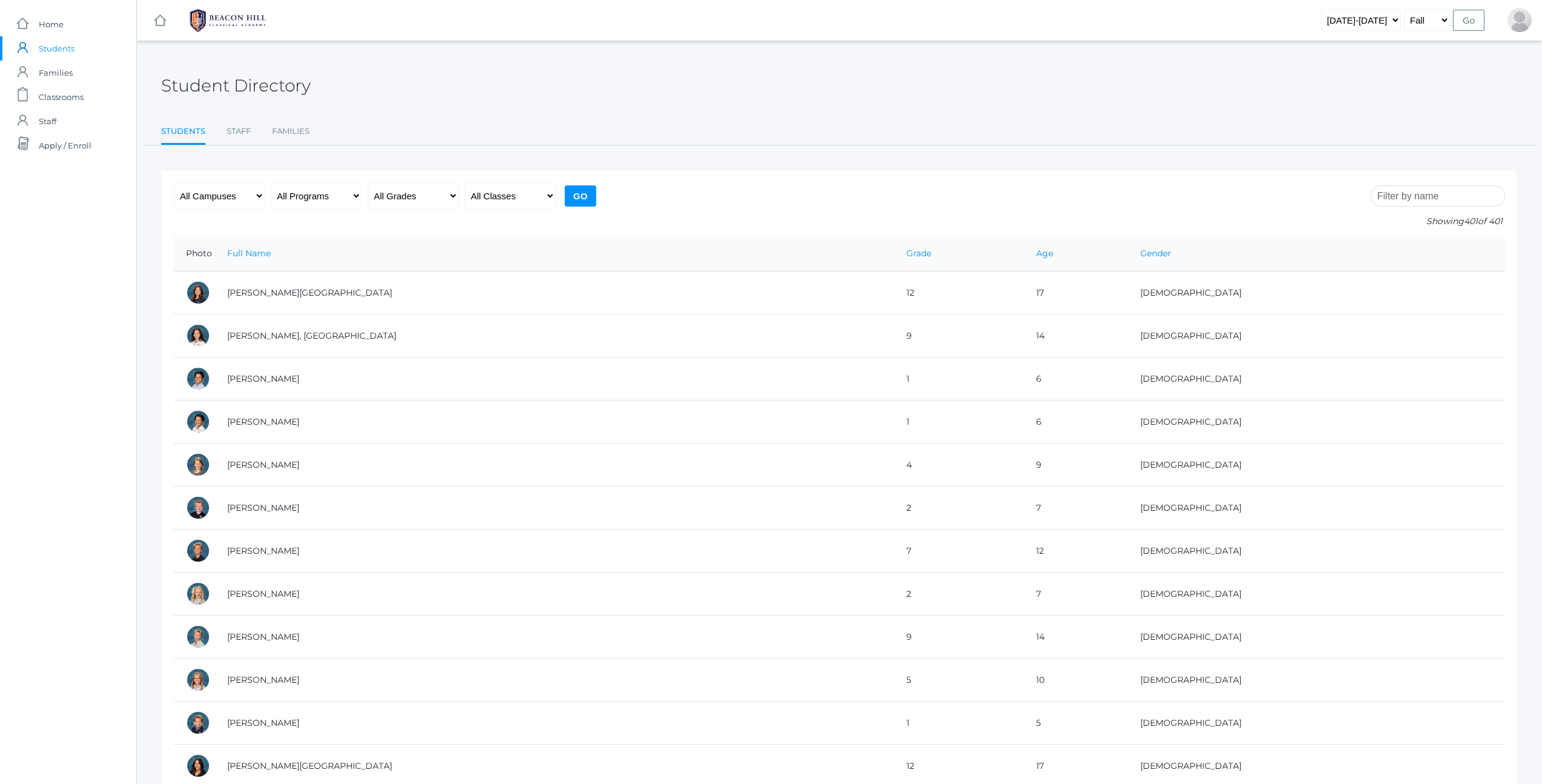
click at [541, 91] on div "Student Directory" at bounding box center [839, 78] width 1356 height 45
drag, startPoint x: 195, startPoint y: 87, endPoint x: 323, endPoint y: 97, distance: 128.4
click at [323, 97] on div "Student Directory" at bounding box center [839, 78] width 1356 height 45
click at [285, 131] on link "Families" at bounding box center [290, 132] width 37 height 24
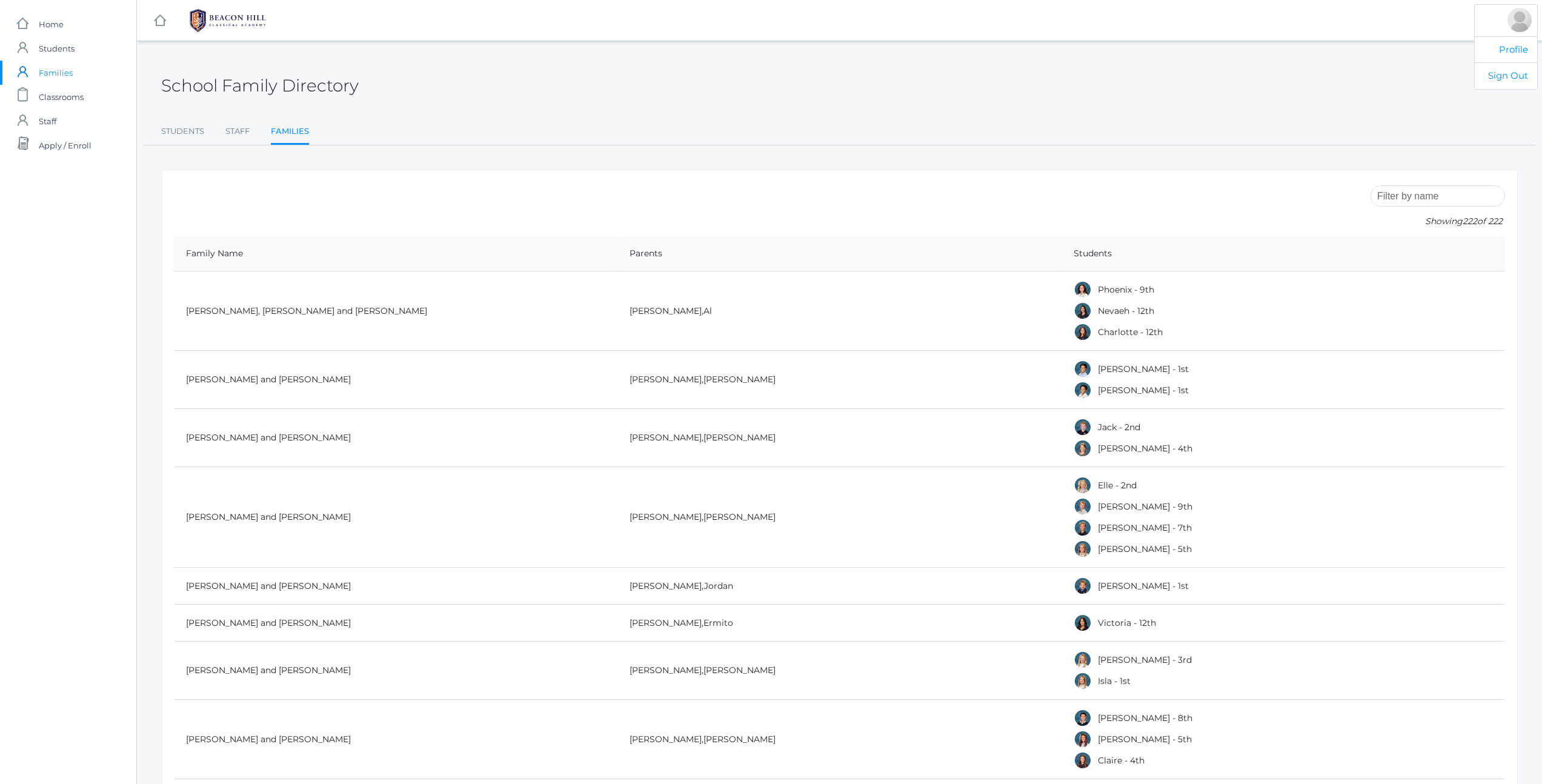
click at [1525, 28] on div at bounding box center [1520, 20] width 25 height 24
click at [1511, 60] on link "Profile" at bounding box center [1506, 50] width 62 height 27
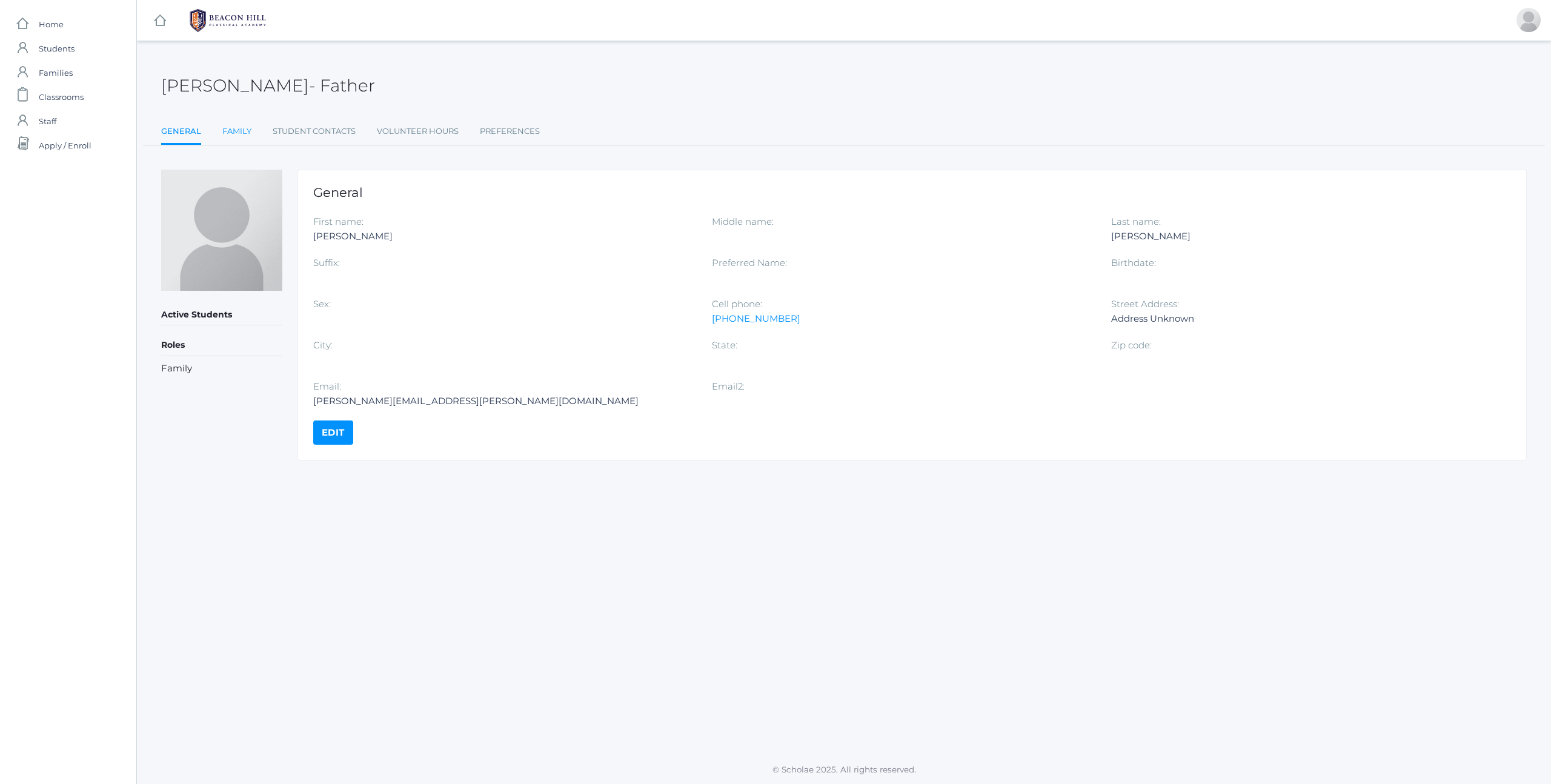
click at [239, 132] on link "Family" at bounding box center [236, 132] width 29 height 24
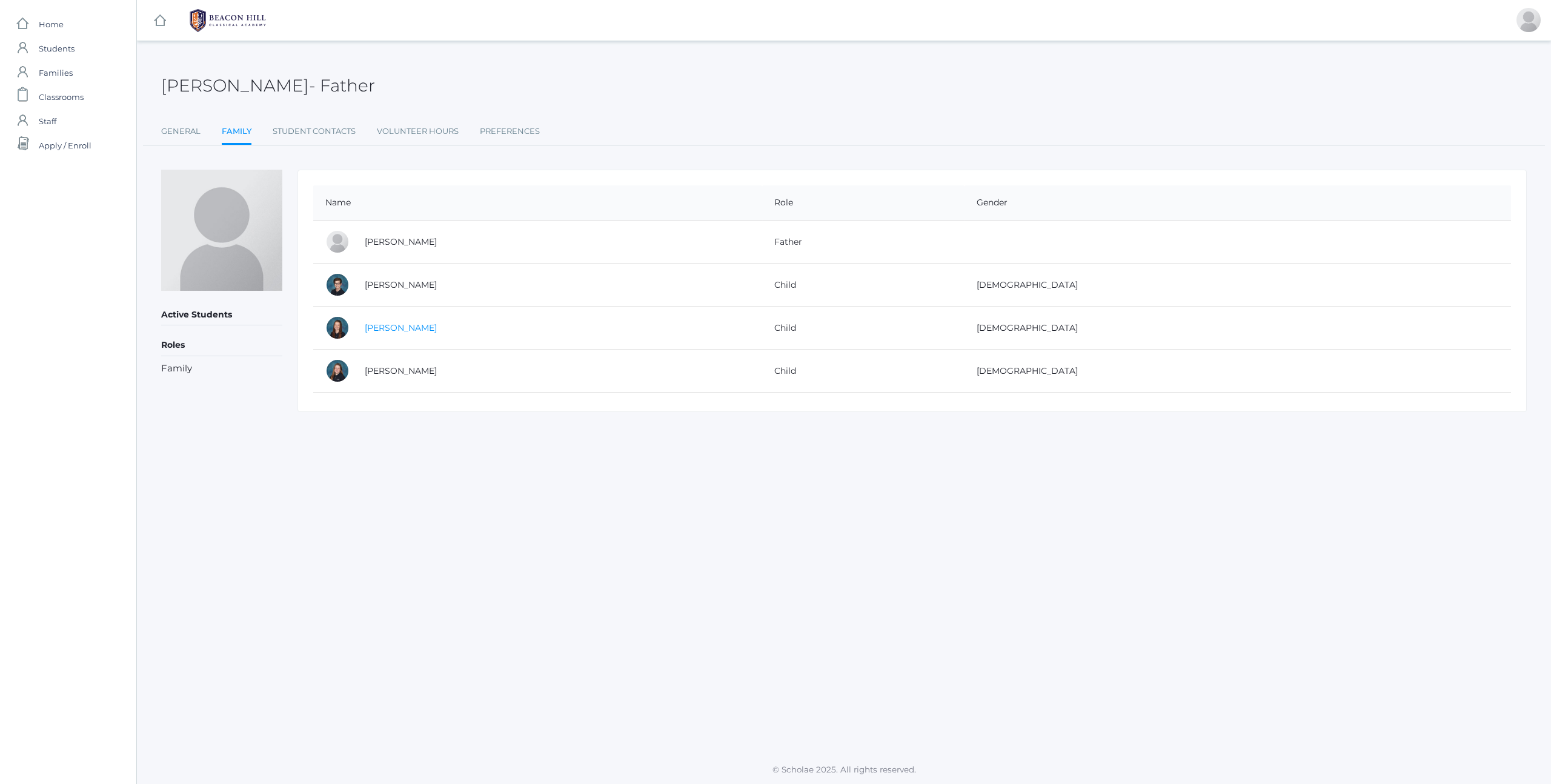
click at [412, 330] on link "[PERSON_NAME]" at bounding box center [401, 328] width 72 height 11
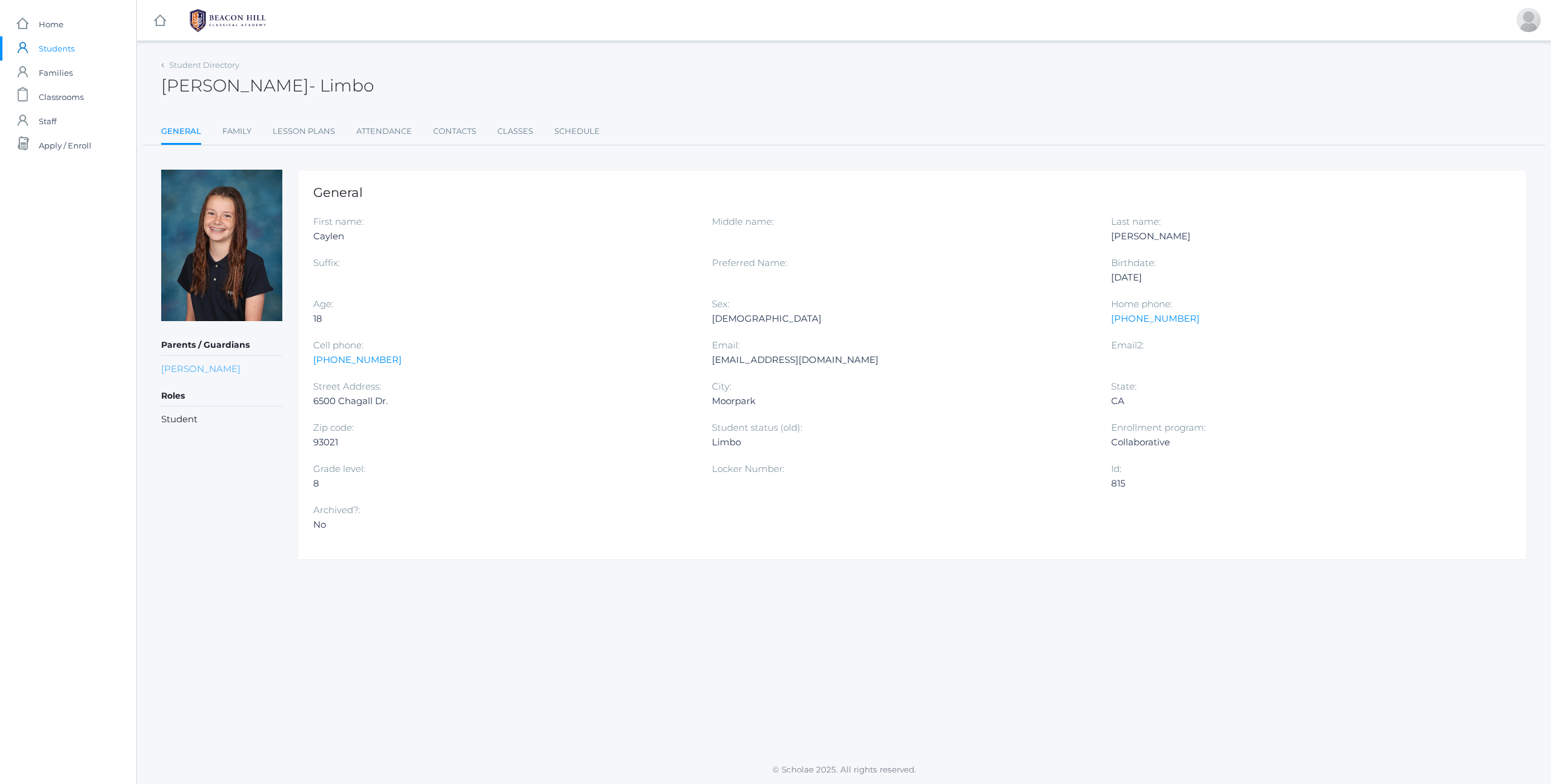
click at [209, 371] on link "[PERSON_NAME]" at bounding box center [201, 368] width 80 height 12
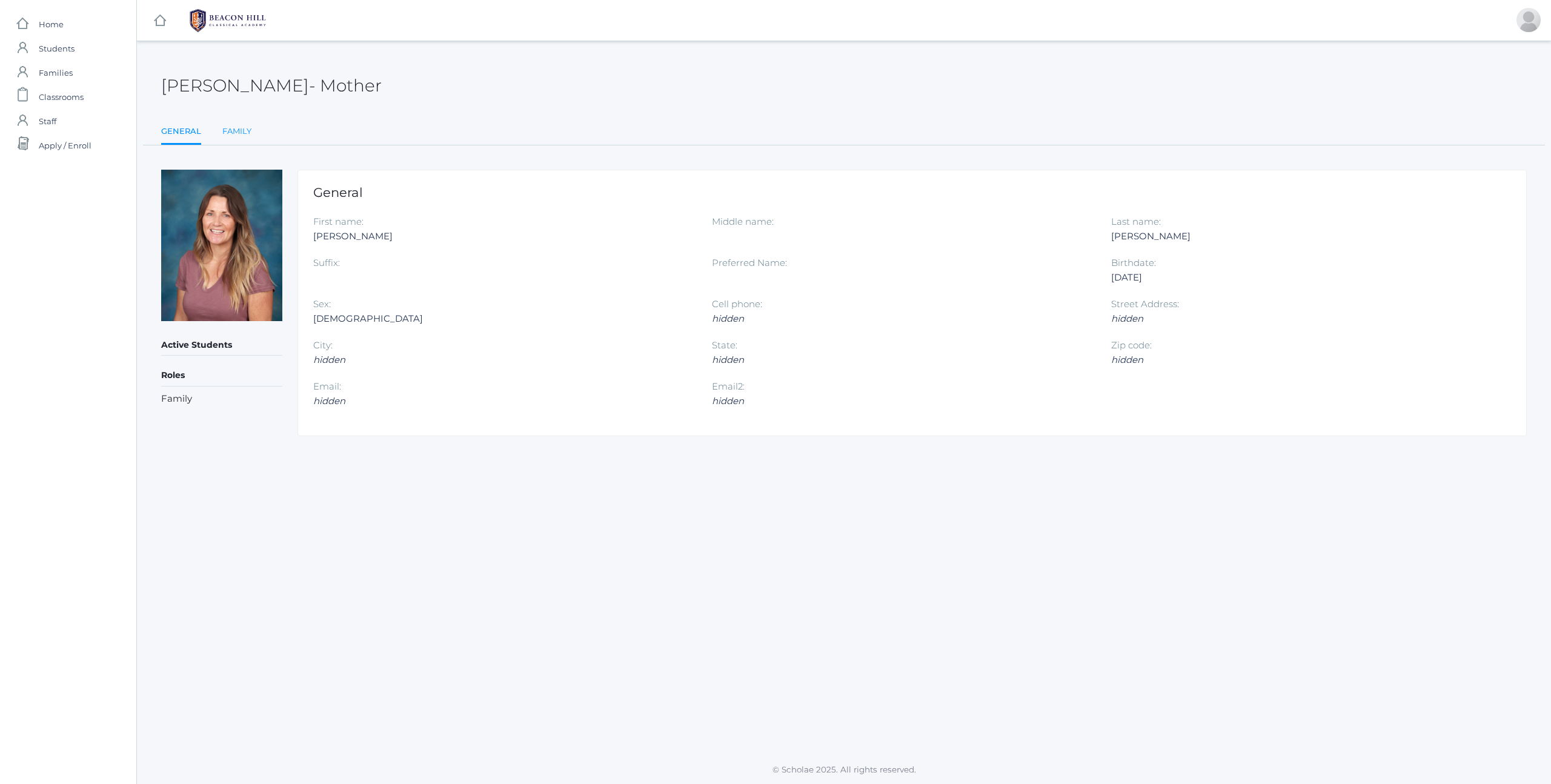
click at [250, 130] on link "Family" at bounding box center [236, 132] width 29 height 24
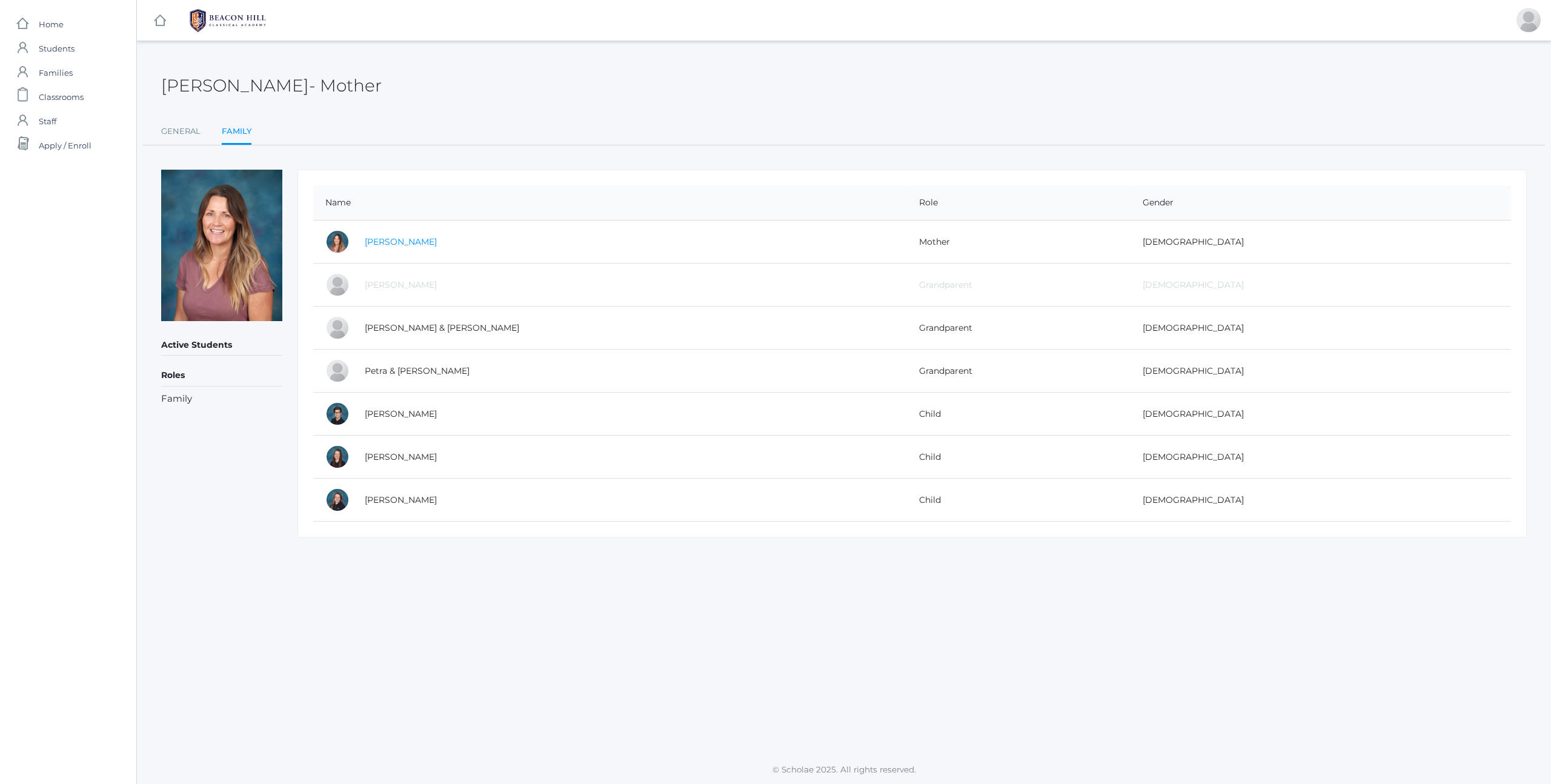
click at [394, 239] on link "[PERSON_NAME]" at bounding box center [401, 242] width 72 height 11
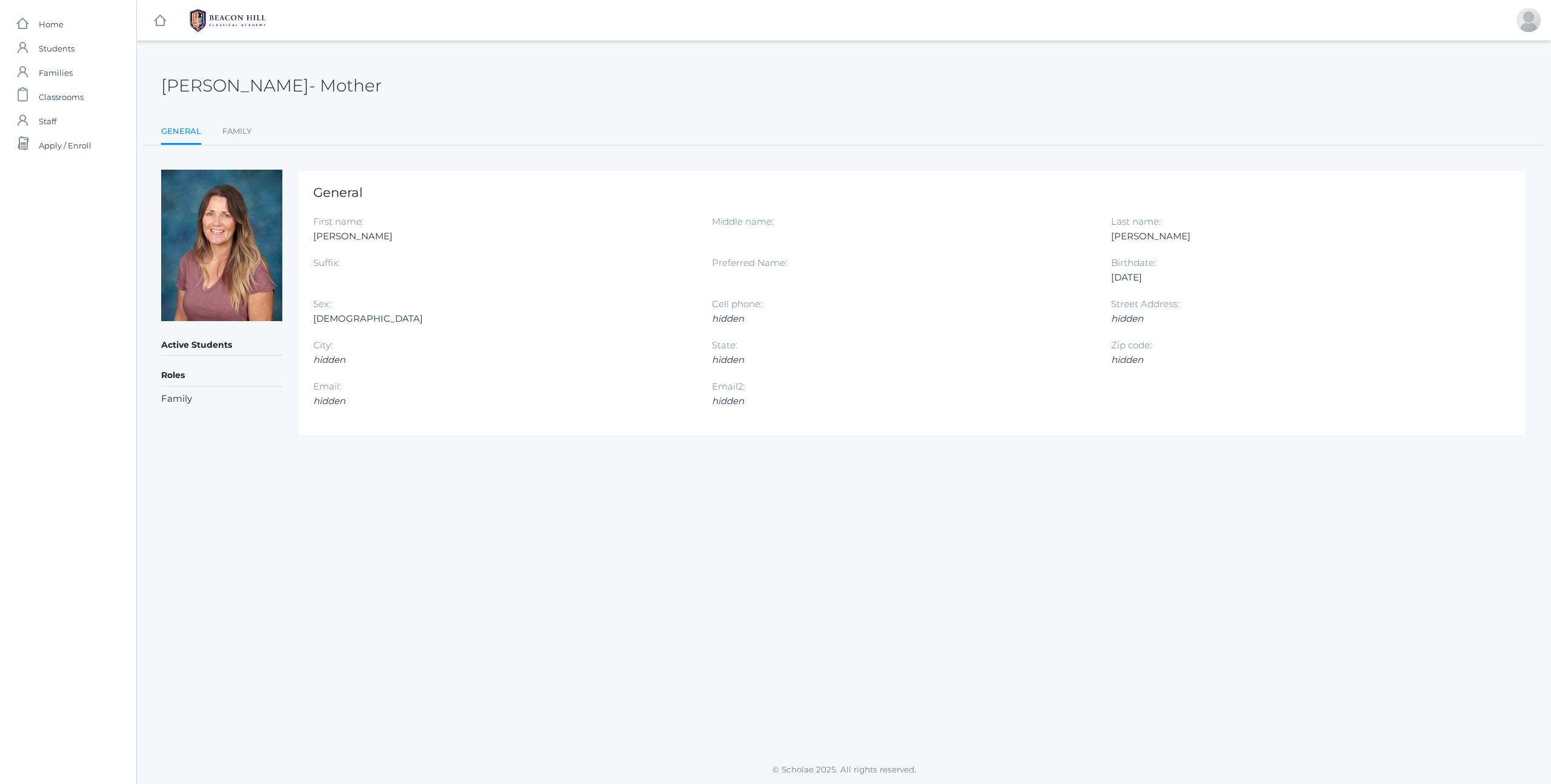
click at [277, 132] on ul "General Family" at bounding box center [843, 132] width 1365 height 26
click at [237, 137] on link "Family" at bounding box center [236, 132] width 29 height 24
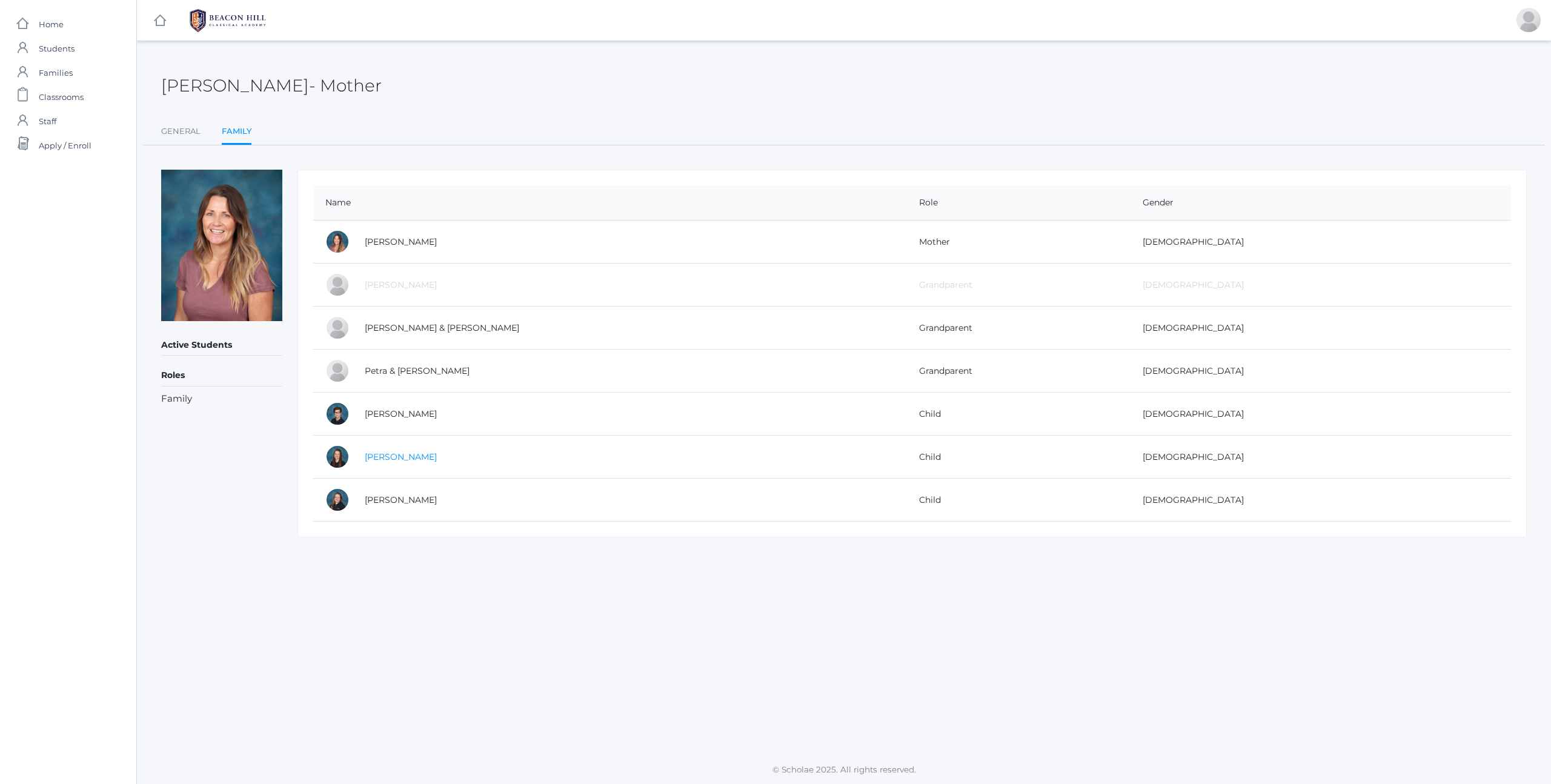
click at [397, 459] on link "[PERSON_NAME]" at bounding box center [401, 457] width 72 height 11
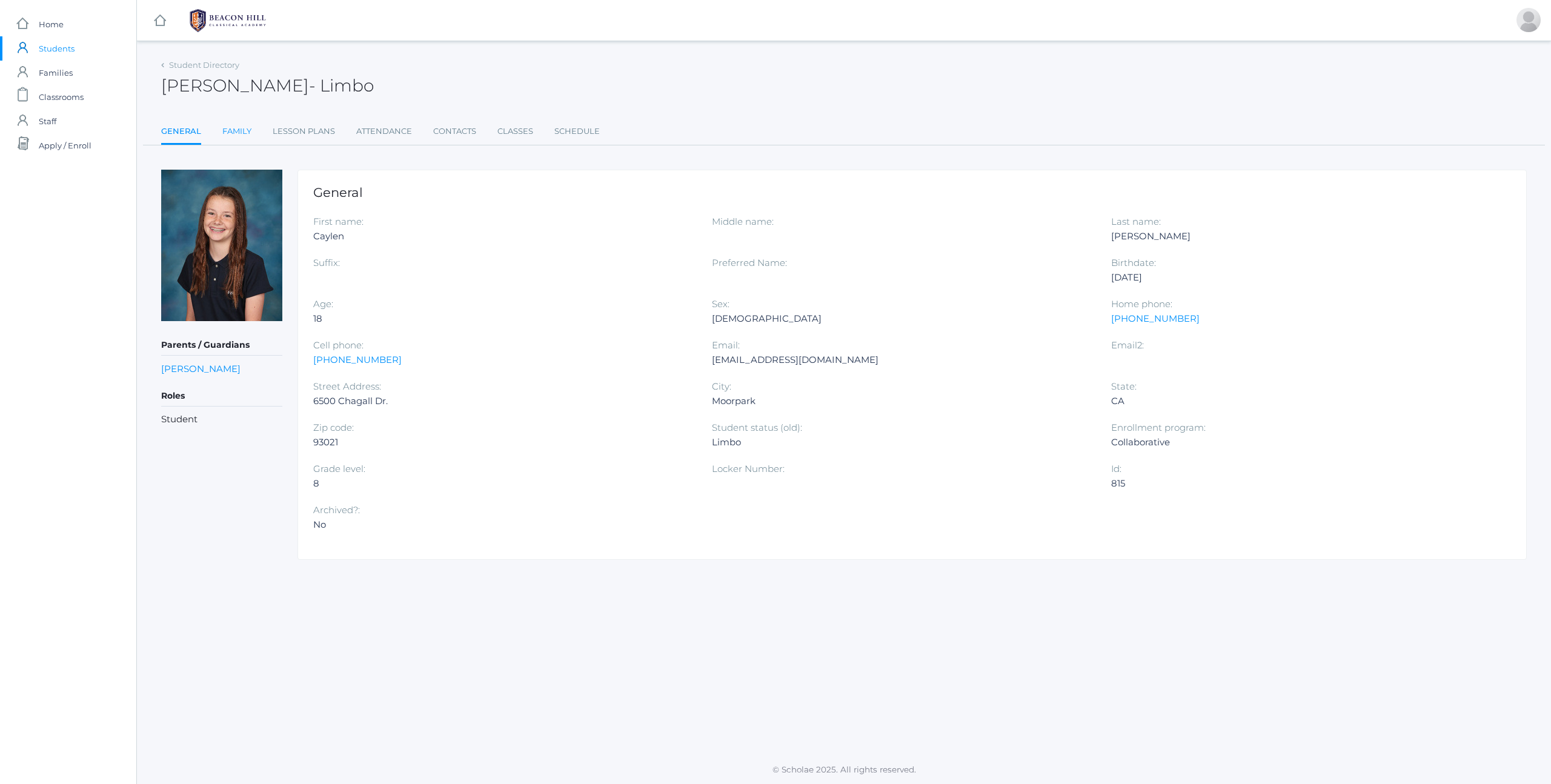
click at [224, 130] on link "Family" at bounding box center [236, 132] width 29 height 24
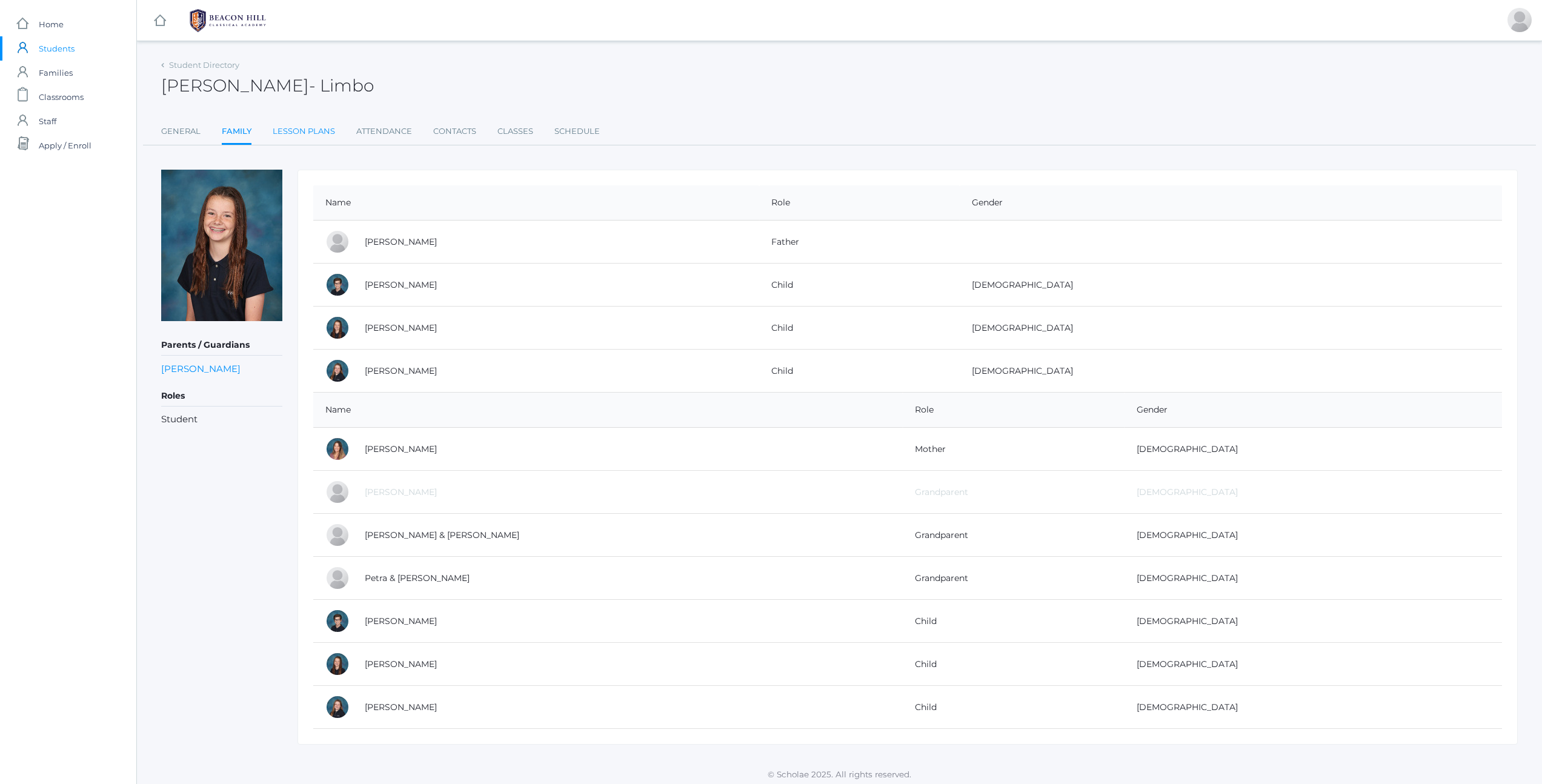
click at [291, 132] on link "Lesson Plans" at bounding box center [304, 132] width 62 height 24
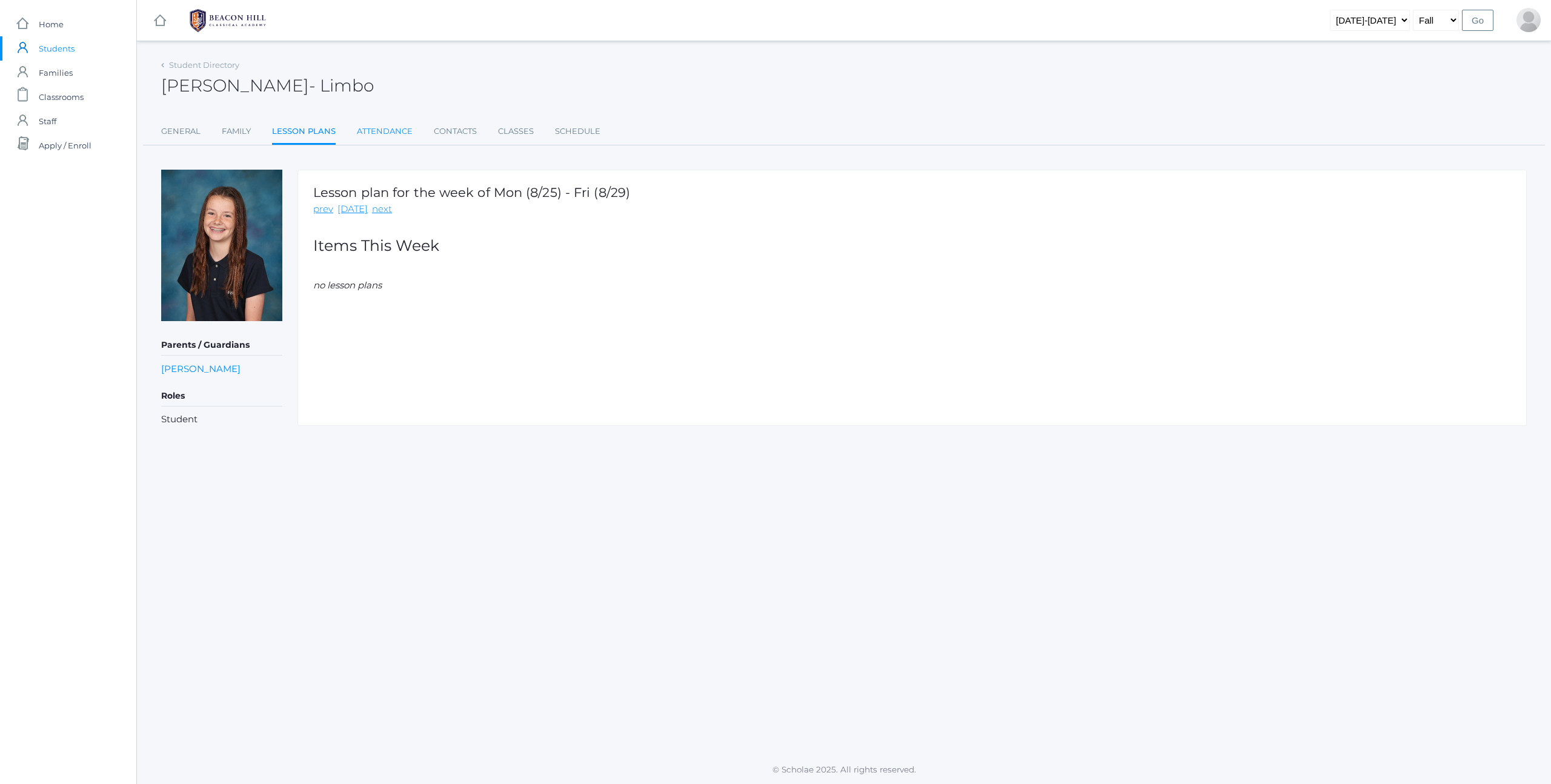
click at [372, 133] on link "Attendance" at bounding box center [385, 132] width 56 height 24
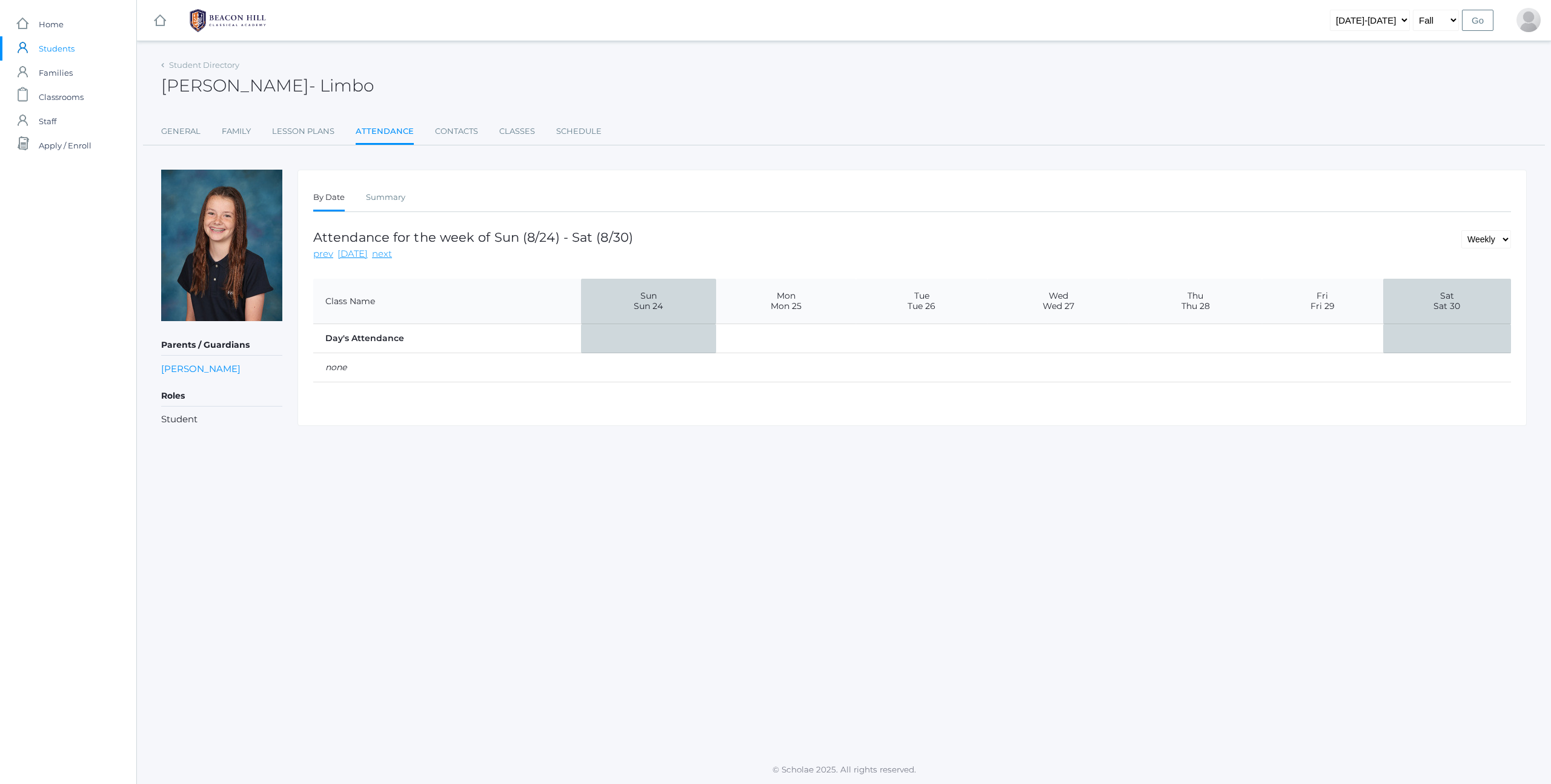
click at [447, 135] on link "Contacts" at bounding box center [456, 132] width 43 height 24
